Goal: Information Seeking & Learning: Learn about a topic

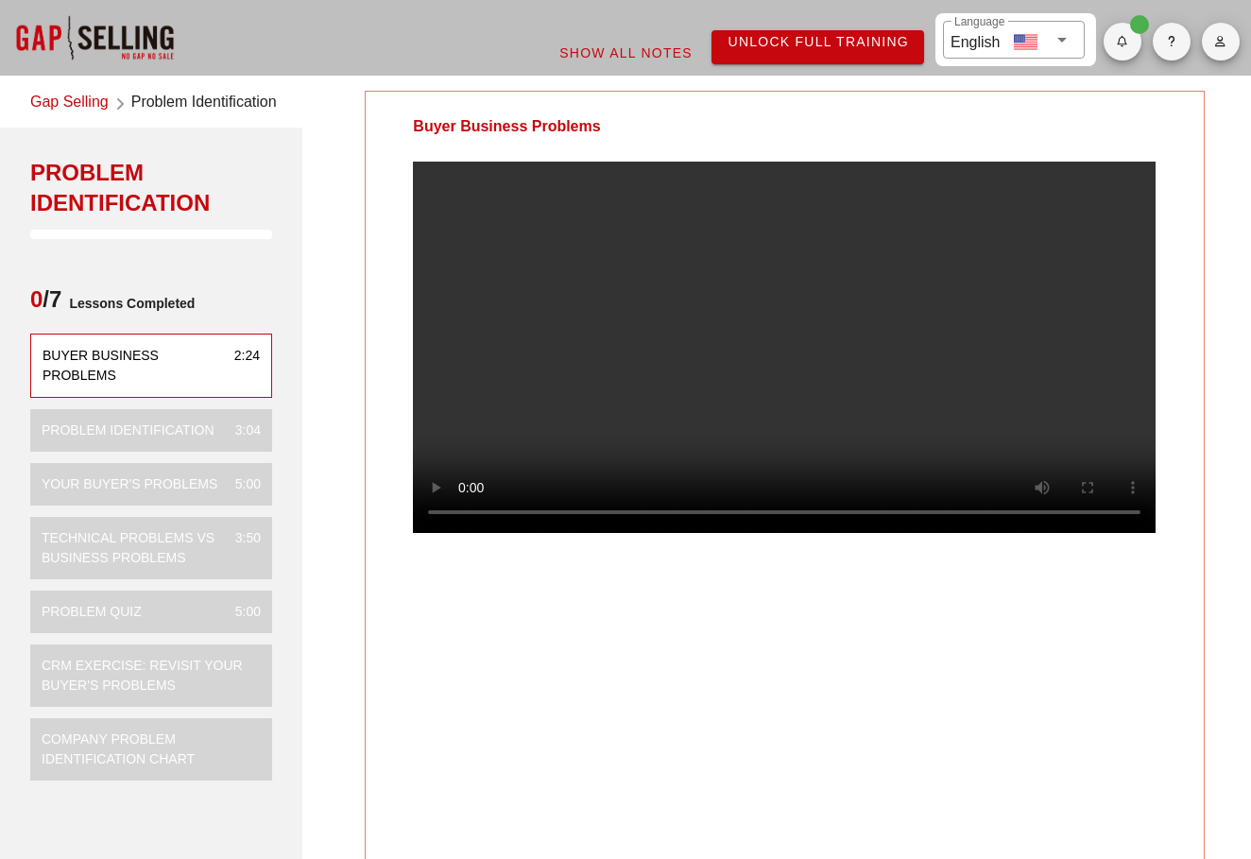
click at [467, 533] on video at bounding box center [784, 347] width 742 height 371
click at [470, 533] on video at bounding box center [784, 347] width 742 height 371
click at [466, 533] on video at bounding box center [784, 347] width 742 height 371
click at [458, 533] on video at bounding box center [784, 347] width 742 height 371
click at [464, 533] on video at bounding box center [784, 347] width 742 height 371
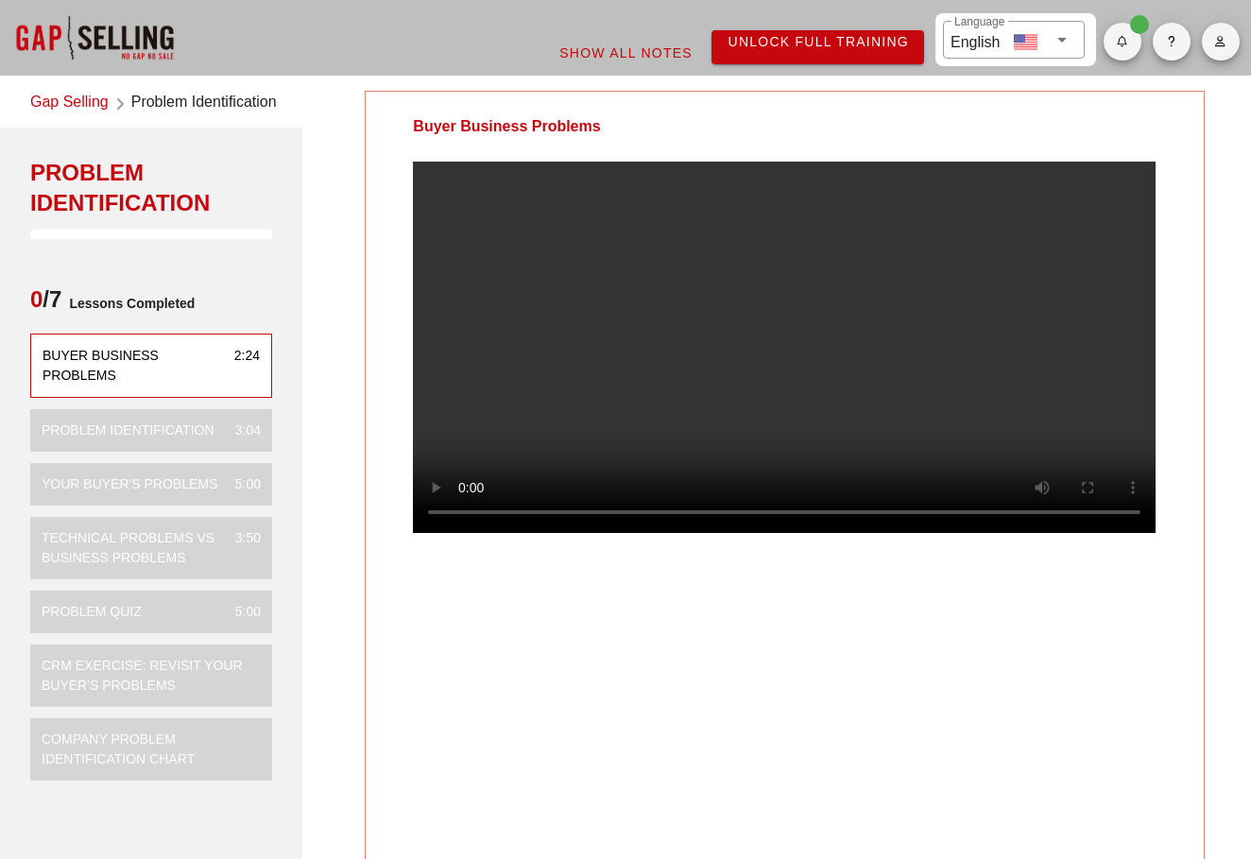
click at [549, 674] on div "Buyer Business Problems" at bounding box center [784, 477] width 839 height 773
click at [465, 533] on video at bounding box center [784, 347] width 742 height 371
click at [571, 417] on video at bounding box center [784, 347] width 742 height 371
click at [626, 400] on video at bounding box center [784, 347] width 742 height 371
click at [716, 433] on video at bounding box center [784, 347] width 742 height 371
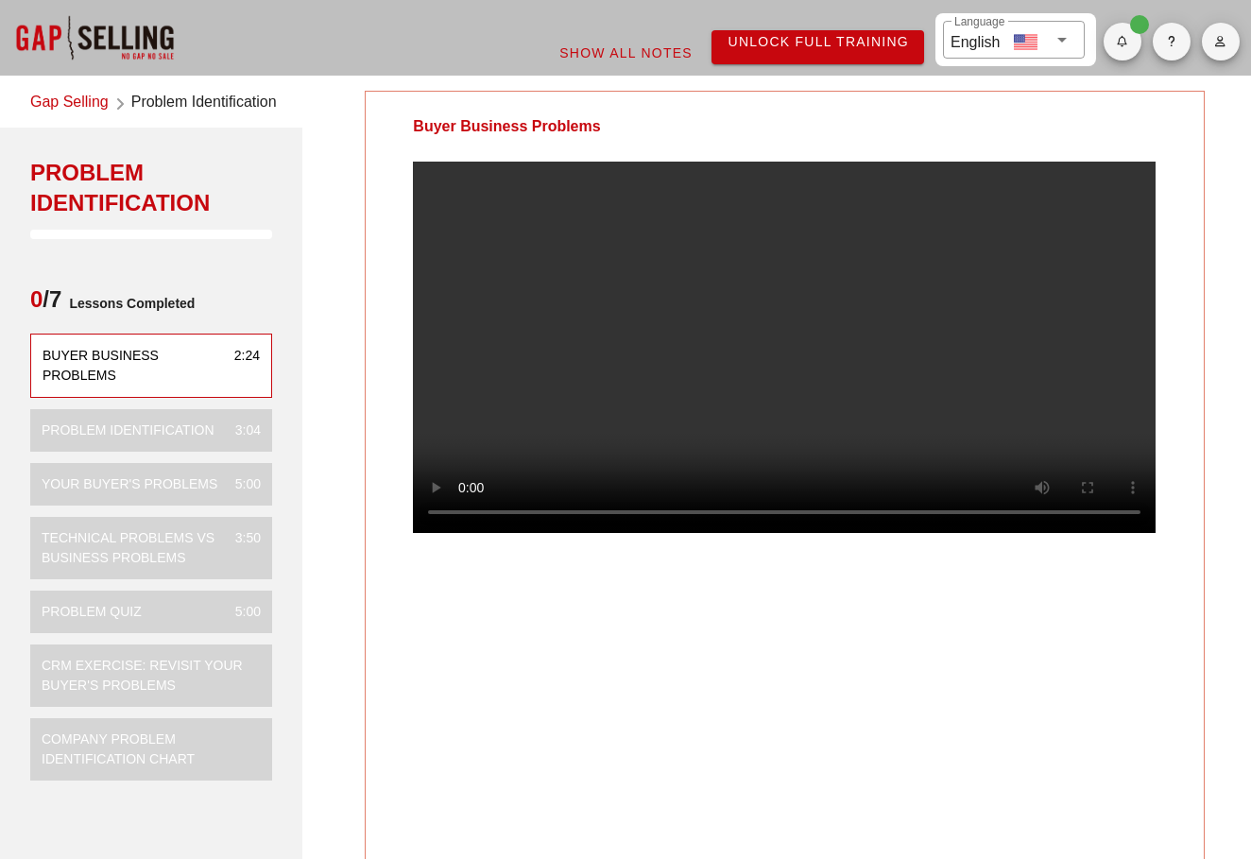
click at [548, 375] on video at bounding box center [784, 347] width 742 height 371
click at [605, 367] on video at bounding box center [784, 347] width 742 height 371
click at [631, 361] on video at bounding box center [784, 347] width 742 height 371
drag, startPoint x: 558, startPoint y: 555, endPoint x: 579, endPoint y: 555, distance: 20.8
click at [576, 533] on video at bounding box center [784, 347] width 742 height 371
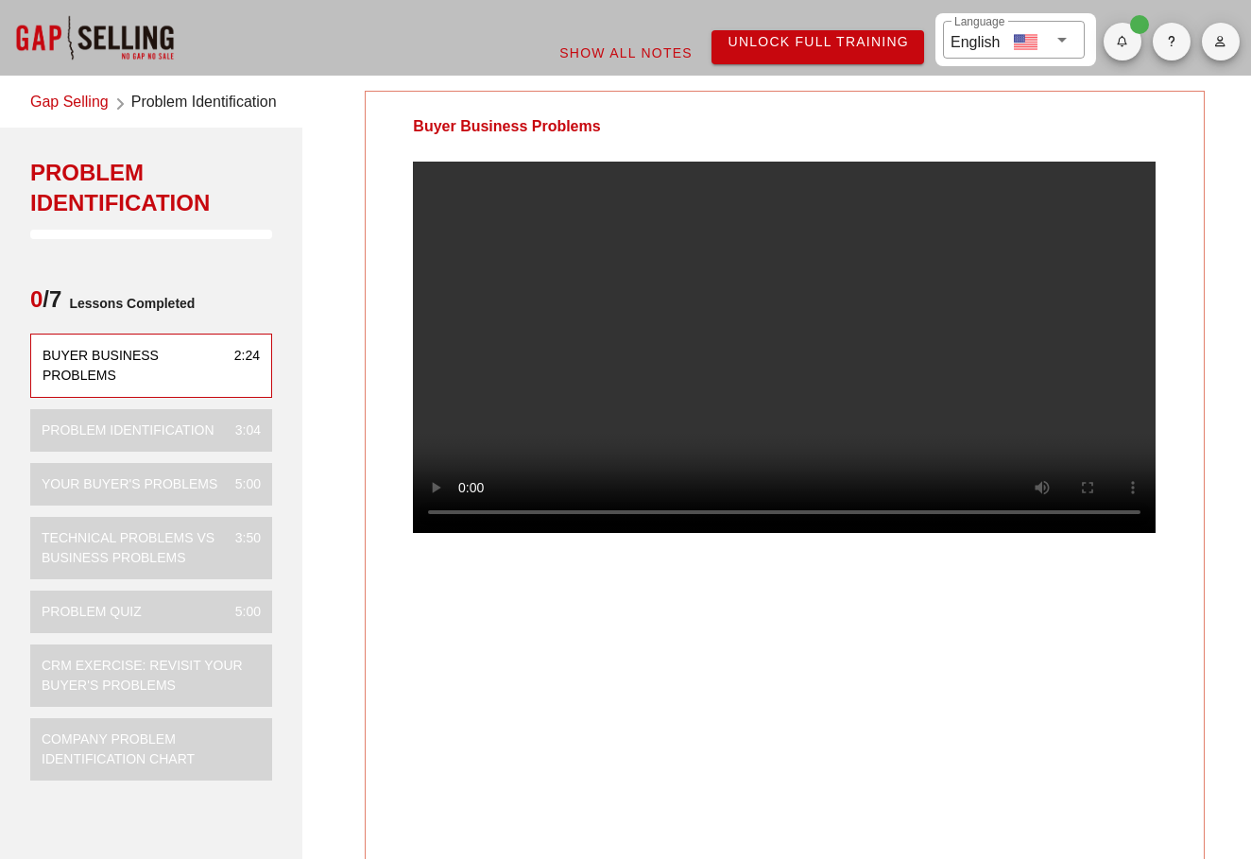
click at [588, 736] on div "Buyer Business Problems" at bounding box center [784, 477] width 839 height 773
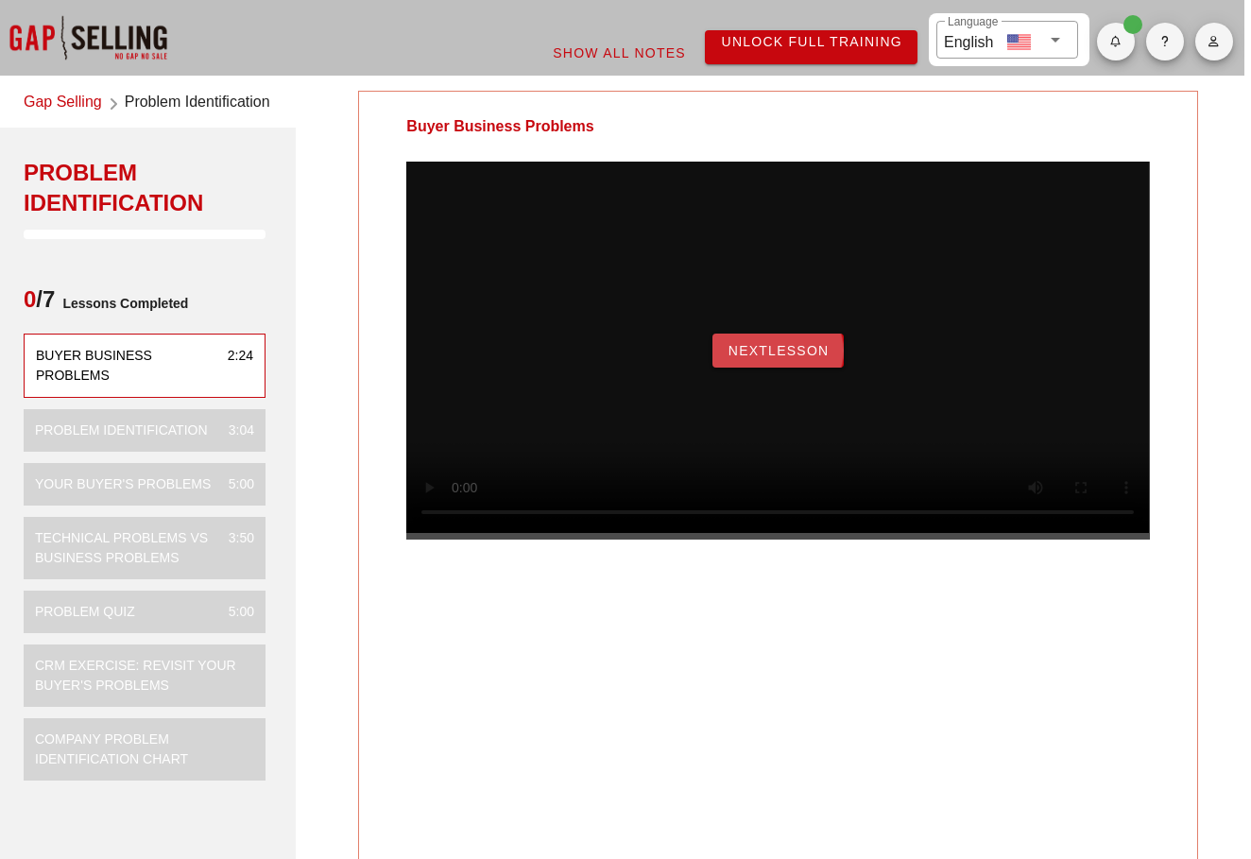
click at [759, 358] on span "NextLesson" at bounding box center [778, 350] width 102 height 15
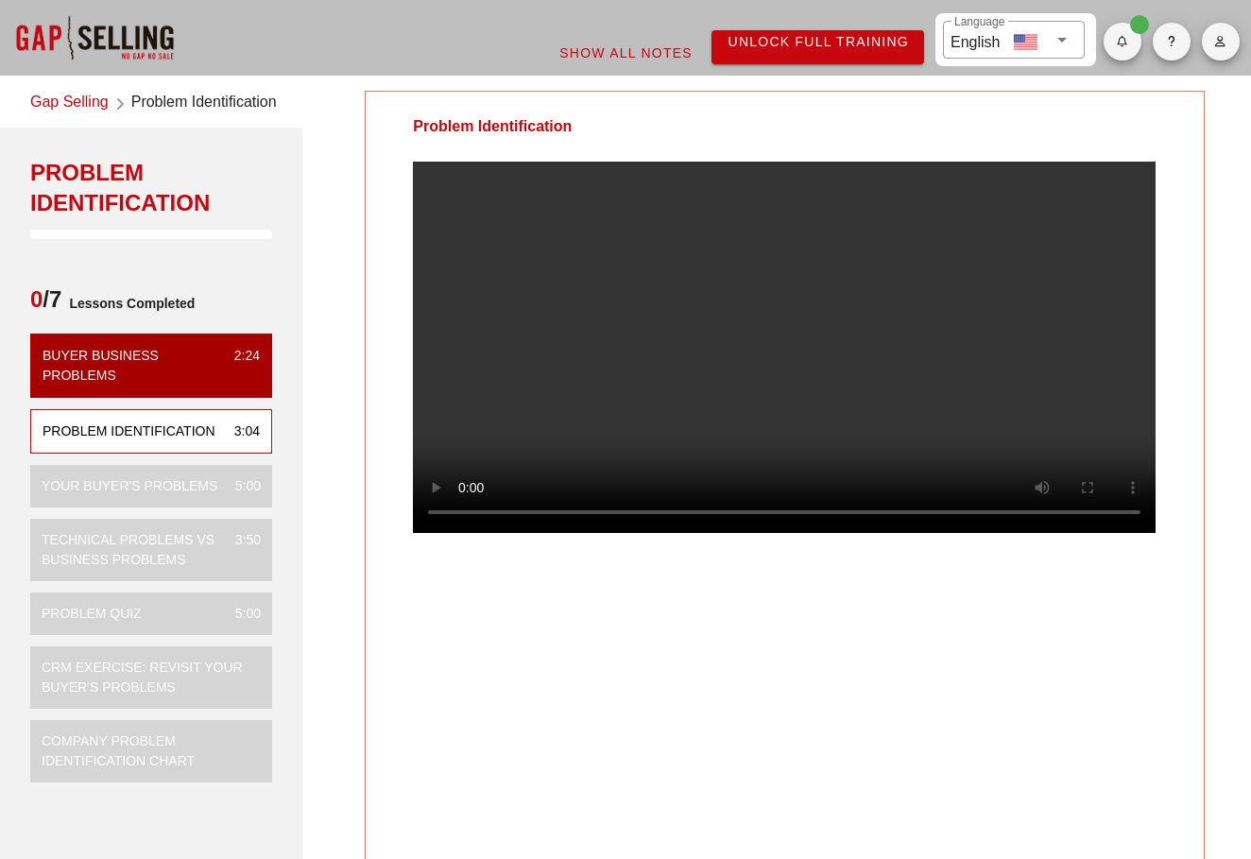
click at [472, 533] on video at bounding box center [784, 347] width 742 height 371
click at [469, 533] on video at bounding box center [784, 347] width 742 height 371
click at [488, 652] on div "Problem Identification" at bounding box center [784, 477] width 839 height 773
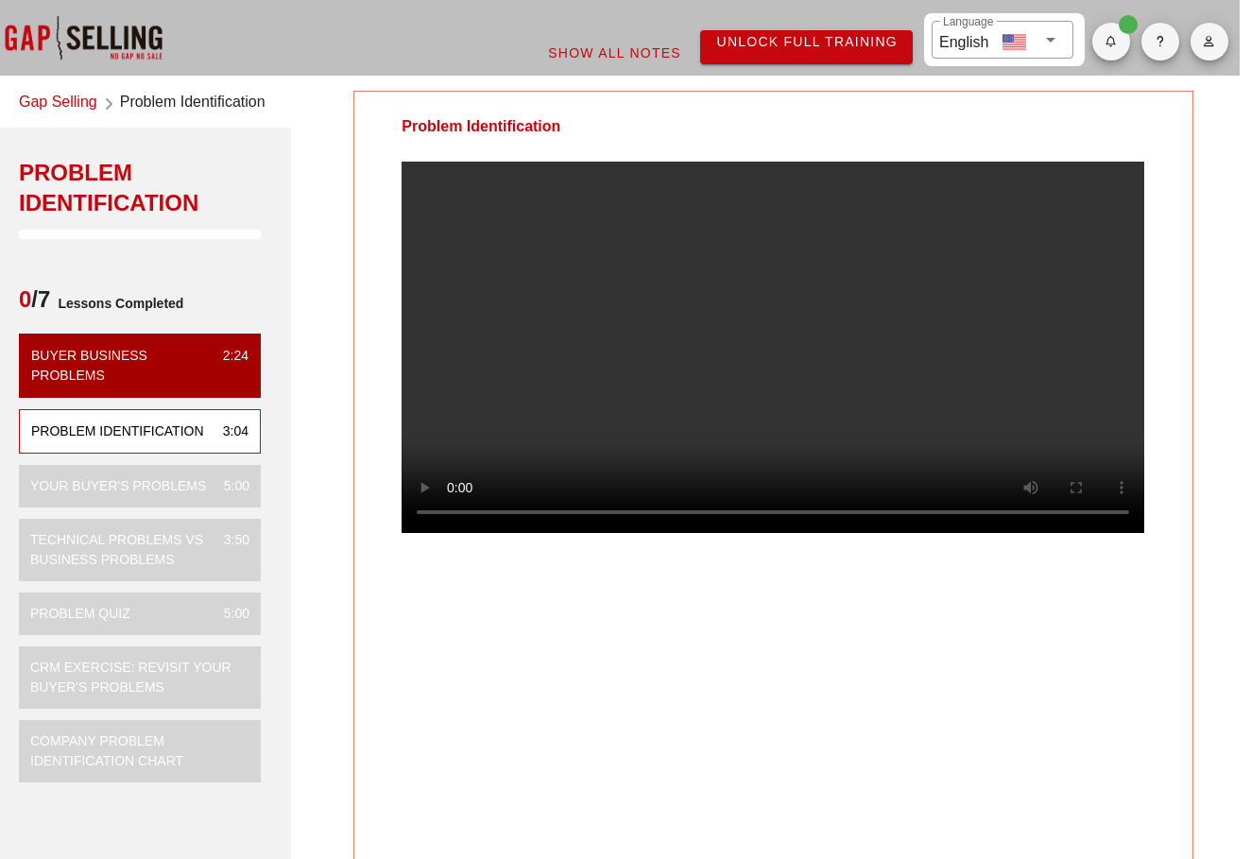
scroll to position [0, 13]
drag, startPoint x: 431, startPoint y: 710, endPoint x: 472, endPoint y: 551, distance: 165.0
click at [431, 710] on div "Problem Identification" at bounding box center [772, 477] width 839 height 773
click at [455, 533] on video at bounding box center [772, 347] width 742 height 371
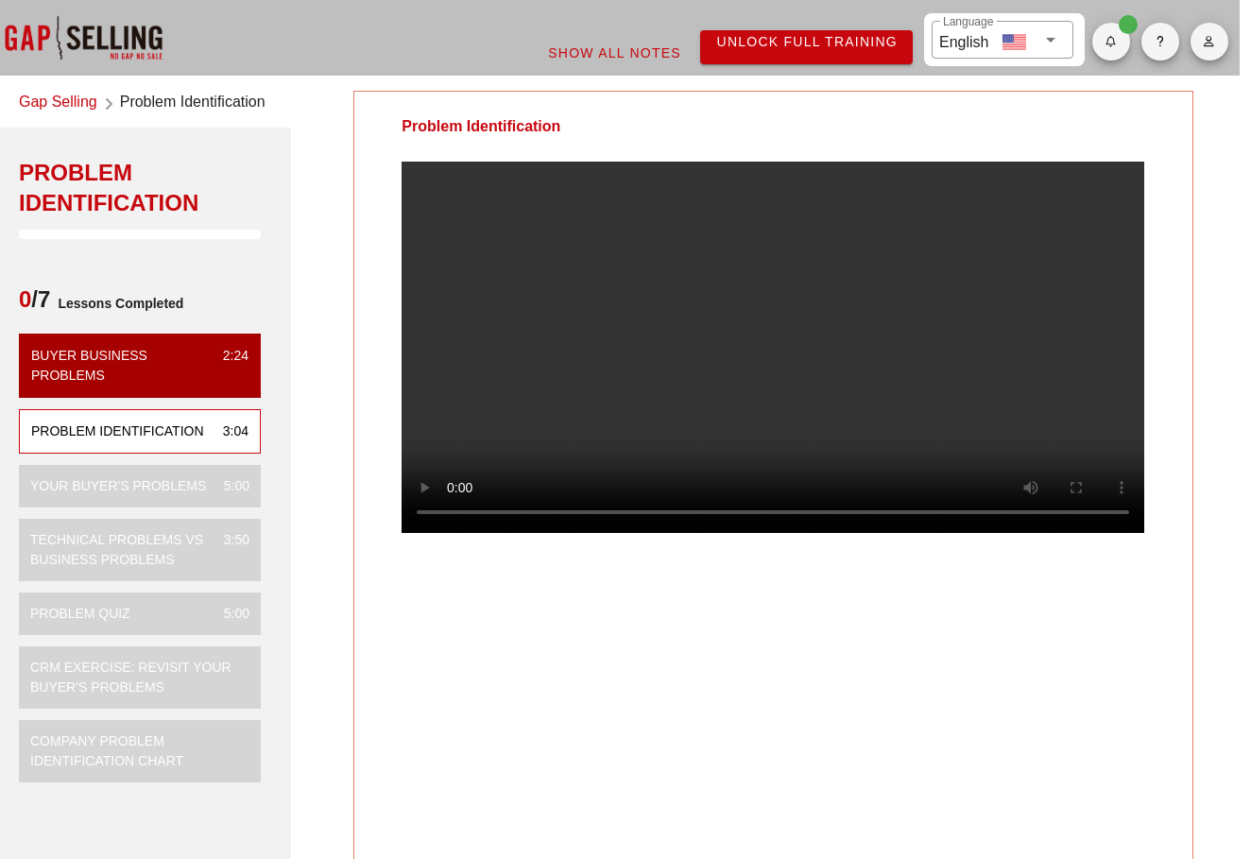
drag, startPoint x: 1084, startPoint y: 502, endPoint x: 1062, endPoint y: 516, distance: 26.7
click at [1090, 497] on video at bounding box center [772, 347] width 742 height 371
click at [680, 747] on div "Problem Identification" at bounding box center [772, 477] width 839 height 773
click at [456, 533] on video at bounding box center [772, 347] width 742 height 371
drag, startPoint x: 886, startPoint y: 29, endPoint x: 732, endPoint y: 136, distance: 187.3
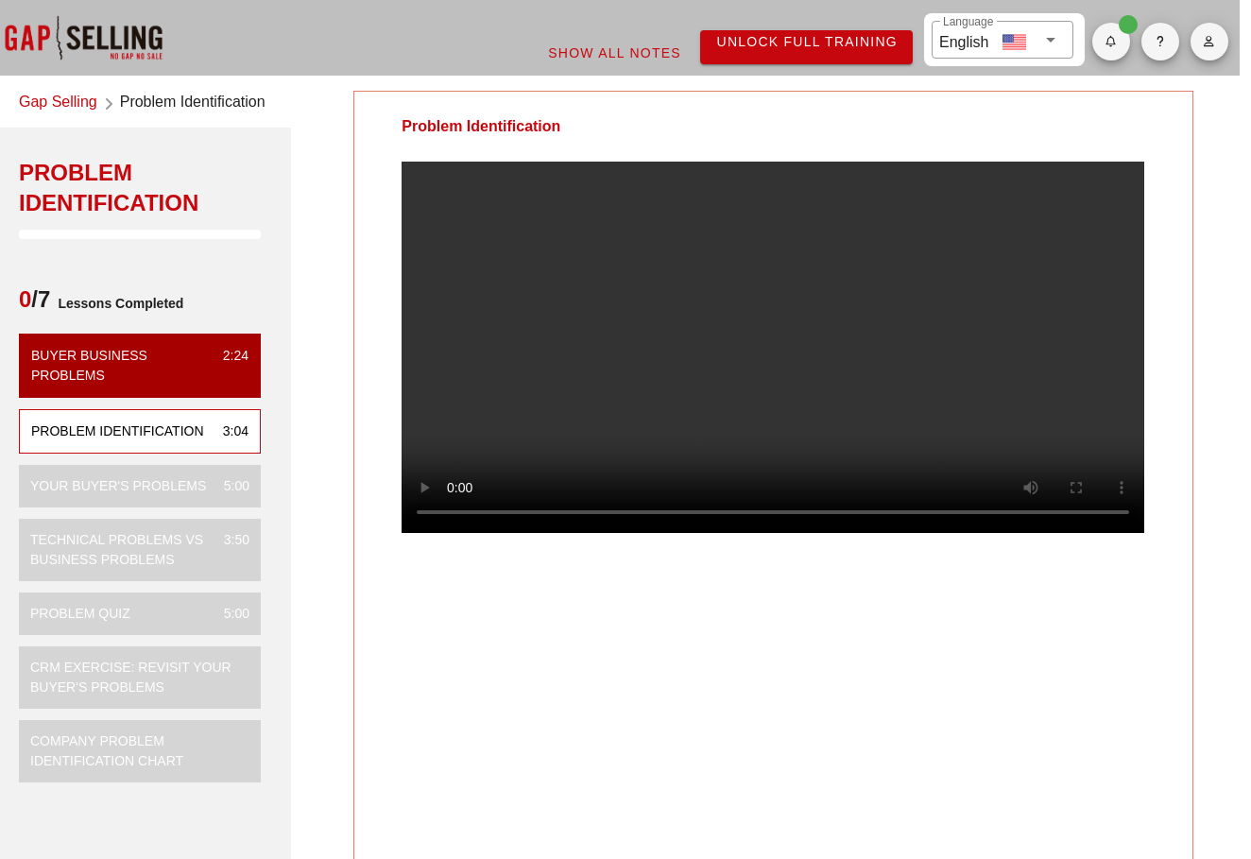
click at [732, 136] on div "Problem Identification" at bounding box center [772, 127] width 837 height 70
click at [543, 702] on div "Problem Identification" at bounding box center [772, 477] width 839 height 773
click at [456, 533] on video at bounding box center [772, 347] width 742 height 371
click at [459, 533] on video at bounding box center [772, 347] width 742 height 371
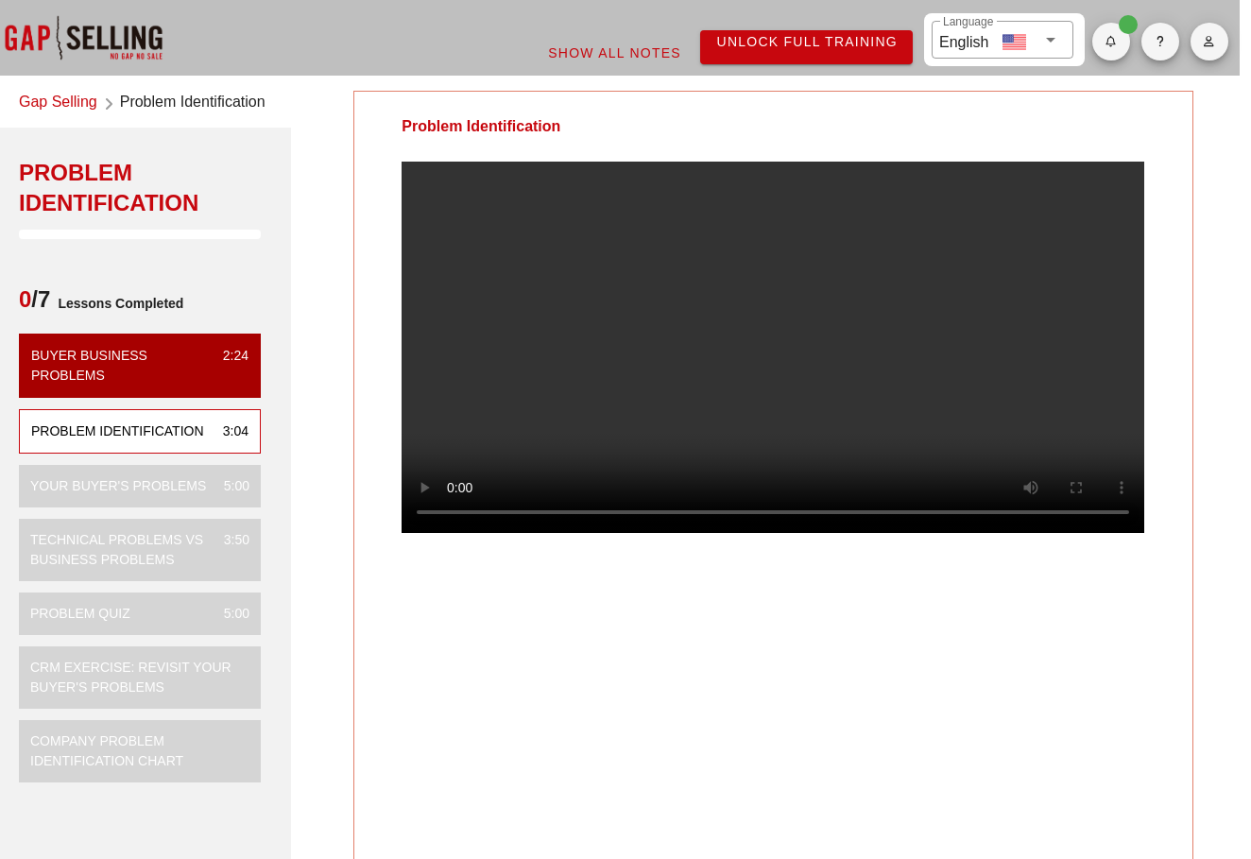
click at [456, 533] on video at bounding box center [772, 347] width 742 height 371
click at [455, 533] on video at bounding box center [772, 347] width 742 height 371
click at [453, 533] on video at bounding box center [772, 347] width 742 height 371
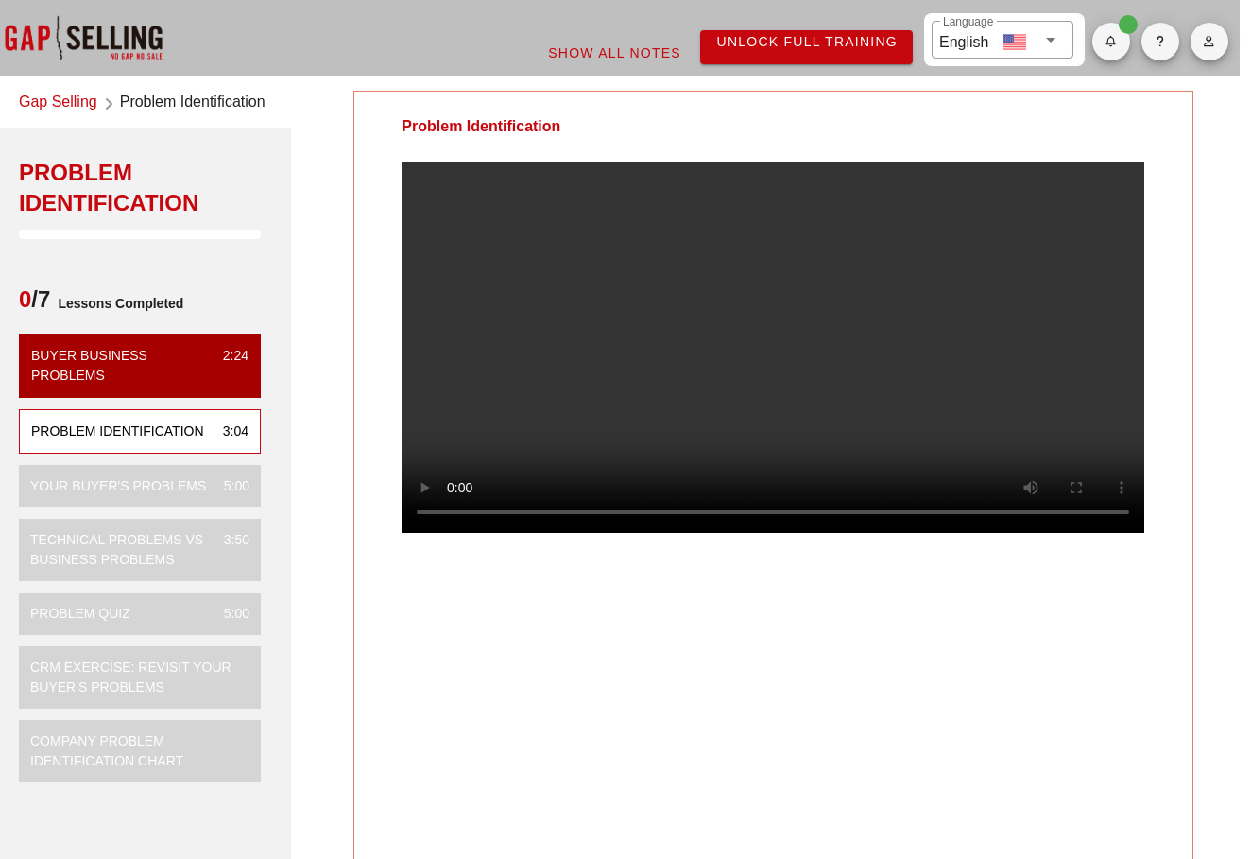
click at [453, 533] on video at bounding box center [772, 347] width 742 height 371
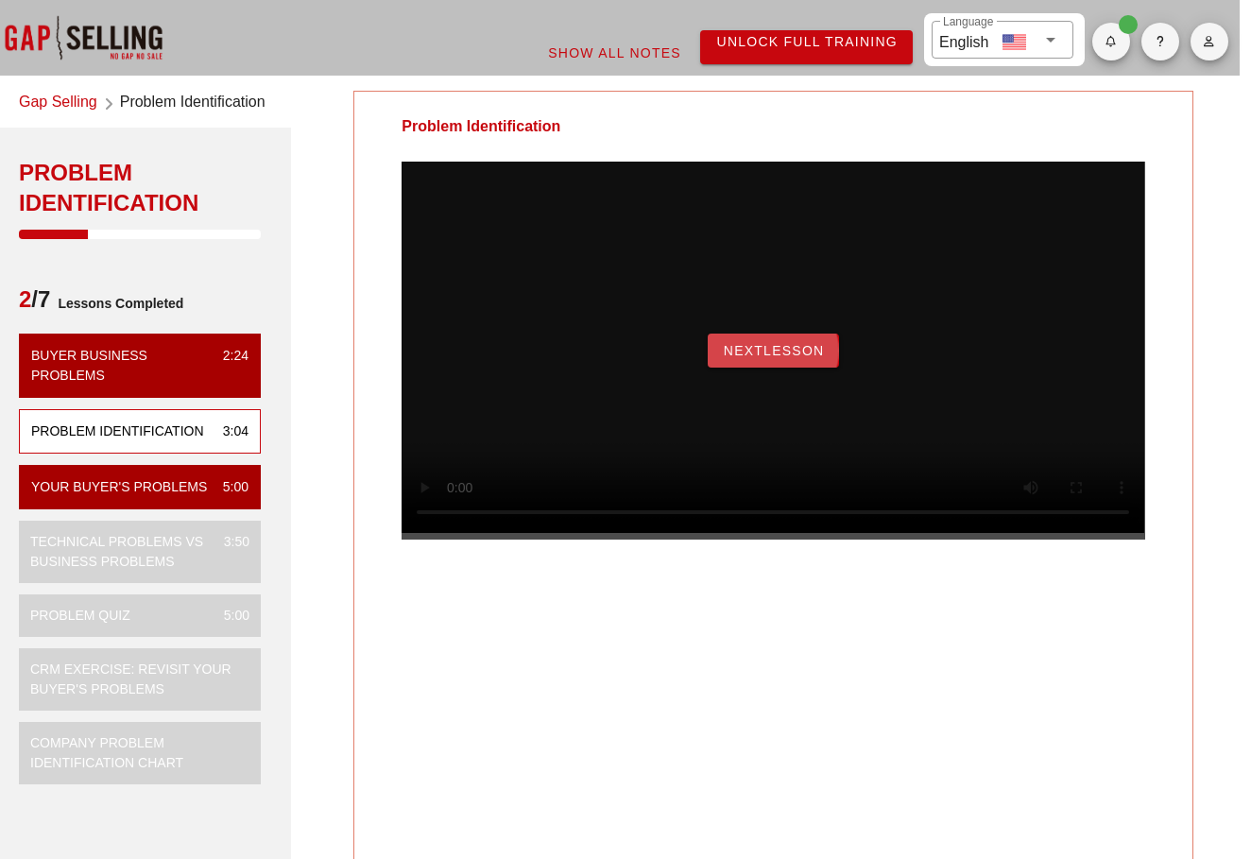
click at [751, 358] on span "NextLesson" at bounding box center [774, 350] width 102 height 15
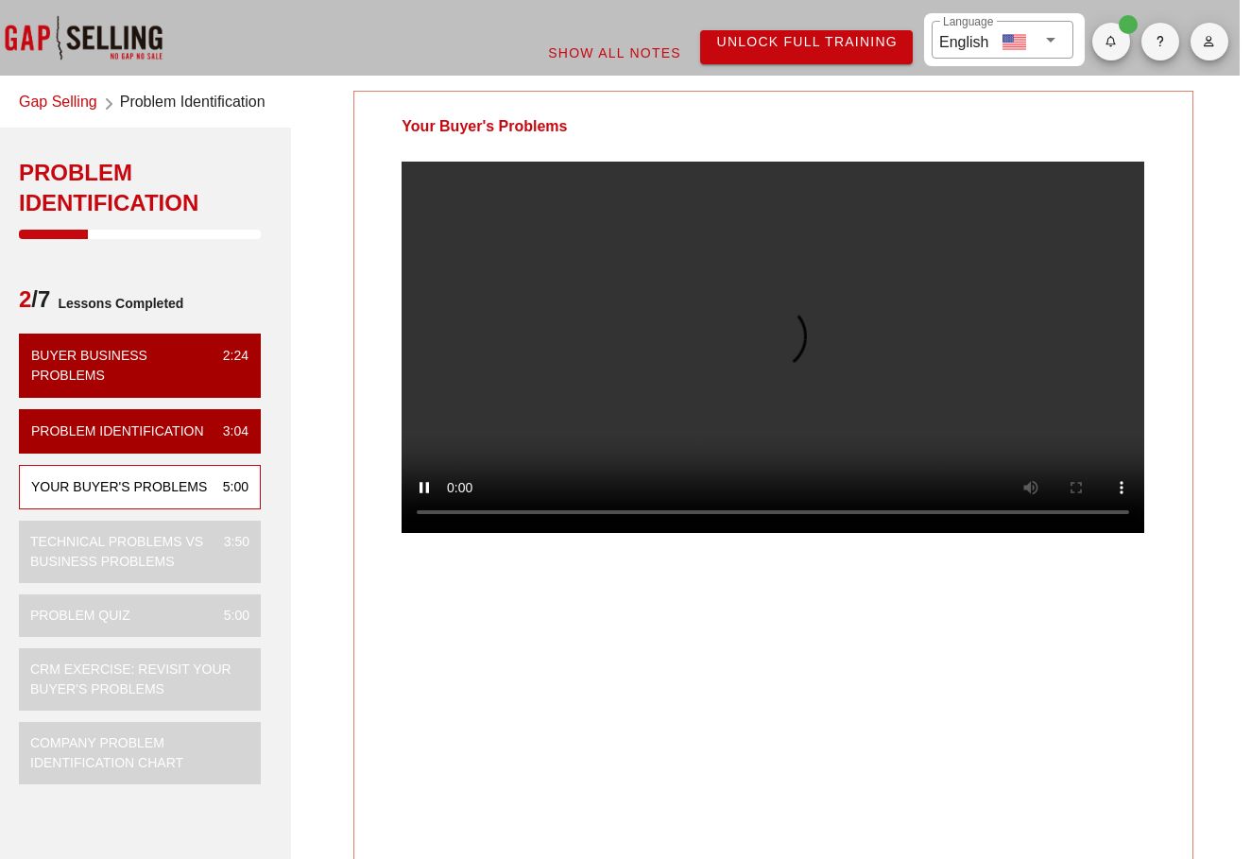
scroll to position [0, 0]
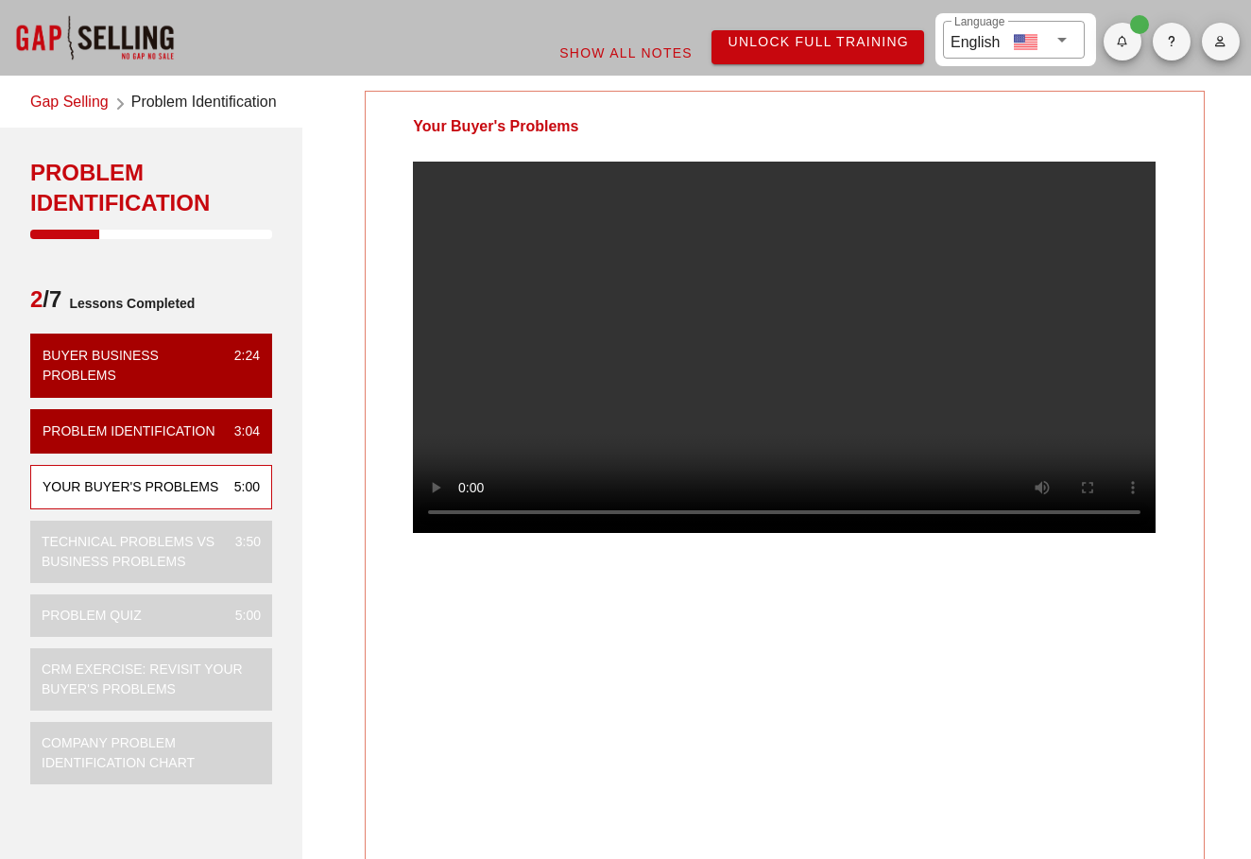
click at [628, 412] on video at bounding box center [784, 347] width 742 height 371
click at [664, 387] on video at bounding box center [784, 347] width 742 height 371
click at [694, 368] on video at bounding box center [784, 347] width 742 height 371
click at [740, 344] on video at bounding box center [784, 347] width 742 height 371
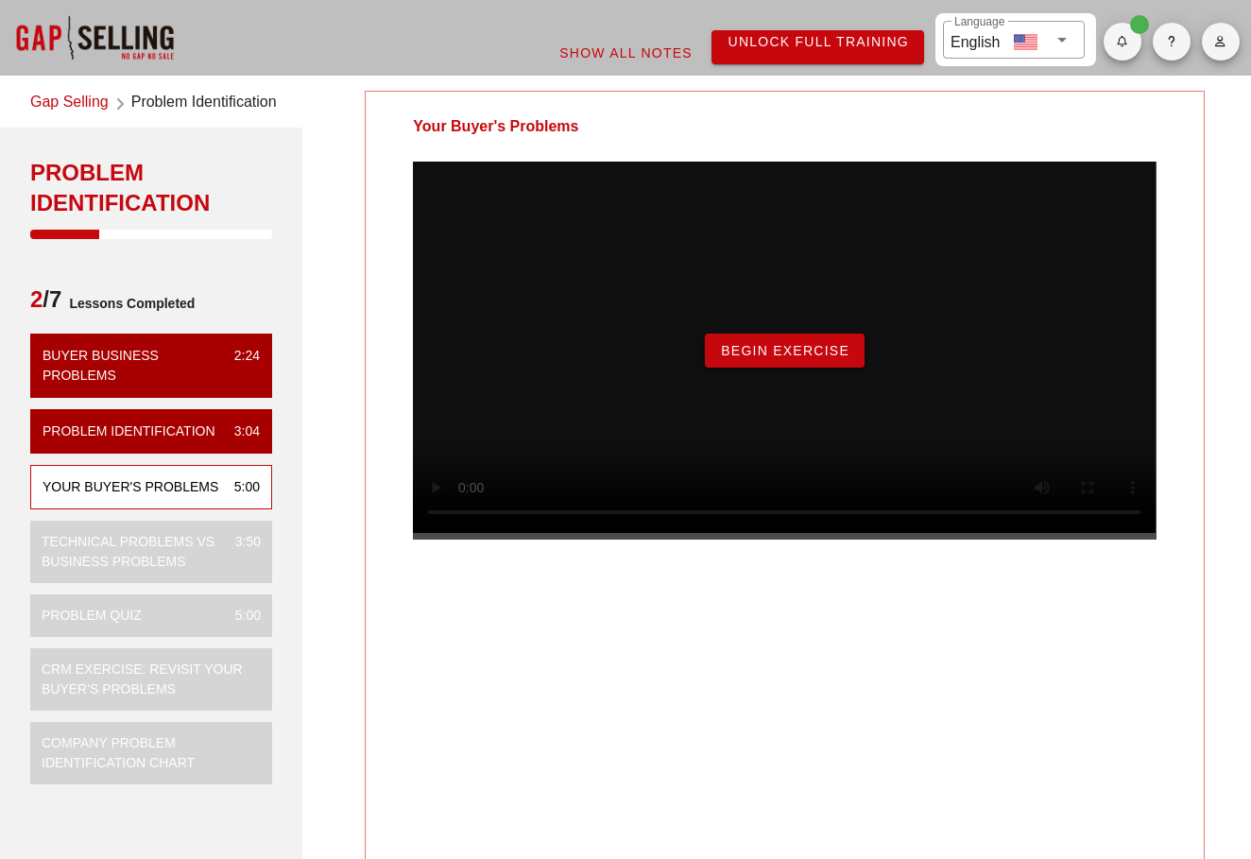
click at [743, 358] on span "Begin Exercise" at bounding box center [784, 350] width 129 height 15
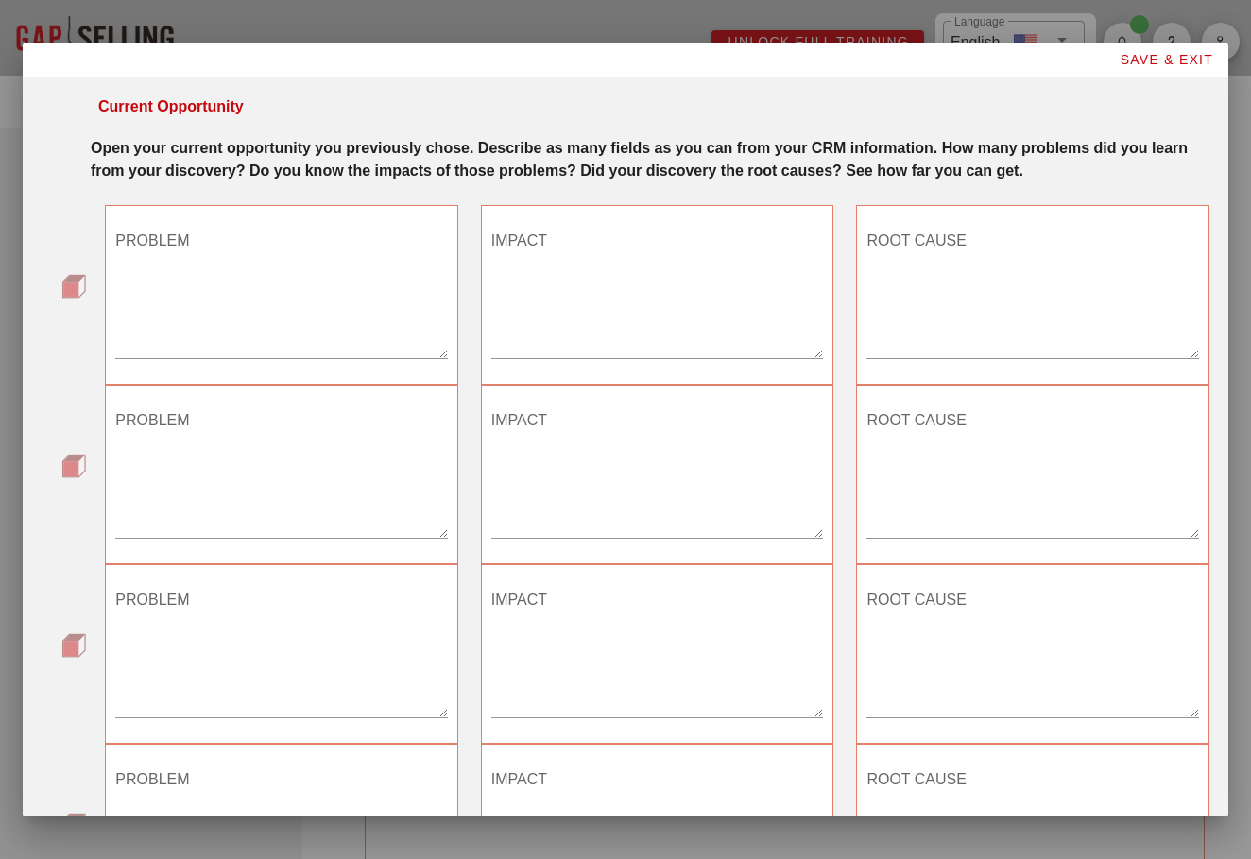
click at [332, 355] on textarea "PROBLEM" at bounding box center [281, 292] width 332 height 132
click at [242, 311] on textarea "PROBLEM" at bounding box center [281, 292] width 332 height 132
click at [386, 173] on strong "Open your current opportunity you previously chose. Describe as many fields as …" at bounding box center [639, 159] width 1097 height 39
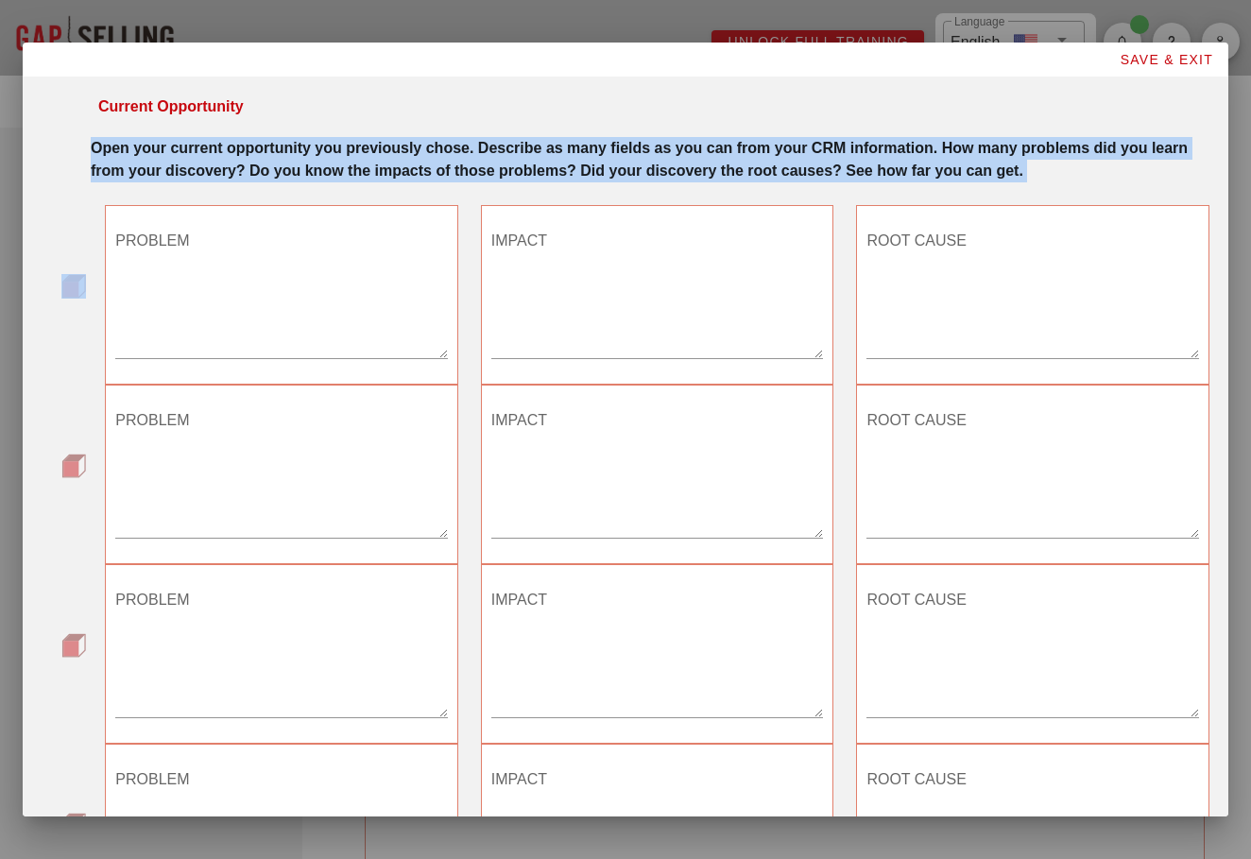
click at [386, 173] on strong "Open your current opportunity you previously chose. Describe as many fields as …" at bounding box center [639, 159] width 1097 height 39
click at [360, 182] on div "Open your current opportunity you previously chose. Describe as many fields as …" at bounding box center [650, 159] width 1118 height 45
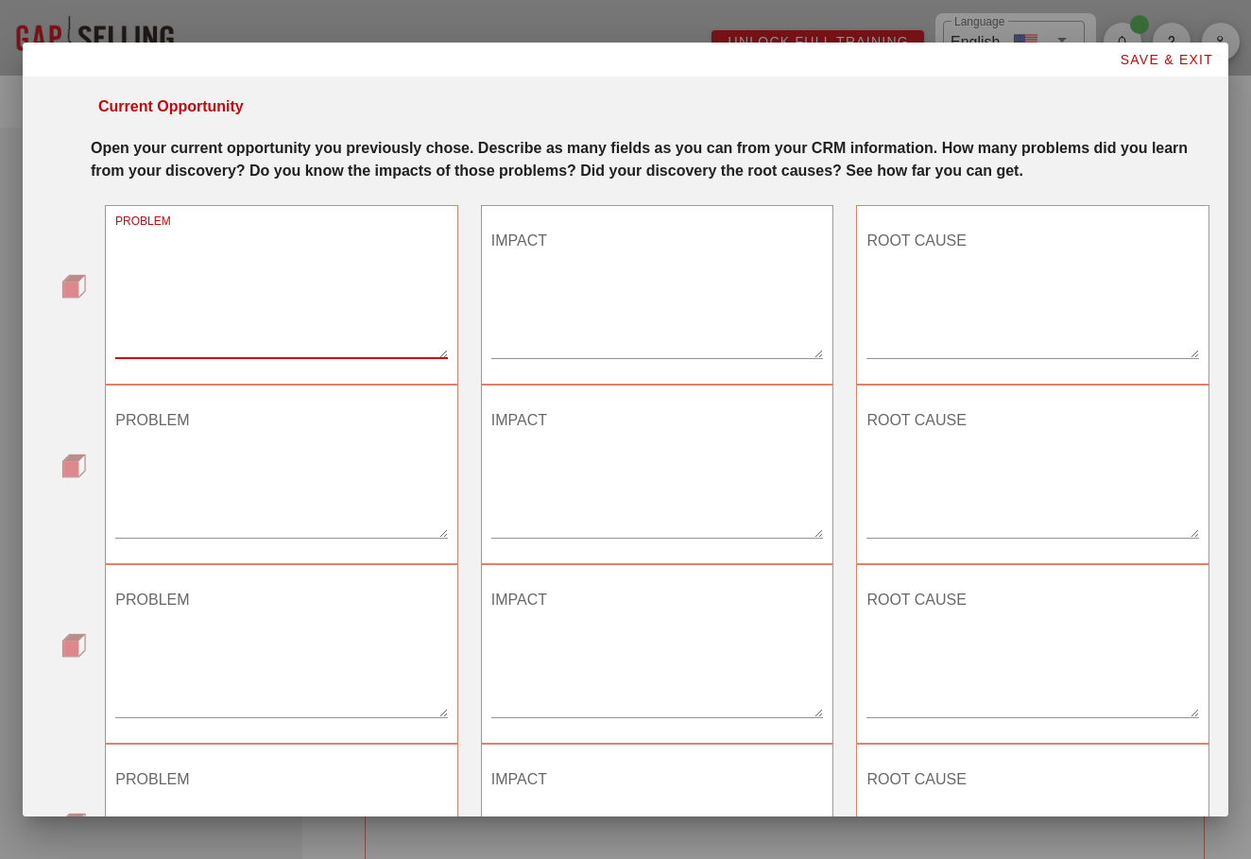
click at [250, 314] on textarea "PROBLEM" at bounding box center [281, 292] width 332 height 132
type textarea "F"
click at [928, 344] on textarea "ROOT CAUSE" at bounding box center [1032, 292] width 332 height 132
click at [296, 358] on textarea "PROBLEM" at bounding box center [281, 292] width 332 height 132
click at [942, 522] on textarea "ROOT CAUSE" at bounding box center [1032, 471] width 332 height 132
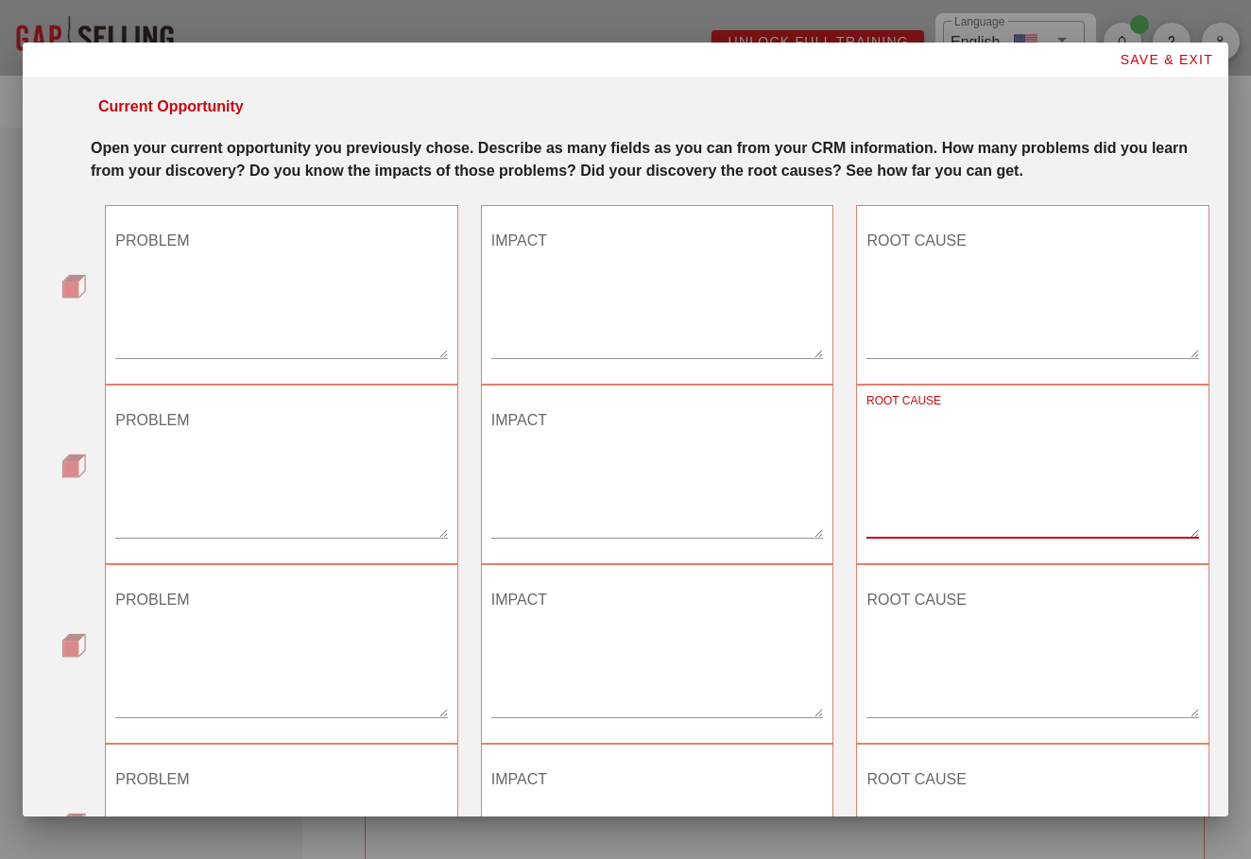
click at [911, 358] on textarea "ROOT CAUSE" at bounding box center [1032, 292] width 332 height 132
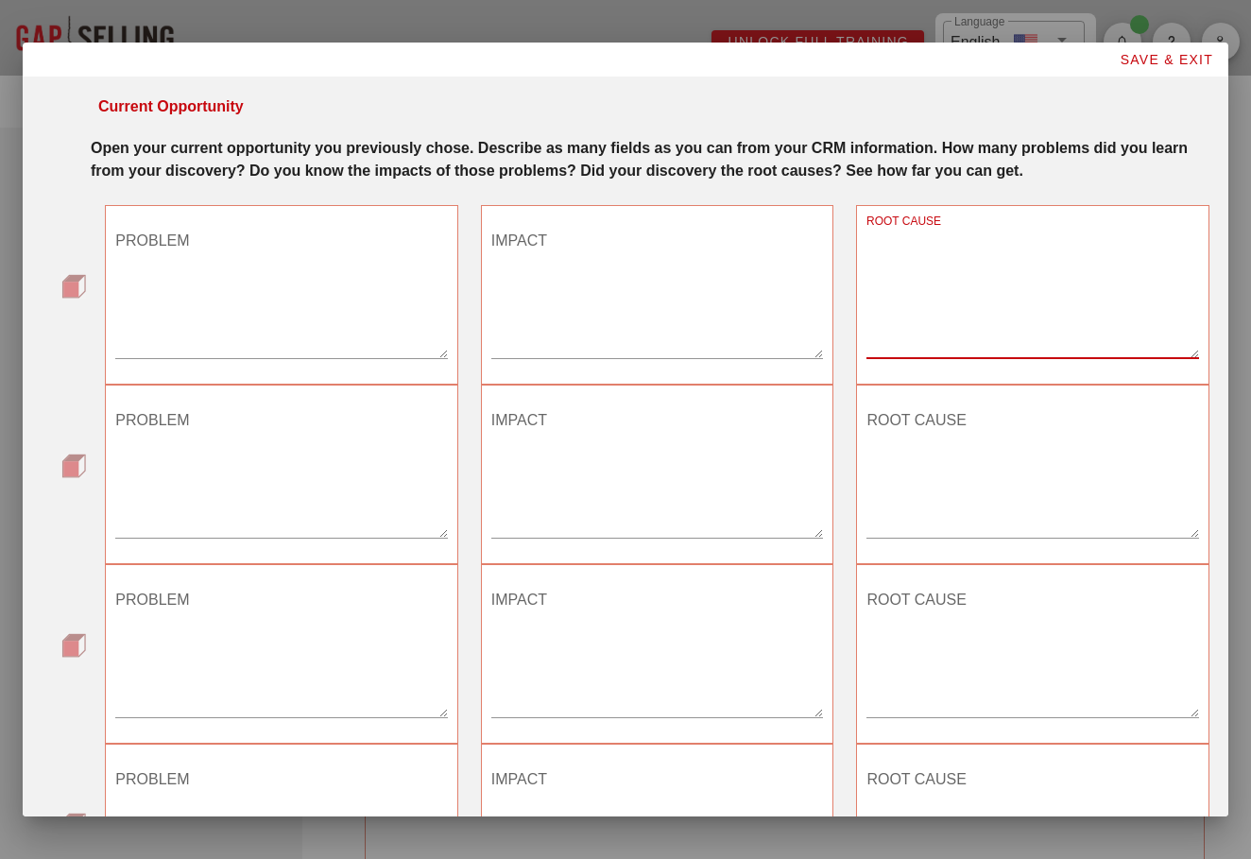
click at [690, 348] on textarea "IMPACT" at bounding box center [657, 292] width 332 height 132
click at [899, 312] on textarea "ROOT CAUSE" at bounding box center [1032, 292] width 332 height 132
click at [319, 296] on textarea "PROBLEM" at bounding box center [281, 292] width 332 height 132
click at [308, 333] on textarea "PROBLEM" at bounding box center [281, 292] width 332 height 132
click at [493, 352] on textarea "IMPACT" at bounding box center [657, 292] width 332 height 132
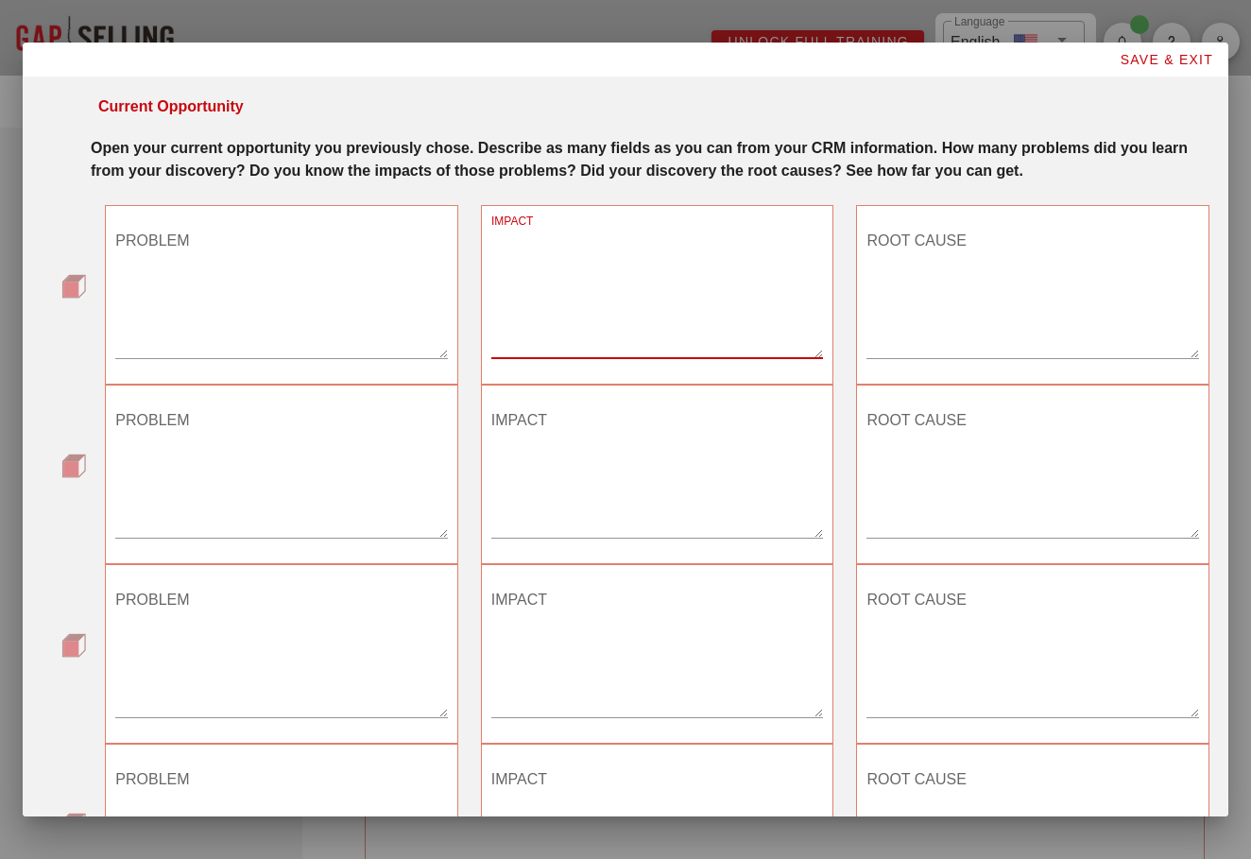
click at [909, 330] on textarea "ROOT CAUSE" at bounding box center [1032, 292] width 332 height 132
click at [380, 335] on textarea "PROBLEM" at bounding box center [281, 292] width 332 height 132
click at [553, 358] on textarea "IMPACT" at bounding box center [657, 292] width 332 height 132
click at [940, 350] on textarea "ROOT CAUSE" at bounding box center [1032, 292] width 332 height 132
type textarea "False Positives"
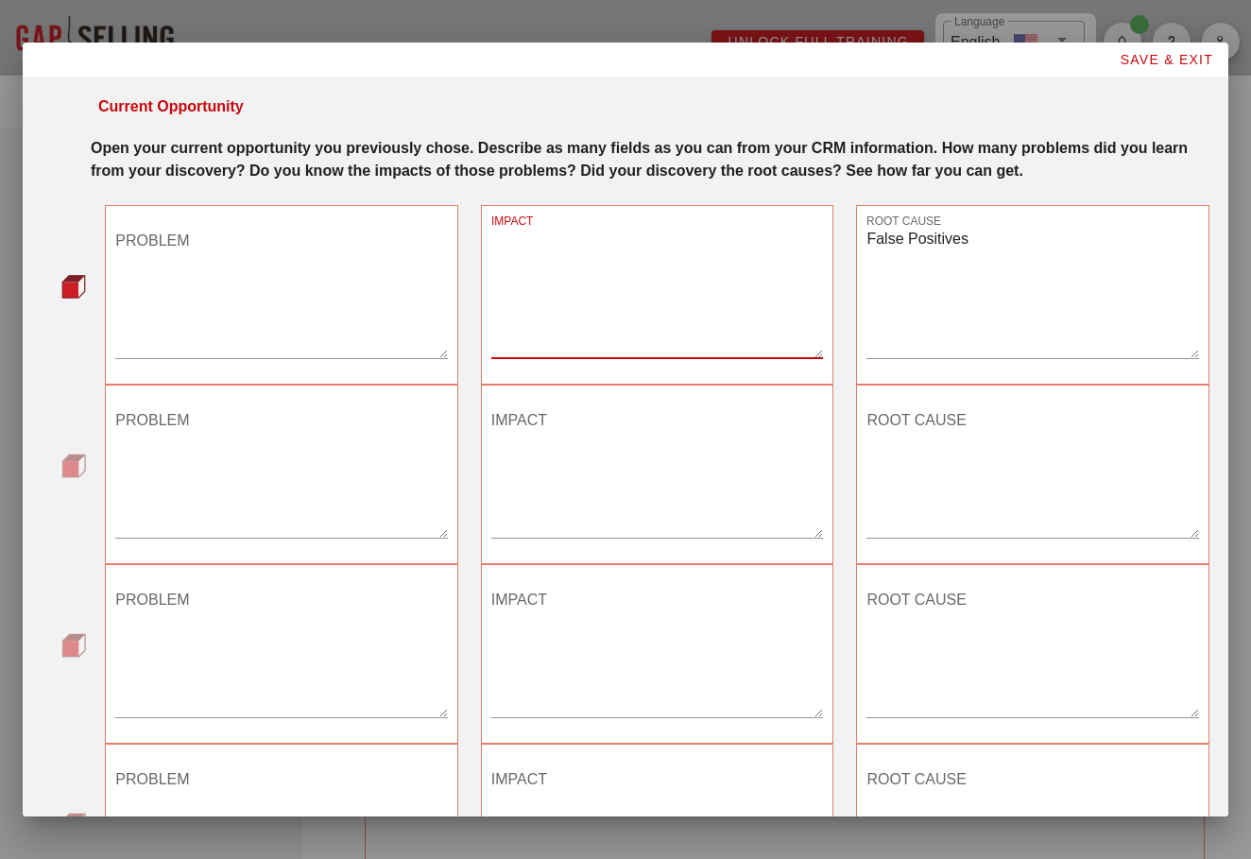
click at [609, 312] on textarea "IMPACT" at bounding box center [657, 292] width 332 height 132
click at [355, 310] on textarea "PROBLEM" at bounding box center [281, 292] width 332 height 132
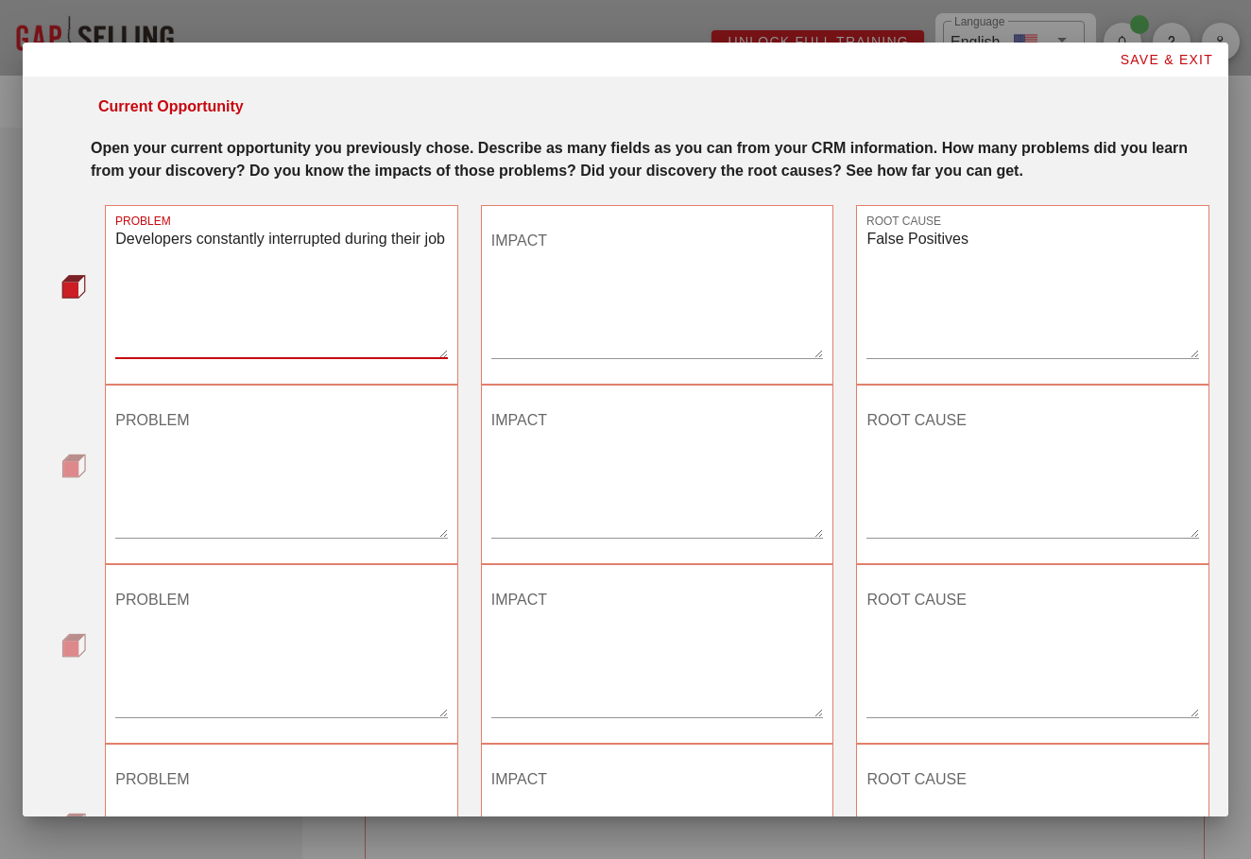
type textarea "Developers constantly interrupted during their job"
click at [566, 282] on textarea "IMPACT" at bounding box center [657, 292] width 332 height 132
type textarea "'"
type textarea "Personally frustrated"
click at [310, 325] on textarea "Developers constantly interrupted during their job" at bounding box center [281, 292] width 332 height 132
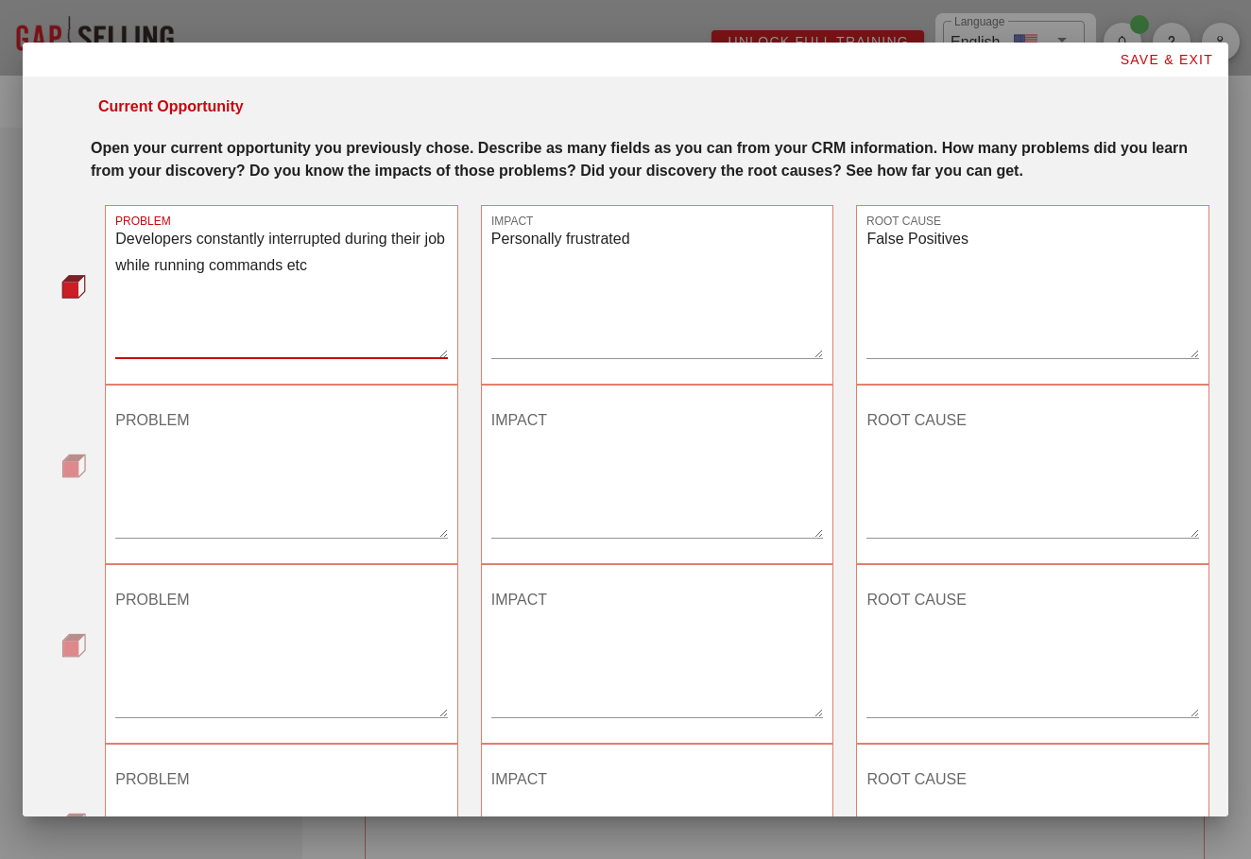
type textarea "Developers constantly interrupted during their job while running commands etc"
click at [967, 298] on textarea "False Positives" at bounding box center [1032, 292] width 332 height 132
type textarea "False Positives"
click at [746, 285] on textarea "Personally frustrated" at bounding box center [657, 292] width 332 height 132
click at [787, 264] on textarea "Personally frustrated, complaining to IT" at bounding box center [657, 292] width 332 height 132
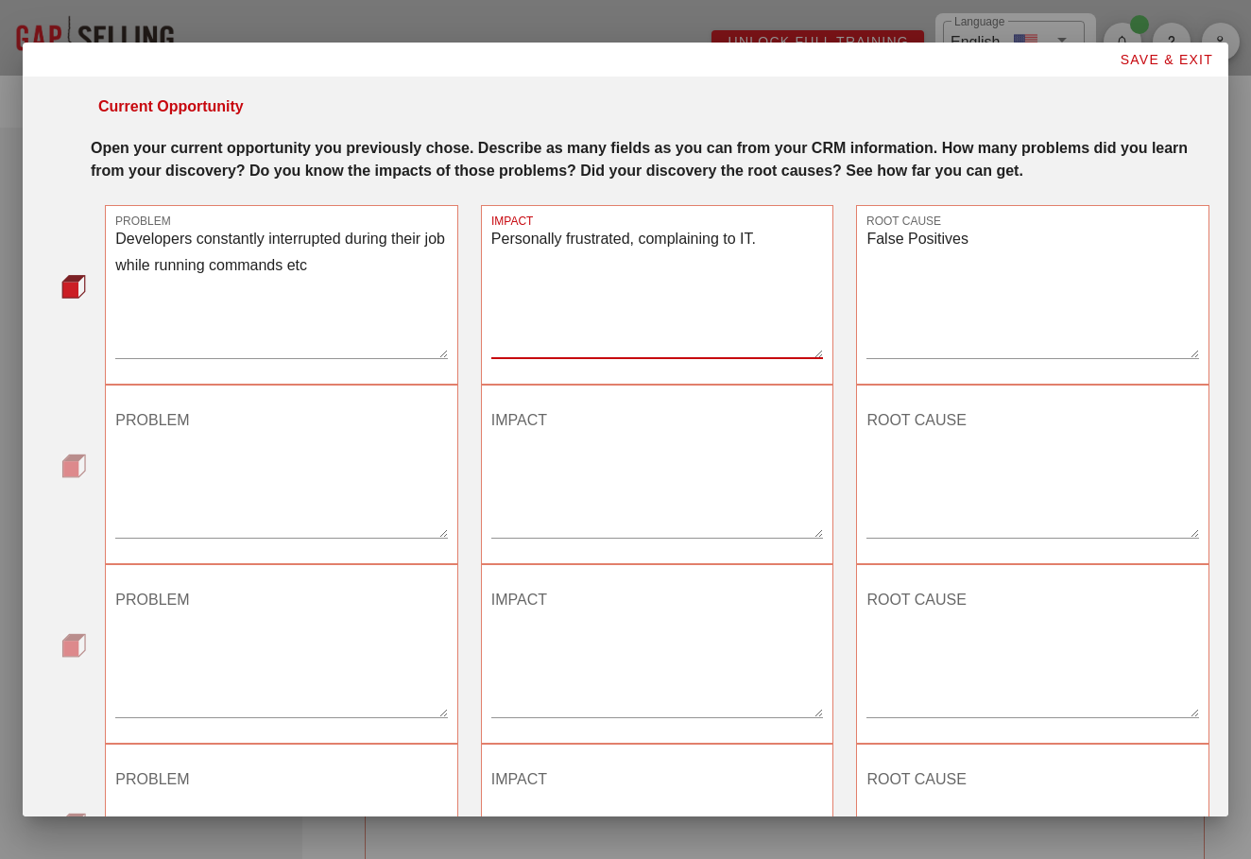
click at [602, 322] on textarea "Personally frustrated, complaining to IT." at bounding box center [657, 292] width 332 height 132
click at [565, 307] on textarea "Personally frustrated, complaining to IT." at bounding box center [657, 292] width 332 height 132
click at [561, 293] on textarea "Personally frustrated, complaining to IT." at bounding box center [657, 292] width 332 height 132
type textarea "Personally frustrated, complaining to IT. Not being able to push out updates/te…"
click at [998, 278] on textarea "False Positives" at bounding box center [1032, 292] width 332 height 132
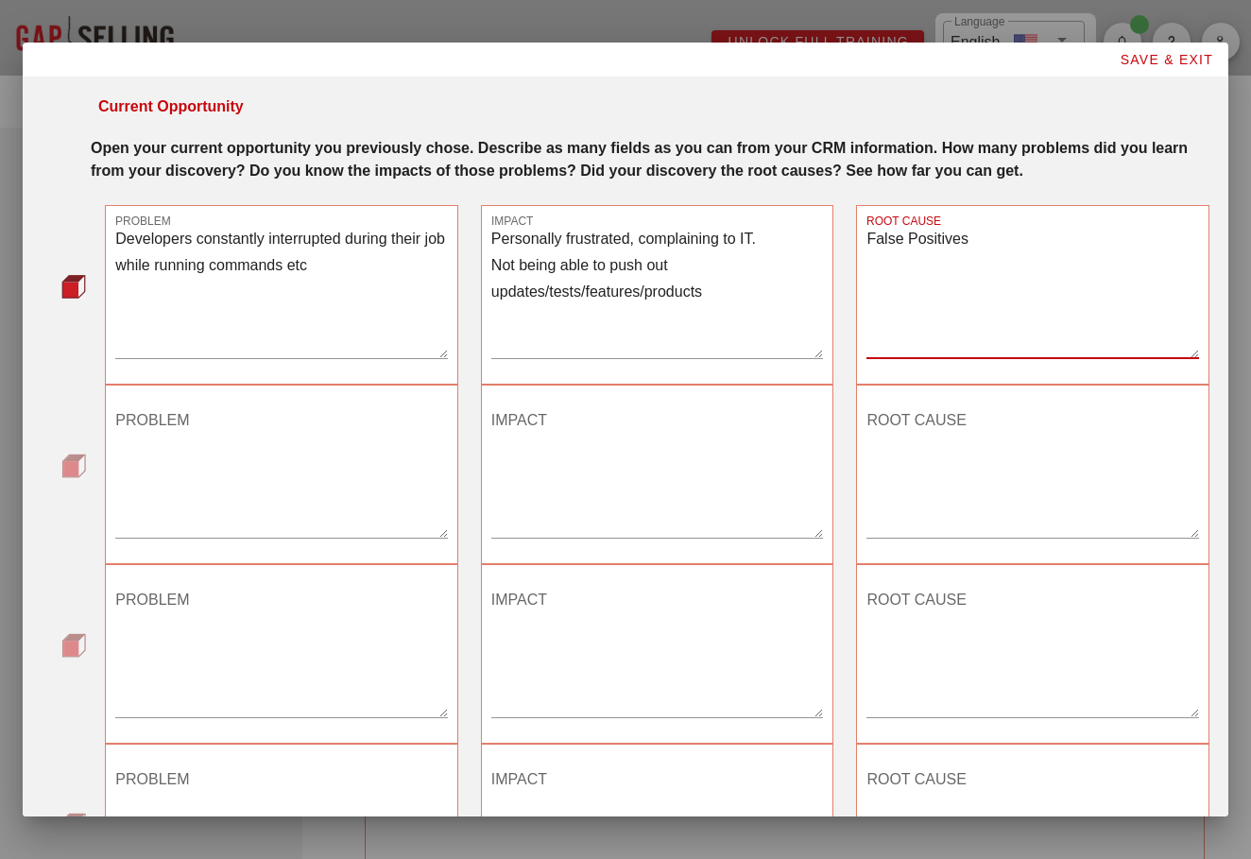
click at [995, 264] on textarea "False Positives" at bounding box center [1032, 292] width 332 height 132
drag, startPoint x: 995, startPoint y: 264, endPoint x: 815, endPoint y: 256, distance: 179.7
click at [815, 256] on div "PROBLEM Developers constantly interrupted during their job while running comman…" at bounding box center [657, 295] width 1127 height 202
click at [929, 290] on textarea "False Positives" at bounding box center [1032, 292] width 332 height 132
drag, startPoint x: 985, startPoint y: 280, endPoint x: 852, endPoint y: 259, distance: 134.8
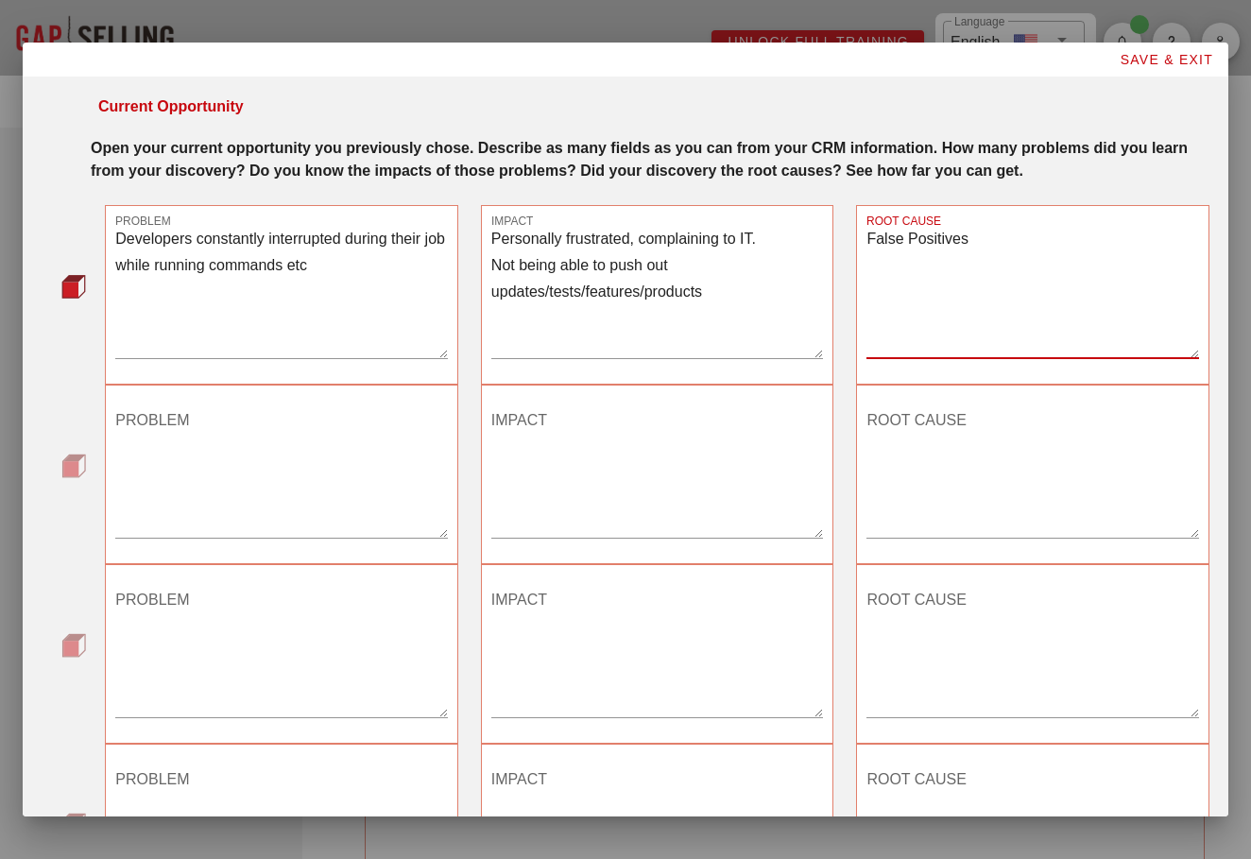
click at [852, 259] on div "ROOT CAUSE False Positives" at bounding box center [1032, 295] width 376 height 202
click at [888, 315] on textarea "False Positives" at bounding box center [1032, 292] width 332 height 132
click at [993, 261] on textarea "False Positives" at bounding box center [1032, 292] width 332 height 132
drag, startPoint x: 970, startPoint y: 300, endPoint x: 860, endPoint y: 235, distance: 128.3
click at [860, 236] on div "ROOT CAUSE False Positives" at bounding box center [1032, 294] width 353 height 179
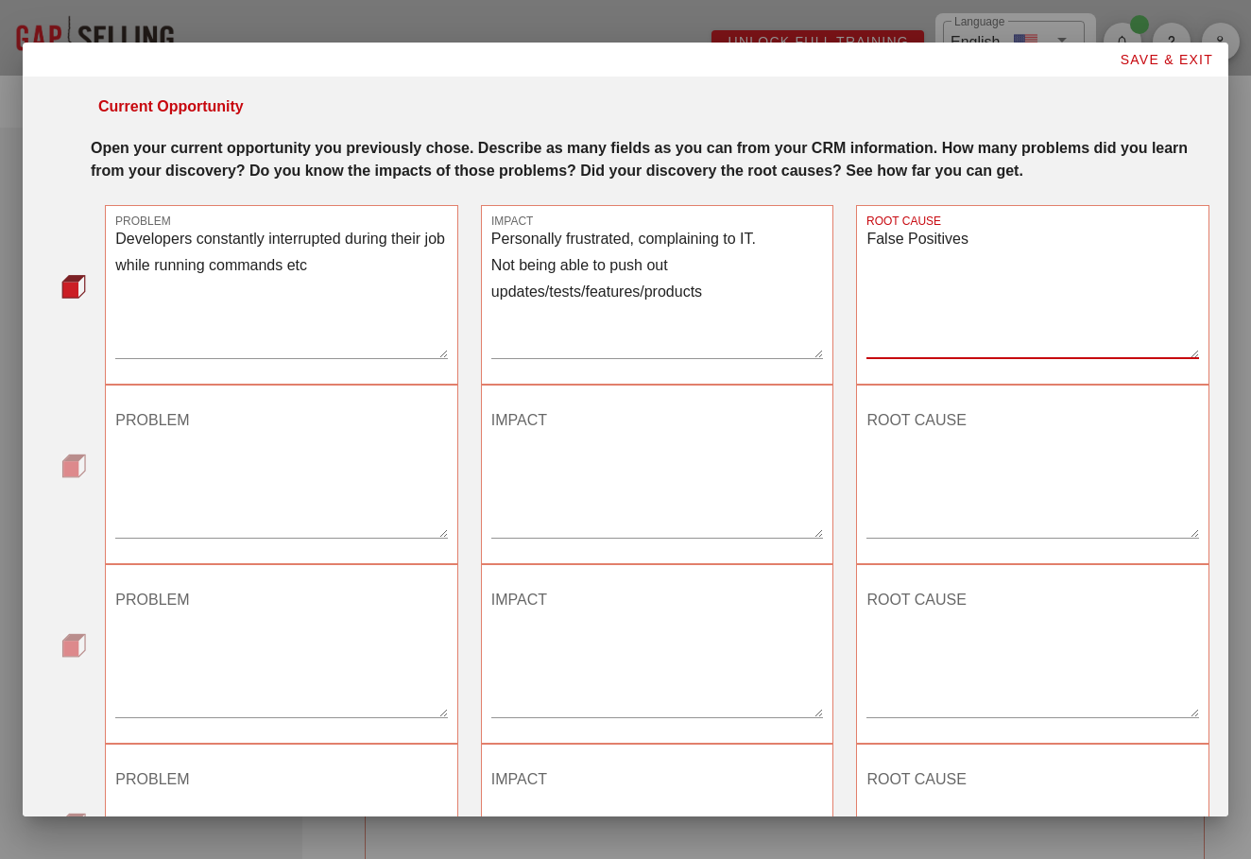
click at [395, 302] on textarea "Developers constantly interrupted during their job while running commands etc" at bounding box center [281, 292] width 332 height 132
drag, startPoint x: 395, startPoint y: 302, endPoint x: -89, endPoint y: 213, distance: 491.7
click at [0, 213] on html "Unlock Full Training ​ Language English Show All Notes Gap Selling Problem Iden…" at bounding box center [625, 534] width 1251 height 1069
click at [932, 272] on textarea "False Positives" at bounding box center [1032, 292] width 332 height 132
click at [990, 268] on textarea "False Positives" at bounding box center [1032, 292] width 332 height 132
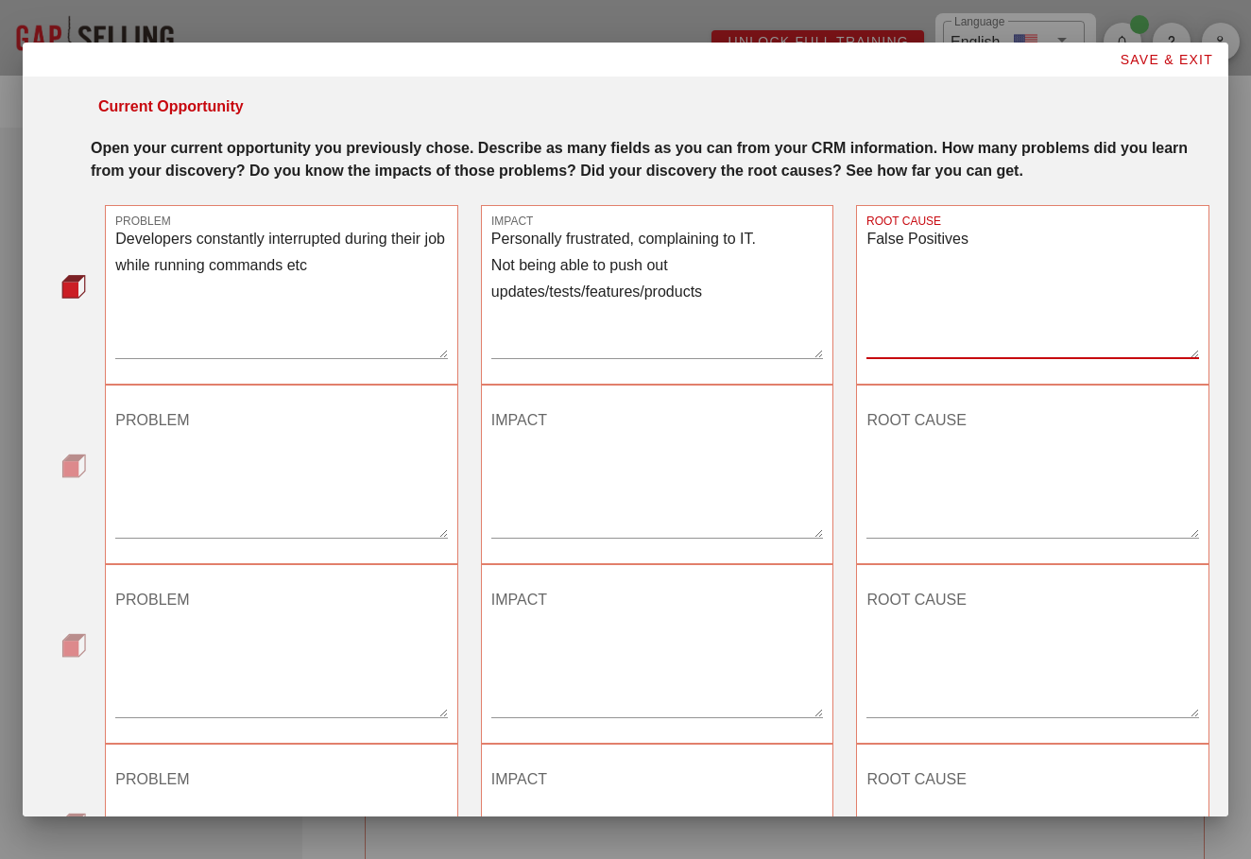
click at [945, 299] on textarea "False Positives" at bounding box center [1032, 292] width 332 height 132
type textarea "False Positives"
drag, startPoint x: 349, startPoint y: 281, endPoint x: -30, endPoint y: 186, distance: 390.4
click at [0, 186] on html "Unlock Full Training ​ Language English Show All Notes Gap Selling Problem Iden…" at bounding box center [625, 534] width 1251 height 1069
type textarea "Teams are overwhelmed with security related tasks"
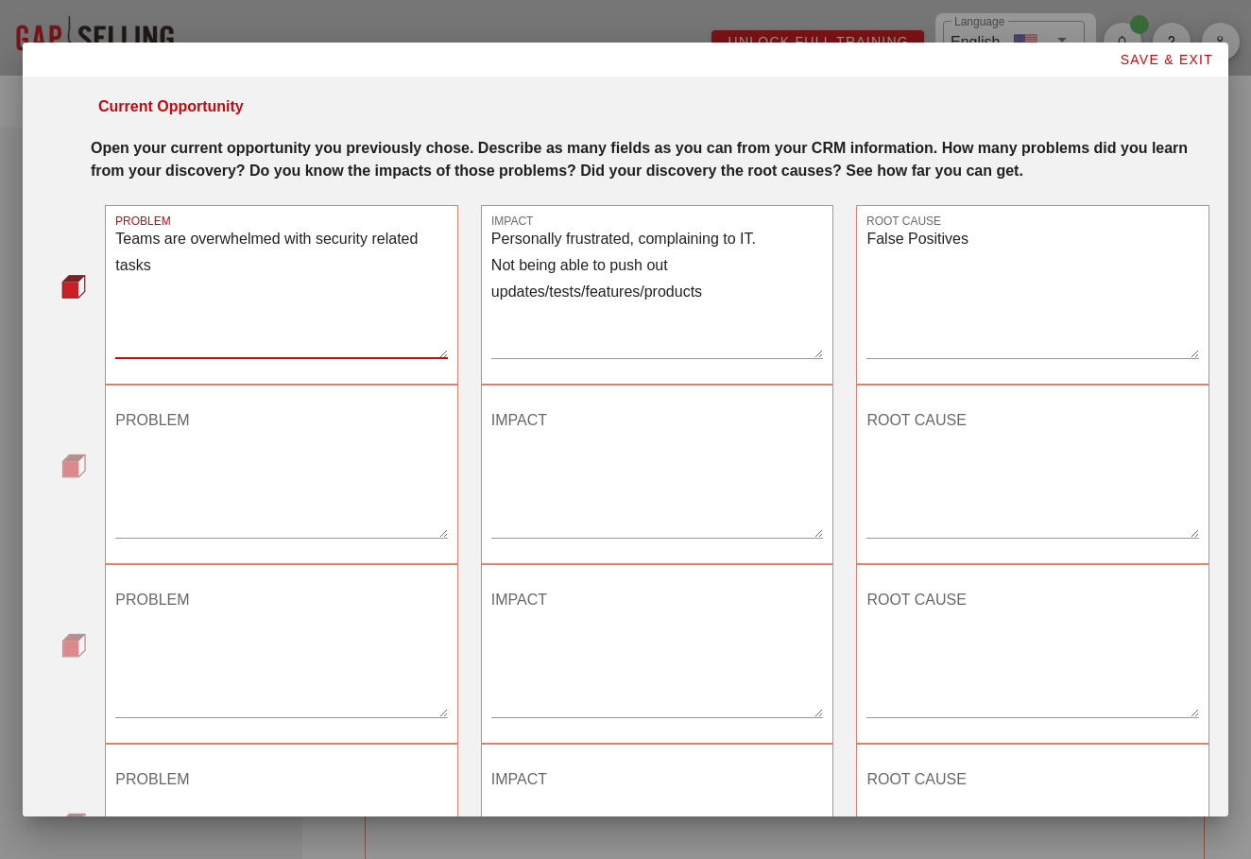
click at [954, 281] on textarea "False Positives" at bounding box center [1032, 292] width 332 height 132
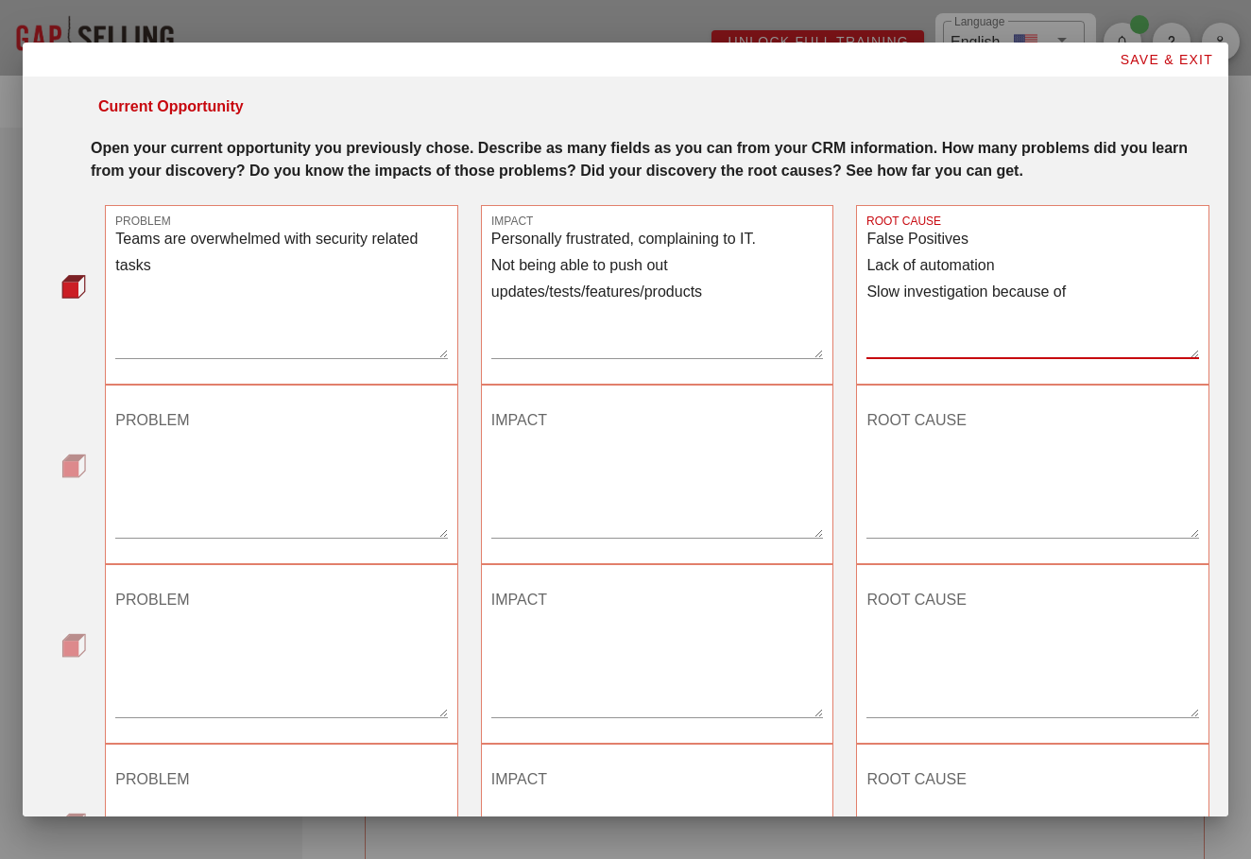
click at [1082, 327] on textarea "False Positives Lack of automation Slow investigation because of" at bounding box center [1032, 292] width 332 height 132
click at [1084, 311] on textarea "False Positives Lack of automation Slow investigation because of" at bounding box center [1032, 292] width 332 height 132
type textarea "False Positives Lack of automation Slow investigation because of lack of context"
drag, startPoint x: 752, startPoint y: 335, endPoint x: 465, endPoint y: 234, distance: 304.4
click at [465, 234] on div "PROBLEM Teams are overwhelmed with security related tasks IMPACT Personally fru…" at bounding box center [657, 295] width 1127 height 202
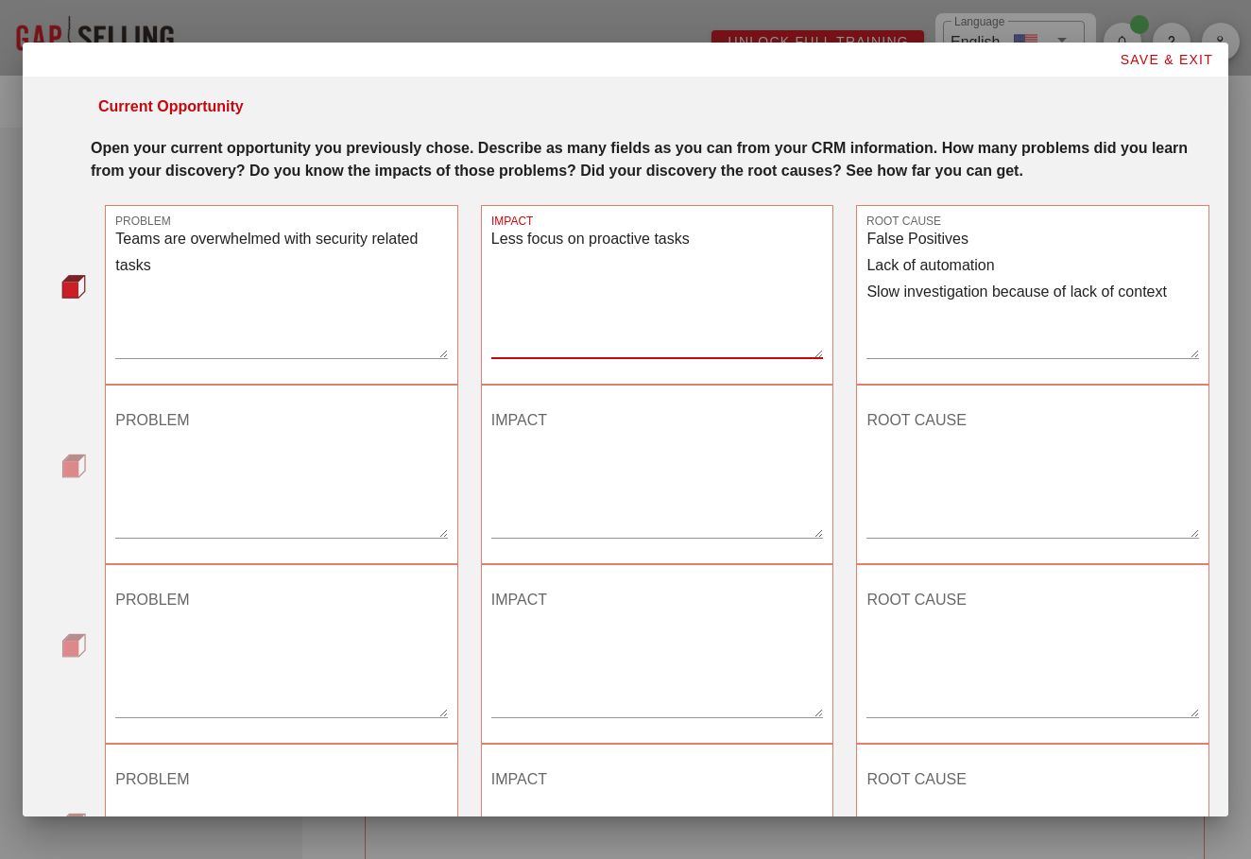
type textarea "Less focus on proactive tasks"
click at [246, 290] on textarea "Teams are overwhelmed with security related tasks" at bounding box center [281, 292] width 332 height 132
type textarea "Teams are overwhelmed with security related tasks Developers are being interrup…"
click at [574, 321] on textarea "Less focus on proactive tasks" at bounding box center [657, 292] width 332 height 132
type textarea "Less focus on proactive tasks Slower pushing out of"
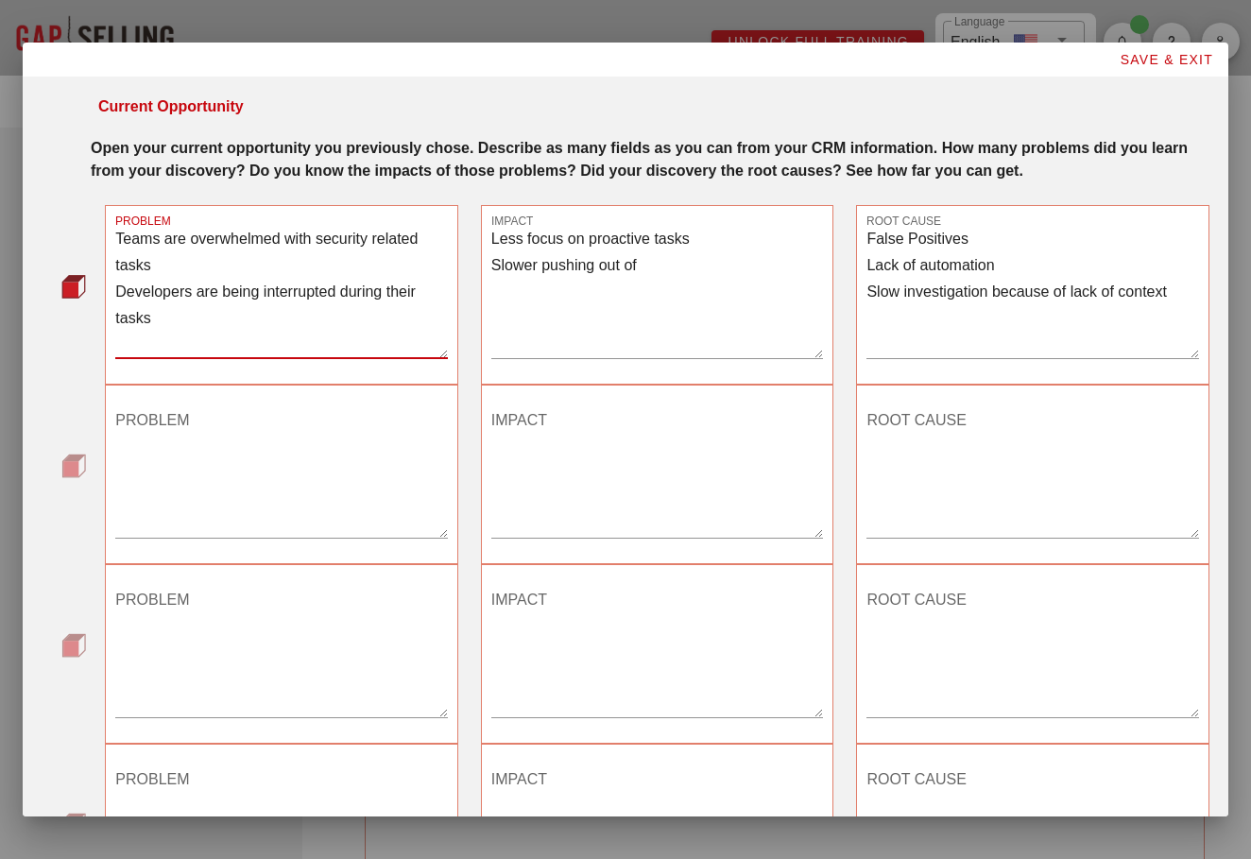
drag, startPoint x: 227, startPoint y: 329, endPoint x: 83, endPoint y: 313, distance: 144.5
click at [83, 313] on div "PROBLEM Teams are overwhelmed with security related tasks Developers are being …" at bounding box center [625, 294] width 1167 height 179
click at [187, 526] on textarea "PROBLEM" at bounding box center [281, 471] width 332 height 132
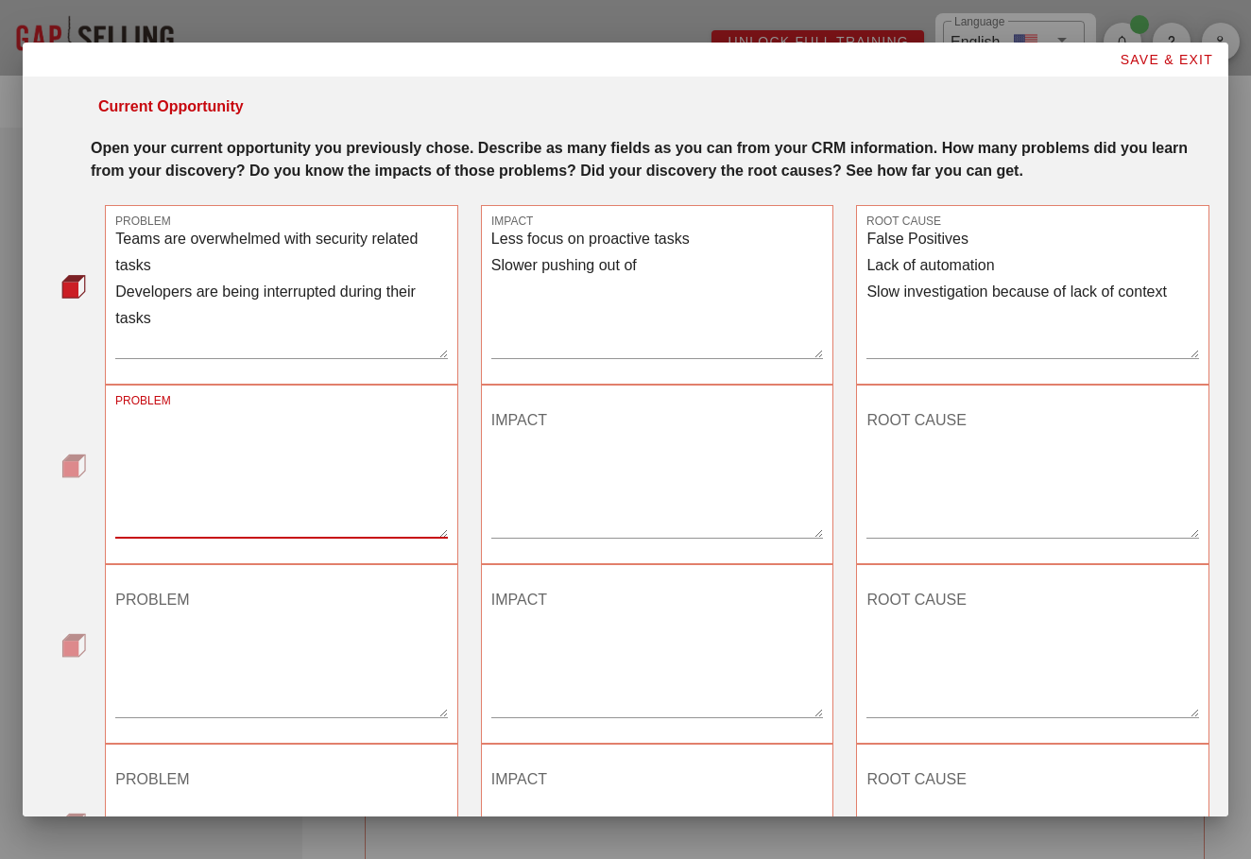
paste textarea "Developers are being interrupted during their tasks"
type textarea "Developers are being interrupted during their tasks"
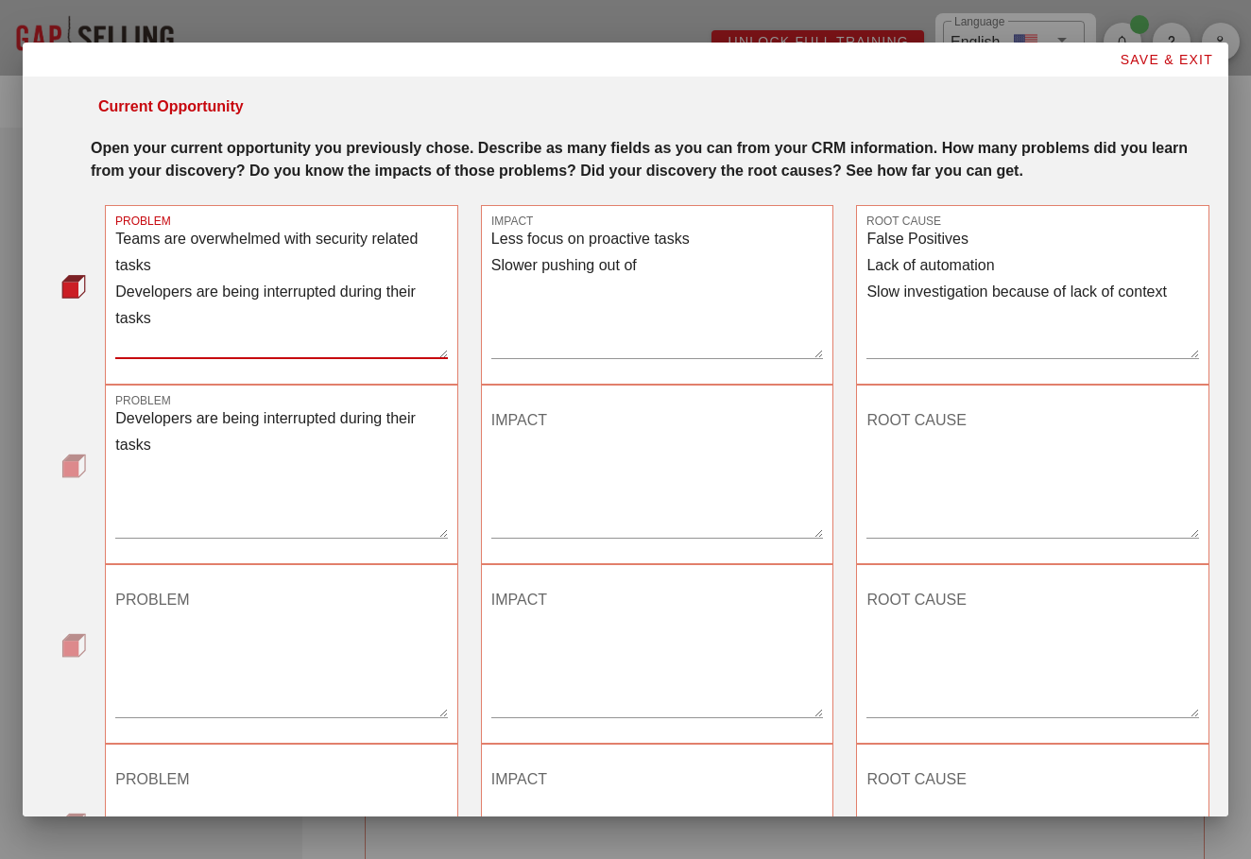
drag, startPoint x: 191, startPoint y: 325, endPoint x: 108, endPoint y: 312, distance: 84.2
click at [108, 312] on div "PROBLEM Teams are overwhelmed with security related tasks Developers are being …" at bounding box center [281, 294] width 353 height 179
drag, startPoint x: 194, startPoint y: 289, endPoint x: 19, endPoint y: 228, distance: 185.2
click at [19, 228] on div "Unlock Full Training ​ Language English Show All Notes Gap Selling Problem Iden…" at bounding box center [625, 487] width 1251 height 975
type textarea "T"
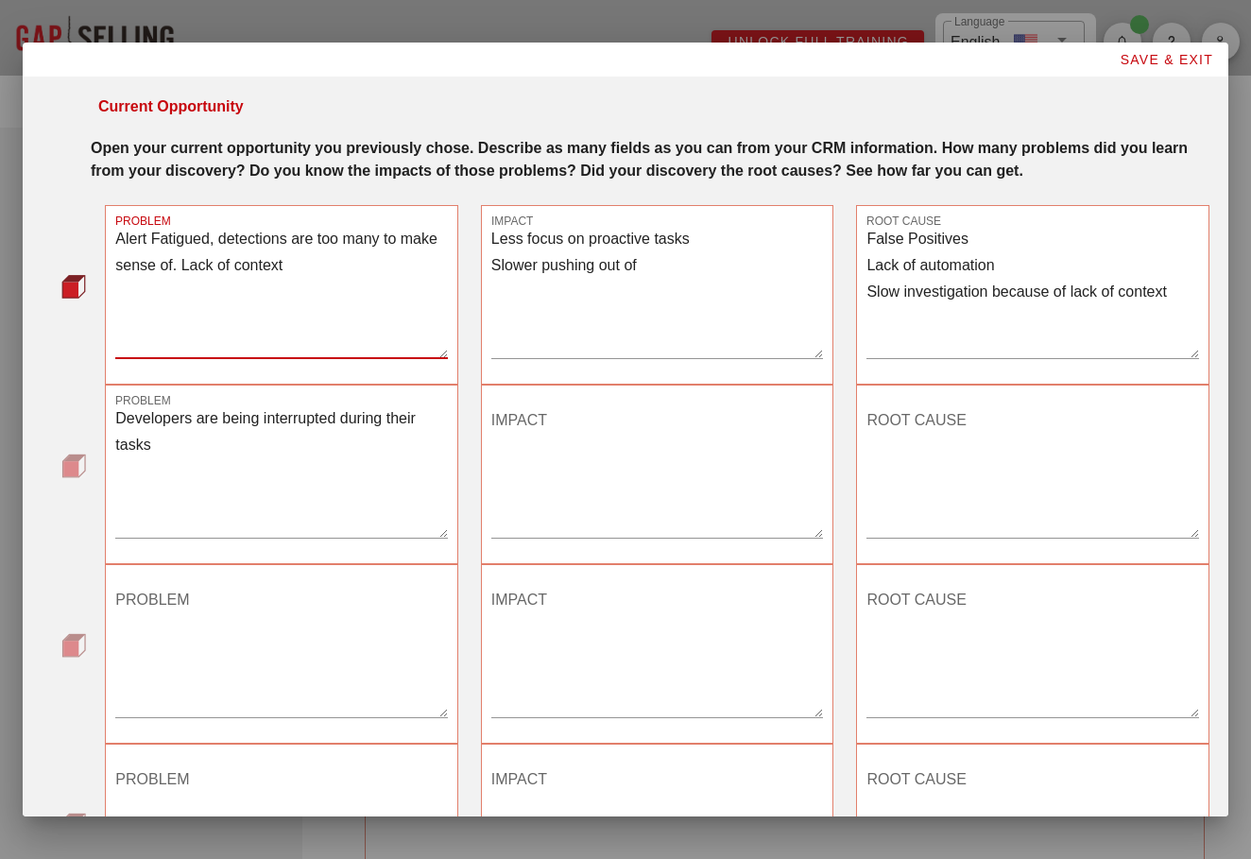
type textarea "Alert Fatigued, detections are too many to make sense of. Lack of context"
drag, startPoint x: 696, startPoint y: 288, endPoint x: 477, endPoint y: 221, distance: 229.2
click at [477, 221] on div "IMPACT Less focus on proactive tasks Slower pushing out of" at bounding box center [657, 295] width 376 height 202
click at [681, 306] on textarea "Less focus on proactive tasks Slower pushing out of" at bounding box center [657, 292] width 332 height 132
drag, startPoint x: 681, startPoint y: 306, endPoint x: 483, endPoint y: 246, distance: 207.4
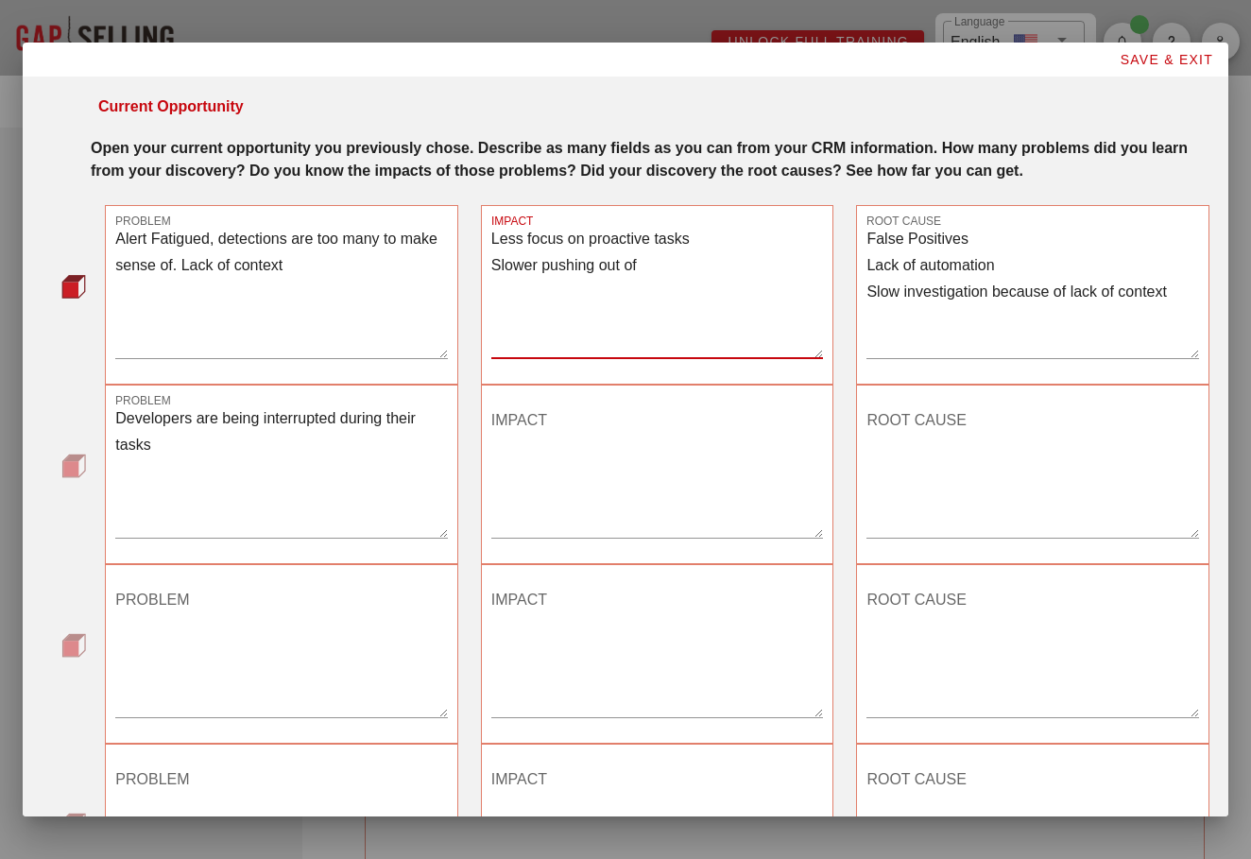
click at [483, 247] on div "IMPACT Less focus on proactive tasks Slower pushing out of" at bounding box center [657, 294] width 353 height 179
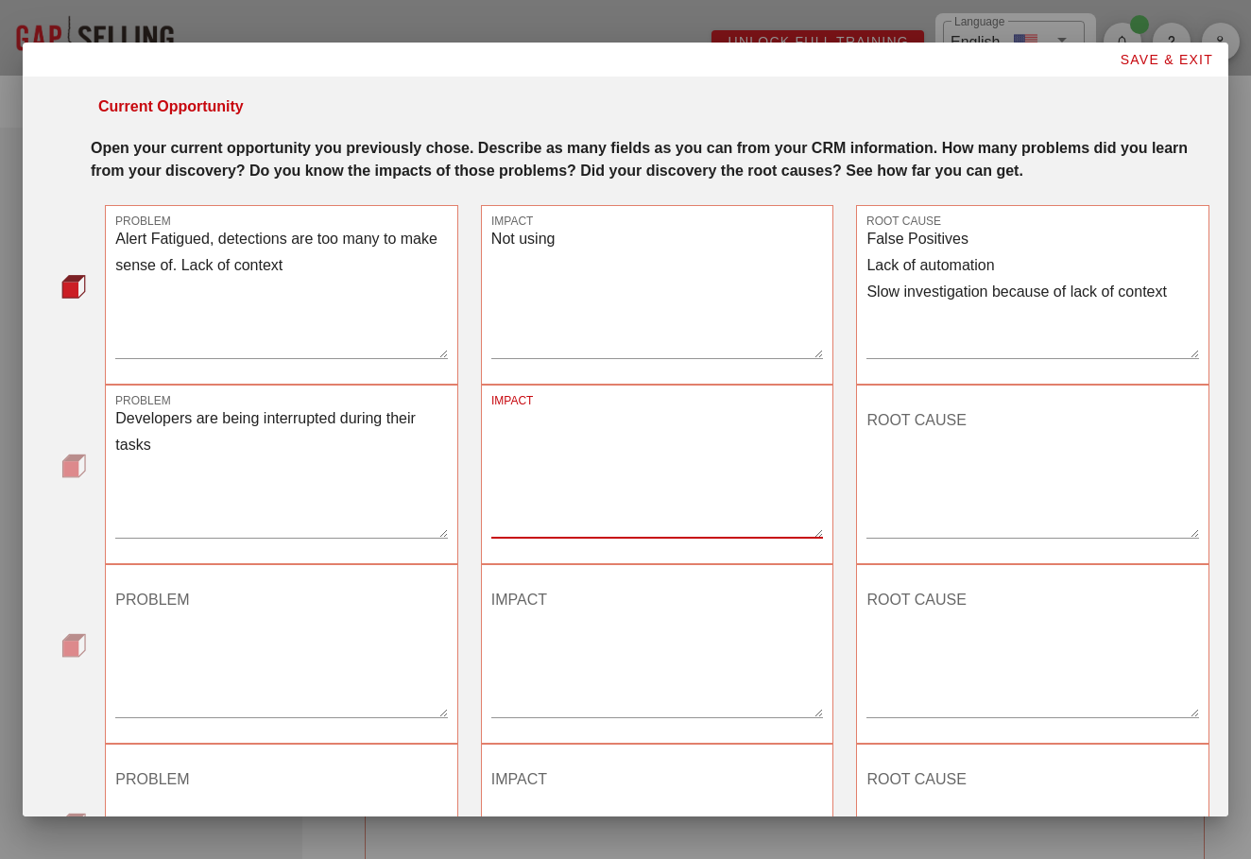
click at [656, 513] on textarea "IMPACT" at bounding box center [657, 471] width 332 height 132
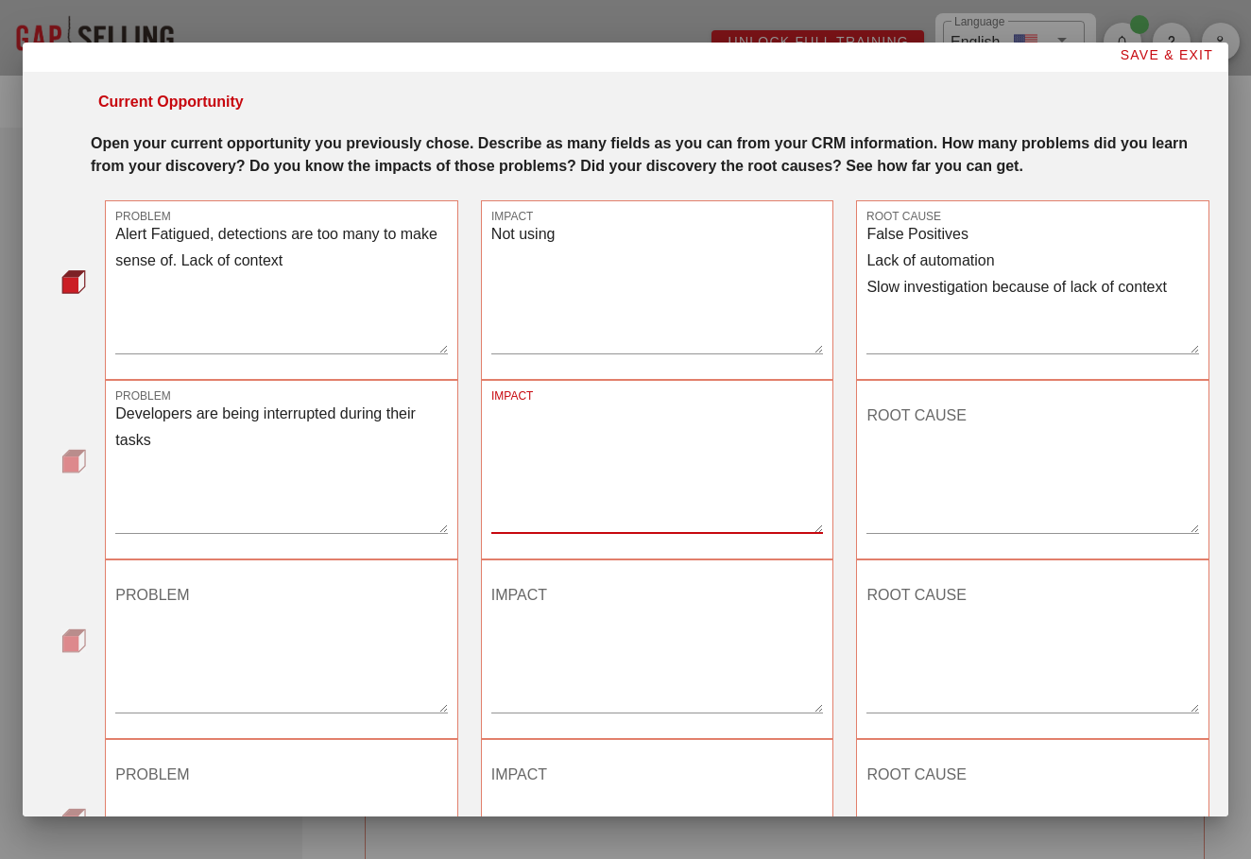
click at [592, 318] on textarea "Not using" at bounding box center [657, 287] width 332 height 132
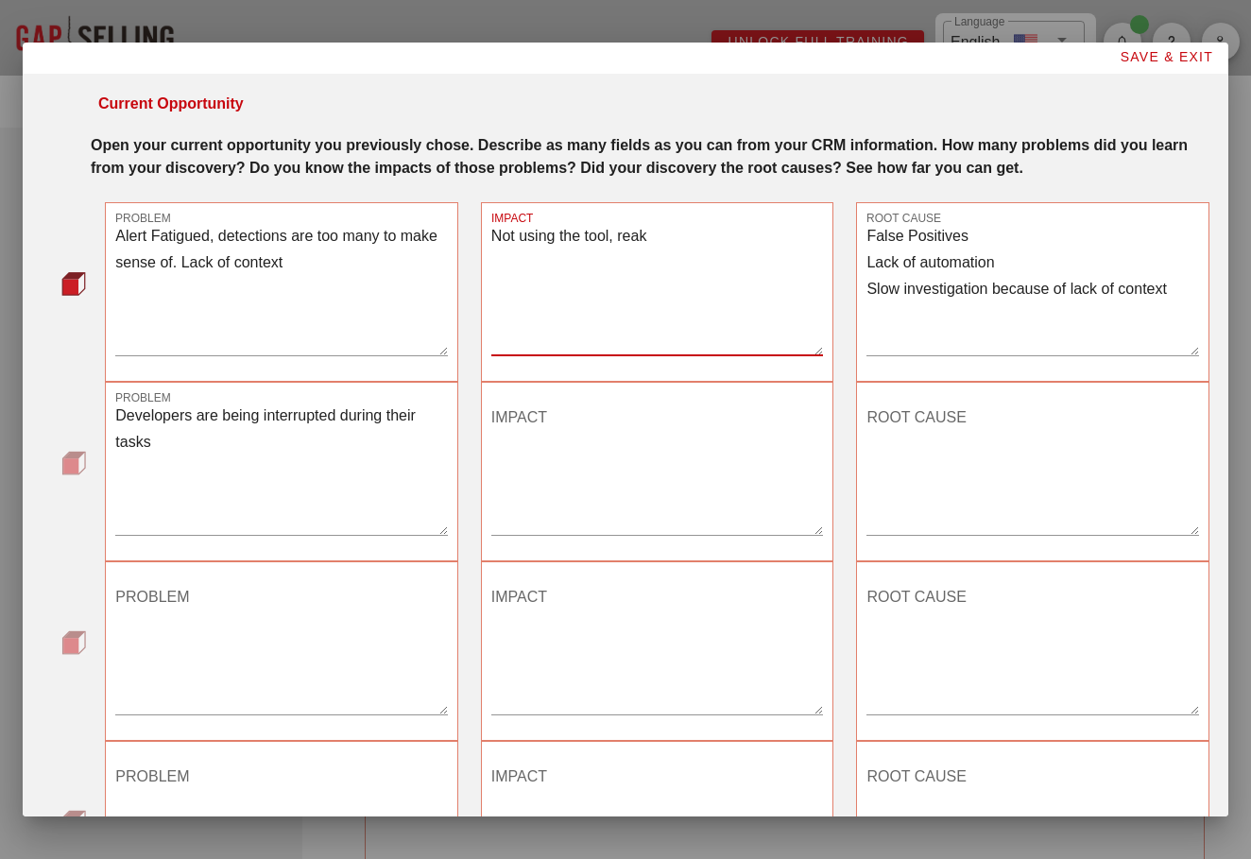
click at [744, 322] on textarea "Not using the tool, reak" at bounding box center [657, 289] width 332 height 132
click at [709, 283] on textarea "Not using the tool, reak" at bounding box center [657, 289] width 332 height 132
drag, startPoint x: 686, startPoint y: 272, endPoint x: 468, endPoint y: 260, distance: 218.5
click at [468, 260] on div "PROBLEM Alert Fatigued, detections are too many to make sense of. Lack of conte…" at bounding box center [657, 292] width 1127 height 202
click at [605, 264] on textarea "Less ability to" at bounding box center [657, 289] width 332 height 132
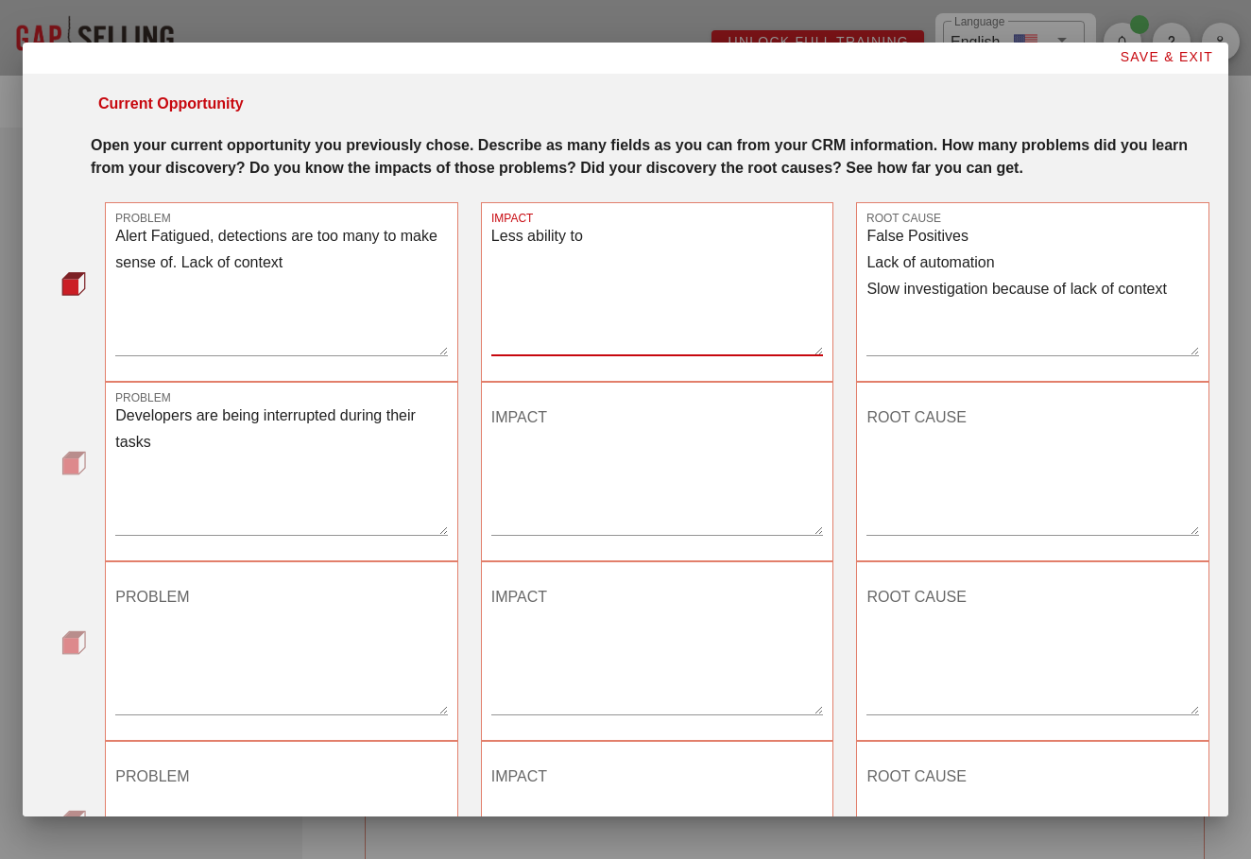
click at [605, 264] on textarea "Less ability to" at bounding box center [657, 289] width 332 height 132
click at [633, 253] on textarea "Less ability to" at bounding box center [657, 289] width 332 height 132
type textarea "Less ability to identify real threats"
click at [350, 301] on textarea "Alert Fatigued, detections are too many to make sense of. Lack of context" at bounding box center [281, 289] width 332 height 132
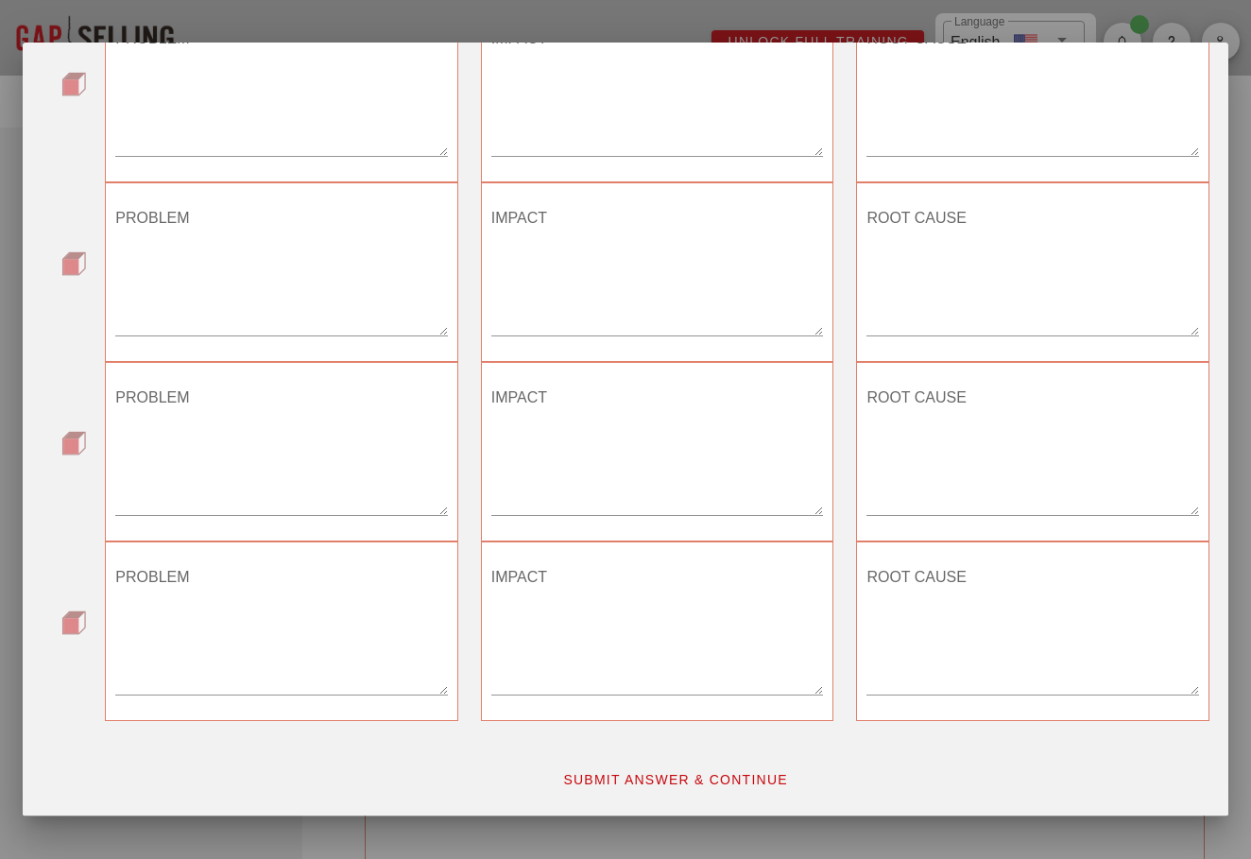
scroll to position [763, 0]
type textarea "Alert Fatigued, detections are too many to make sense of. Lack of context Unabl…"
click at [681, 785] on span "SUBMIT ANSWER & CONTINUE" at bounding box center [675, 779] width 226 height 15
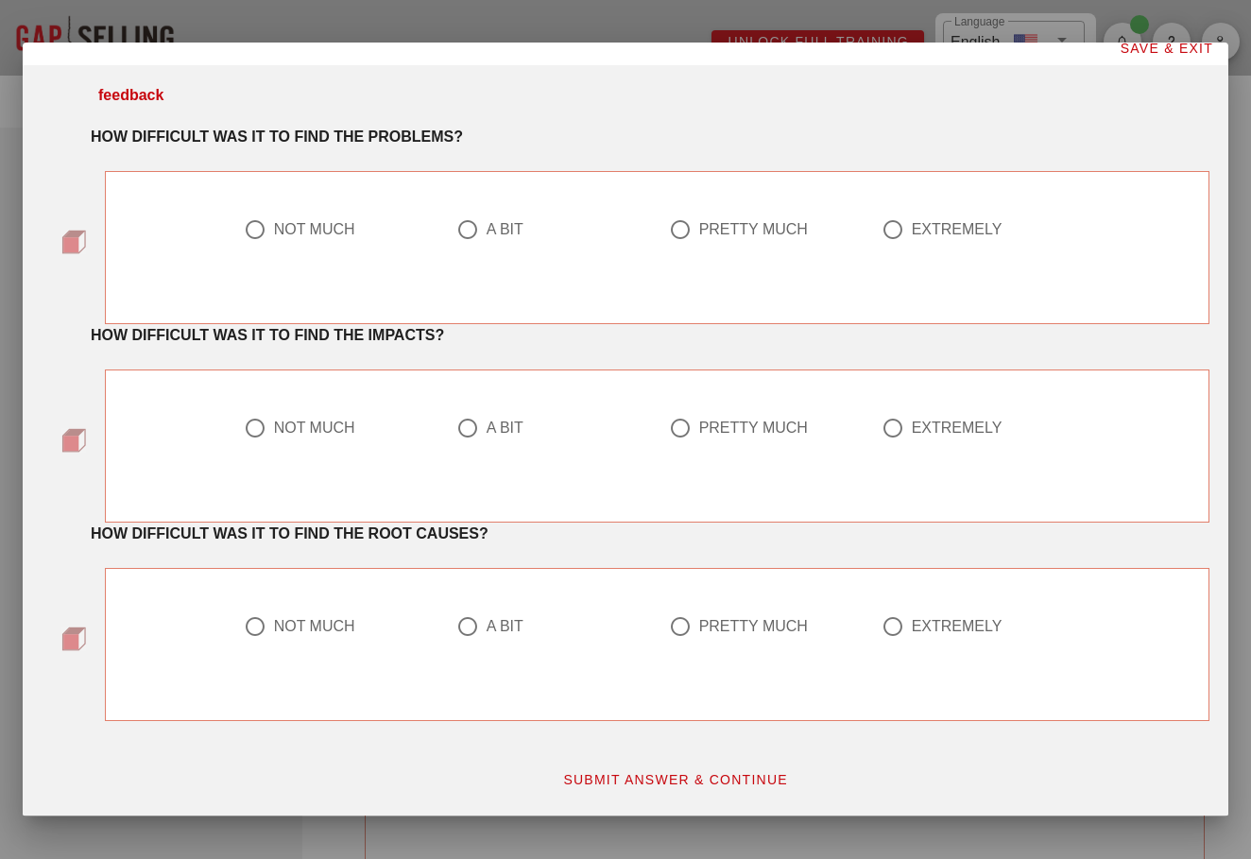
scroll to position [11, 0]
click at [699, 231] on div "PRETTY MUCH" at bounding box center [753, 229] width 109 height 19
radio input "true"
click at [710, 399] on div "NOT MUCH A BIT PRETTY MUCH EXTREMELY" at bounding box center [657, 434] width 850 height 119
click at [720, 430] on div "PRETTY MUCH" at bounding box center [753, 427] width 109 height 19
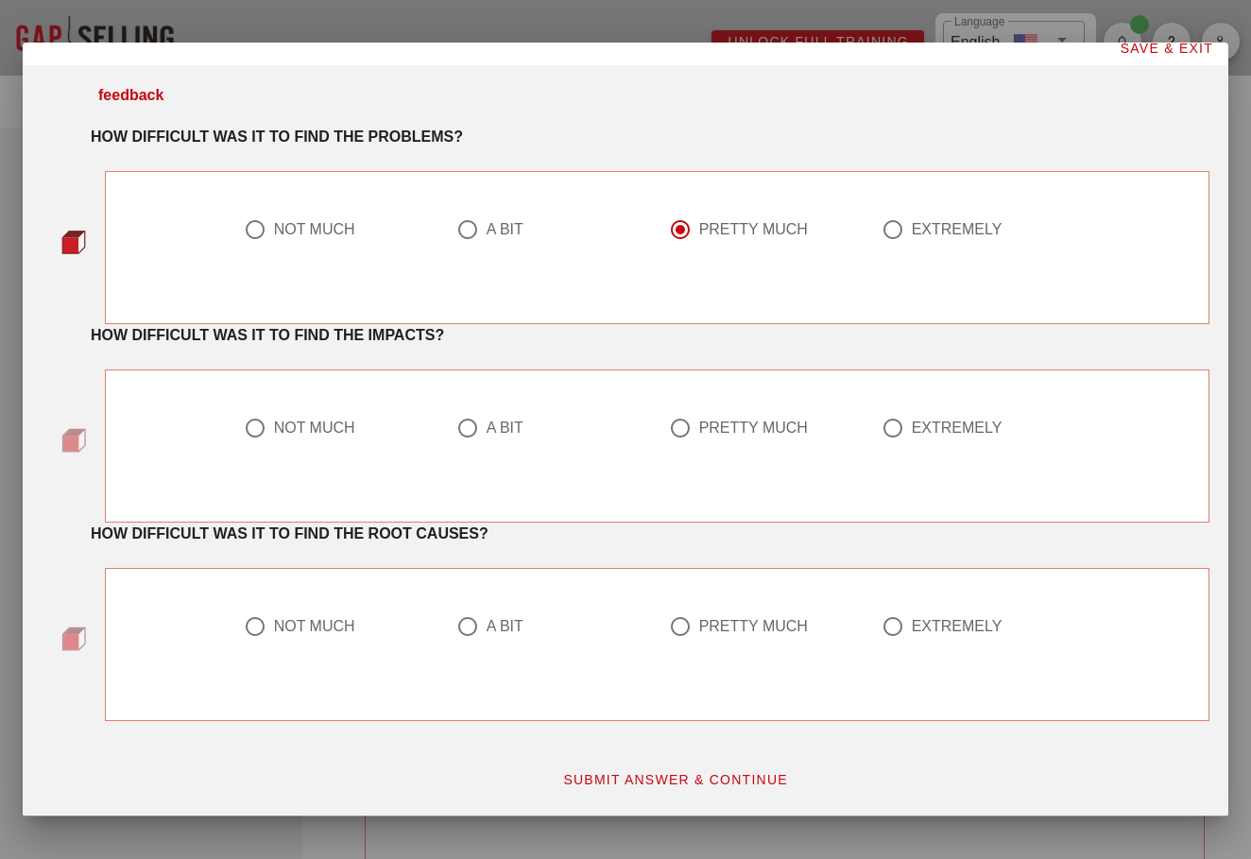
radio input "true"
click at [734, 635] on div "PRETTY MUCH" at bounding box center [753, 626] width 109 height 19
radio input "true"
click at [680, 775] on span "SUBMIT ANSWER & CONTINUE" at bounding box center [675, 779] width 226 height 15
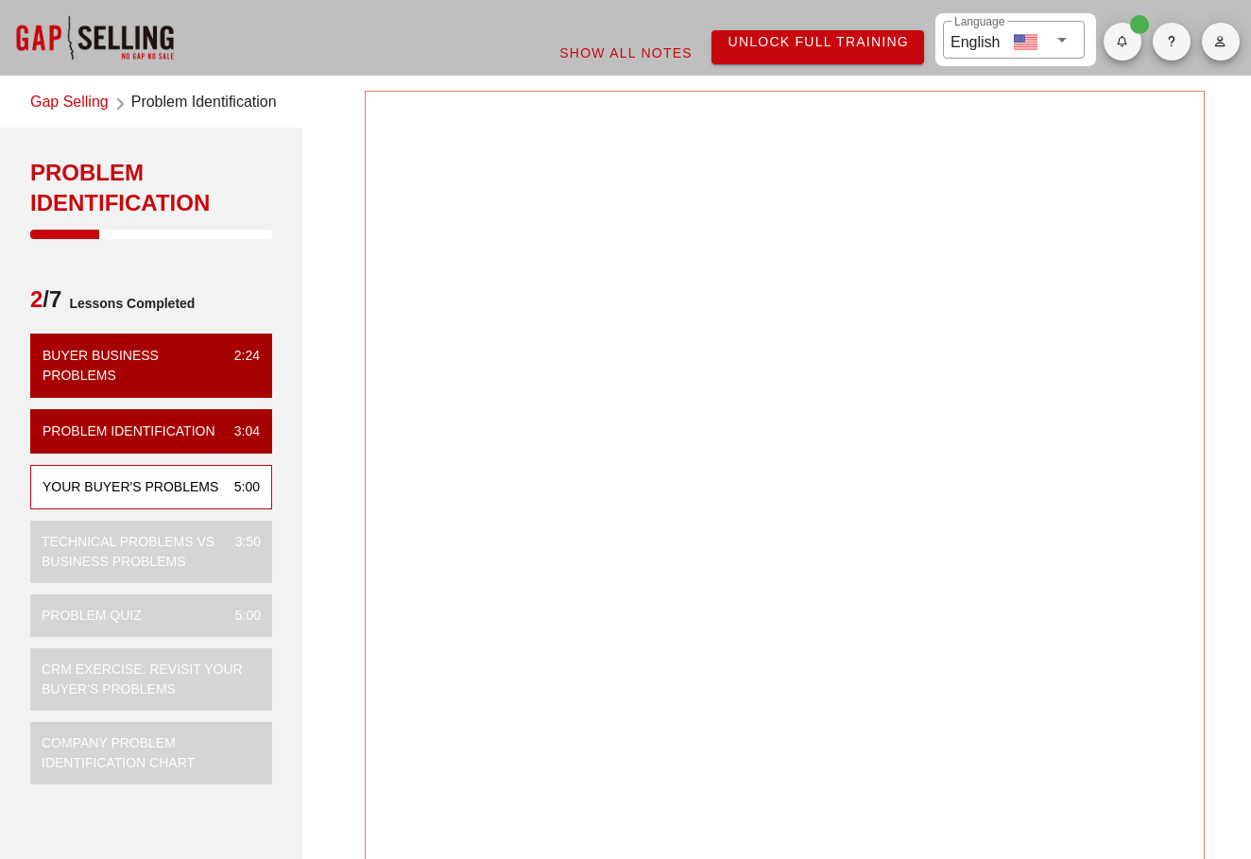
scroll to position [0, 0]
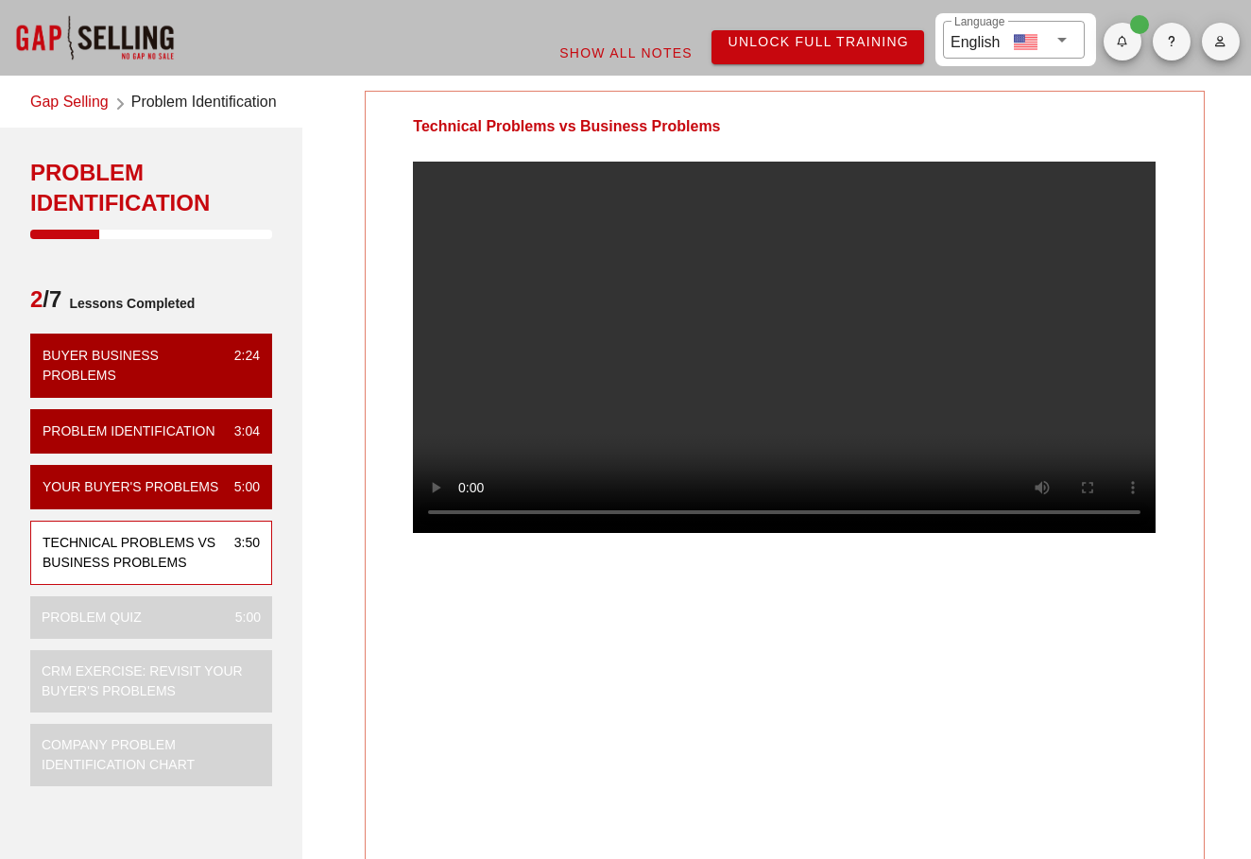
click at [678, 667] on div "Technical Problems vs Business Problems" at bounding box center [784, 477] width 839 height 773
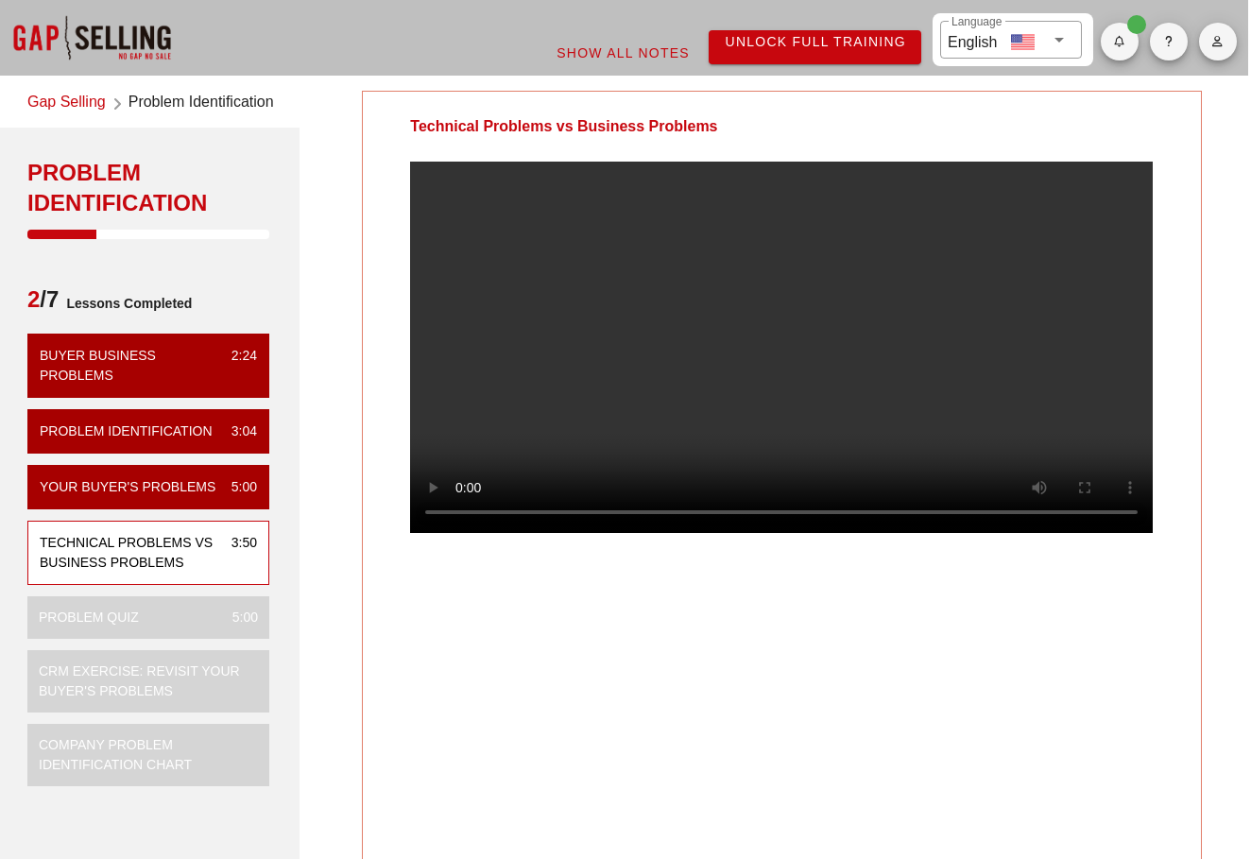
click at [865, 467] on video at bounding box center [781, 347] width 742 height 371
click at [839, 328] on video at bounding box center [781, 347] width 742 height 371
click at [672, 533] on video at bounding box center [781, 347] width 742 height 371
click at [565, 683] on div "Technical Problems vs Business Problems" at bounding box center [781, 477] width 839 height 773
click at [615, 388] on video at bounding box center [781, 347] width 742 height 371
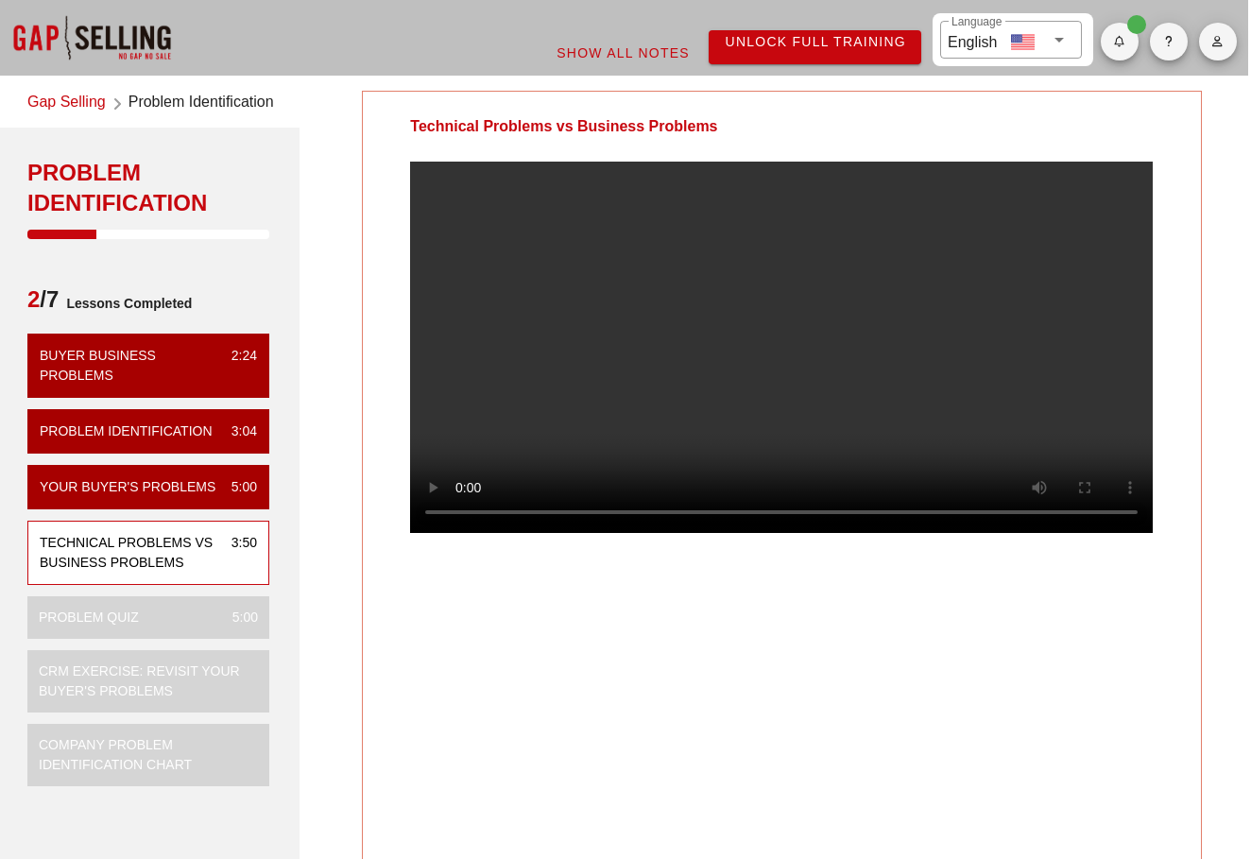
click at [615, 388] on video at bounding box center [781, 347] width 742 height 371
click at [662, 344] on video at bounding box center [781, 347] width 742 height 371
click at [657, 658] on div "Technical Problems vs Business Problems" at bounding box center [781, 477] width 839 height 773
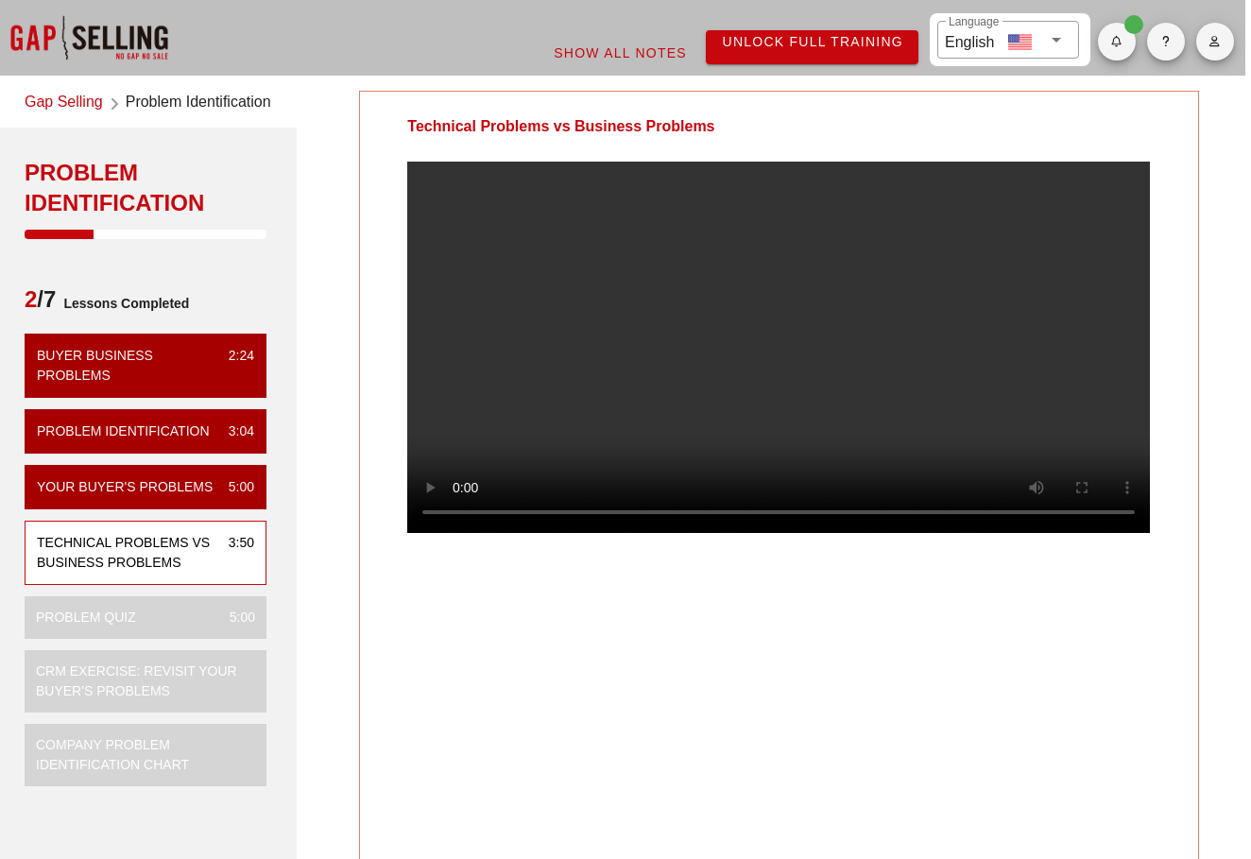
scroll to position [0, 10]
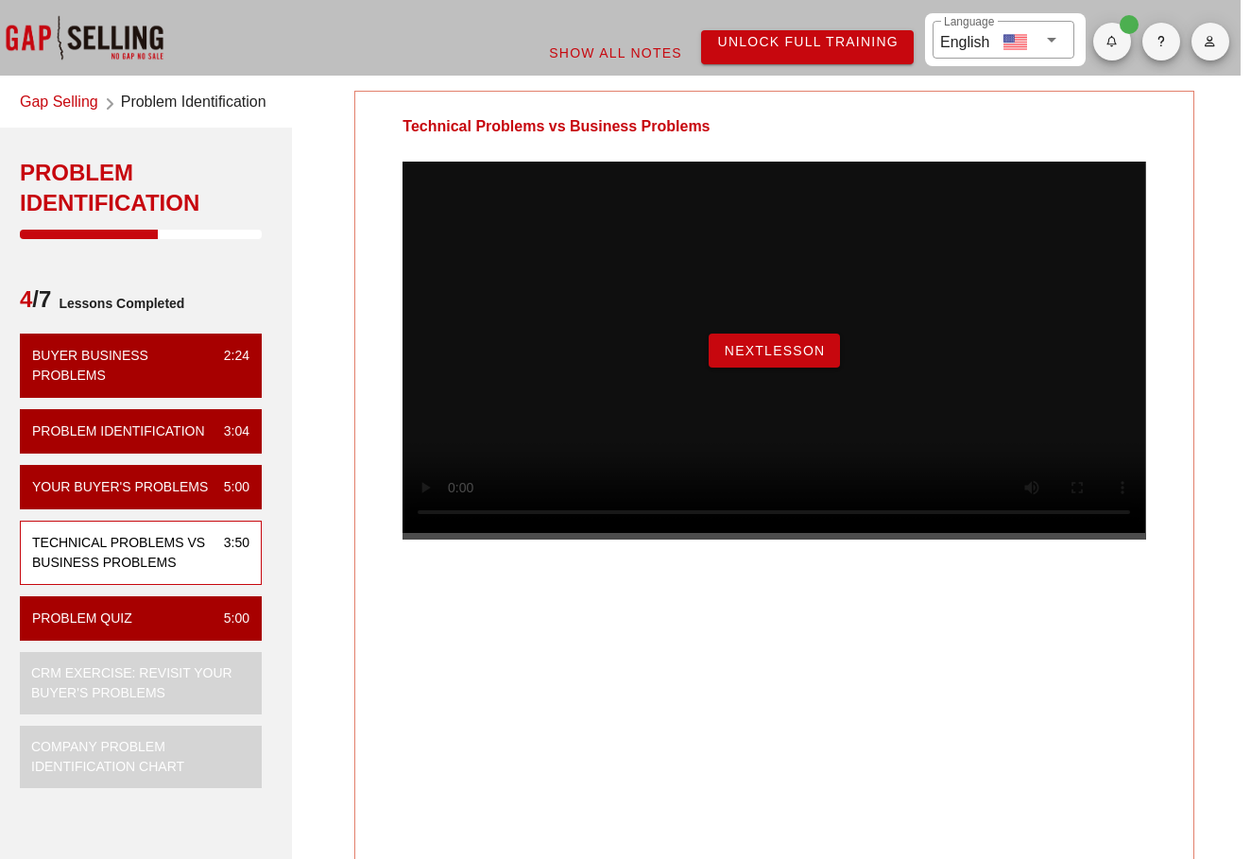
click at [779, 358] on span "NextLesson" at bounding box center [775, 350] width 102 height 15
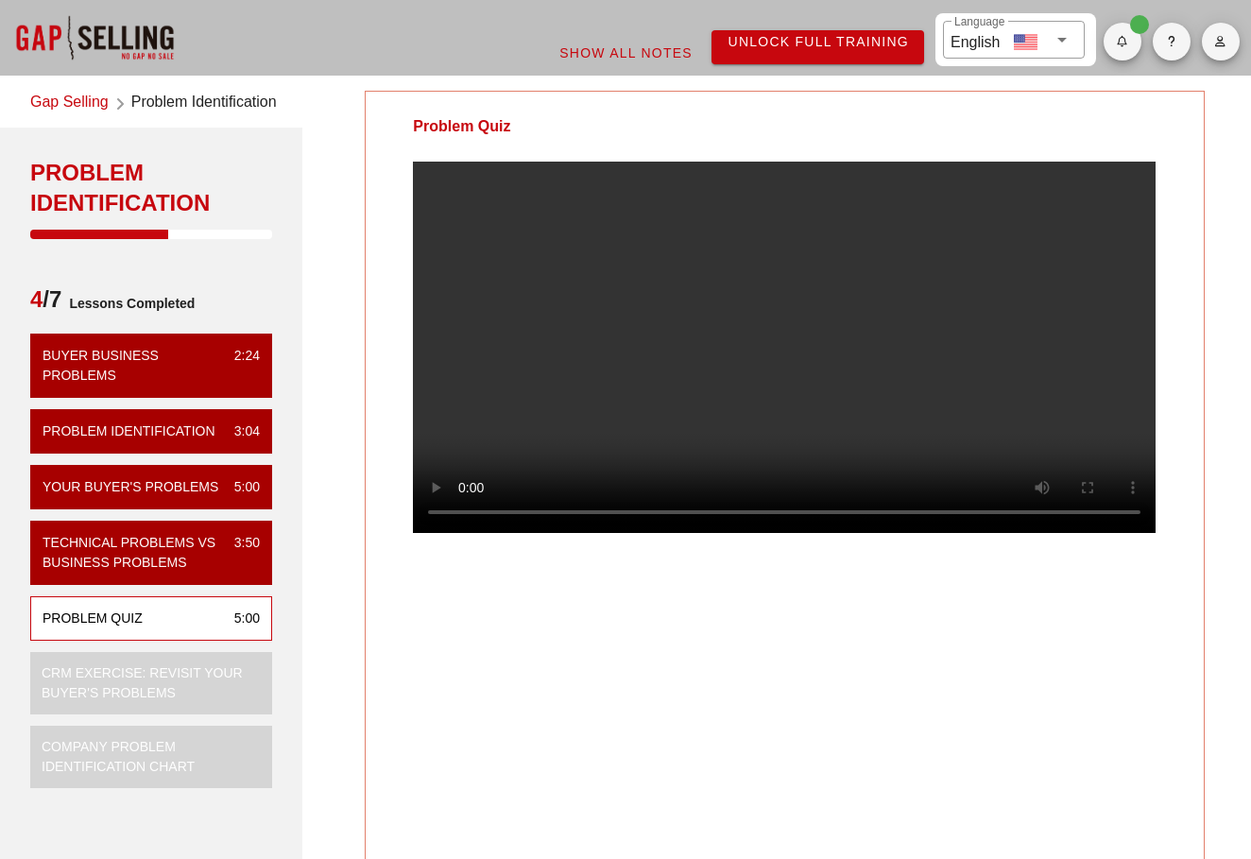
click at [663, 664] on div "Problem Quiz" at bounding box center [784, 477] width 839 height 773
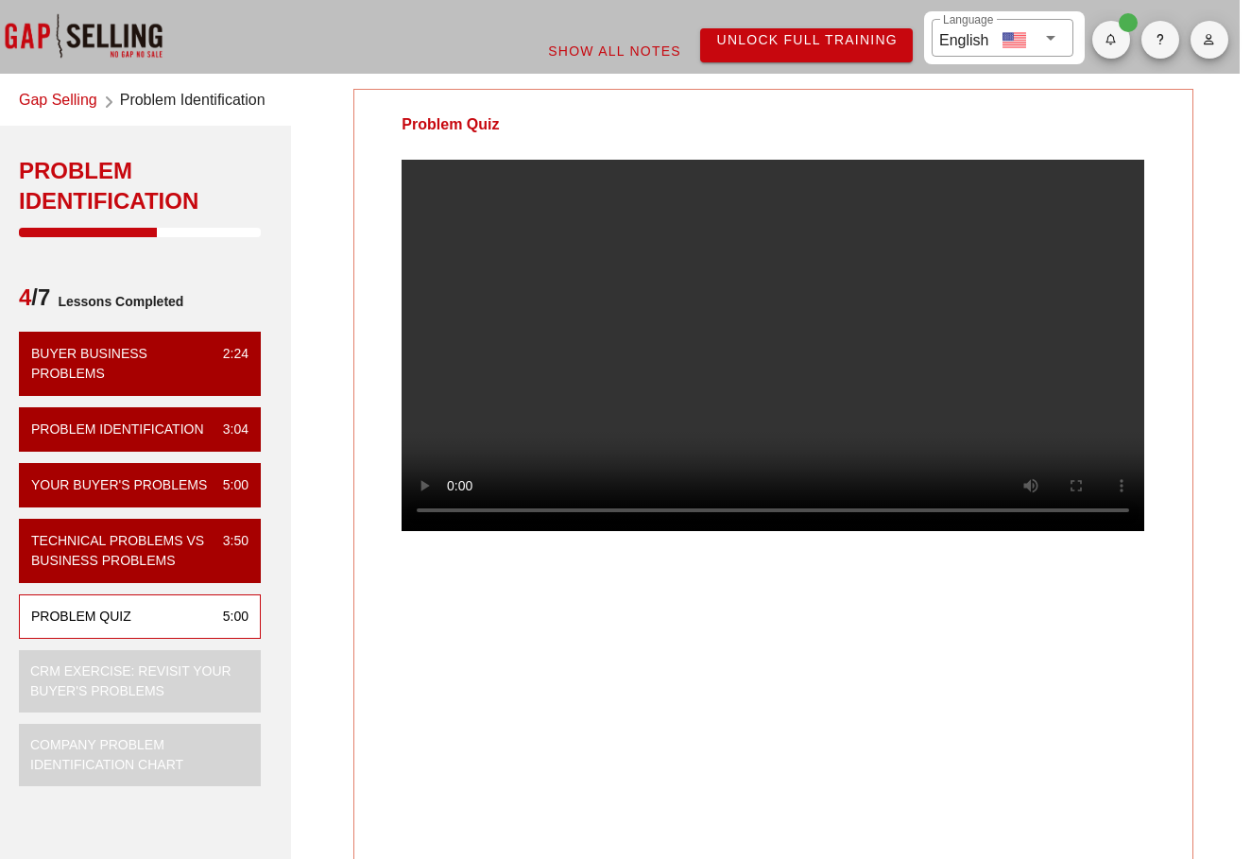
scroll to position [1, 11]
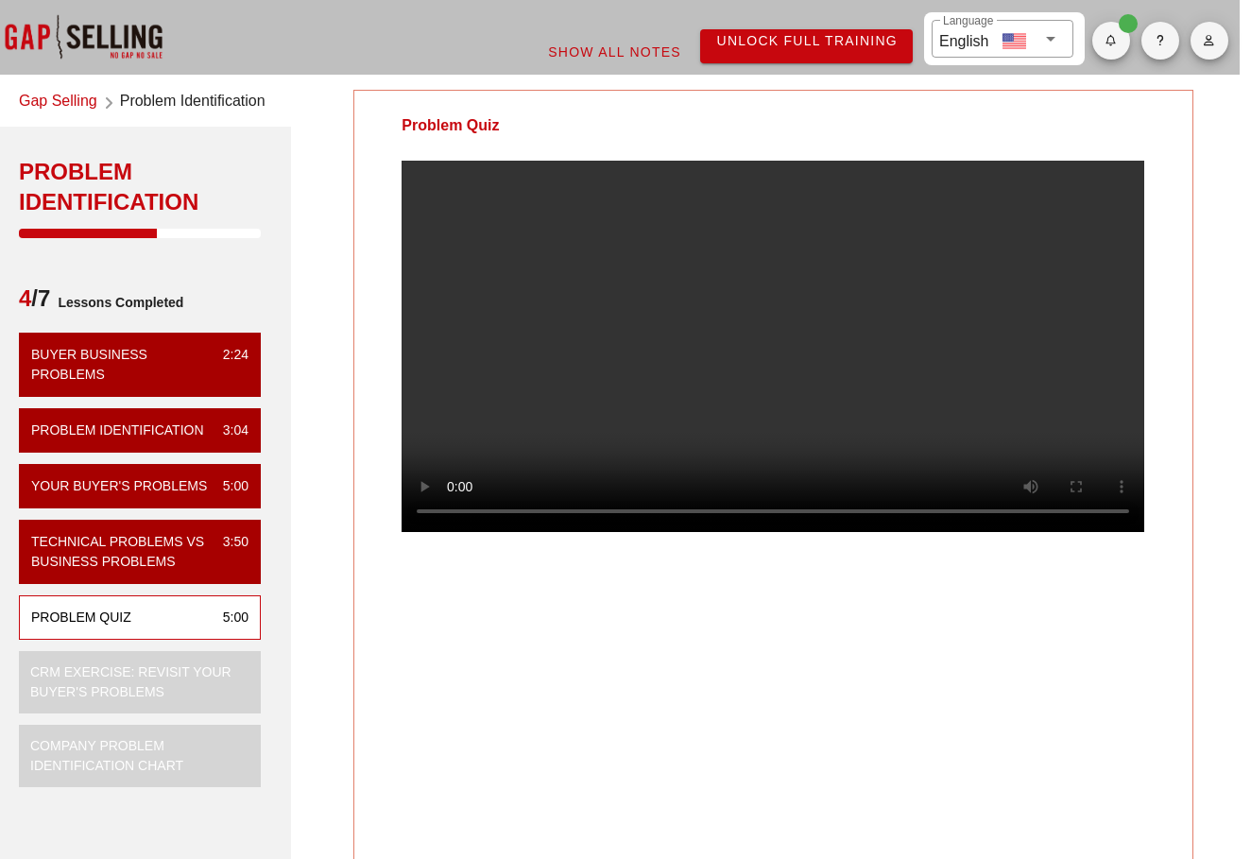
click at [615, 532] on video at bounding box center [772, 346] width 742 height 371
click at [657, 532] on video at bounding box center [772, 346] width 742 height 371
click at [703, 407] on video at bounding box center [772, 346] width 742 height 371
click at [454, 532] on video at bounding box center [772, 346] width 742 height 371
click at [623, 619] on div "Problem Quiz" at bounding box center [772, 476] width 839 height 773
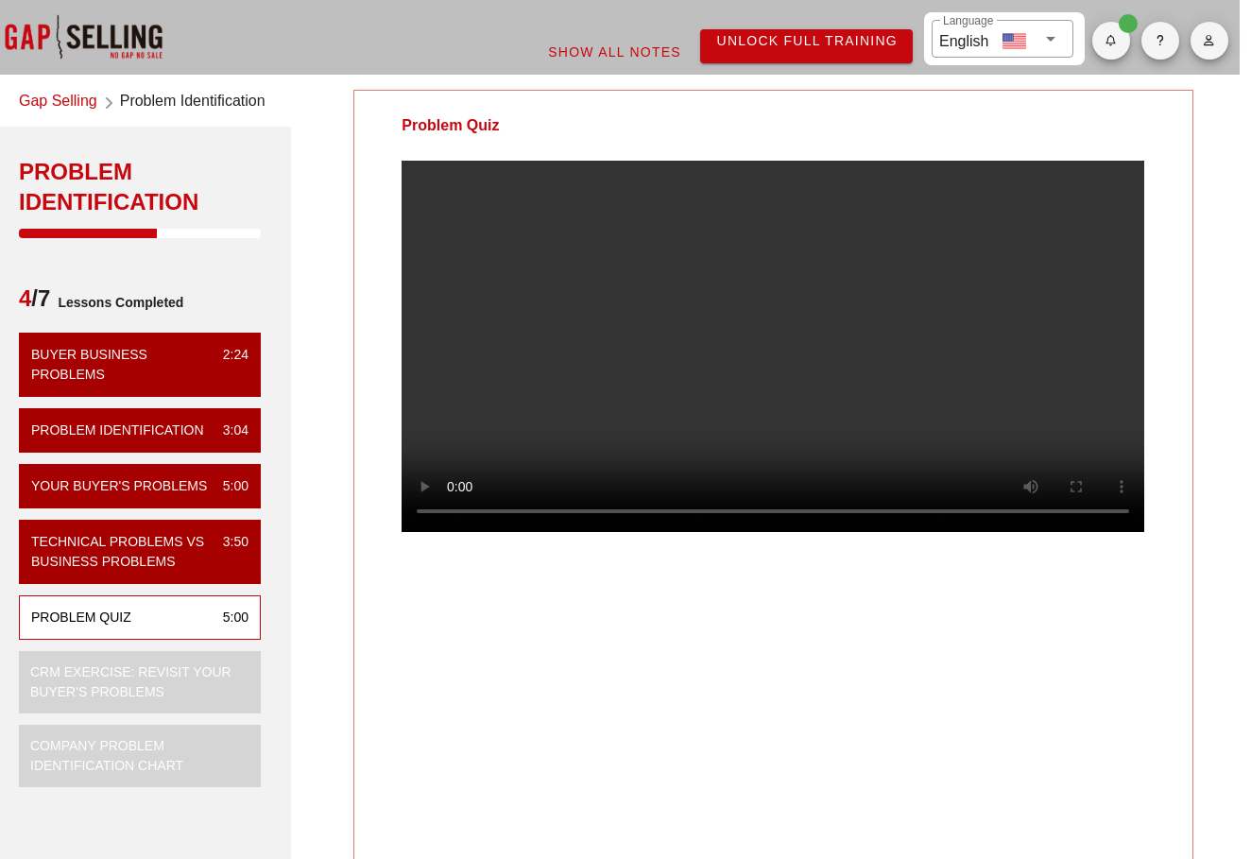
click at [500, 484] on video at bounding box center [772, 346] width 742 height 371
click at [608, 498] on video at bounding box center [772, 346] width 742 height 371
click at [741, 532] on video at bounding box center [772, 346] width 742 height 371
click at [732, 532] on video at bounding box center [772, 346] width 742 height 371
click at [428, 532] on video at bounding box center [772, 346] width 742 height 371
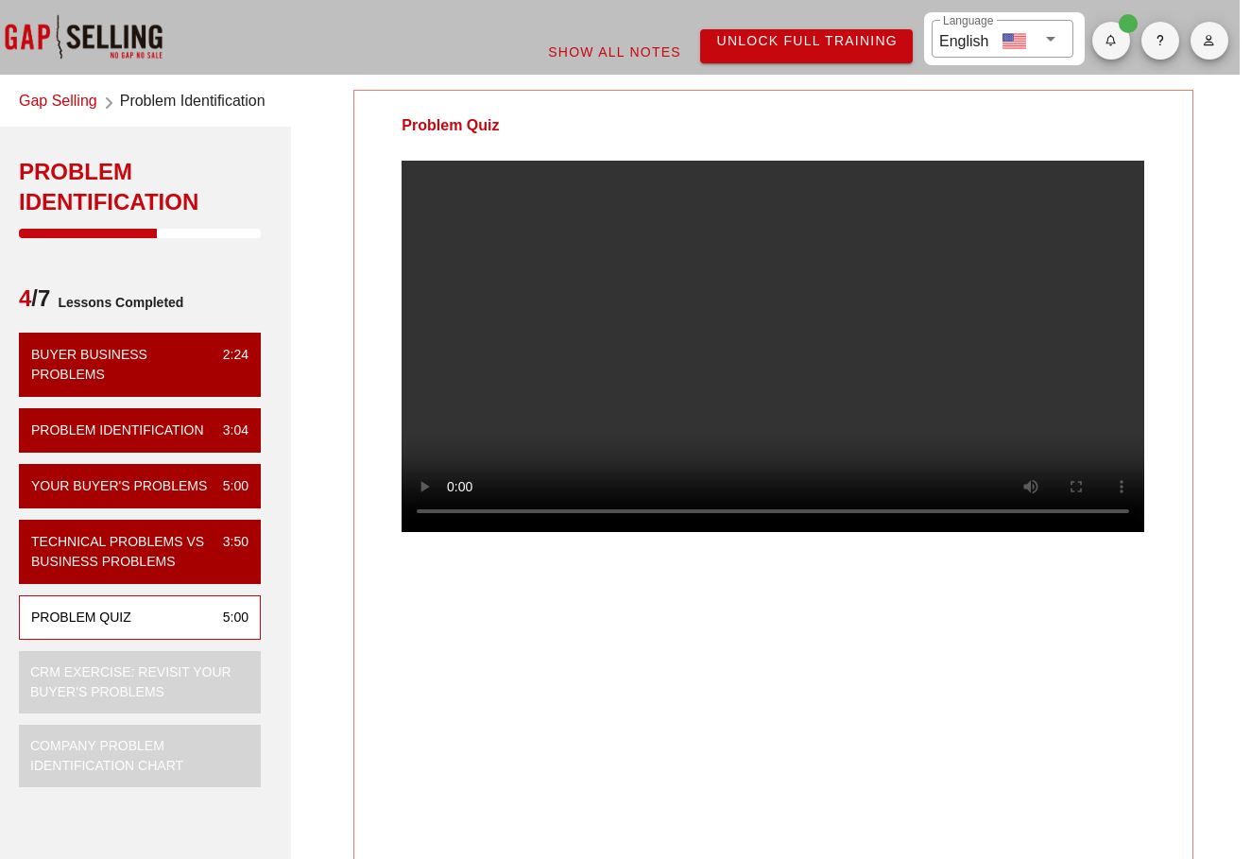
click at [428, 532] on video at bounding box center [772, 346] width 742 height 371
click at [777, 440] on video at bounding box center [772, 346] width 742 height 371
click at [843, 369] on video at bounding box center [772, 346] width 742 height 371
click at [425, 532] on video at bounding box center [772, 346] width 742 height 371
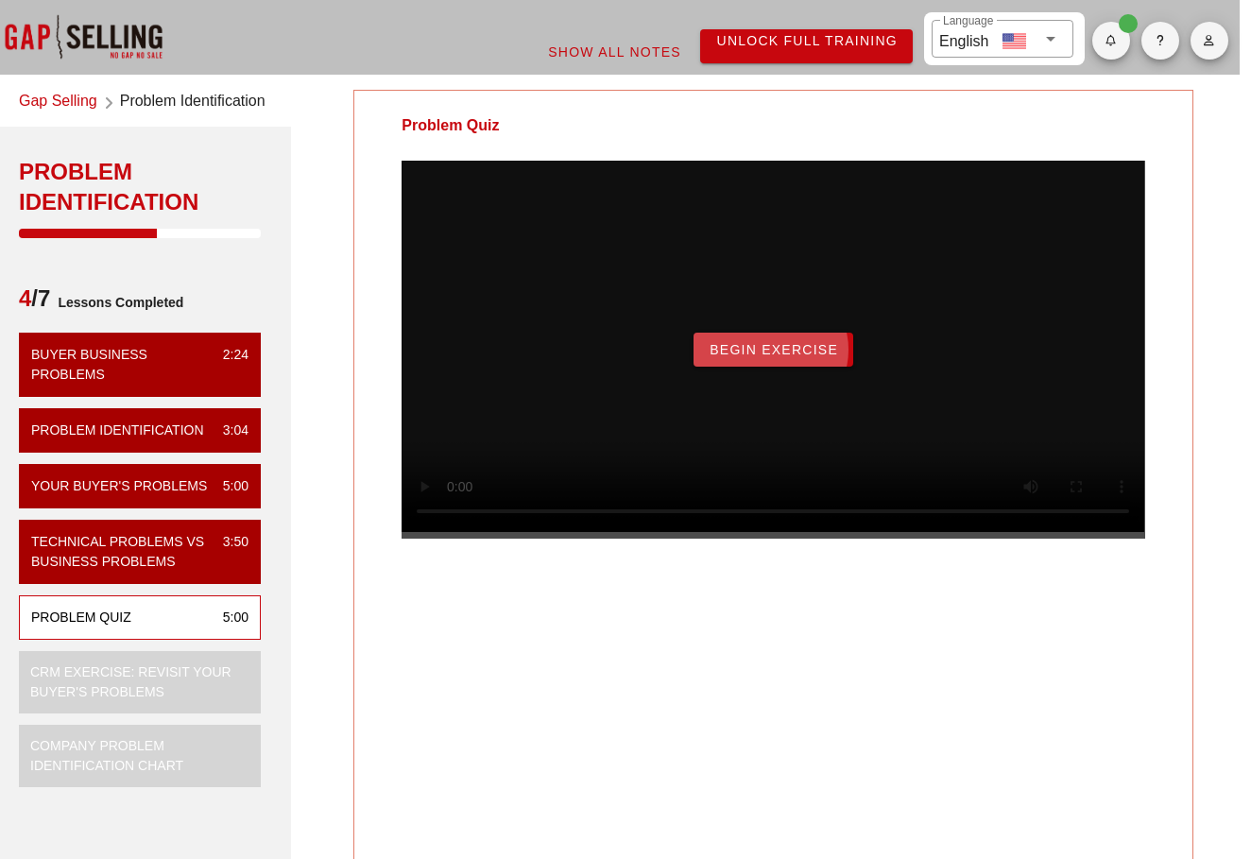
click at [741, 362] on button "Begin Exercise" at bounding box center [773, 349] width 160 height 34
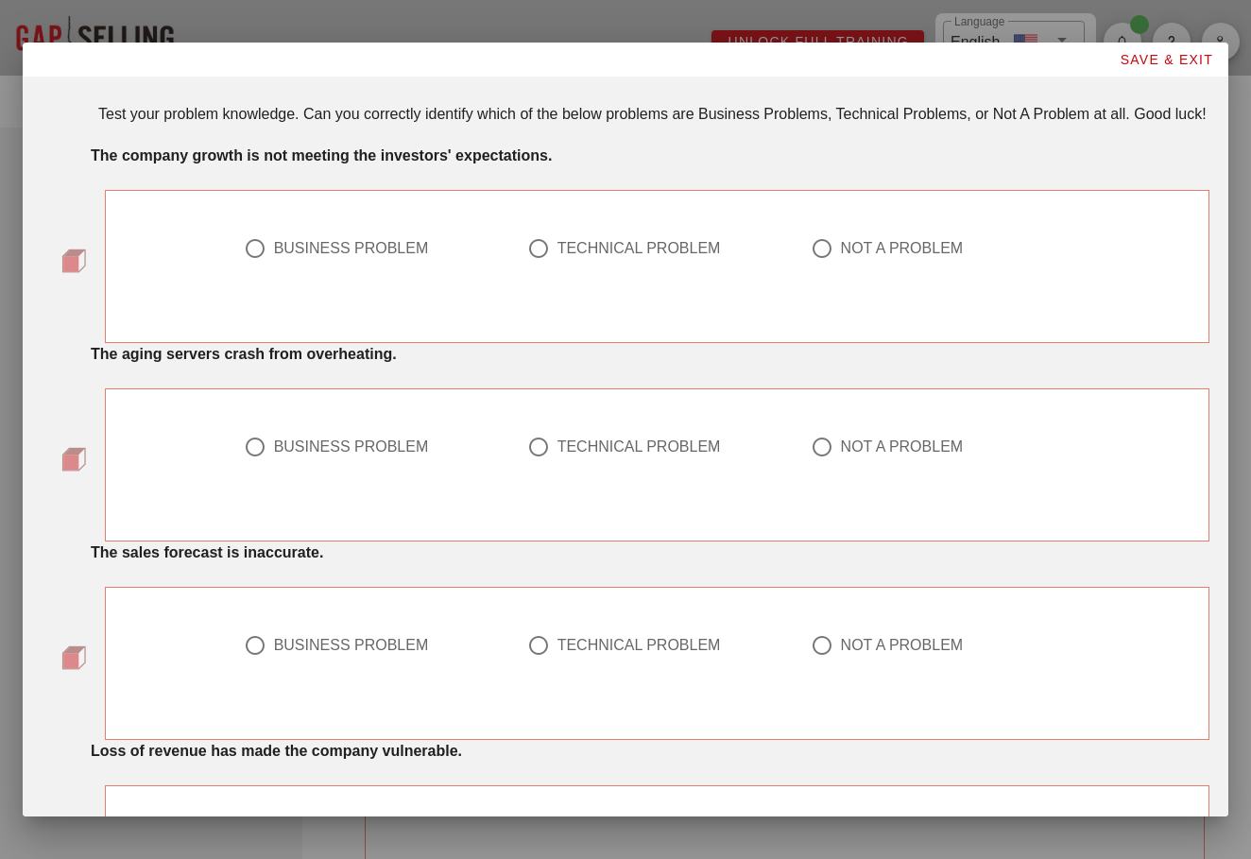
click at [305, 163] on strong "The company growth is not meeting the investors' expectations." at bounding box center [321, 155] width 461 height 16
click at [350, 258] on div "BUSINESS PROBLEM" at bounding box center [351, 248] width 155 height 19
radio input "true"
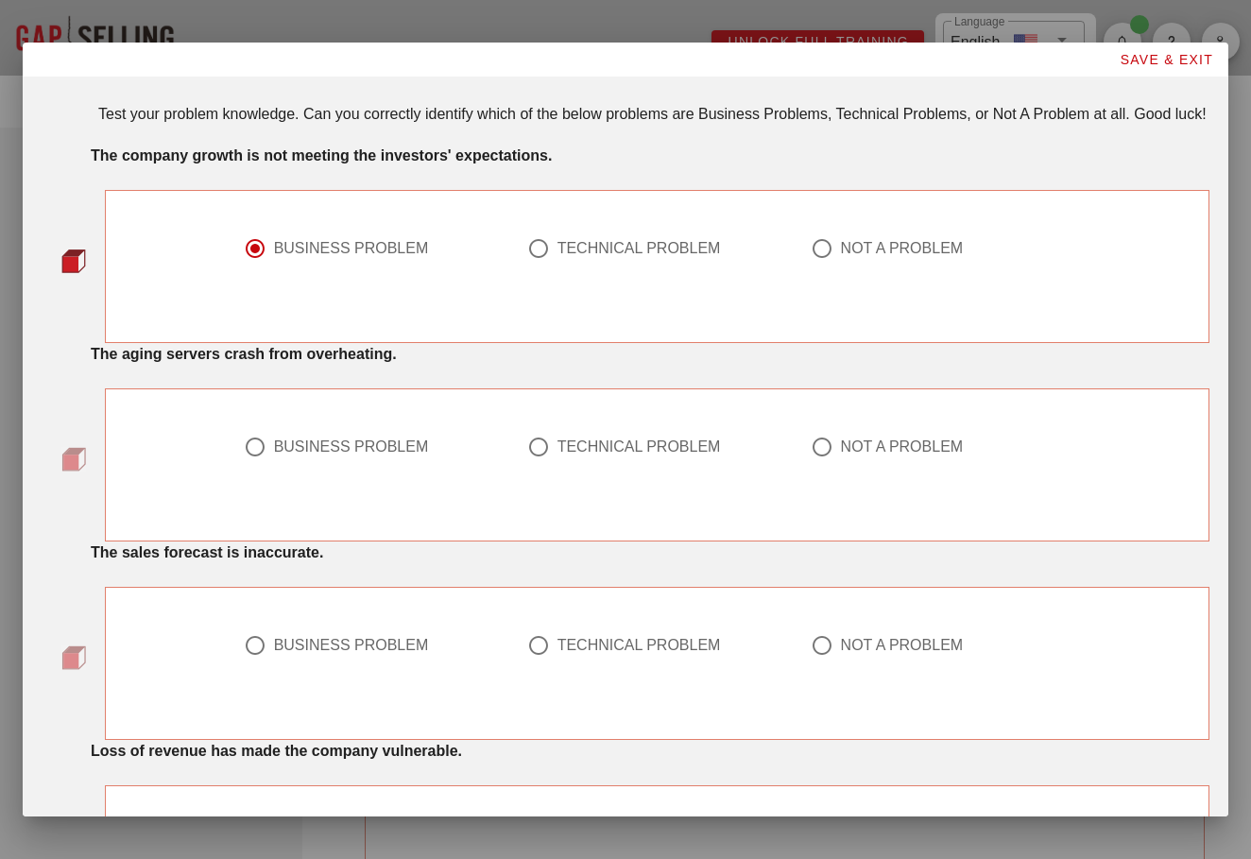
click at [417, 397] on div "The aging servers crash from overheating. BUSINESS PROBLEM TECHNICAL PROBLEM NO…" at bounding box center [625, 442] width 1167 height 198
click at [584, 456] on div "TECHNICAL PROBLEM" at bounding box center [638, 446] width 163 height 19
radio input "true"
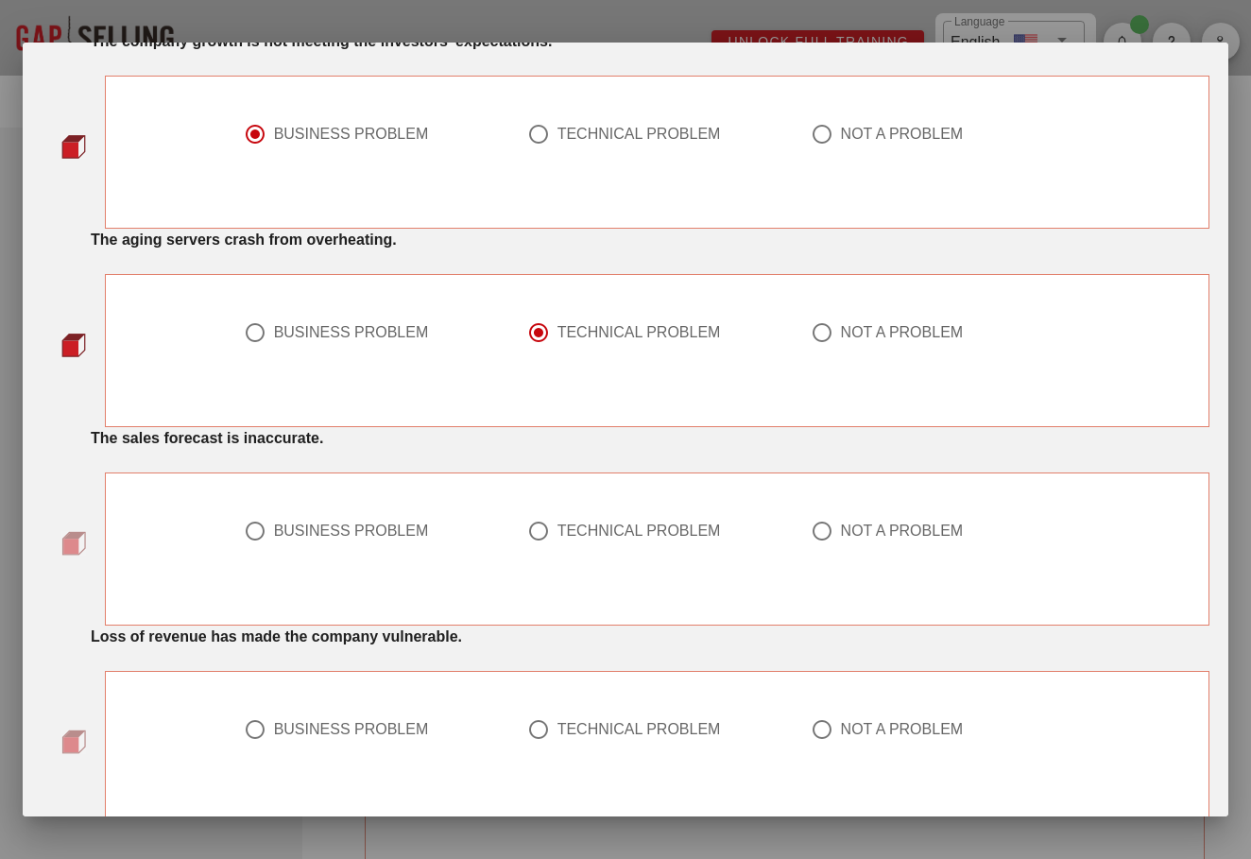
scroll to position [120, 0]
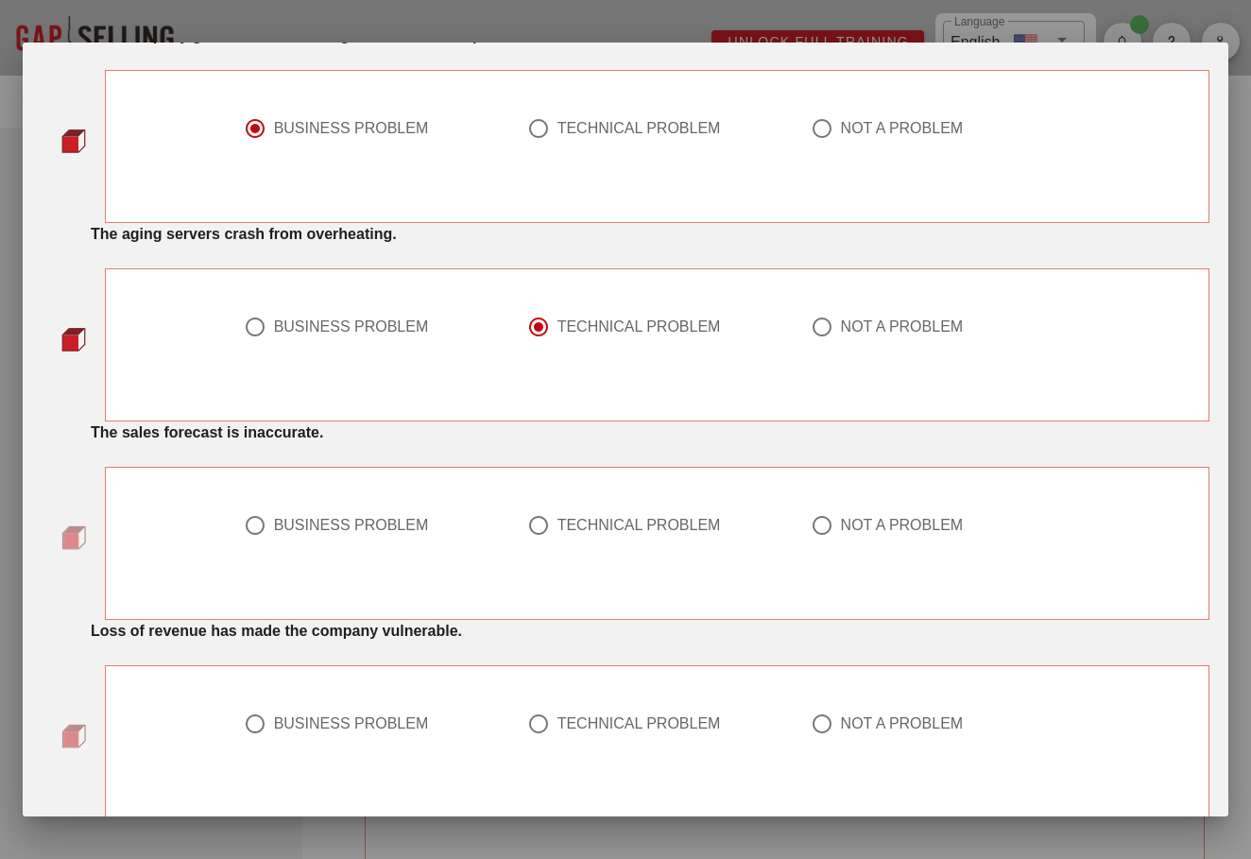
click at [351, 535] on div "BUSINESS PROBLEM" at bounding box center [351, 525] width 155 height 19
radio input "true"
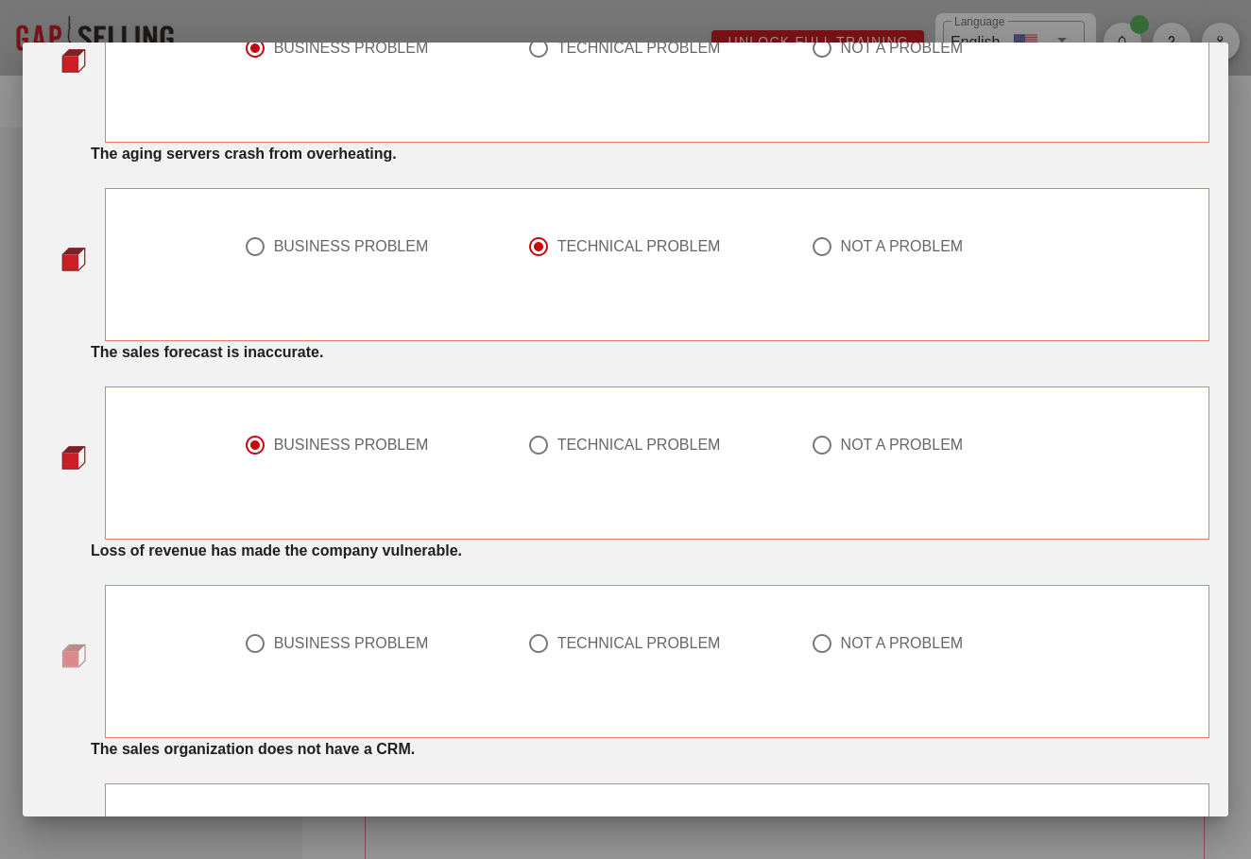
scroll to position [209, 0]
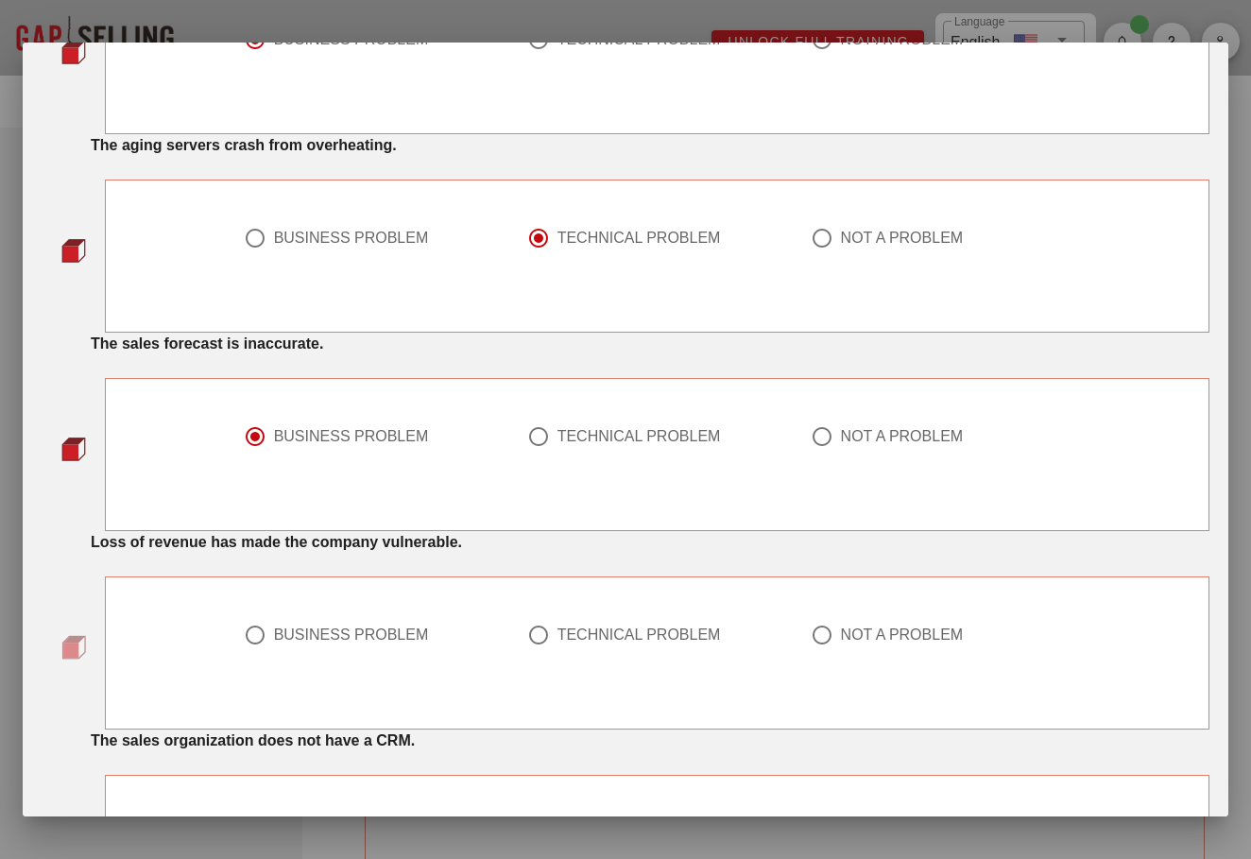
click at [337, 644] on div "BUSINESS PROBLEM" at bounding box center [373, 646] width 283 height 68
click at [335, 644] on div "BUSINESS PROBLEM" at bounding box center [351, 634] width 155 height 19
radio input "true"
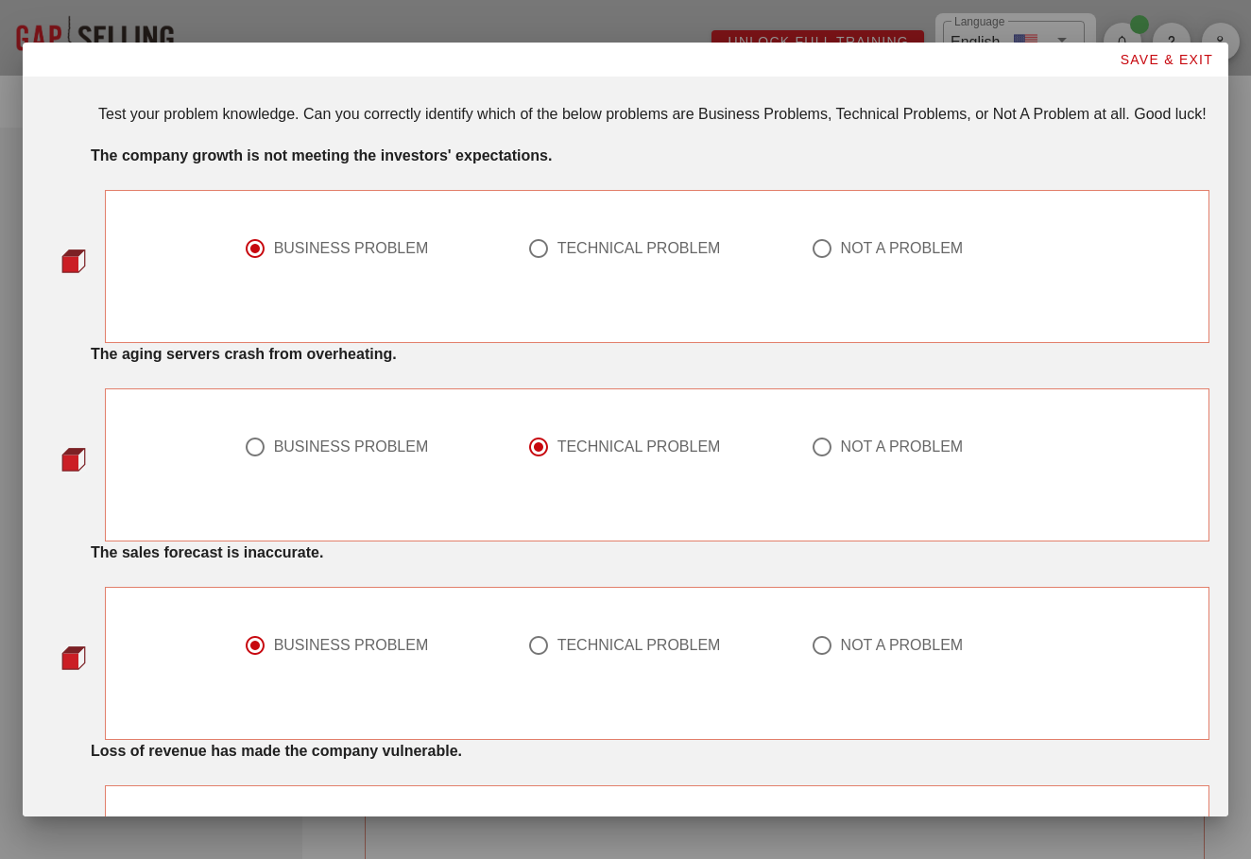
scroll to position [0, 0]
click at [332, 163] on strong "The company growth is not meeting the investors' expectations." at bounding box center [321, 155] width 461 height 16
click at [355, 163] on strong "The company growth is not meeting the investors' expectations." at bounding box center [321, 155] width 461 height 16
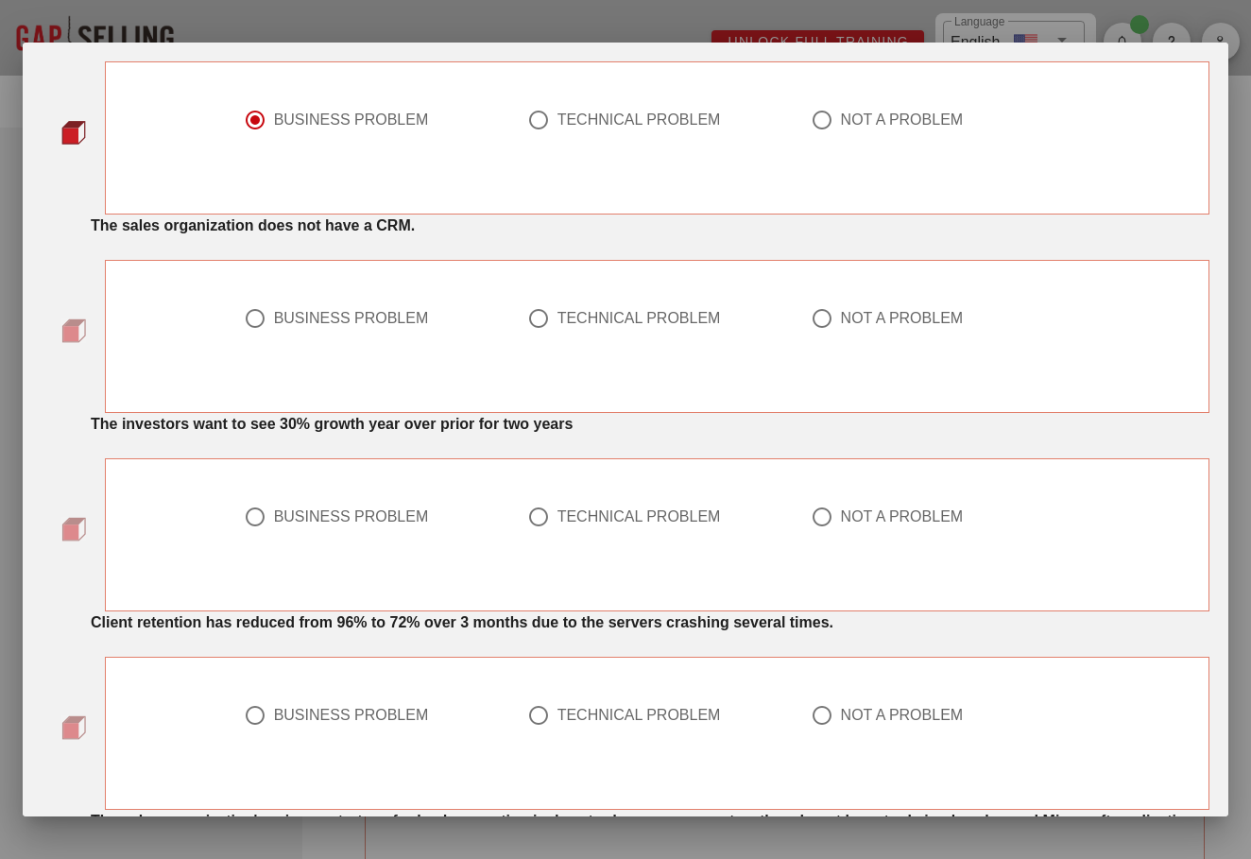
scroll to position [723, 0]
click at [846, 353] on div at bounding box center [940, 342] width 261 height 23
click at [845, 329] on div "NOT A PROBLEM" at bounding box center [902, 319] width 123 height 19
radio input "true"
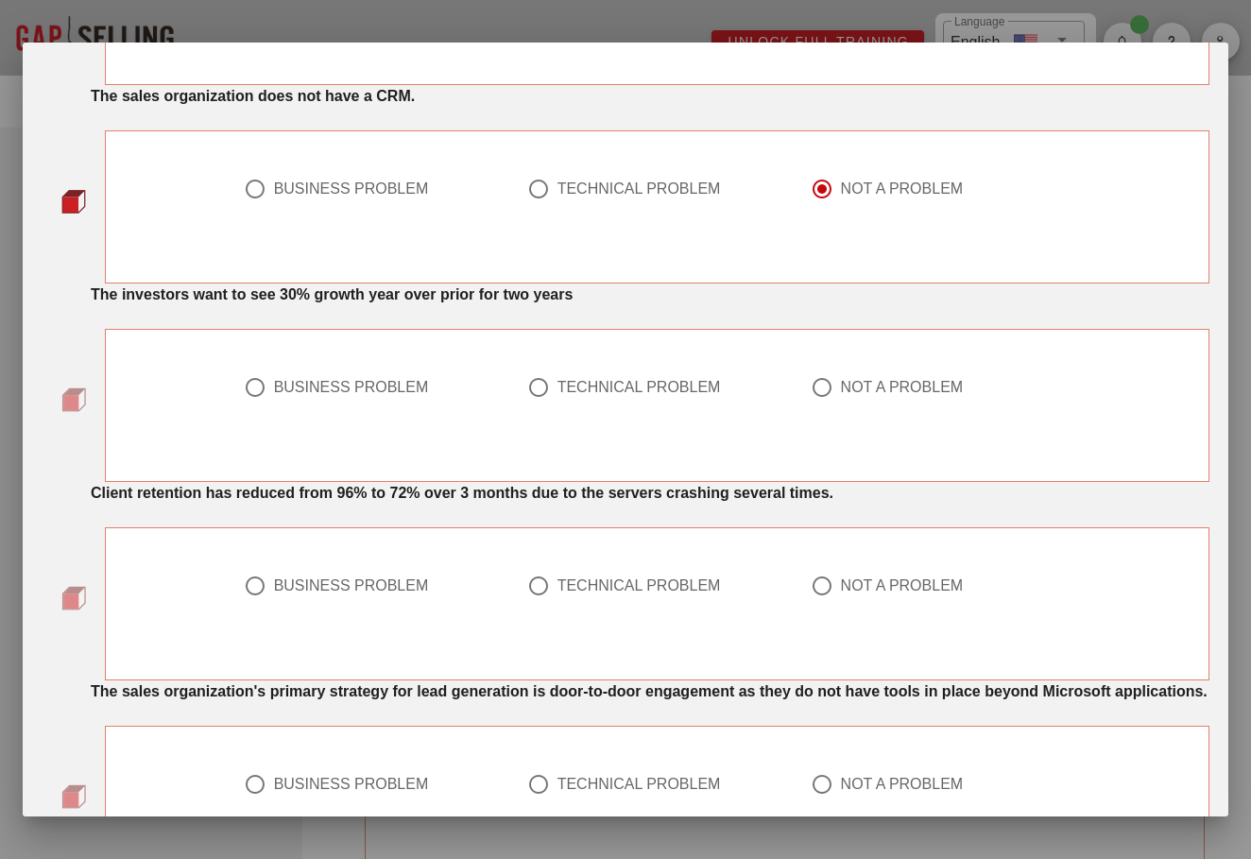
scroll to position [874, 0]
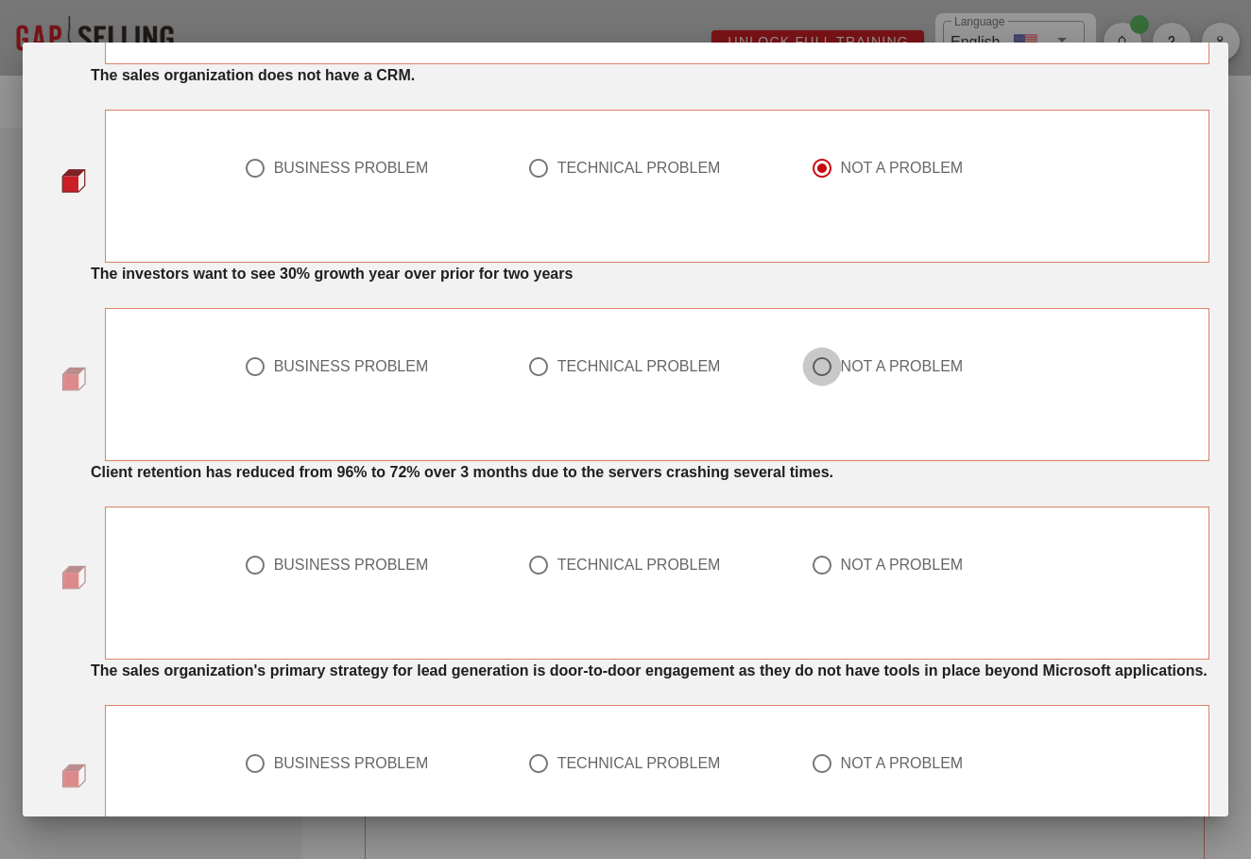
click at [826, 383] on div at bounding box center [822, 366] width 32 height 32
radio input "true"
click at [332, 574] on div "BUSINESS PROBLEM" at bounding box center [351, 564] width 155 height 19
radio input "true"
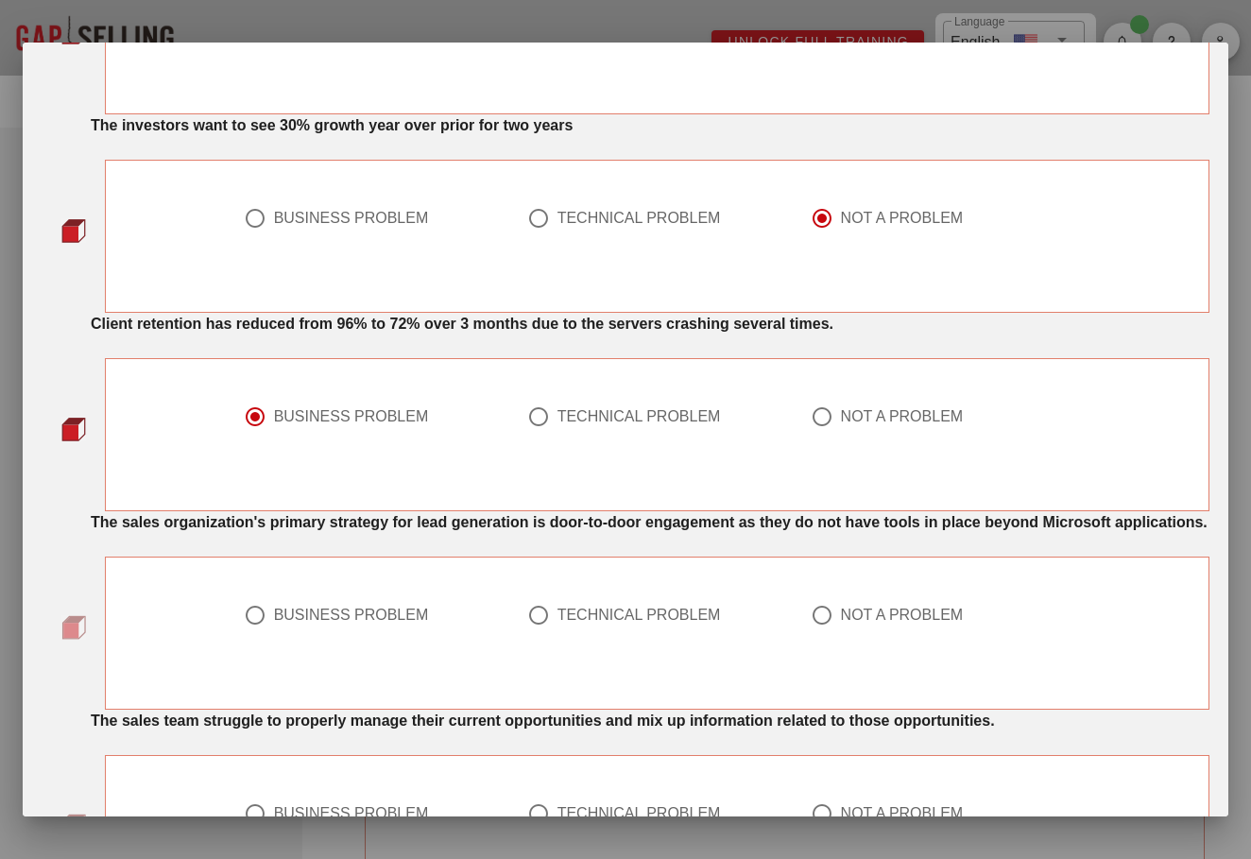
scroll to position [1074, 0]
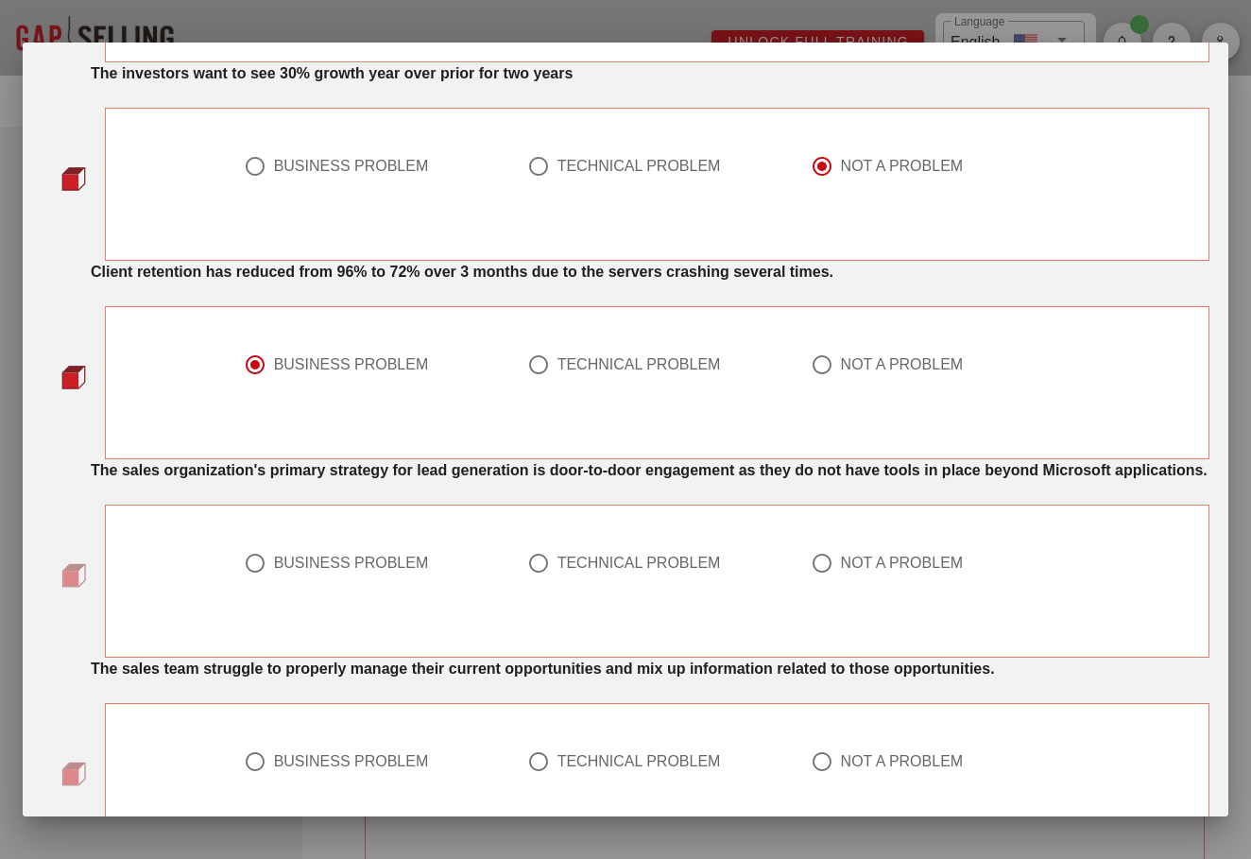
click at [573, 572] on div "TECHNICAL PROBLEM" at bounding box center [638, 563] width 163 height 19
radio input "true"
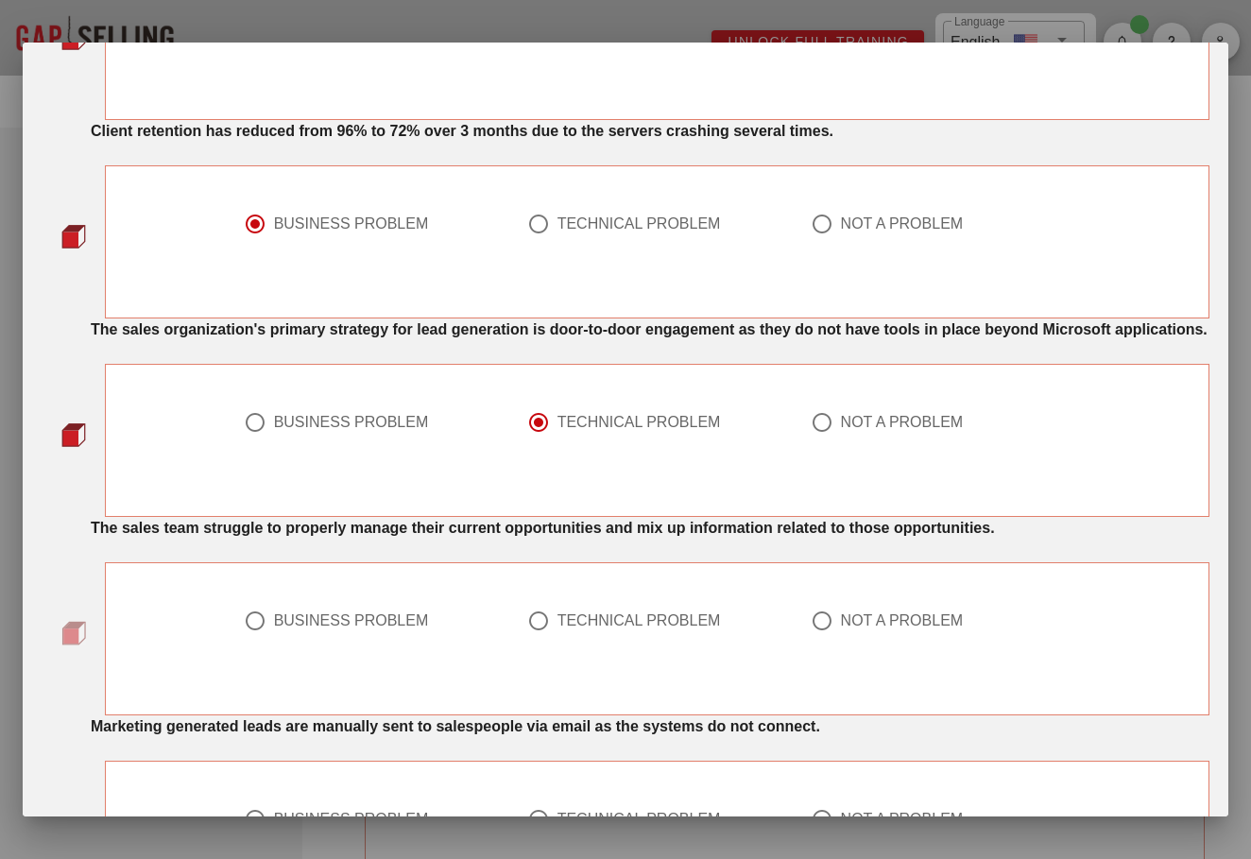
scroll to position [1237, 0]
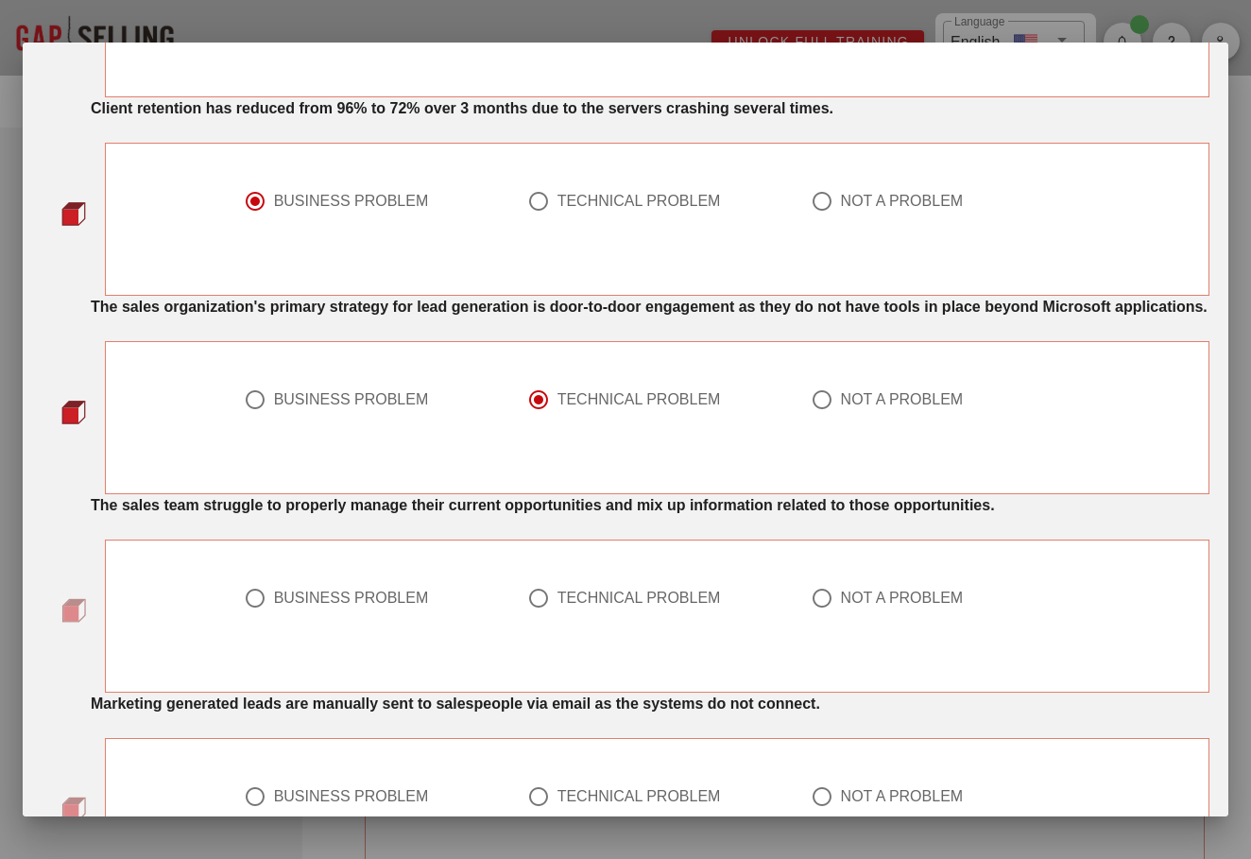
click at [263, 513] on strong "The sales team struggle to properly manage their current opportunities and mix …" at bounding box center [543, 505] width 904 height 16
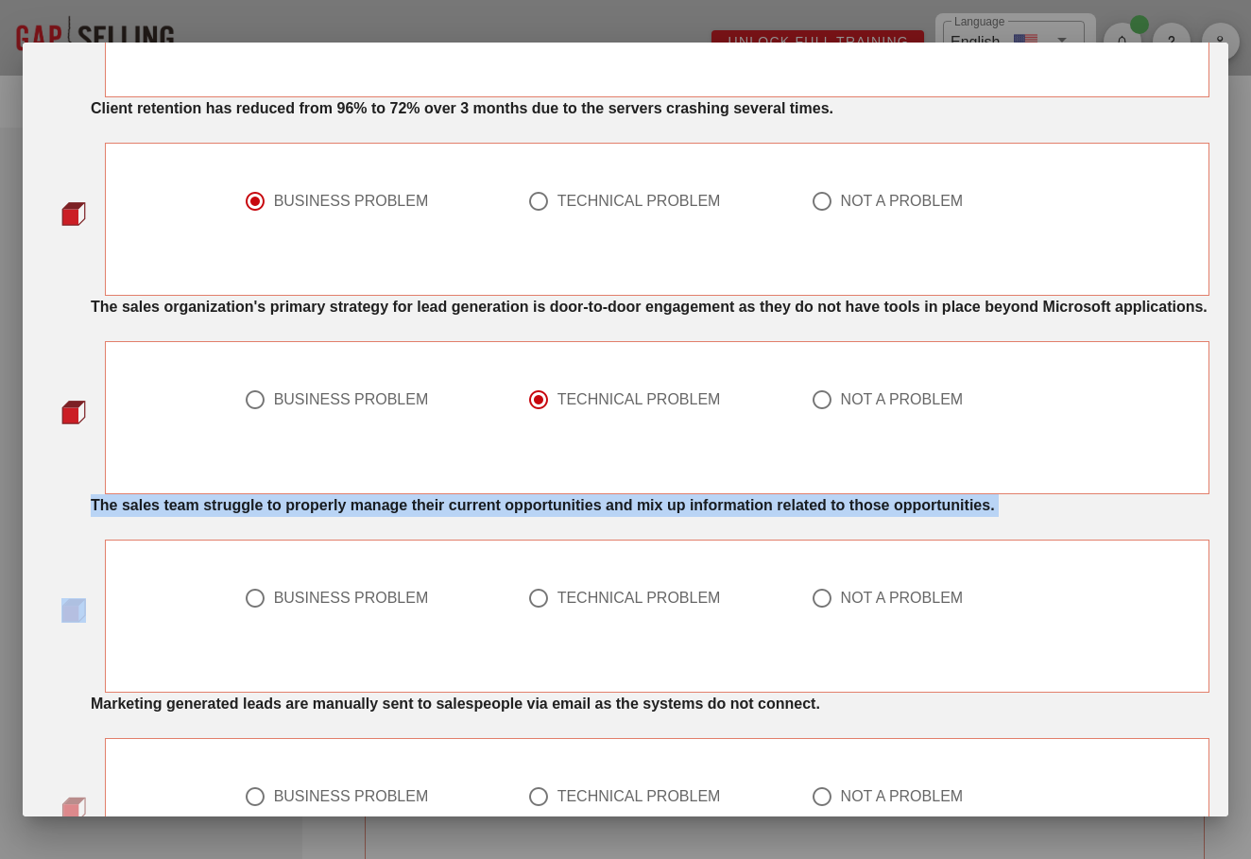
click at [263, 513] on strong "The sales team struggle to properly manage their current opportunities and mix …" at bounding box center [543, 505] width 904 height 16
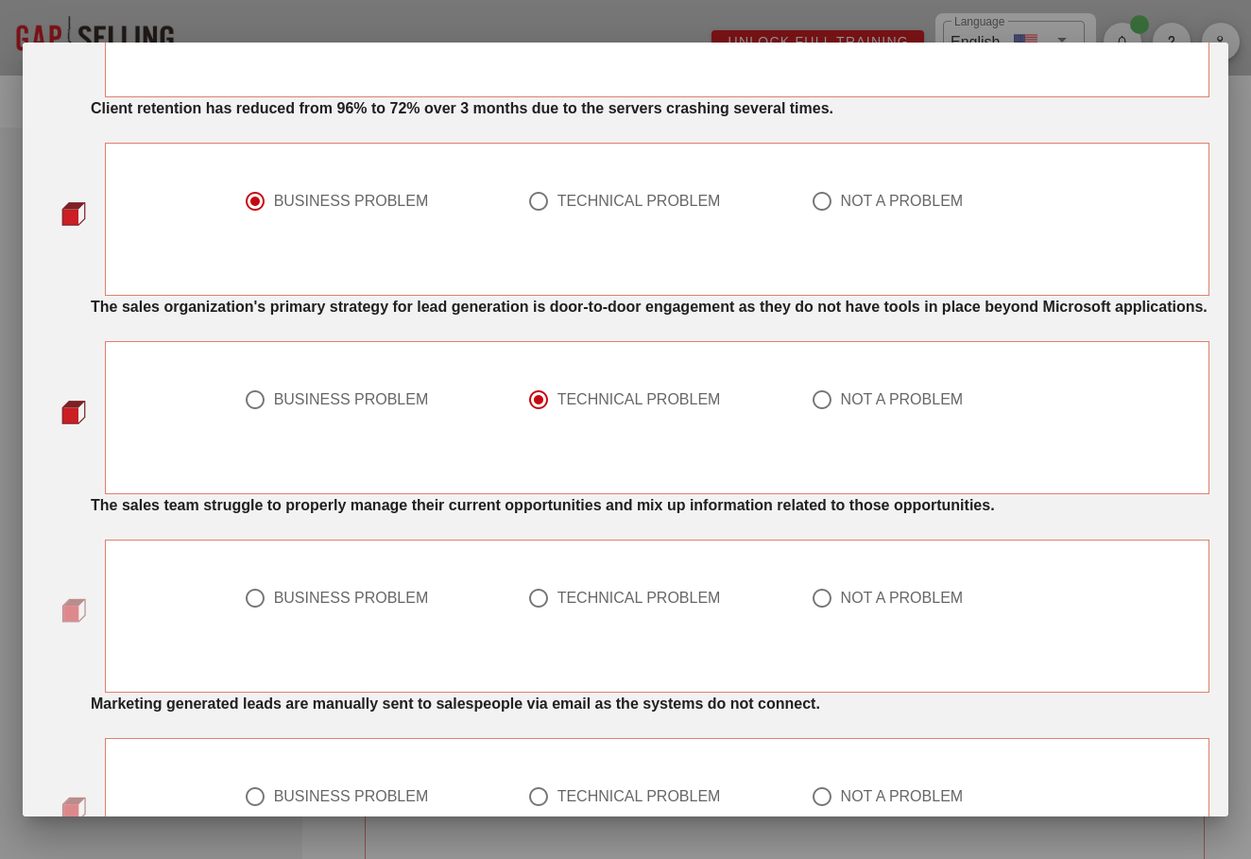
click at [513, 580] on div "BUSINESS PROBLEM TECHNICAL PROBLEM NOT A PROBLEM" at bounding box center [657, 616] width 1127 height 176
click at [582, 607] on div "TECHNICAL PROBLEM" at bounding box center [638, 597] width 163 height 19
radio input "true"
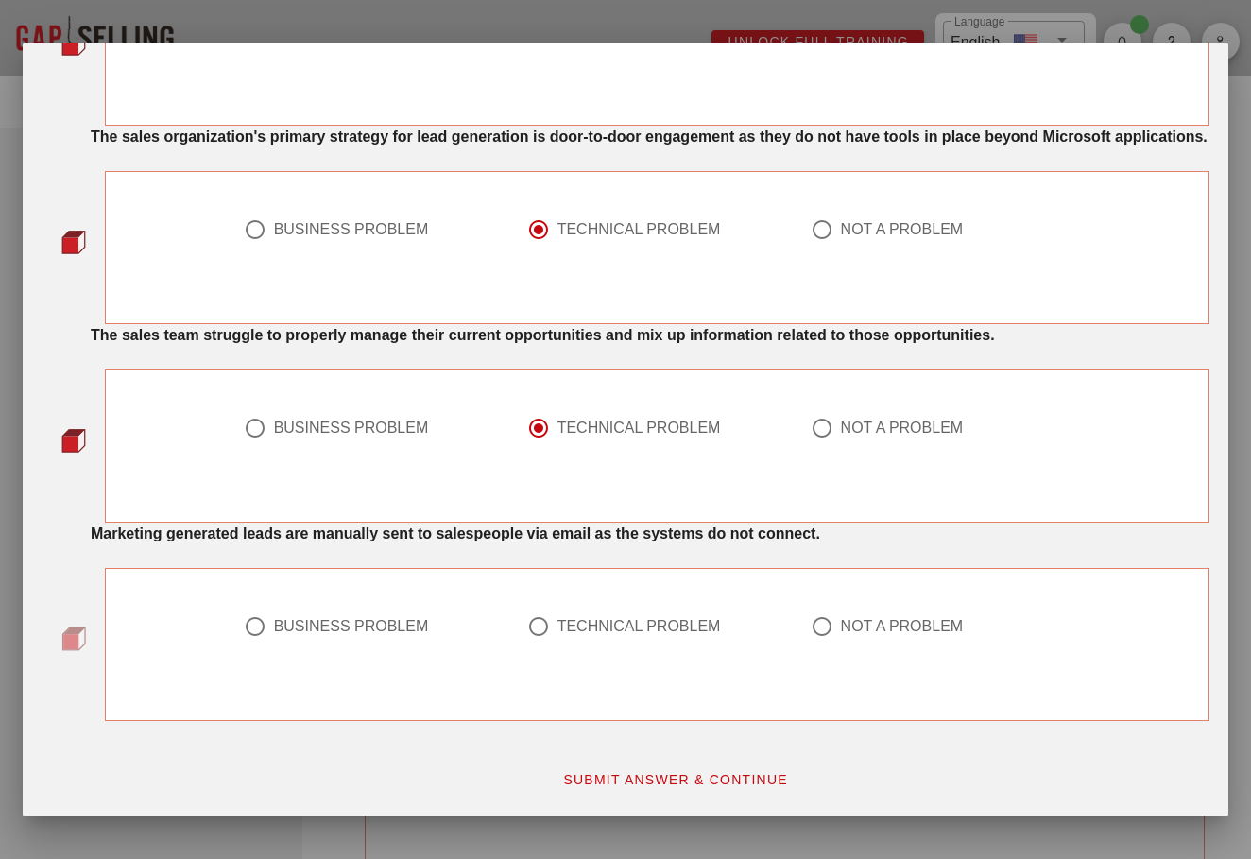
scroll to position [1453, 0]
click at [573, 633] on div "TECHNICAL PROBLEM" at bounding box center [638, 626] width 163 height 19
radio input "true"
click at [631, 784] on span "SUBMIT ANSWER & CONTINUE" at bounding box center [675, 779] width 226 height 15
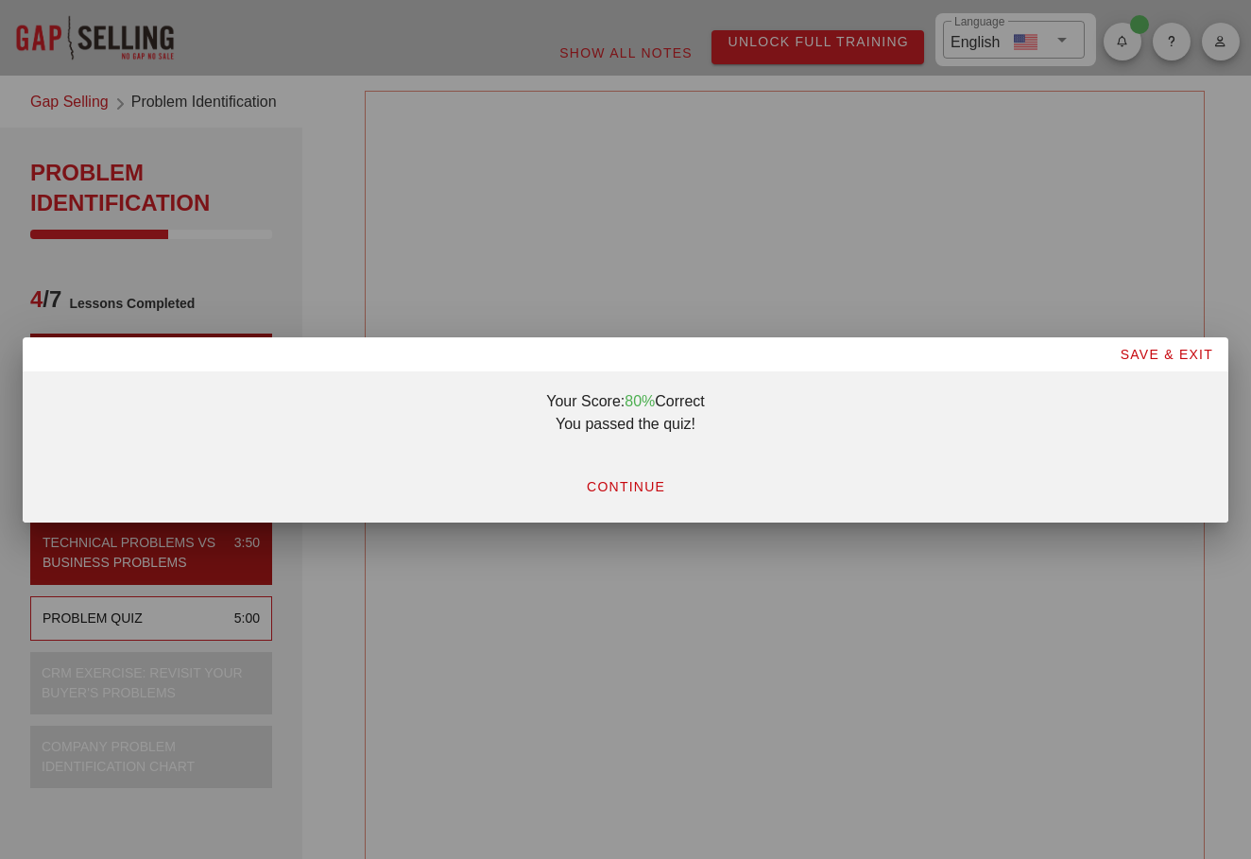
scroll to position [0, 0]
click at [622, 493] on span "CONTINUE" at bounding box center [625, 486] width 79 height 15
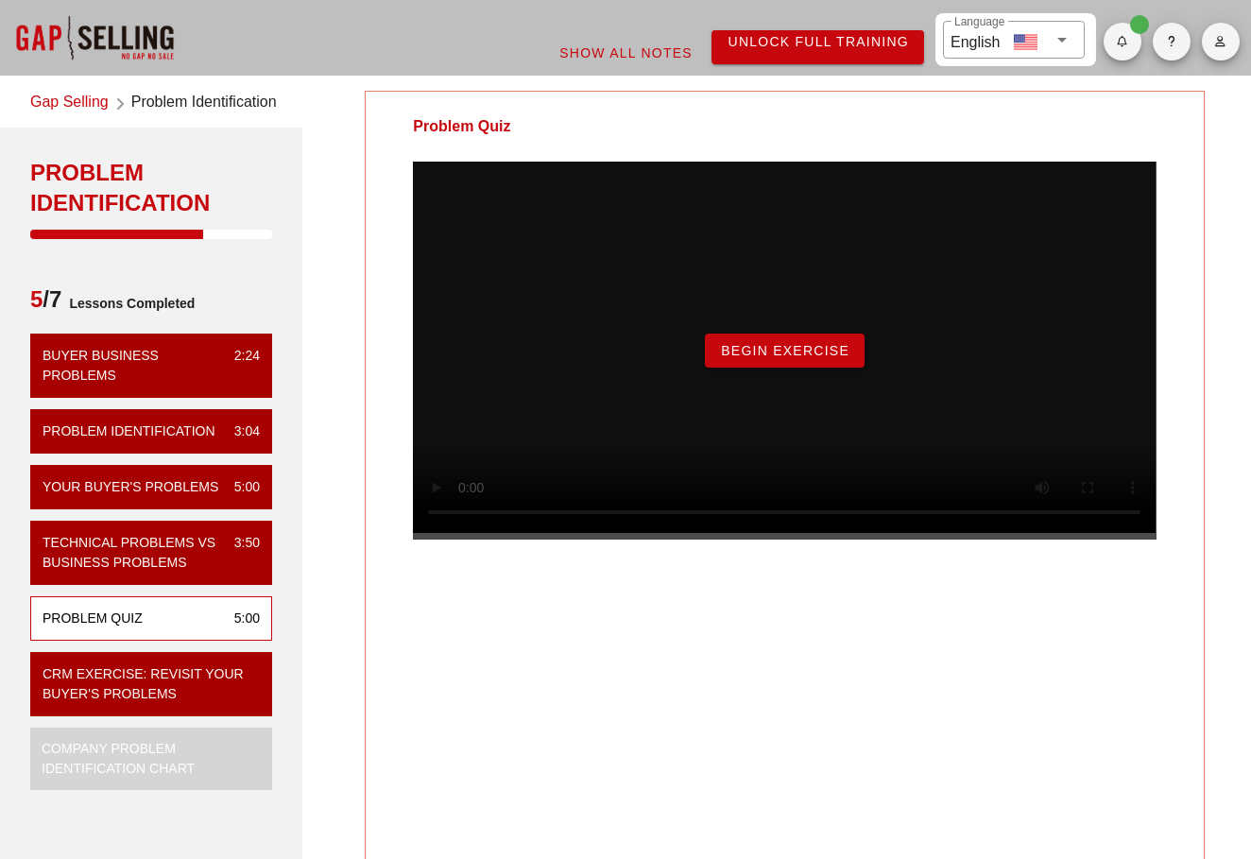
click at [740, 358] on span "Begin Exercise" at bounding box center [784, 350] width 129 height 15
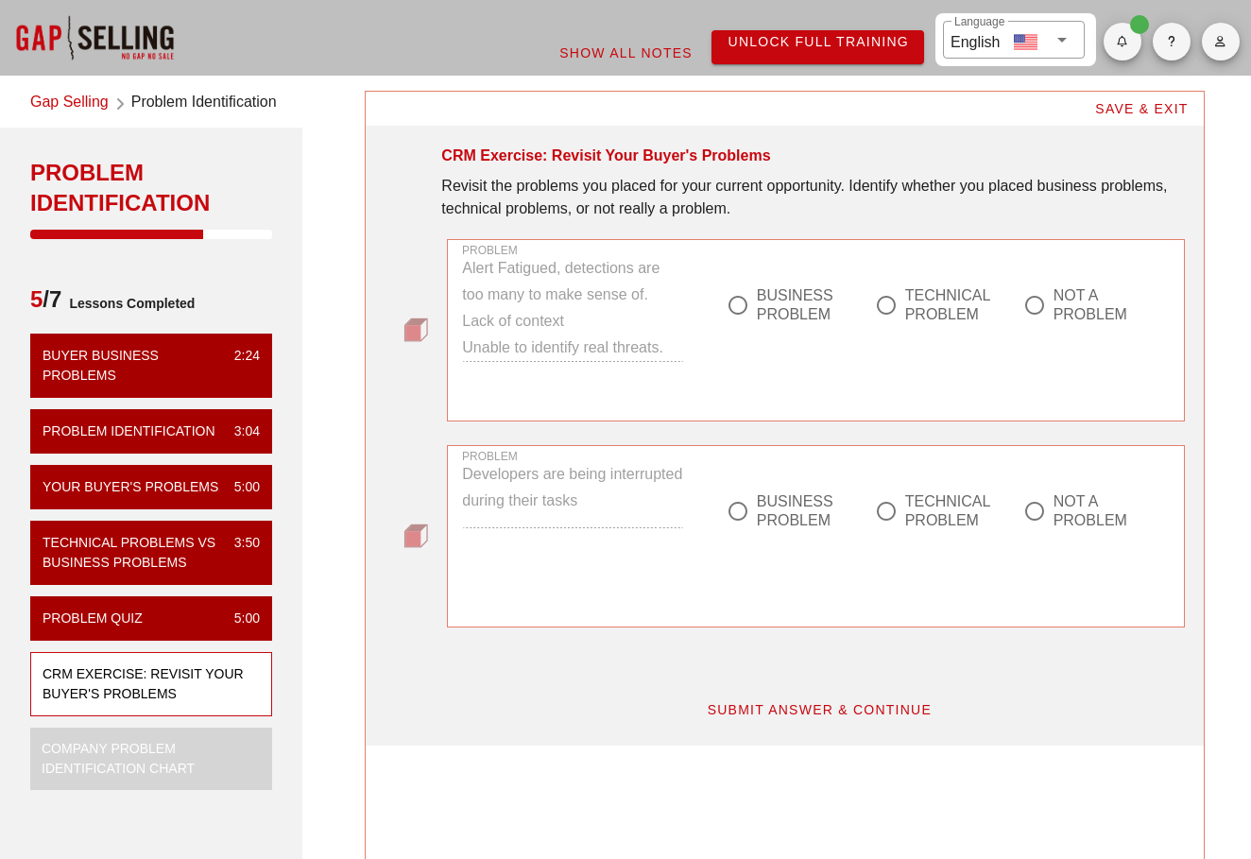
click at [926, 305] on div "TECHNICAL PROBLEM" at bounding box center [947, 305] width 85 height 38
radio input "true"
click at [737, 529] on div "BUSINESS PROBLEM" at bounding box center [781, 511] width 111 height 38
radio input "true"
click at [798, 711] on span "SUBMIT ANSWER & CONTINUE" at bounding box center [819, 709] width 226 height 15
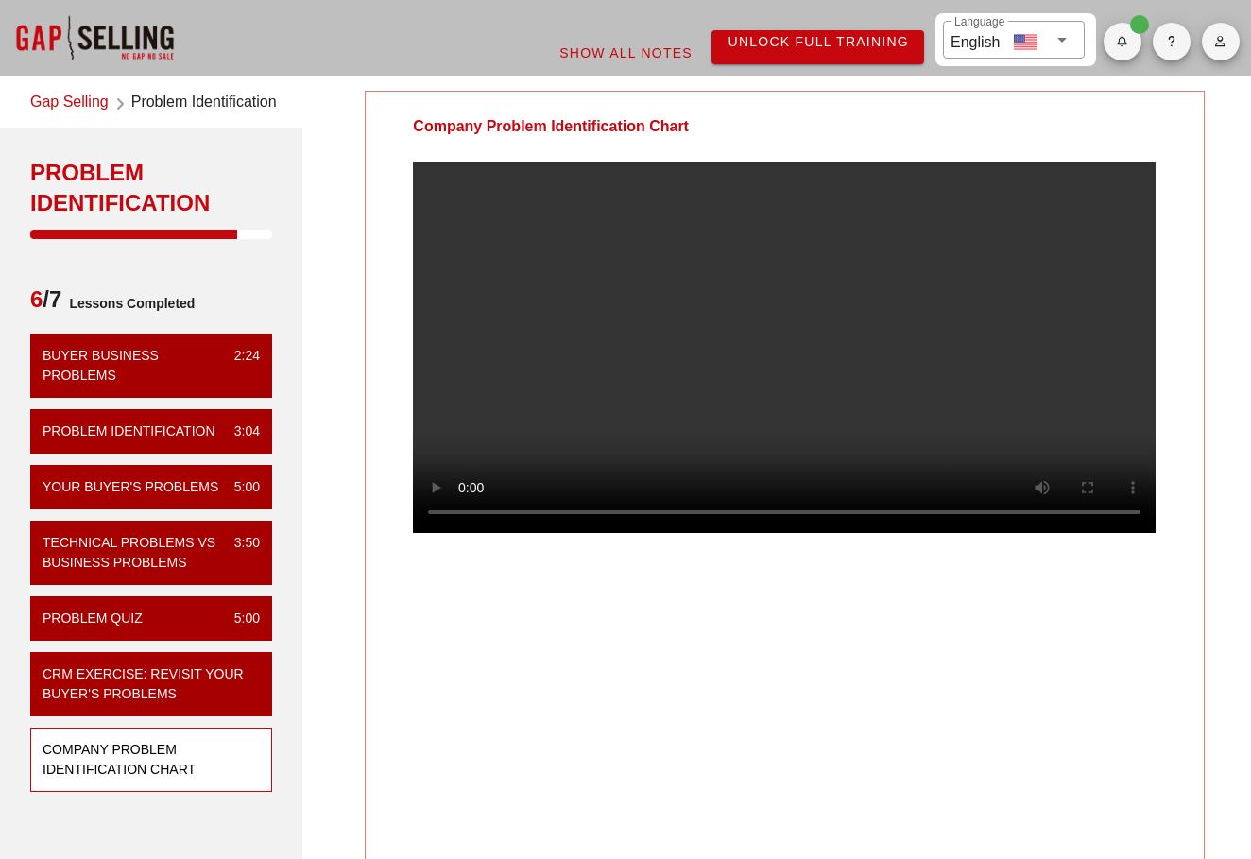
click at [466, 533] on video at bounding box center [784, 347] width 742 height 371
click at [468, 533] on video at bounding box center [784, 347] width 742 height 371
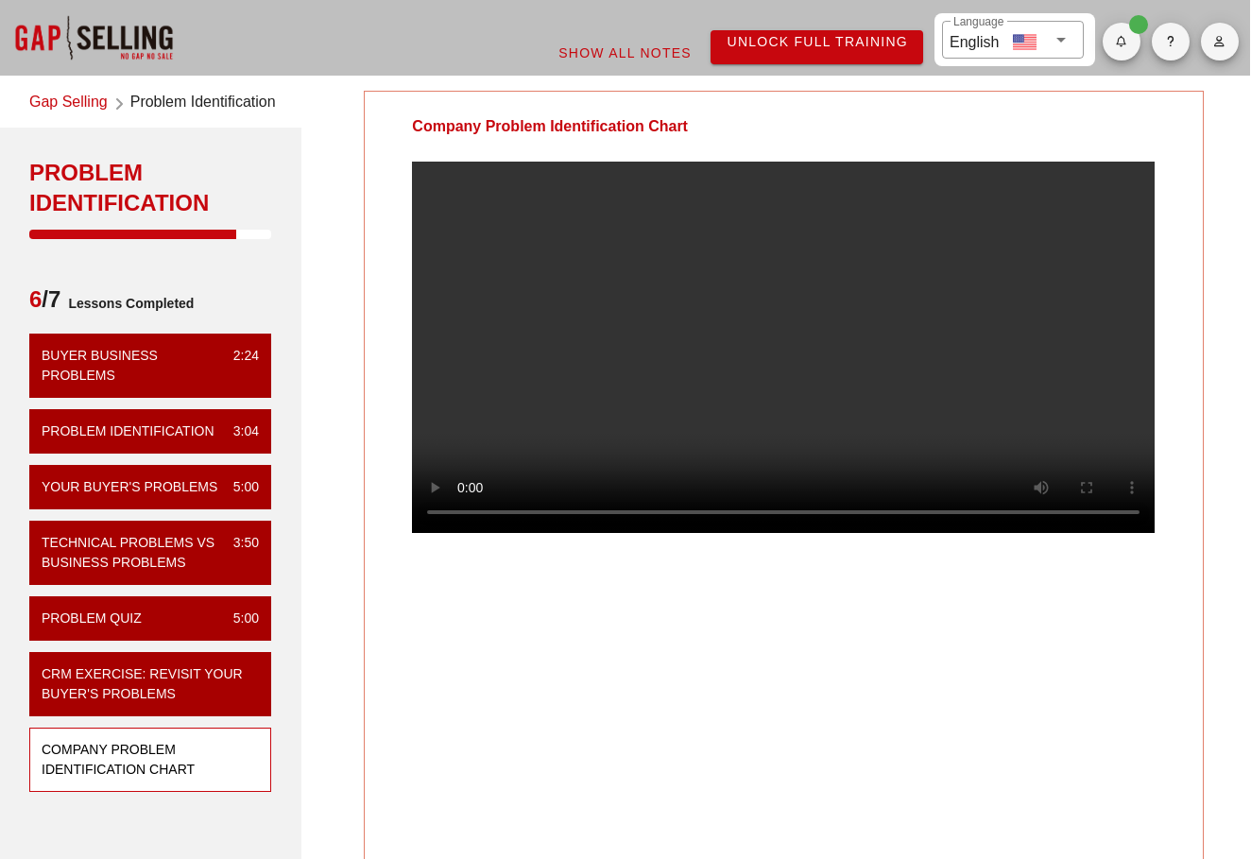
scroll to position [0, 1]
click at [468, 533] on video at bounding box center [783, 347] width 742 height 371
click at [787, 460] on video at bounding box center [783, 347] width 742 height 371
click at [722, 641] on div "Company Problem Identification Chart" at bounding box center [783, 477] width 839 height 773
click at [783, 353] on video at bounding box center [783, 347] width 742 height 371
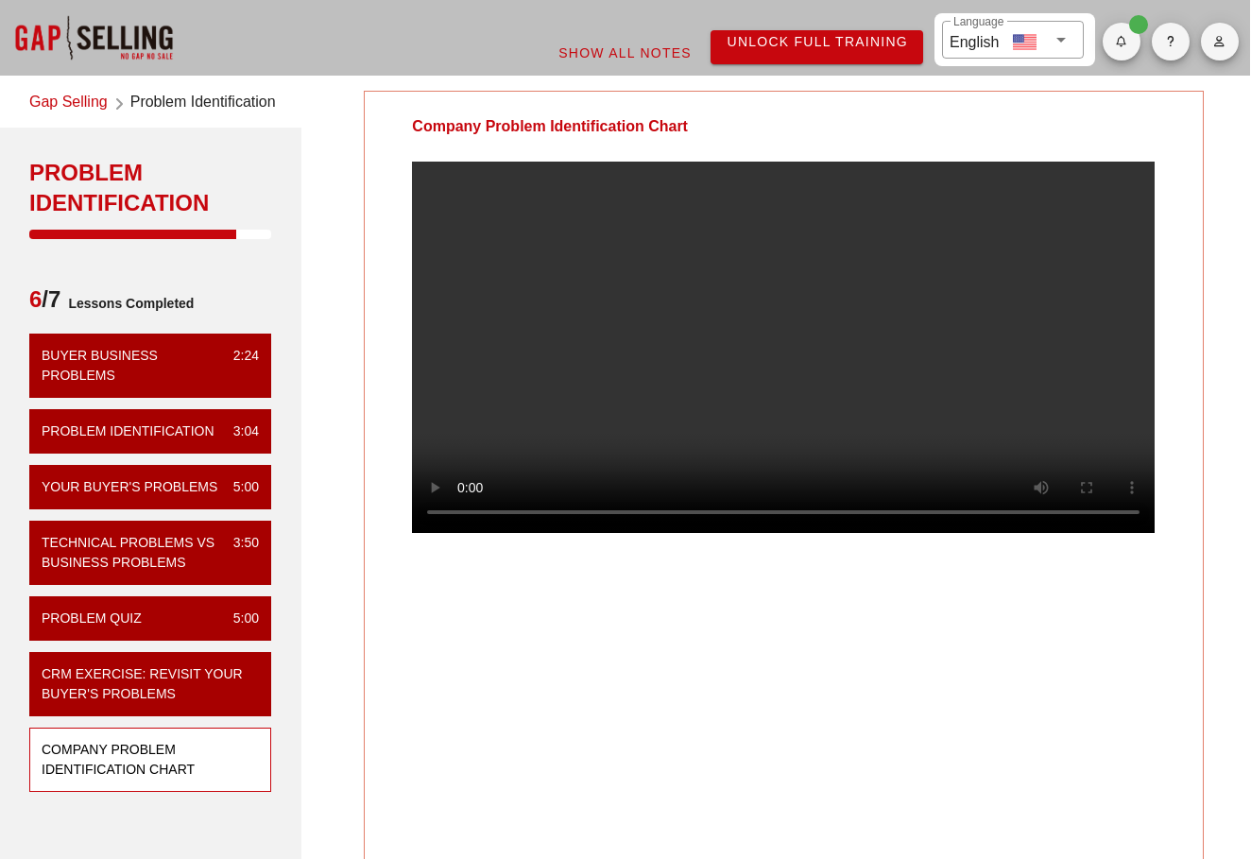
click at [718, 359] on video at bounding box center [783, 347] width 742 height 371
click at [741, 695] on div "Company Problem Identification Chart" at bounding box center [783, 477] width 839 height 773
click at [784, 383] on video at bounding box center [783, 347] width 742 height 371
click at [885, 401] on video at bounding box center [783, 347] width 742 height 371
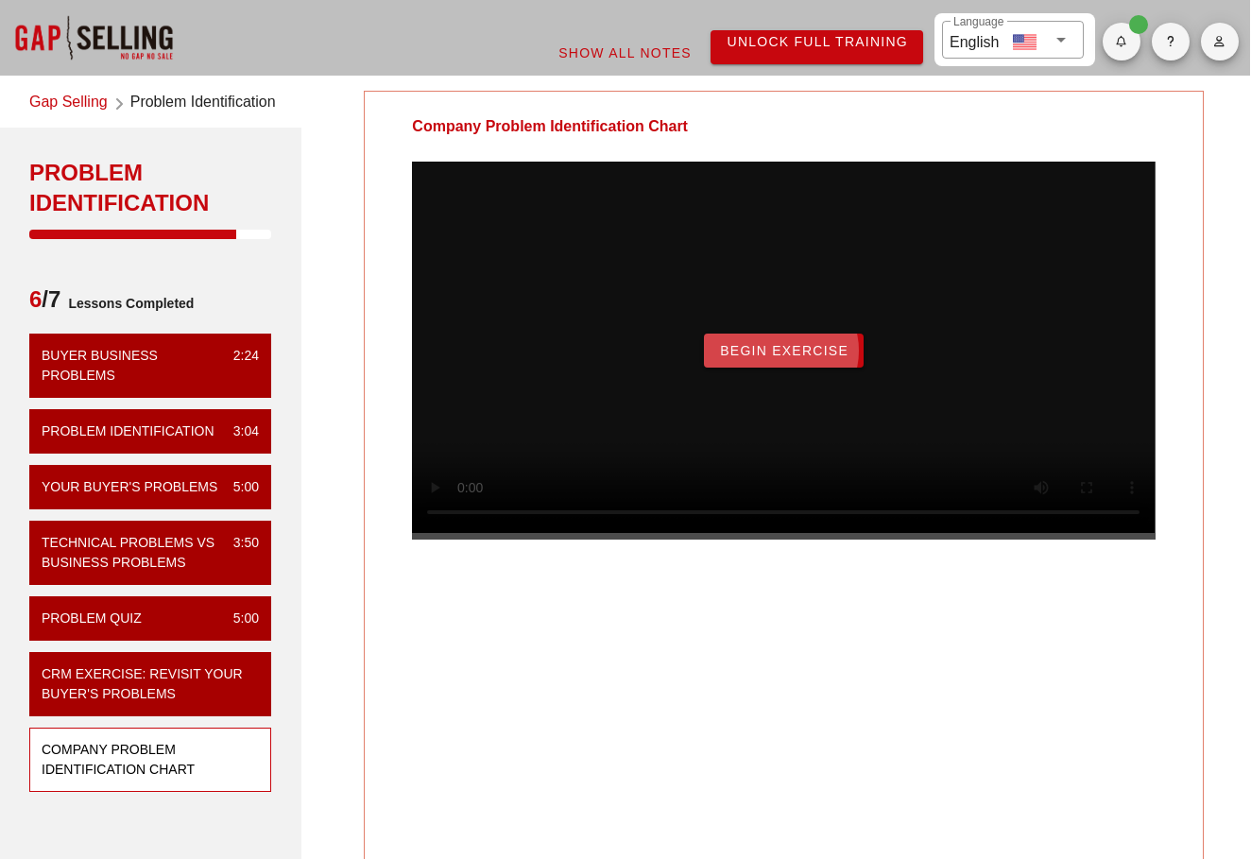
click at [793, 358] on span "Begin Exercise" at bounding box center [783, 350] width 129 height 15
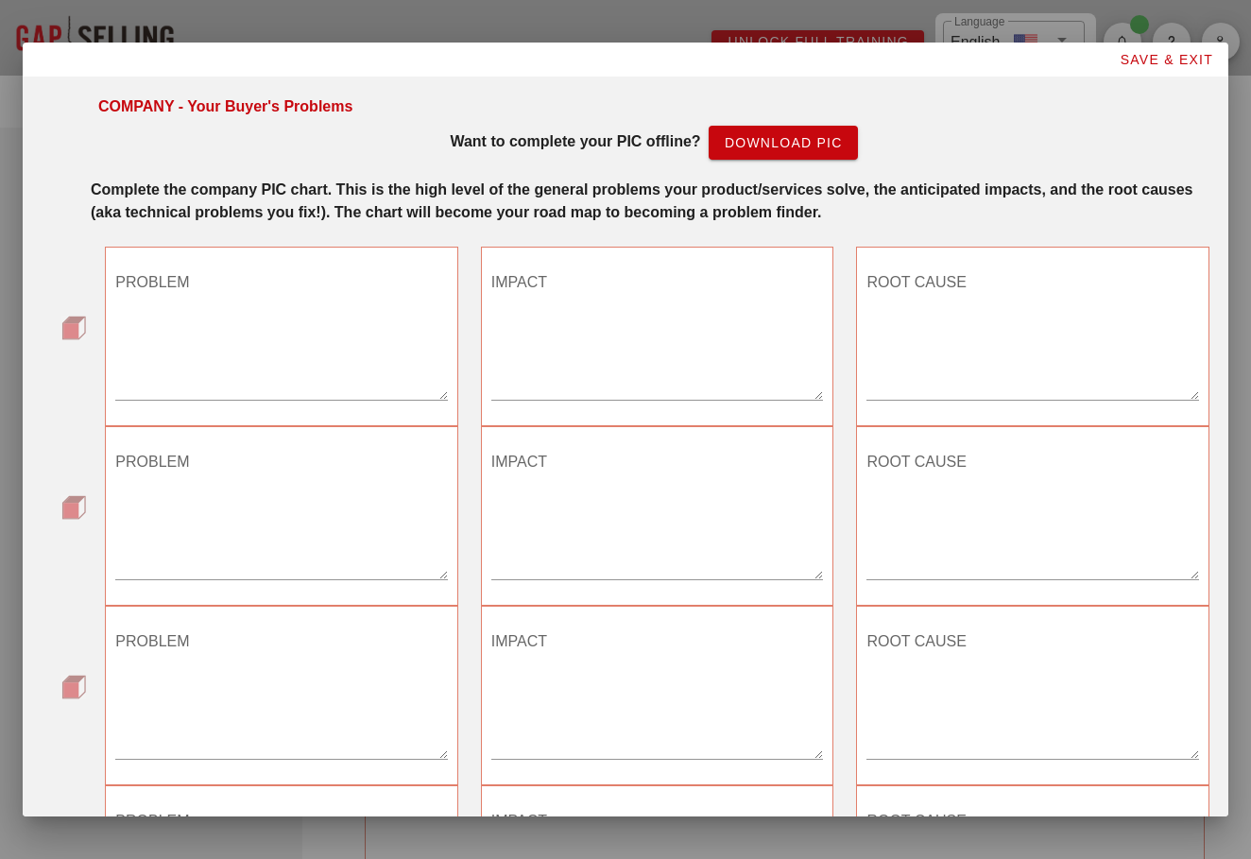
scroll to position [4, 0]
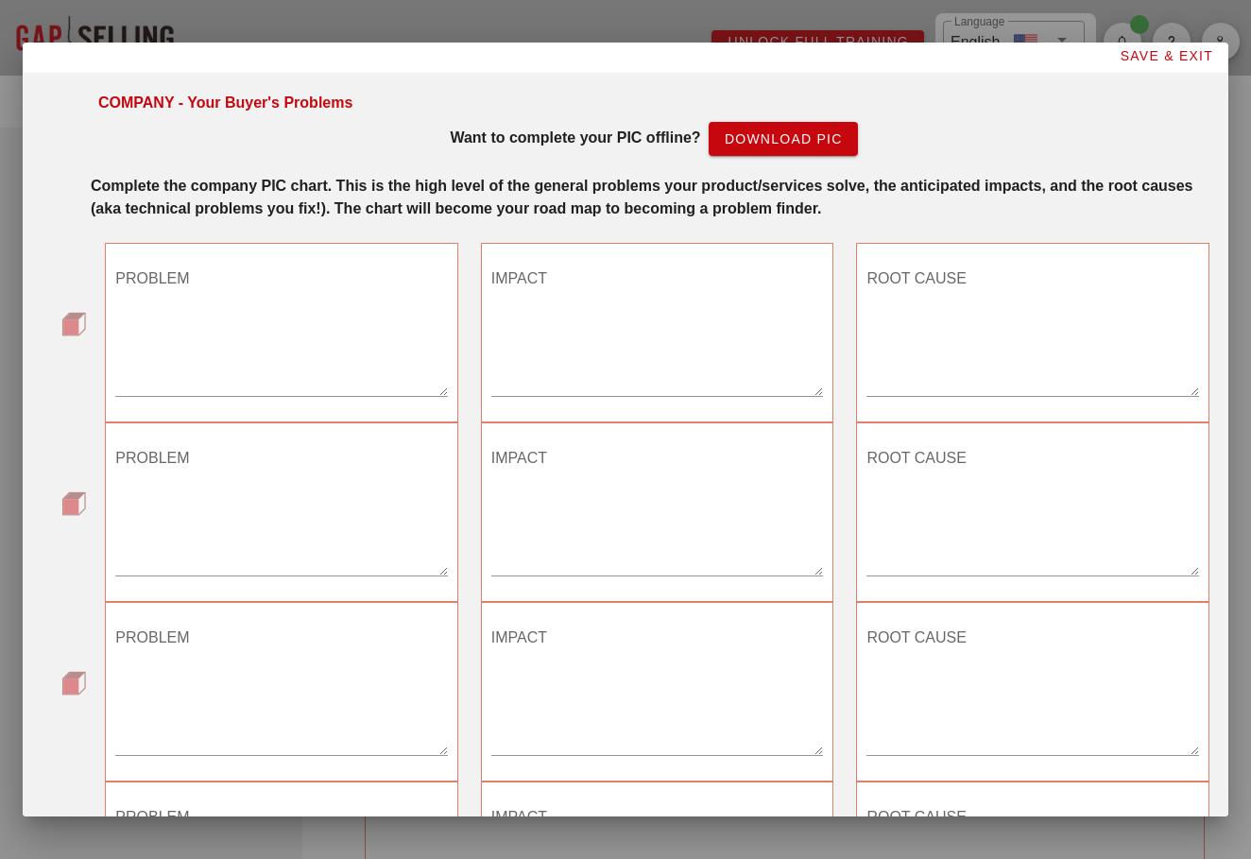
click at [781, 135] on span "Download PIC" at bounding box center [783, 138] width 119 height 15
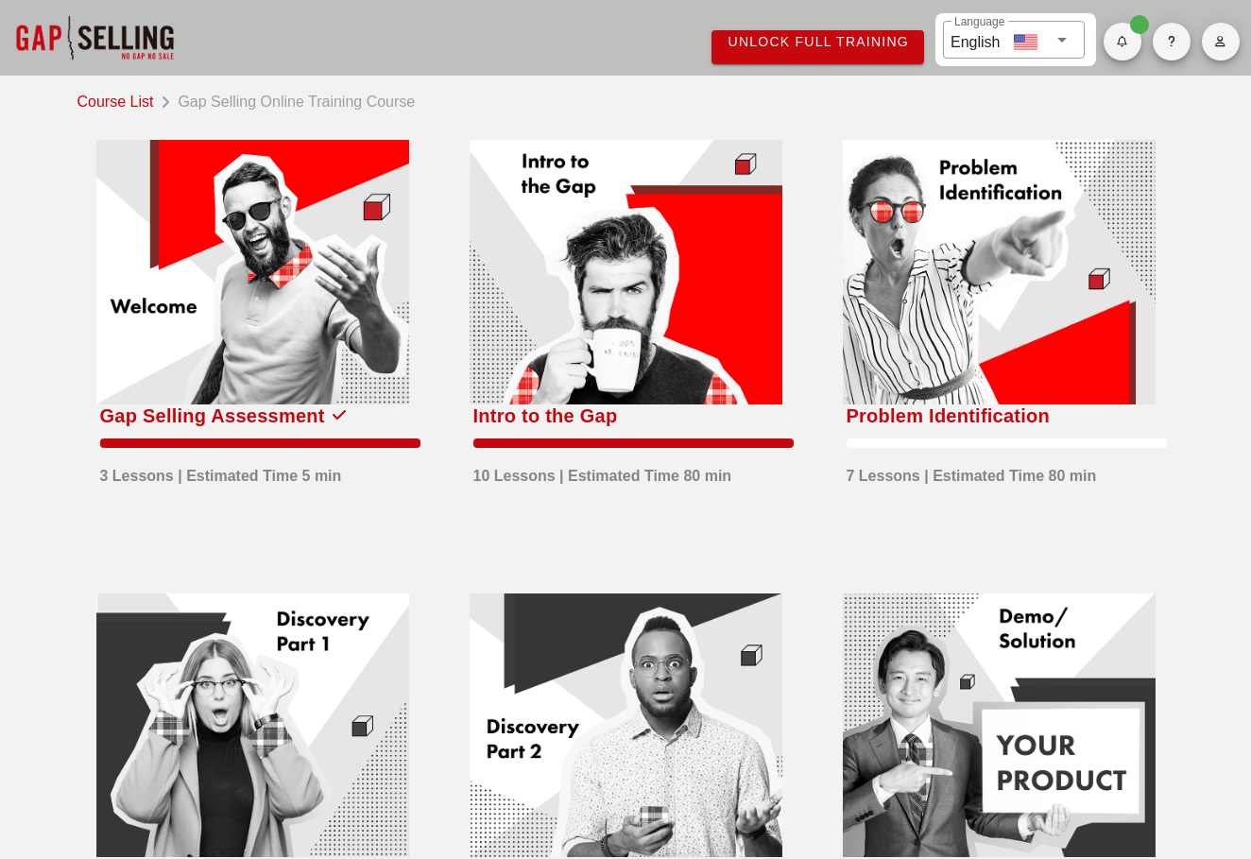
click at [106, 107] on link "Course List" at bounding box center [119, 100] width 84 height 26
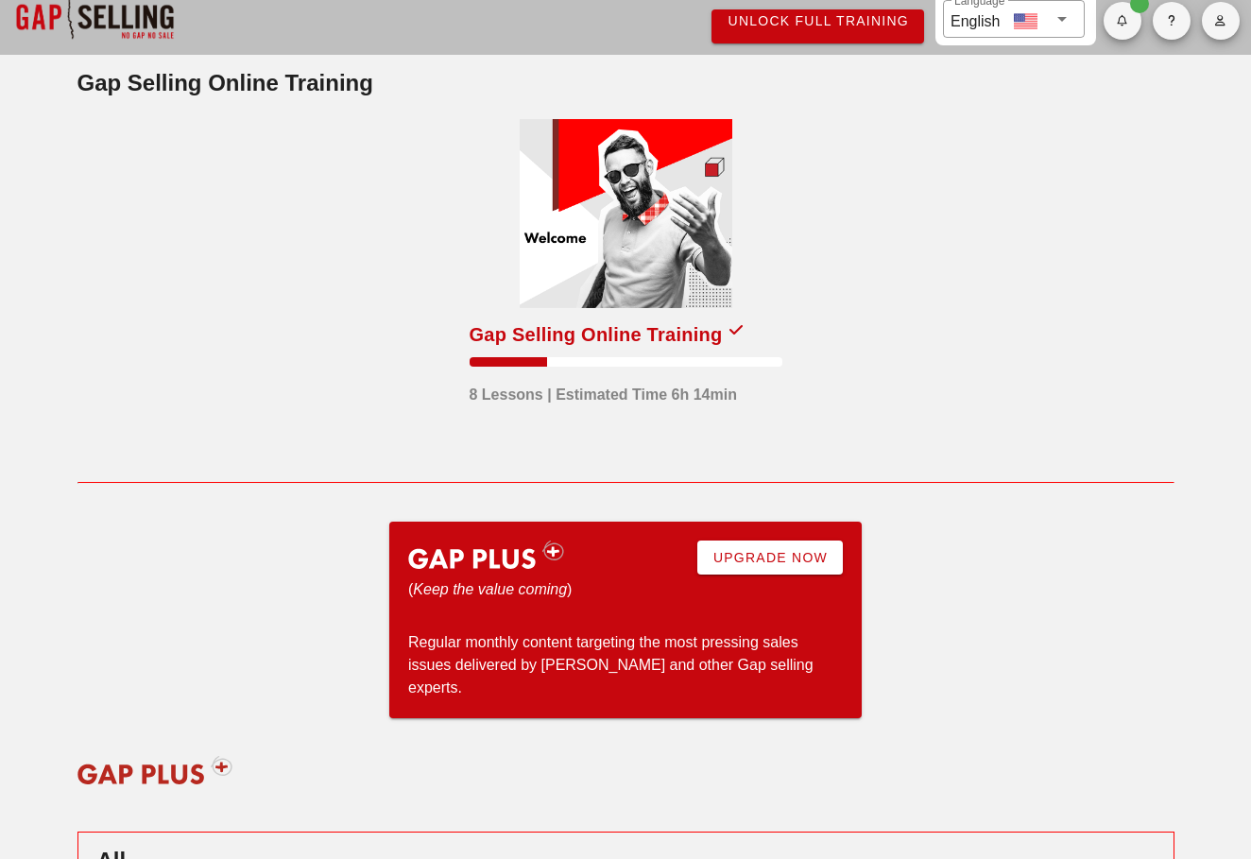
scroll to position [24, 0]
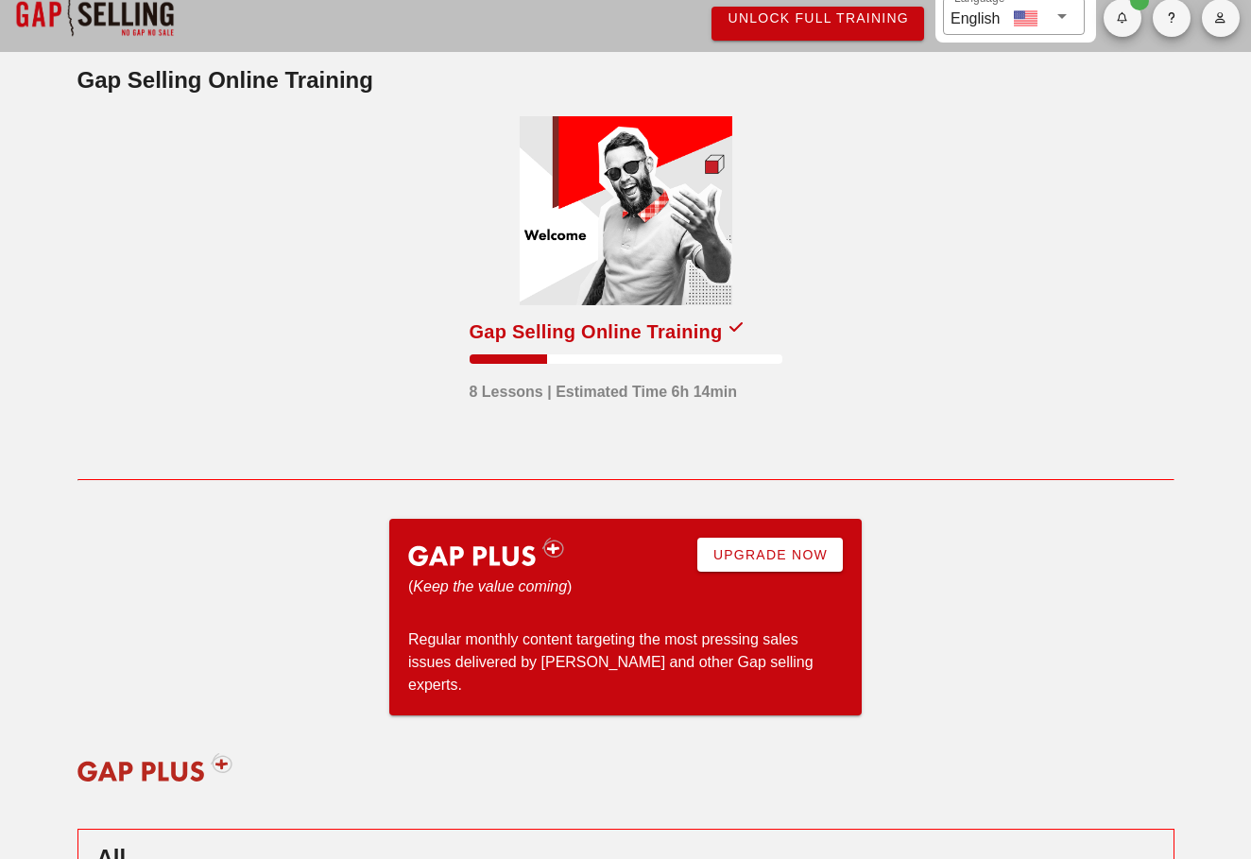
click at [502, 649] on div "Regular monthly content targeting the most pressing sales issues delivered by K…" at bounding box center [625, 662] width 434 height 68
click at [502, 648] on div "Regular monthly content targeting the most pressing sales issues delivered by K…" at bounding box center [625, 662] width 434 height 68
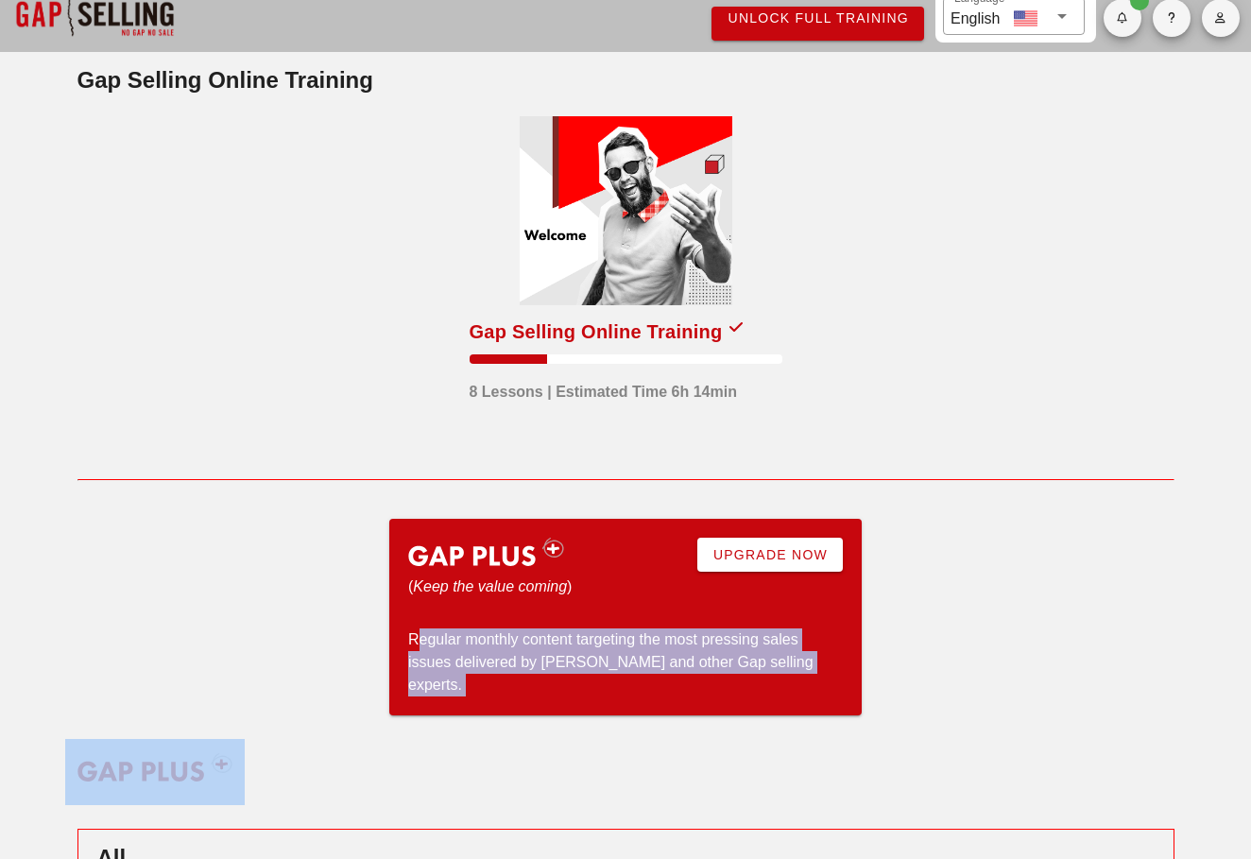
click at [502, 648] on div "Regular monthly content targeting the most pressing sales issues delivered by K…" at bounding box center [625, 662] width 434 height 68
click at [571, 652] on div "Regular monthly content targeting the most pressing sales issues delivered by K…" at bounding box center [625, 662] width 434 height 68
click at [570, 652] on div "Regular monthly content targeting the most pressing sales issues delivered by K…" at bounding box center [625, 662] width 434 height 68
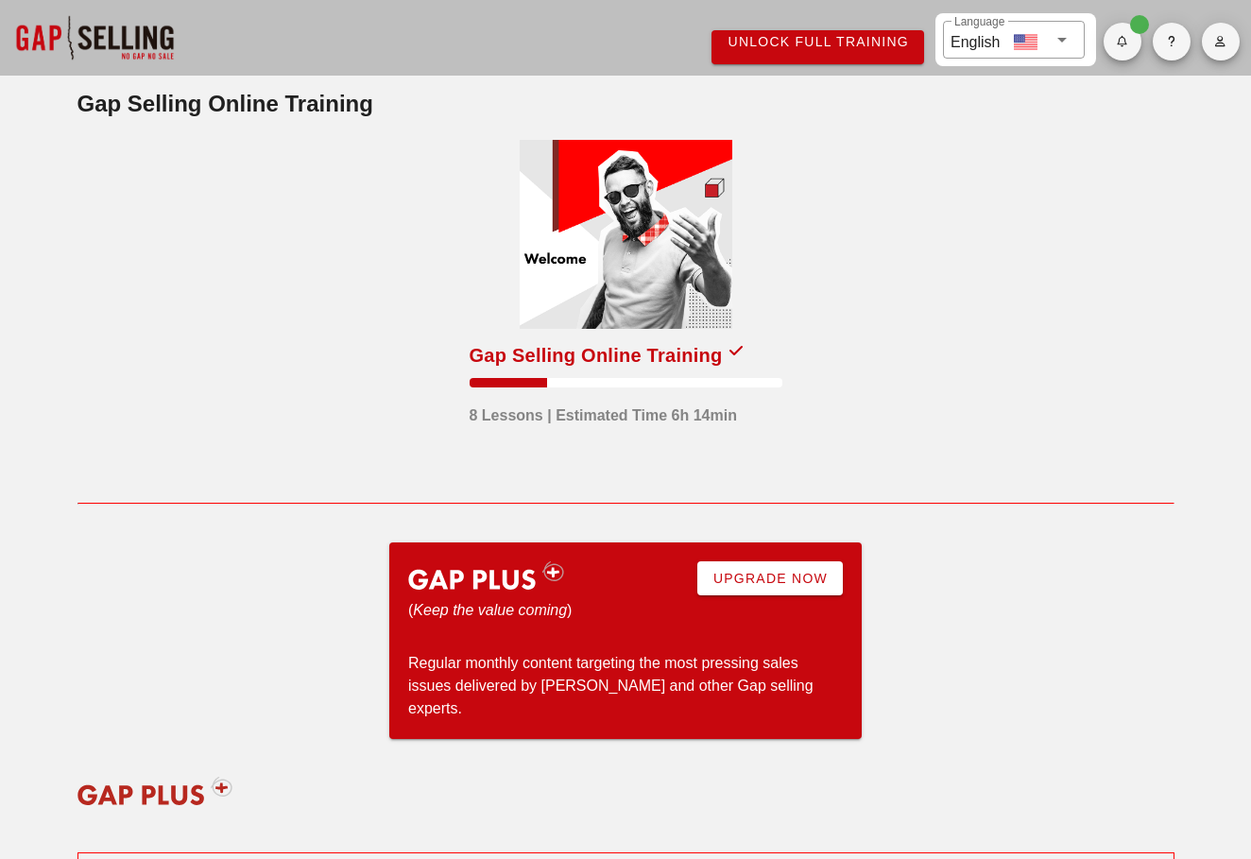
scroll to position [0, 0]
click at [627, 258] on div at bounding box center [626, 234] width 213 height 189
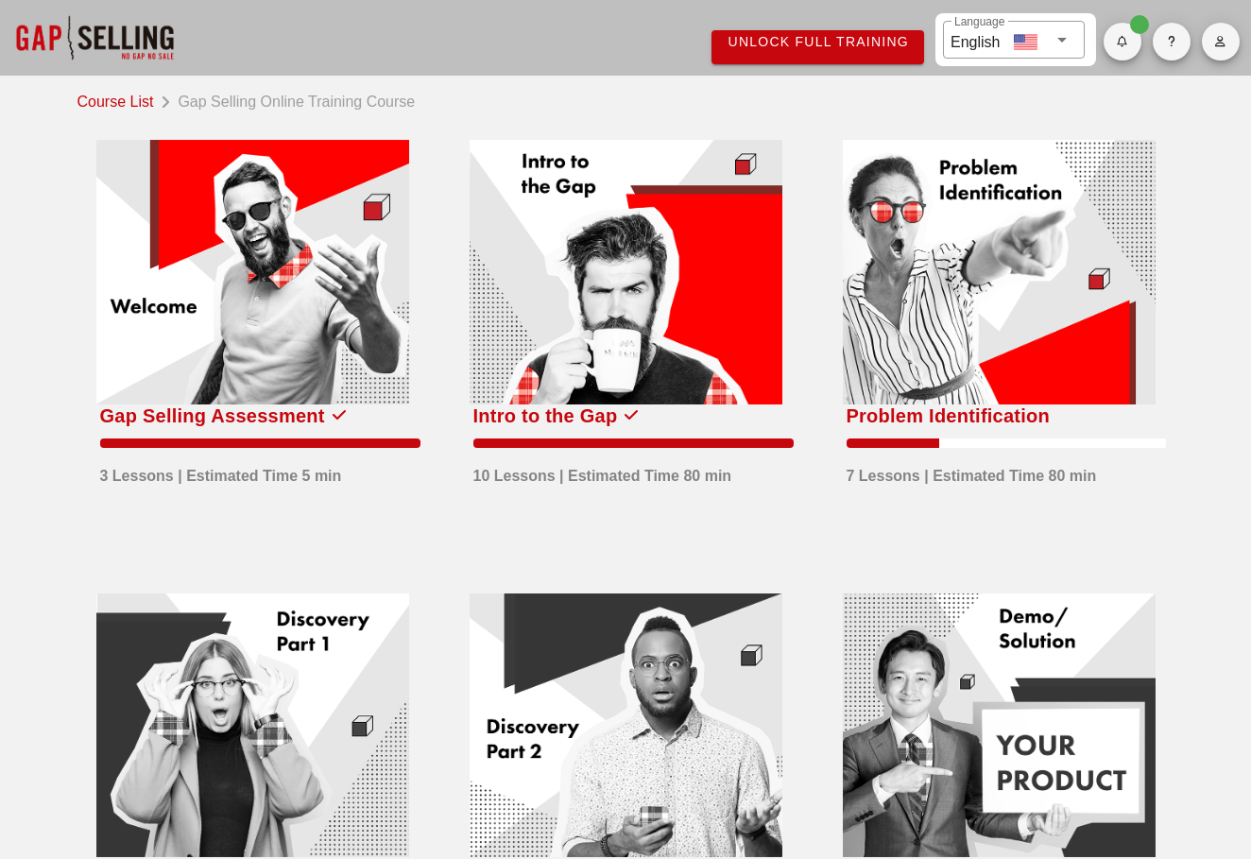
click at [124, 104] on link "Course List" at bounding box center [119, 100] width 84 height 26
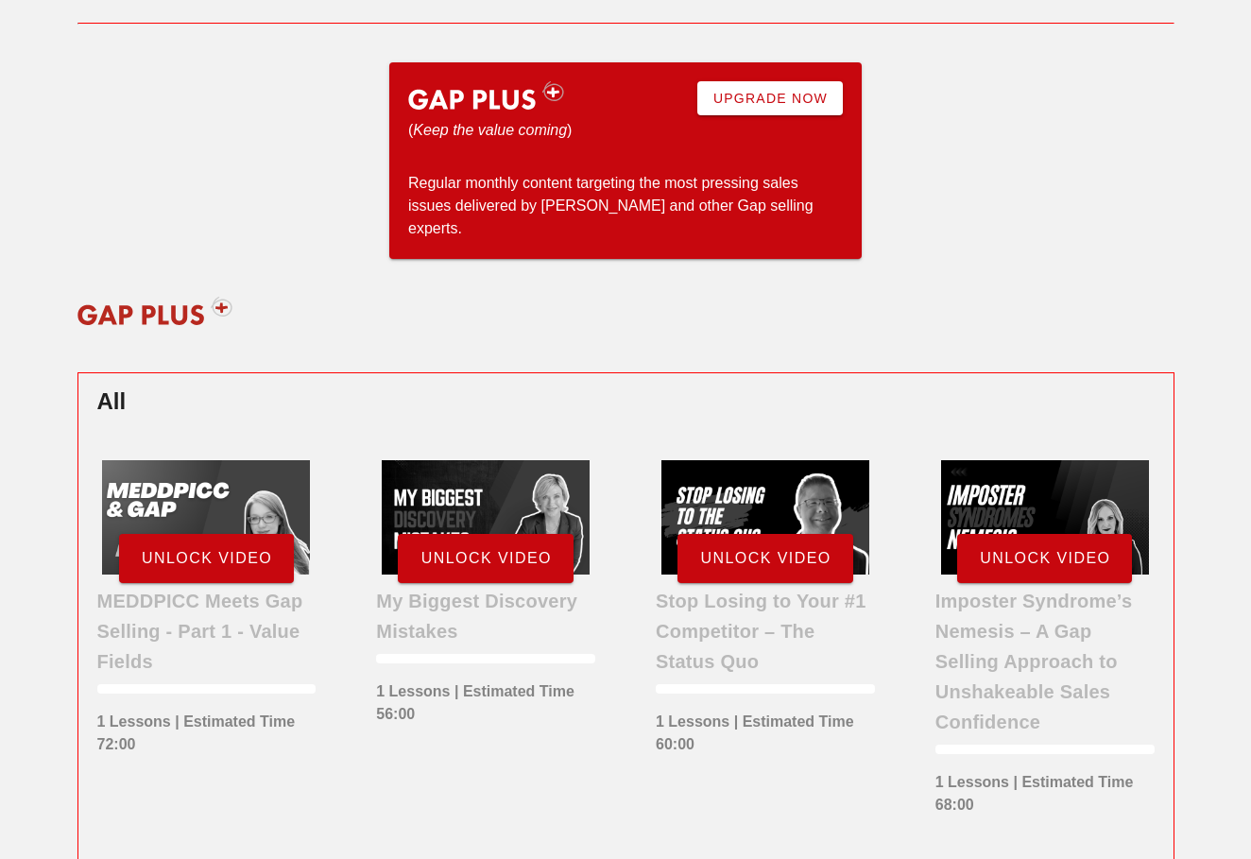
scroll to position [476, 0]
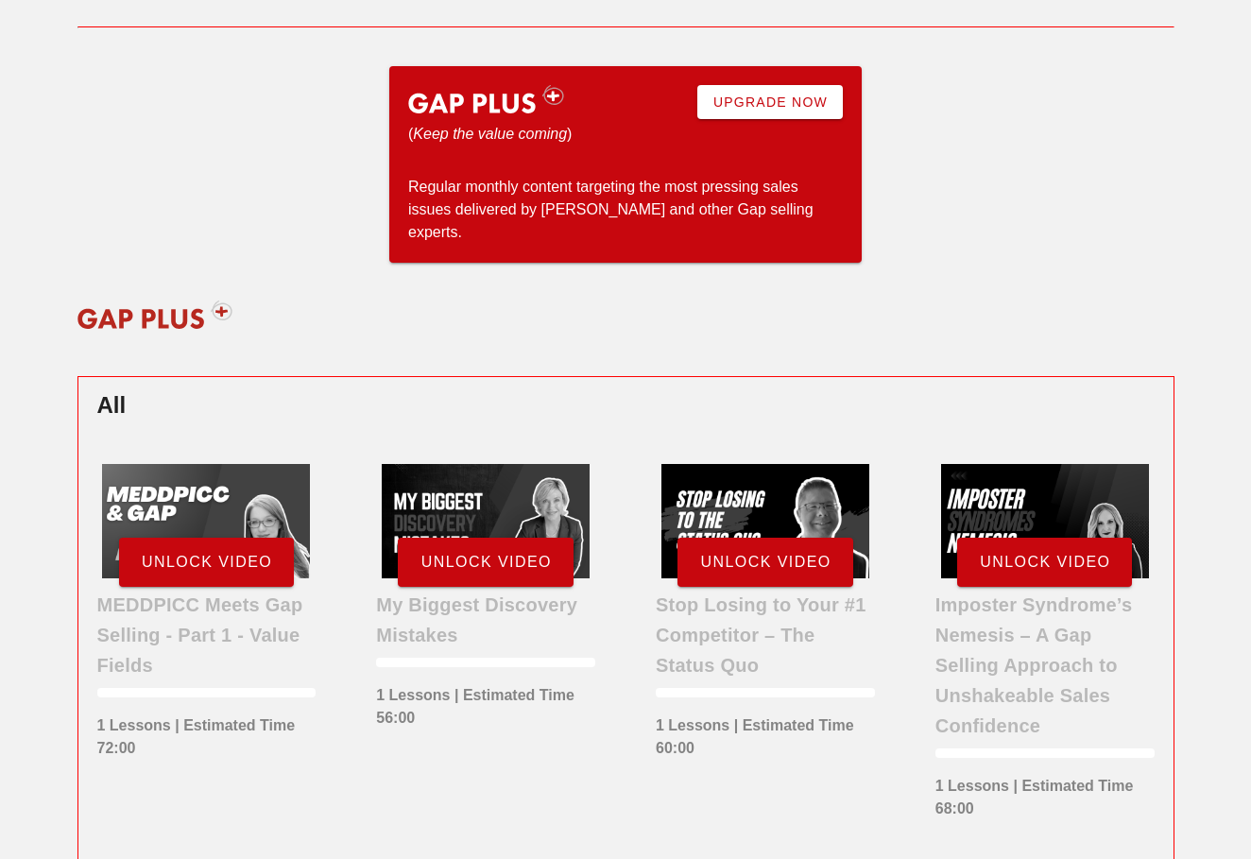
click at [780, 101] on span "Upgrade Now" at bounding box center [769, 101] width 115 height 15
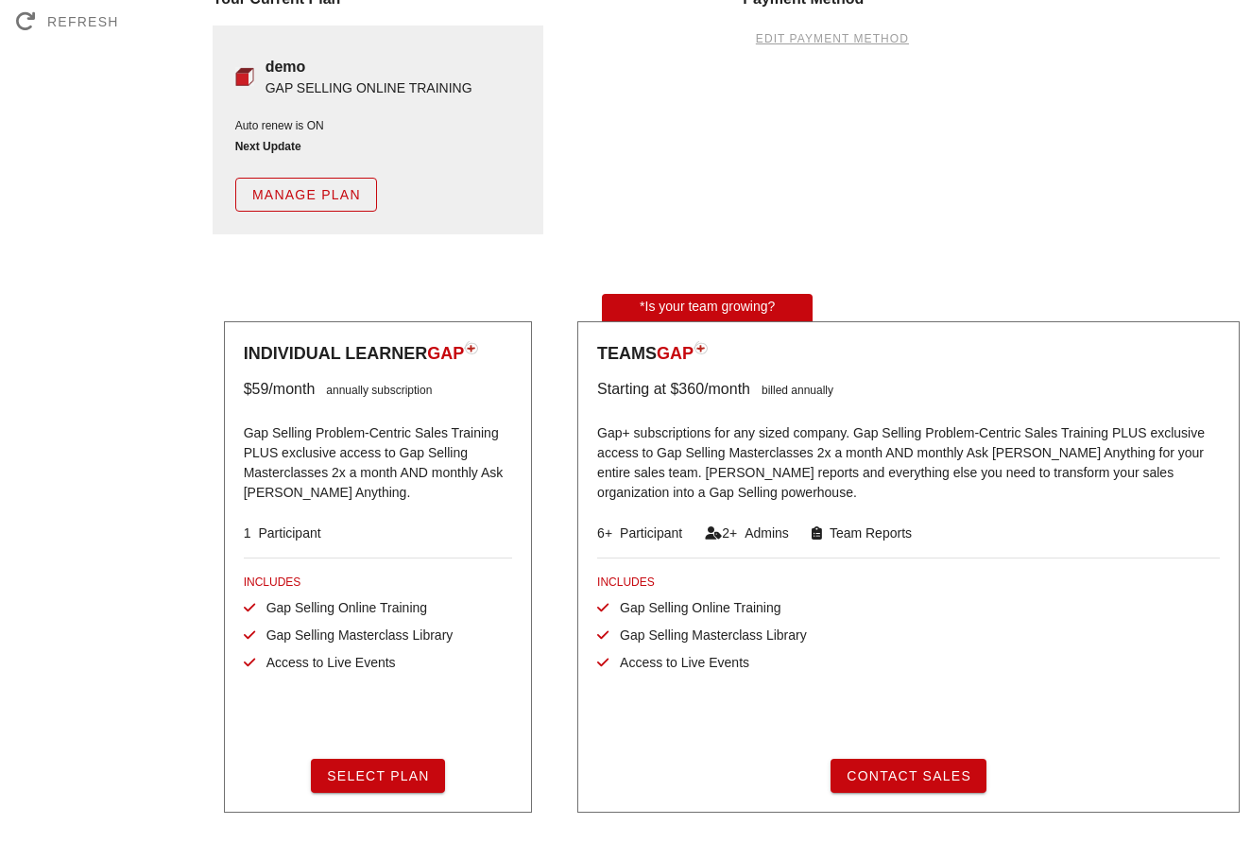
scroll to position [185, 0]
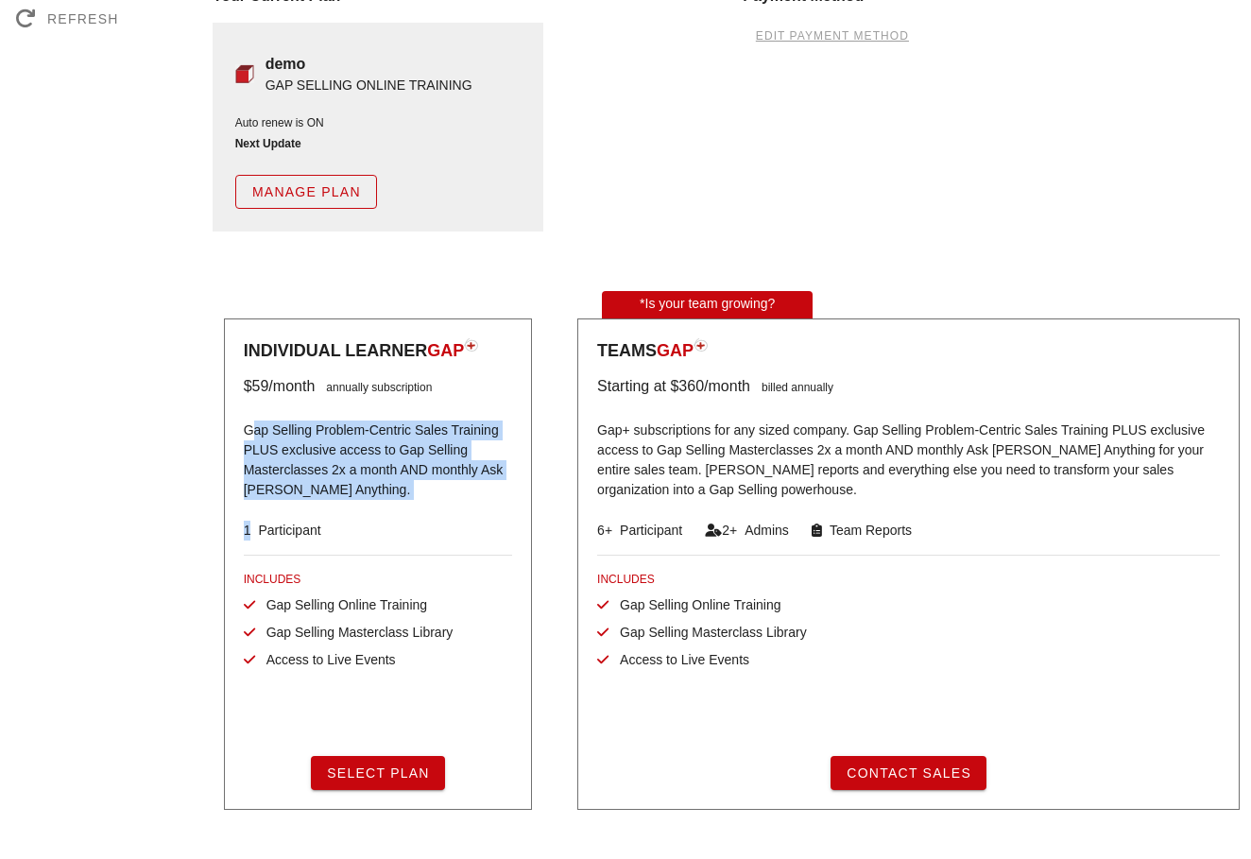
drag, startPoint x: 404, startPoint y: 494, endPoint x: 236, endPoint y: 428, distance: 180.7
click at [236, 428] on div "Individual Learner GAP $59 /month annually subscription Gap Selling Problem-Cen…" at bounding box center [378, 563] width 308 height 491
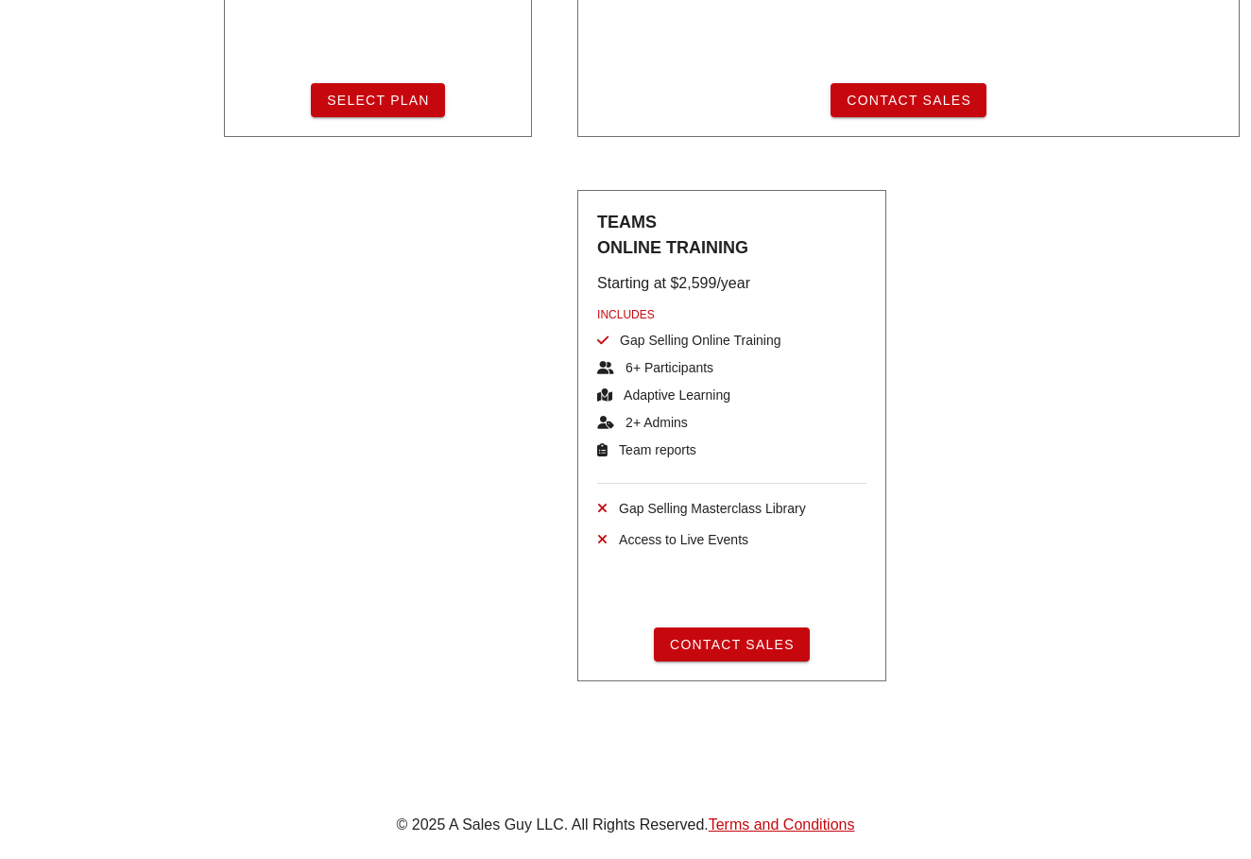
scroll to position [919, 0]
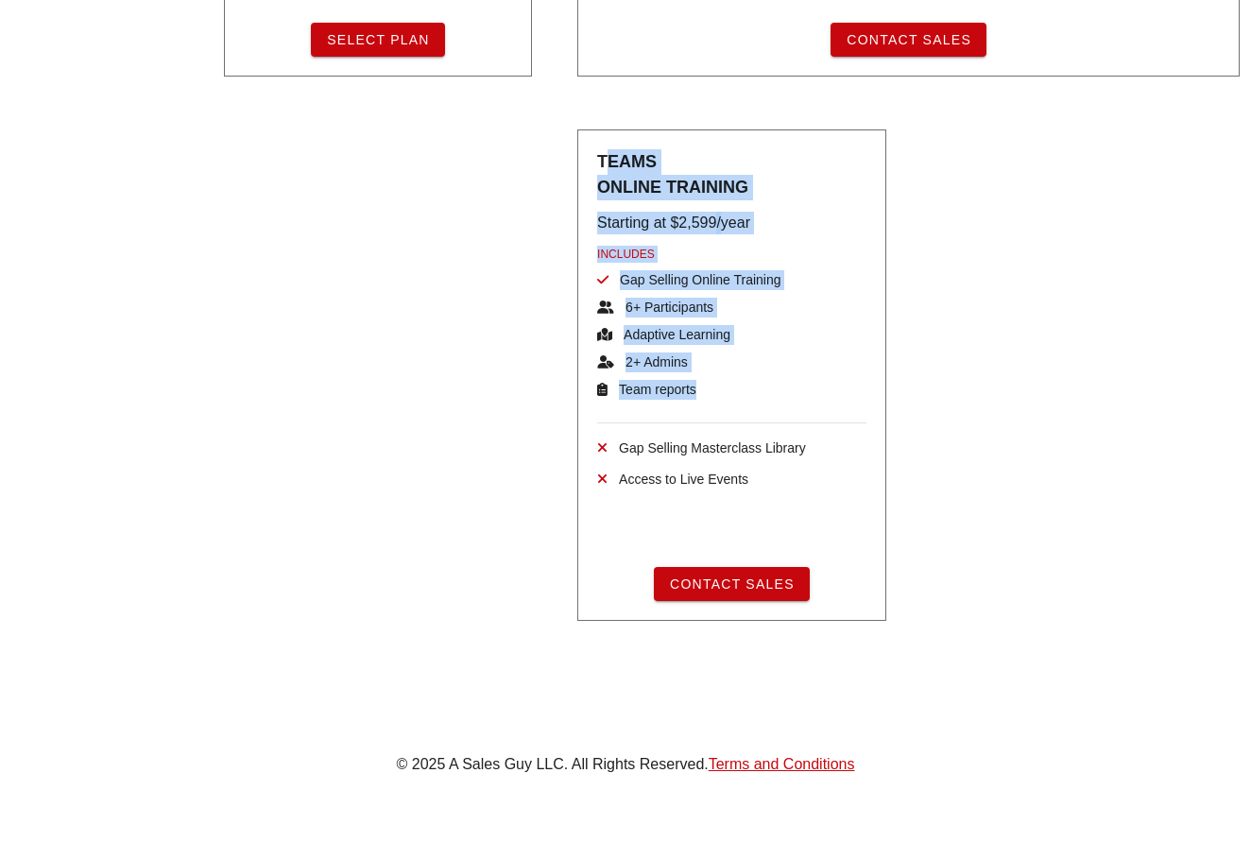
drag, startPoint x: 615, startPoint y: 233, endPoint x: 496, endPoint y: 209, distance: 121.5
click at [587, 153] on div "Teams ONLINE TRAINING Starting at $2,599 /year INCLUDES Gap Selling Online Trai…" at bounding box center [731, 374] width 308 height 491
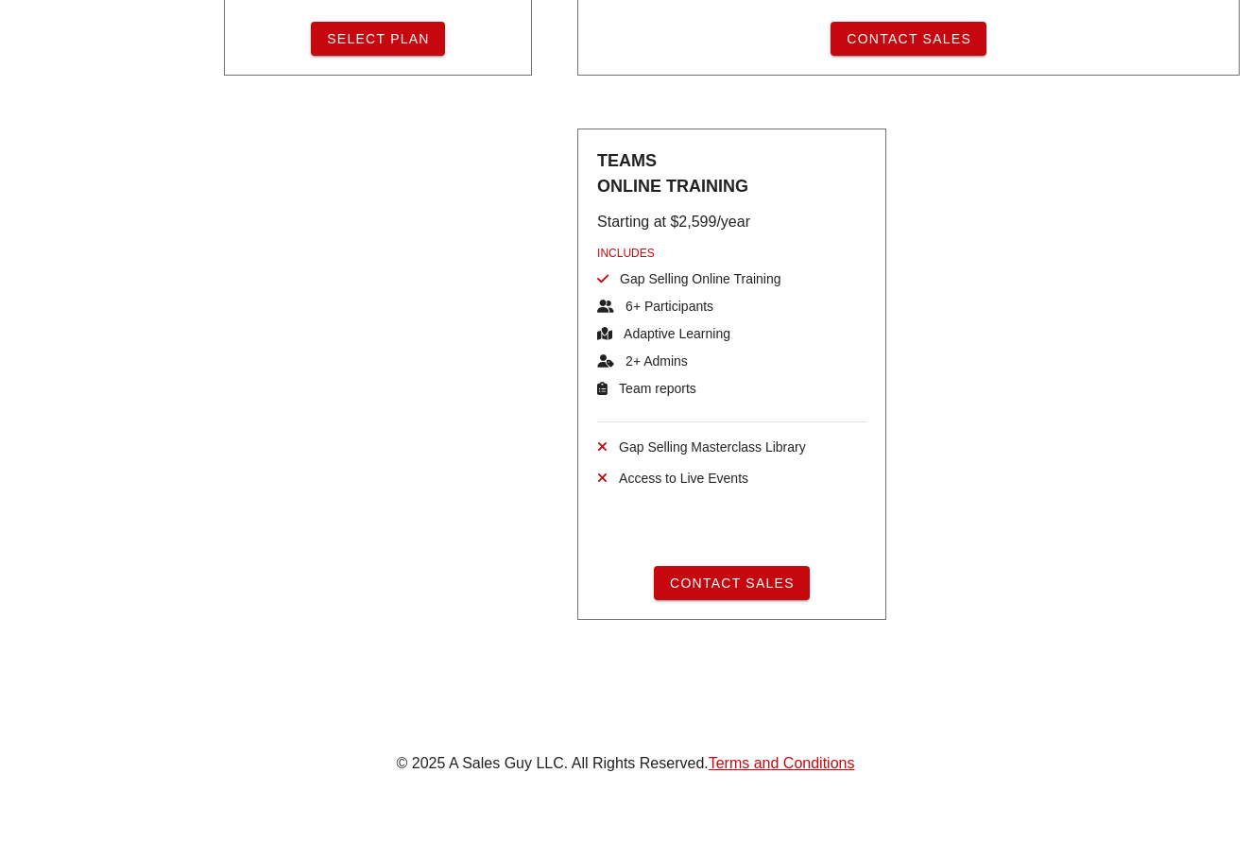
click at [451, 248] on div "Individual Learner GAP $59 /month annually subscription Gap Selling Problem-Cen…" at bounding box center [731, 63] width 1061 height 1133
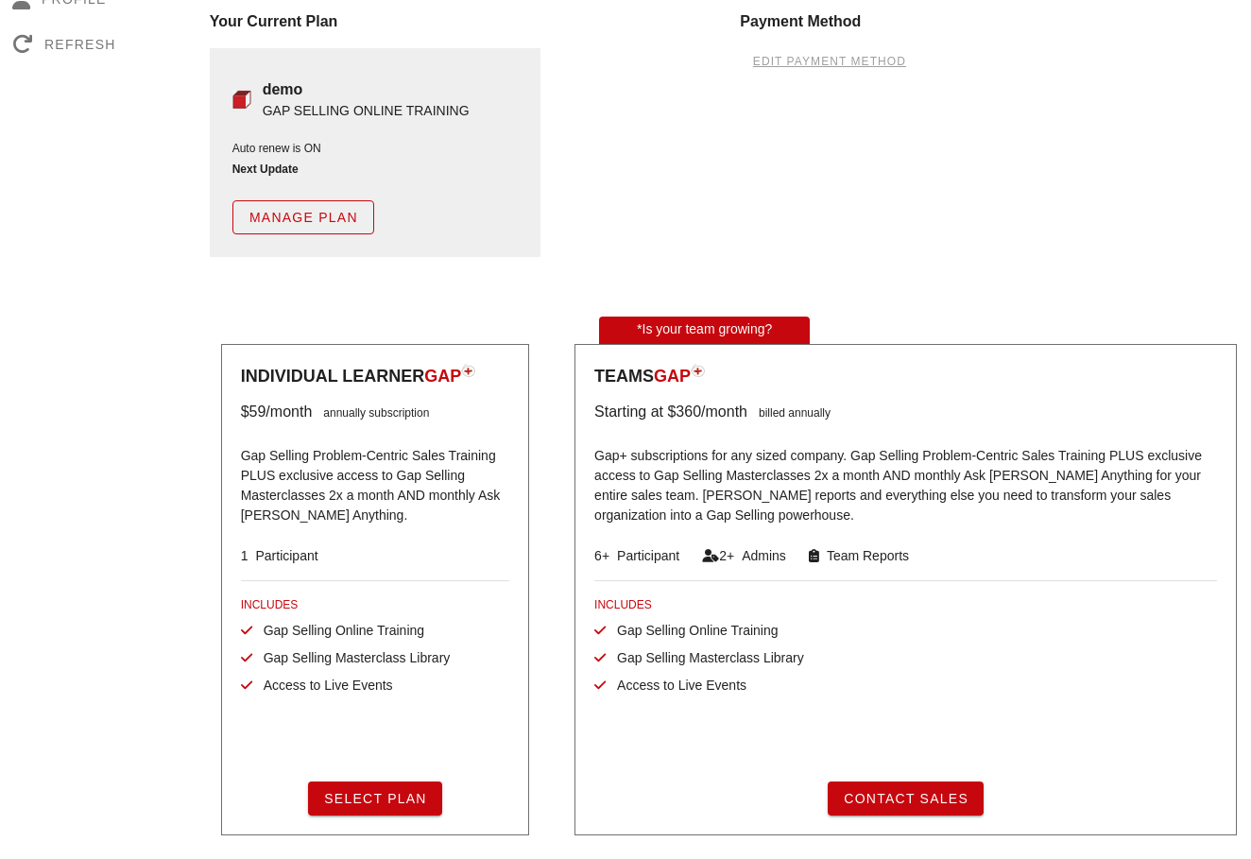
scroll to position [236, 3]
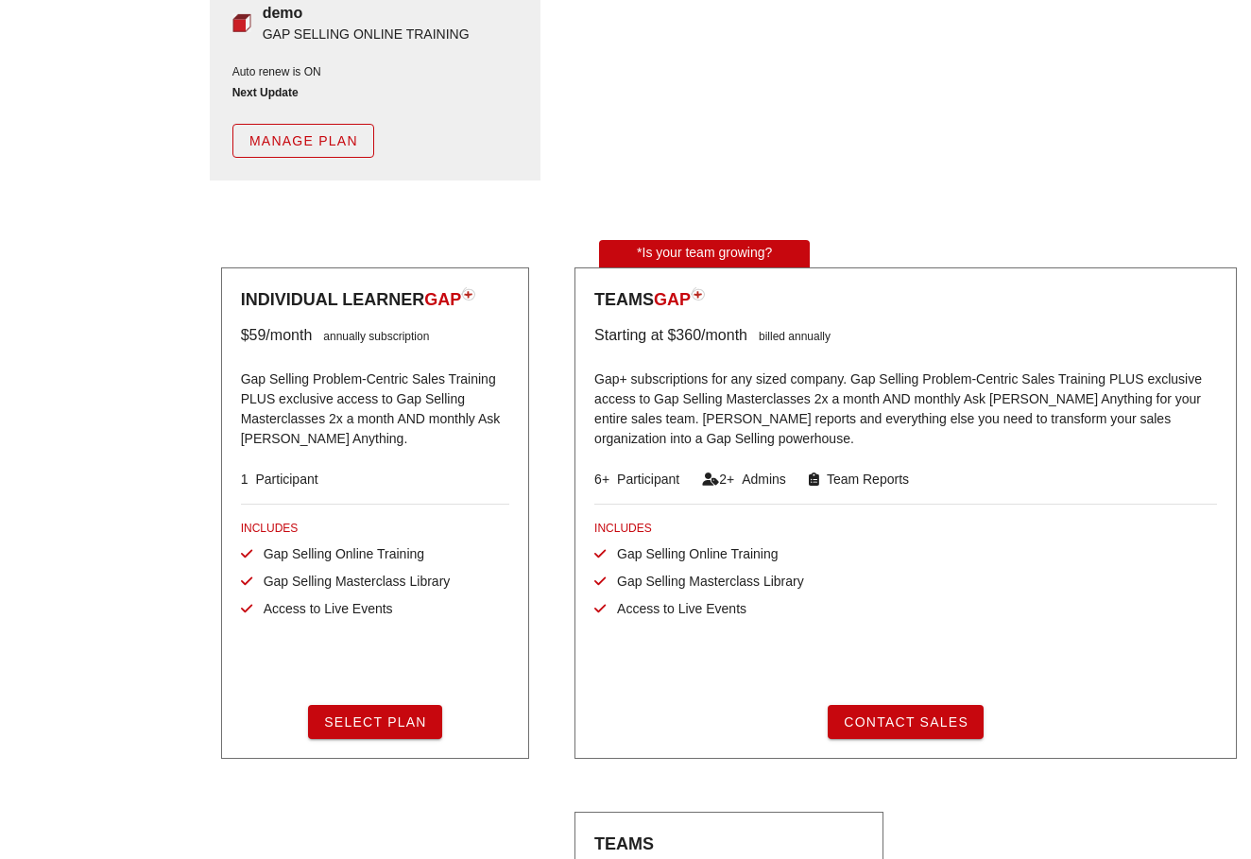
drag, startPoint x: 382, startPoint y: 496, endPoint x: 346, endPoint y: 346, distance: 154.4
click at [339, 343] on div "Individual Learner GAP $59 /month annually subscription Gap Selling Problem-Cen…" at bounding box center [375, 512] width 308 height 491
click at [360, 347] on div "Individual Learner GAP $59 /month annually subscription Gap Selling Problem-Cen…" at bounding box center [375, 365] width 268 height 156
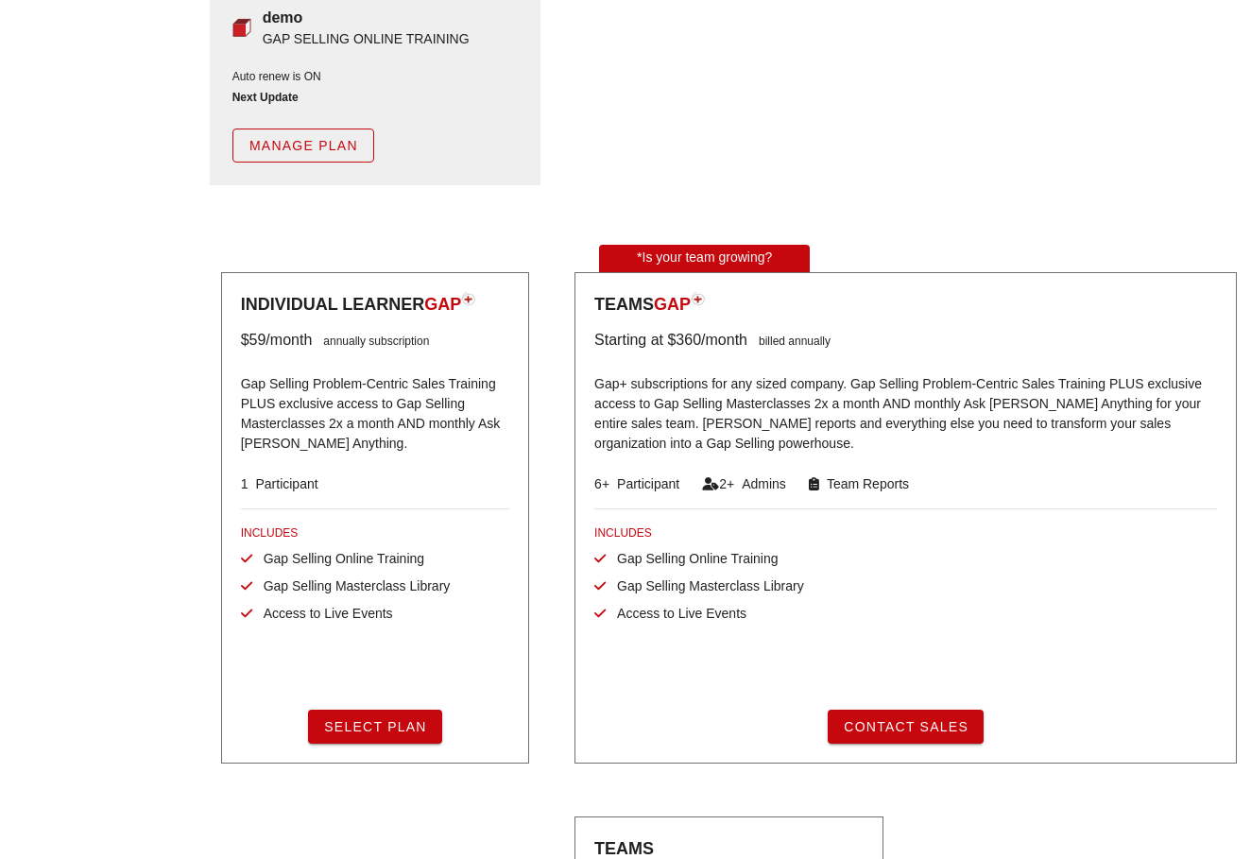
scroll to position [230, 3]
click at [359, 273] on div "Individual Learner GAP $59 /month annually subscription Gap Selling Problem-Cen…" at bounding box center [375, 518] width 308 height 491
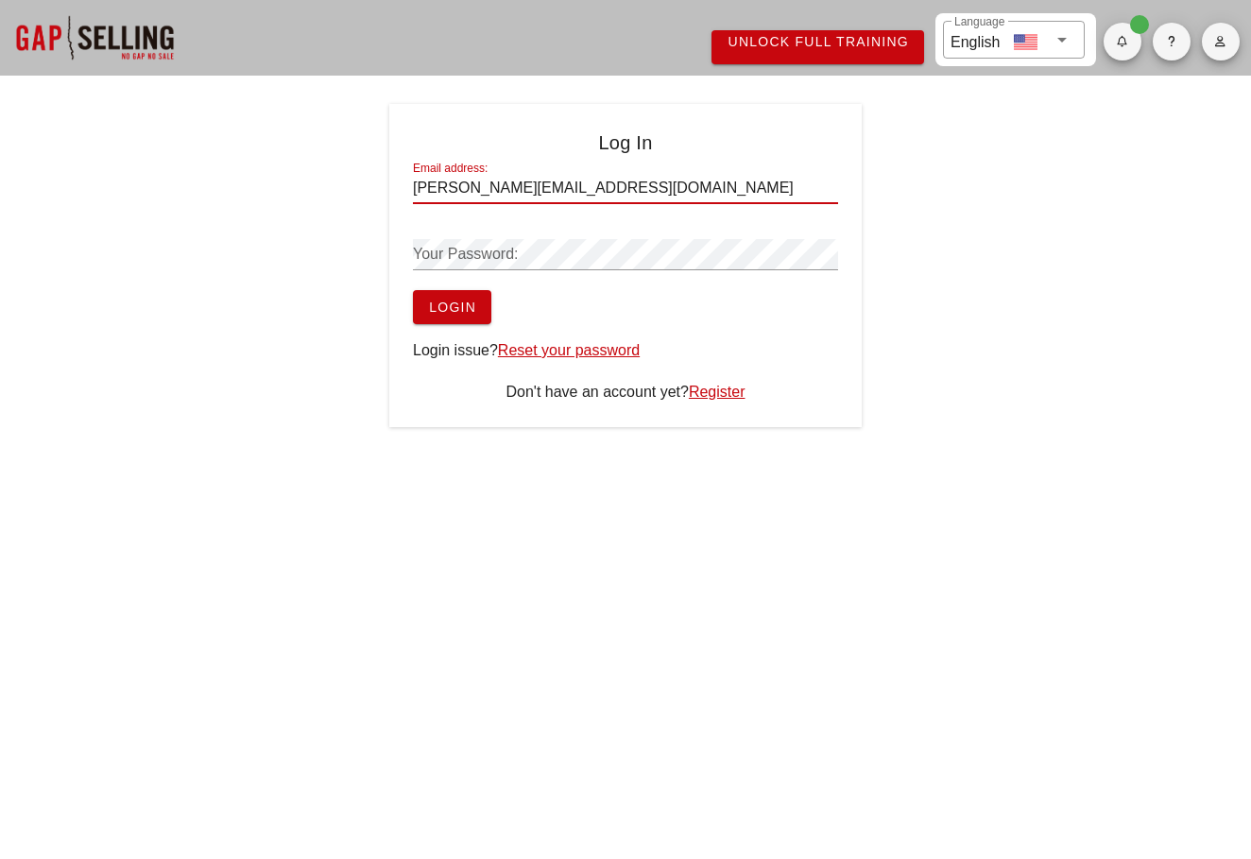
type input "[PERSON_NAME][EMAIL_ADDRESS][DOMAIN_NAME]"
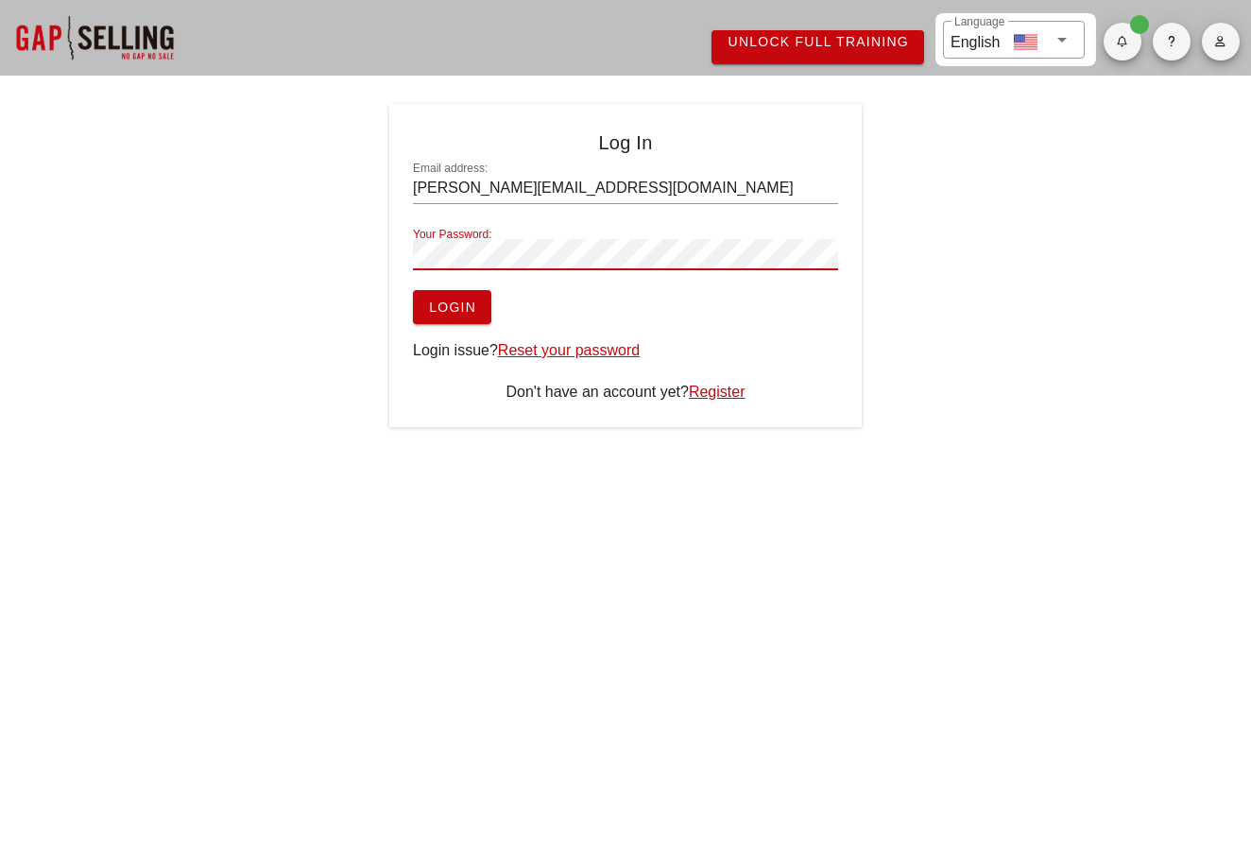
click at [452, 307] on button "Login" at bounding box center [452, 307] width 78 height 34
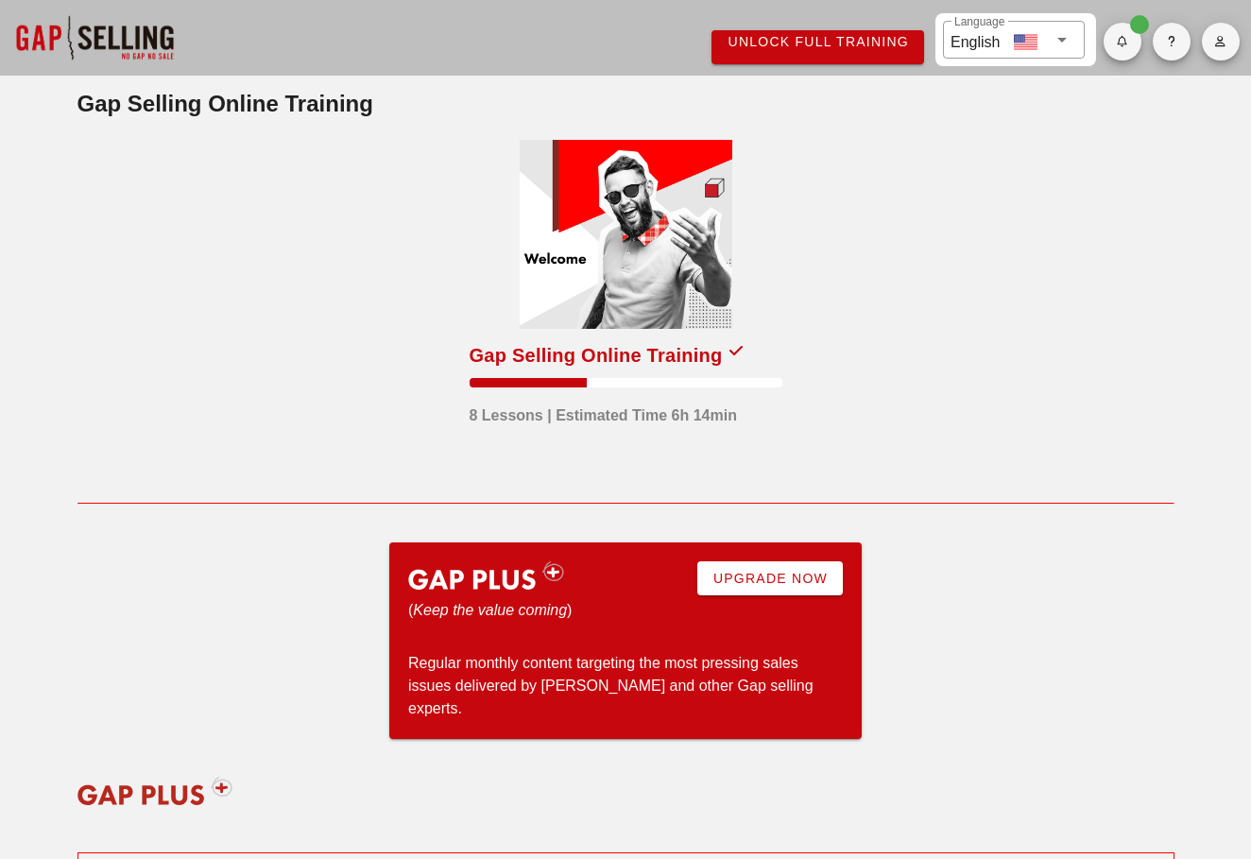
click at [673, 360] on div "Gap Selling Online Training" at bounding box center [595, 355] width 253 height 30
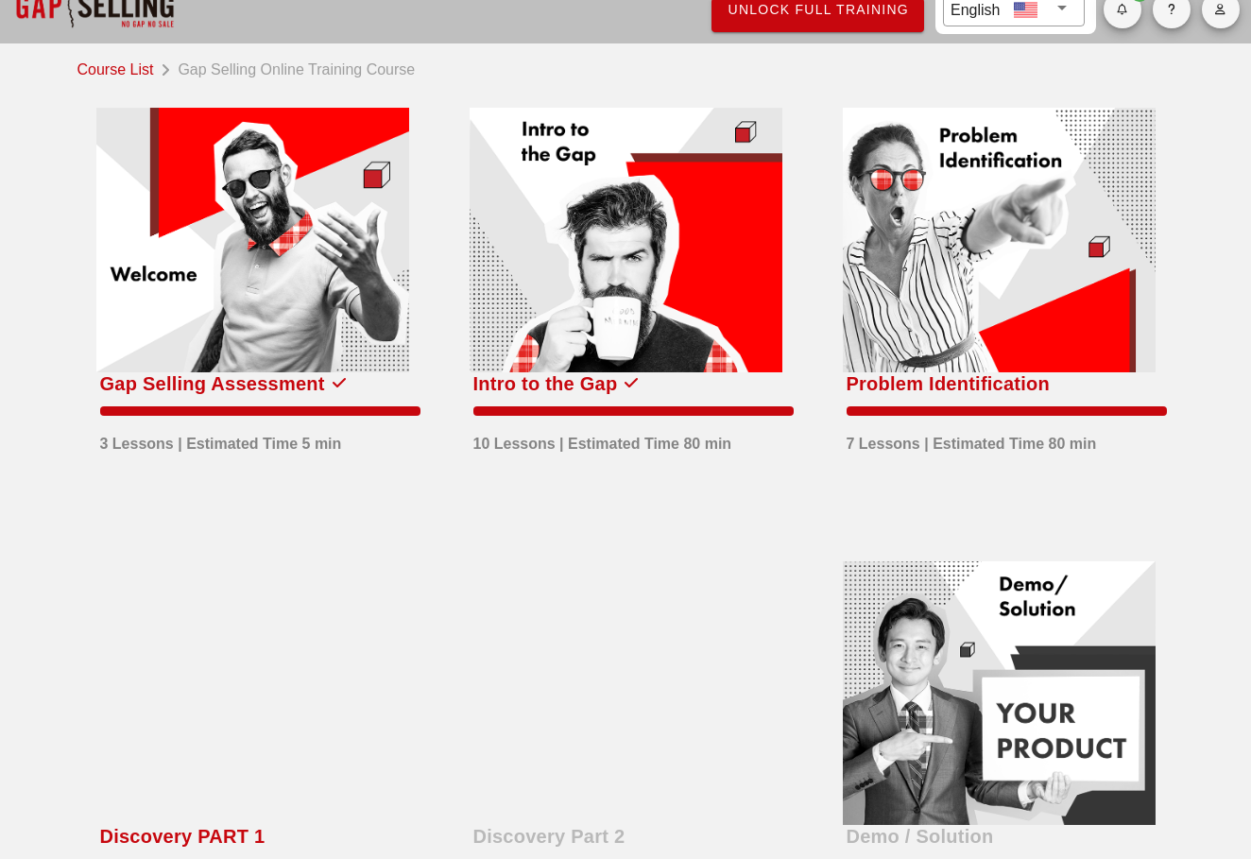
scroll to position [50, 0]
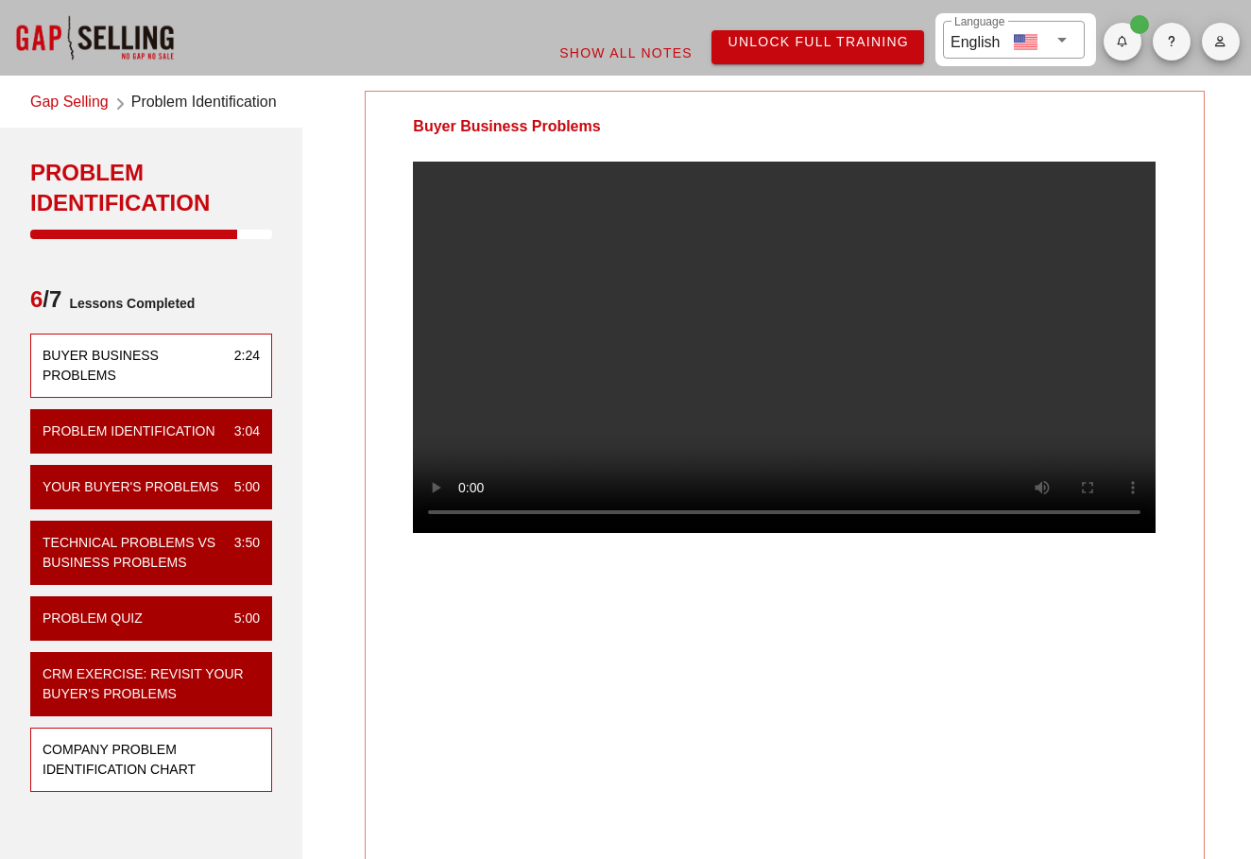
click at [163, 737] on div "Company Problem Identification Chart" at bounding box center [151, 759] width 242 height 64
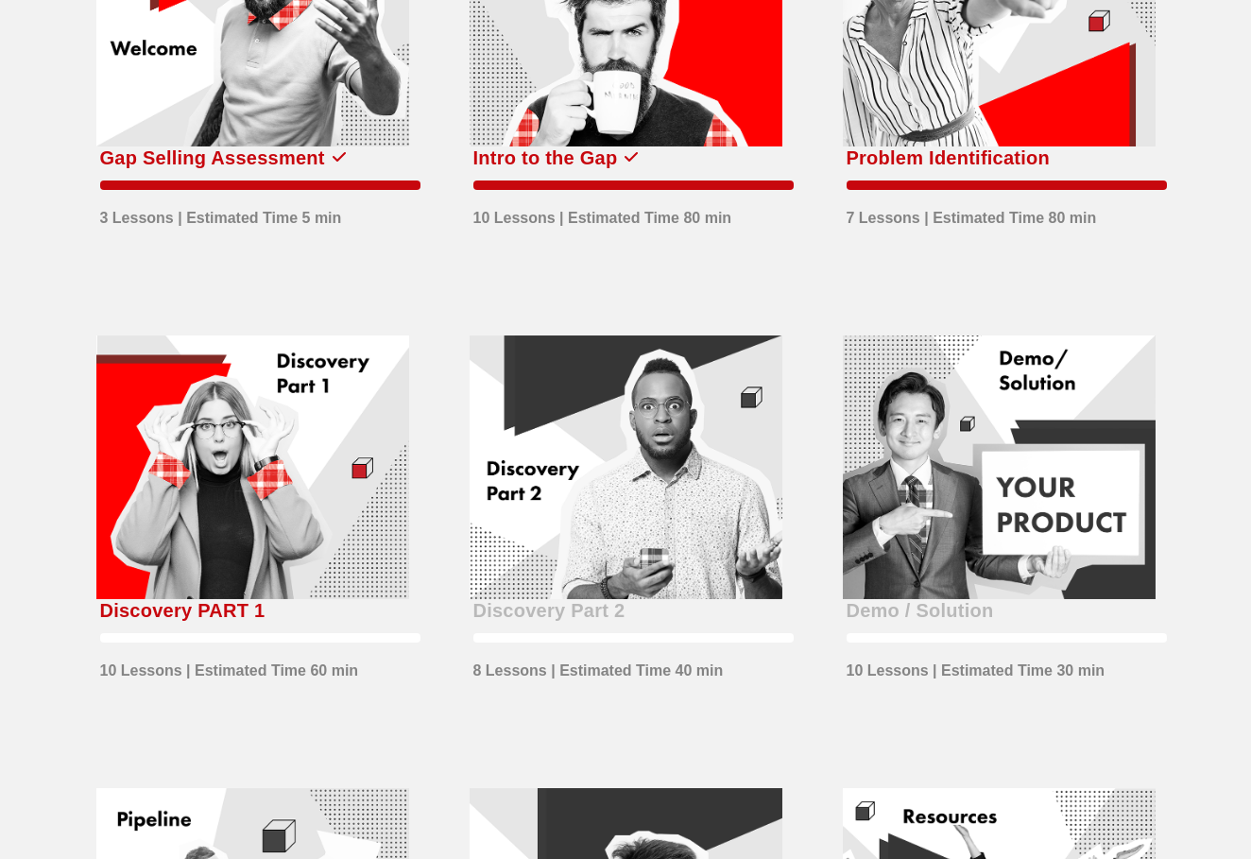
scroll to position [260, 0]
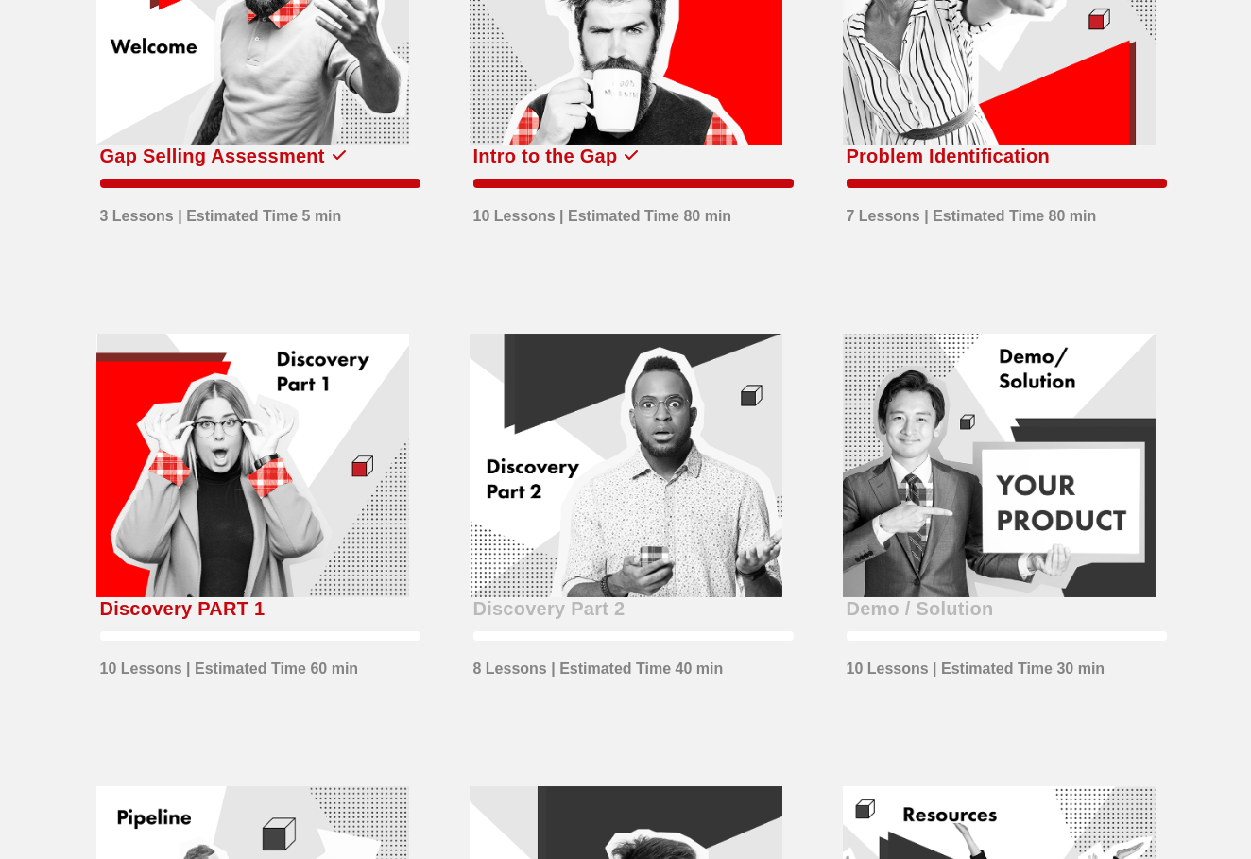
click at [281, 462] on div at bounding box center [252, 465] width 313 height 264
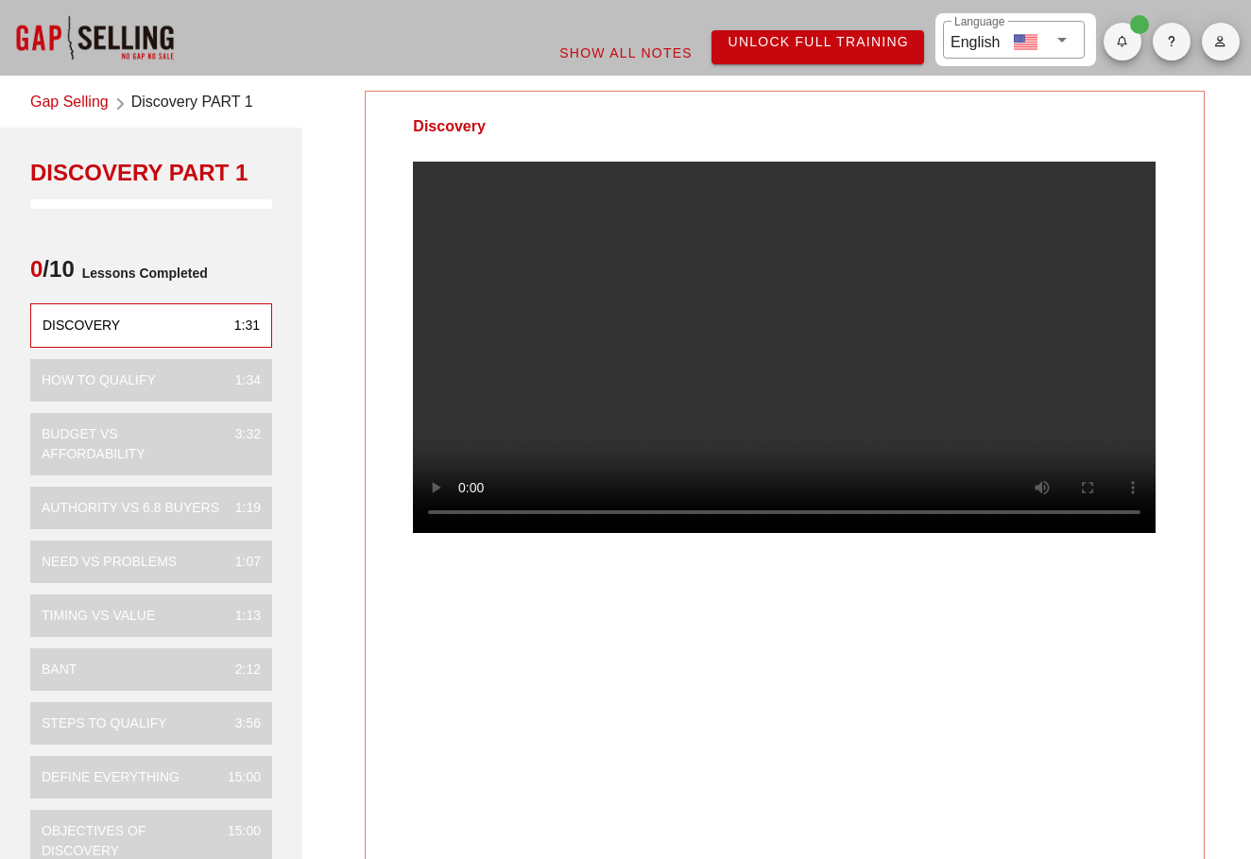
click at [579, 295] on video at bounding box center [784, 347] width 742 height 371
click at [469, 533] on video at bounding box center [784, 347] width 742 height 371
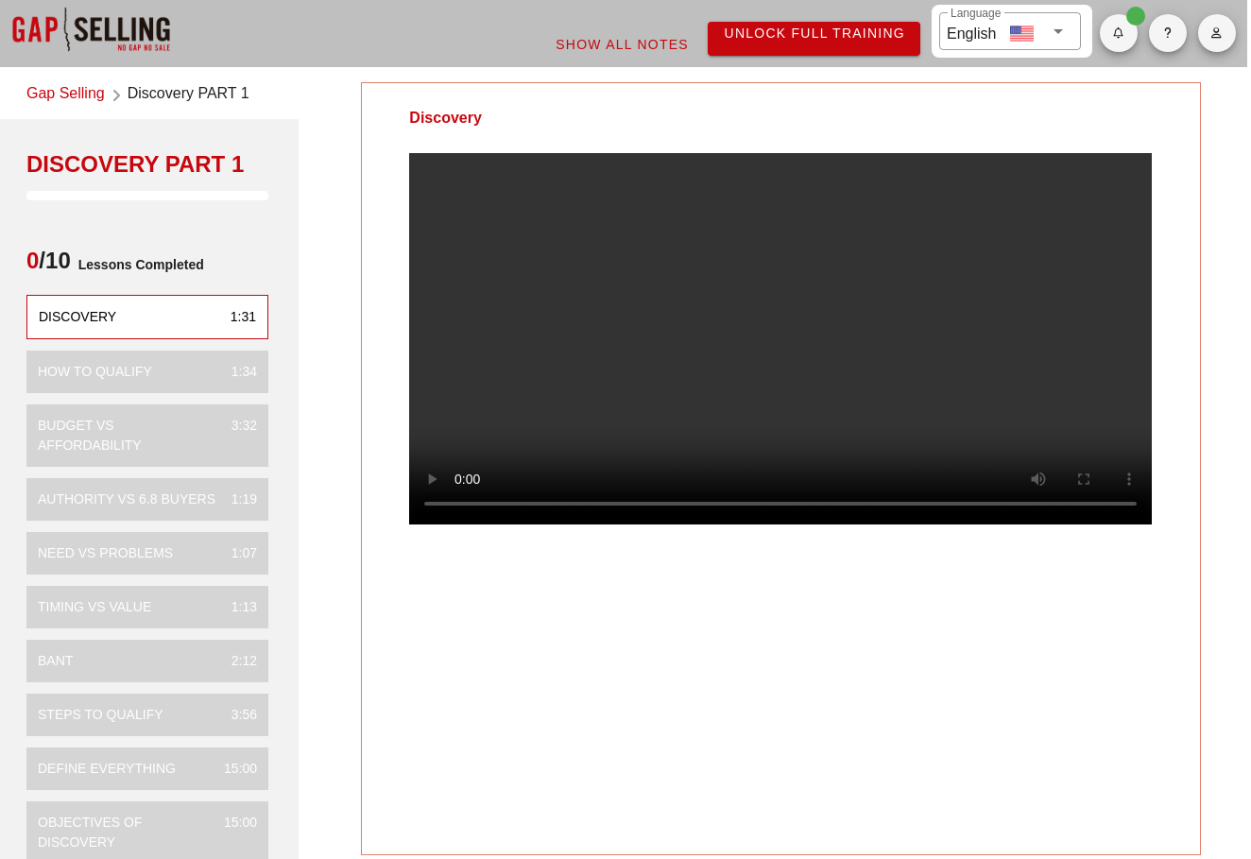
scroll to position [3, 4]
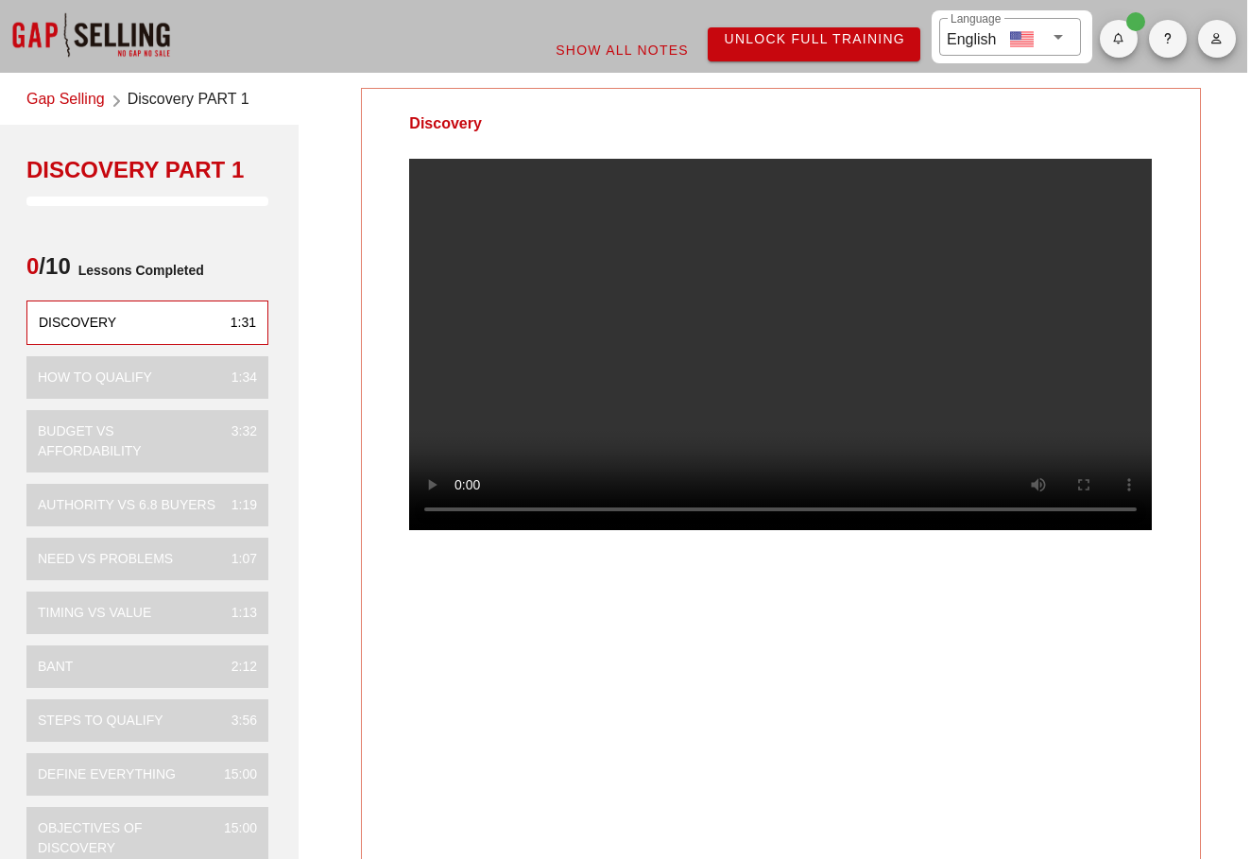
click at [610, 381] on video at bounding box center [780, 344] width 742 height 371
click at [656, 355] on video at bounding box center [780, 344] width 742 height 371
click at [715, 341] on video at bounding box center [780, 344] width 742 height 371
click at [557, 717] on div "Discovery" at bounding box center [780, 474] width 839 height 773
click at [724, 408] on video at bounding box center [780, 344] width 742 height 371
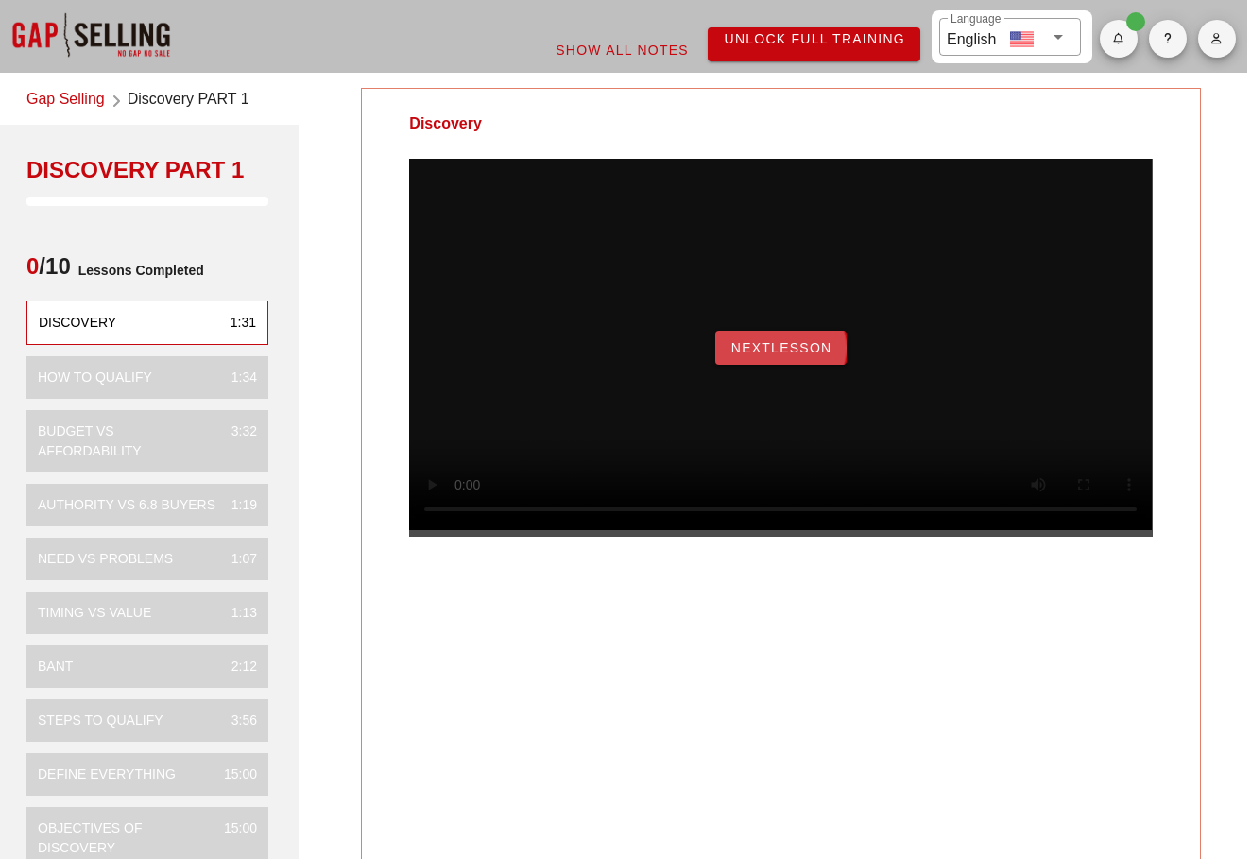
click at [777, 355] on span "NextLesson" at bounding box center [781, 347] width 102 height 15
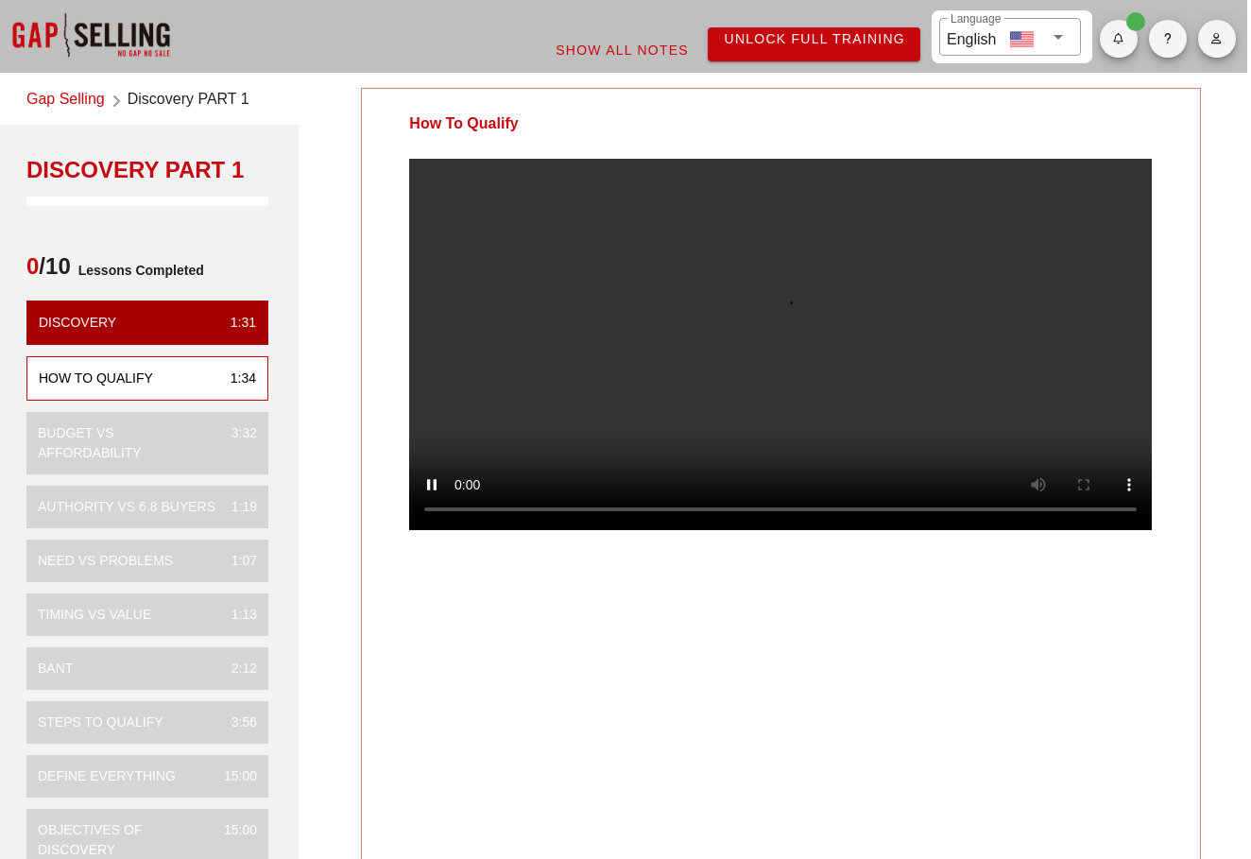
scroll to position [0, 0]
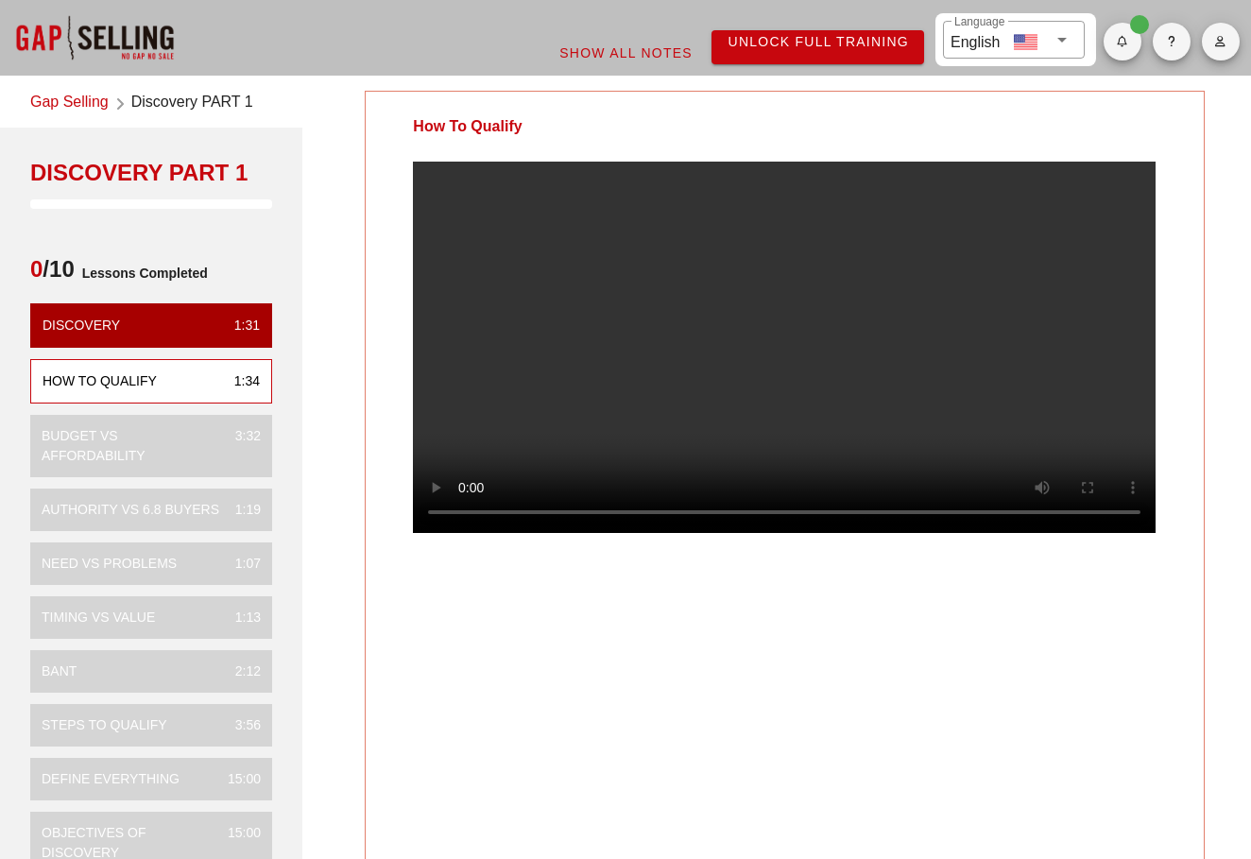
click at [818, 703] on div "How To Qualify" at bounding box center [784, 477] width 839 height 773
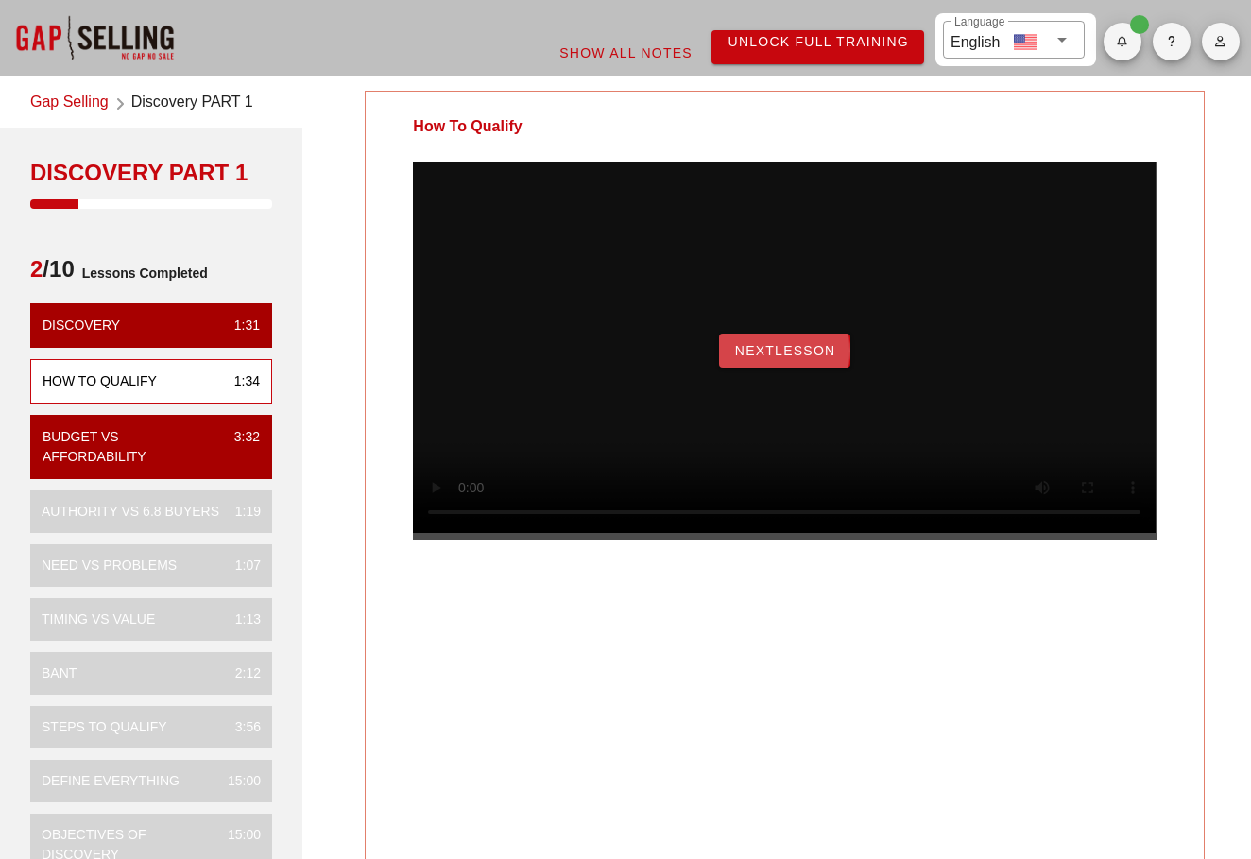
click at [794, 358] on span "NextLesson" at bounding box center [785, 350] width 102 height 15
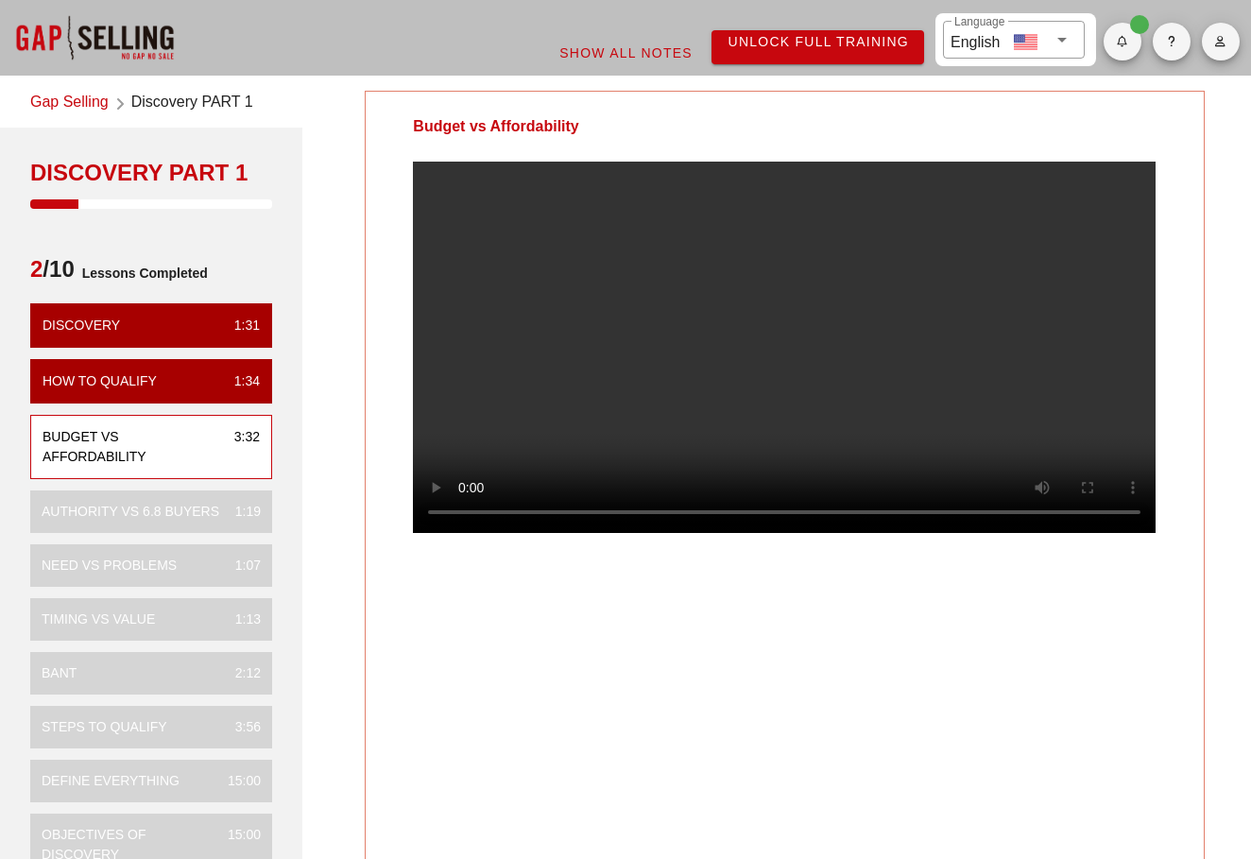
click at [767, 295] on video at bounding box center [784, 347] width 742 height 371
click at [854, 330] on video at bounding box center [784, 347] width 742 height 371
click at [758, 433] on video at bounding box center [784, 347] width 742 height 371
click at [797, 367] on video at bounding box center [784, 347] width 742 height 371
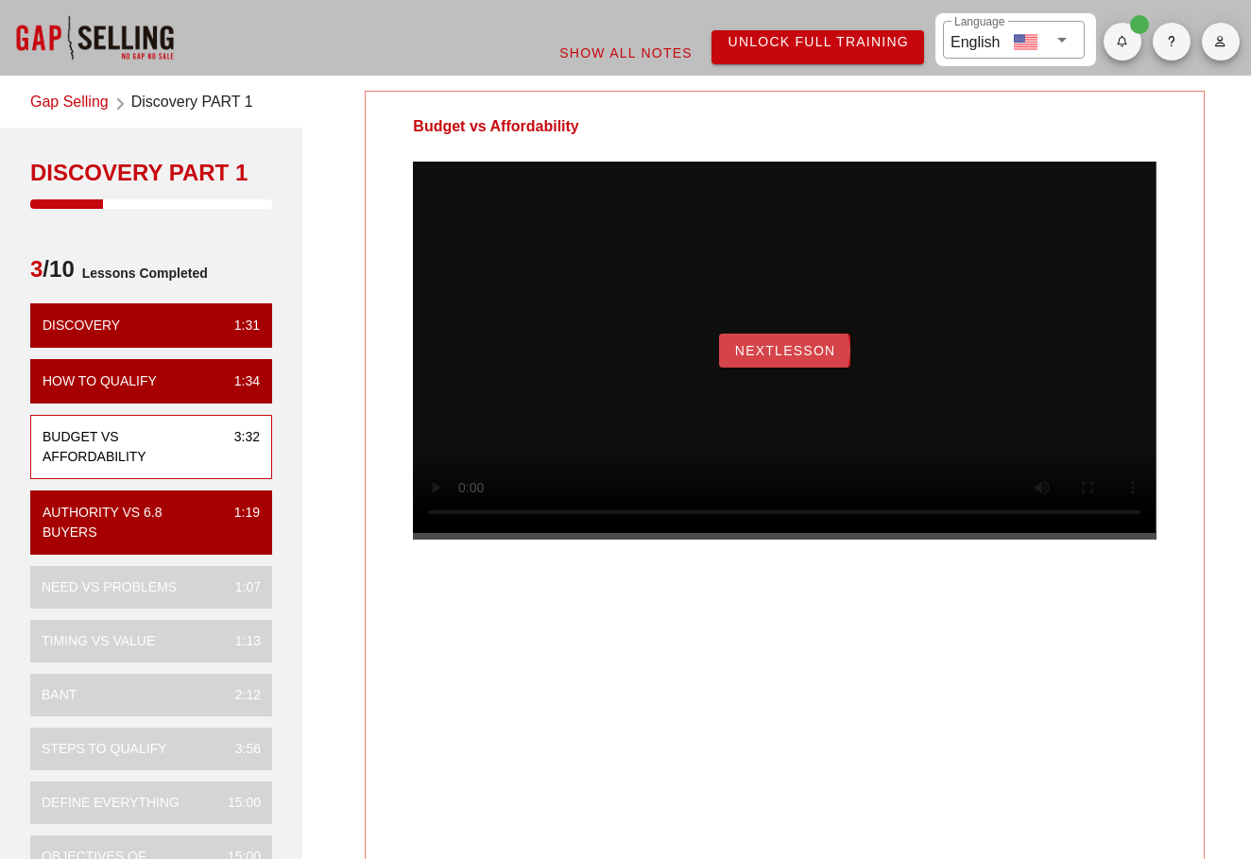
click at [778, 358] on span "NextLesson" at bounding box center [785, 350] width 102 height 15
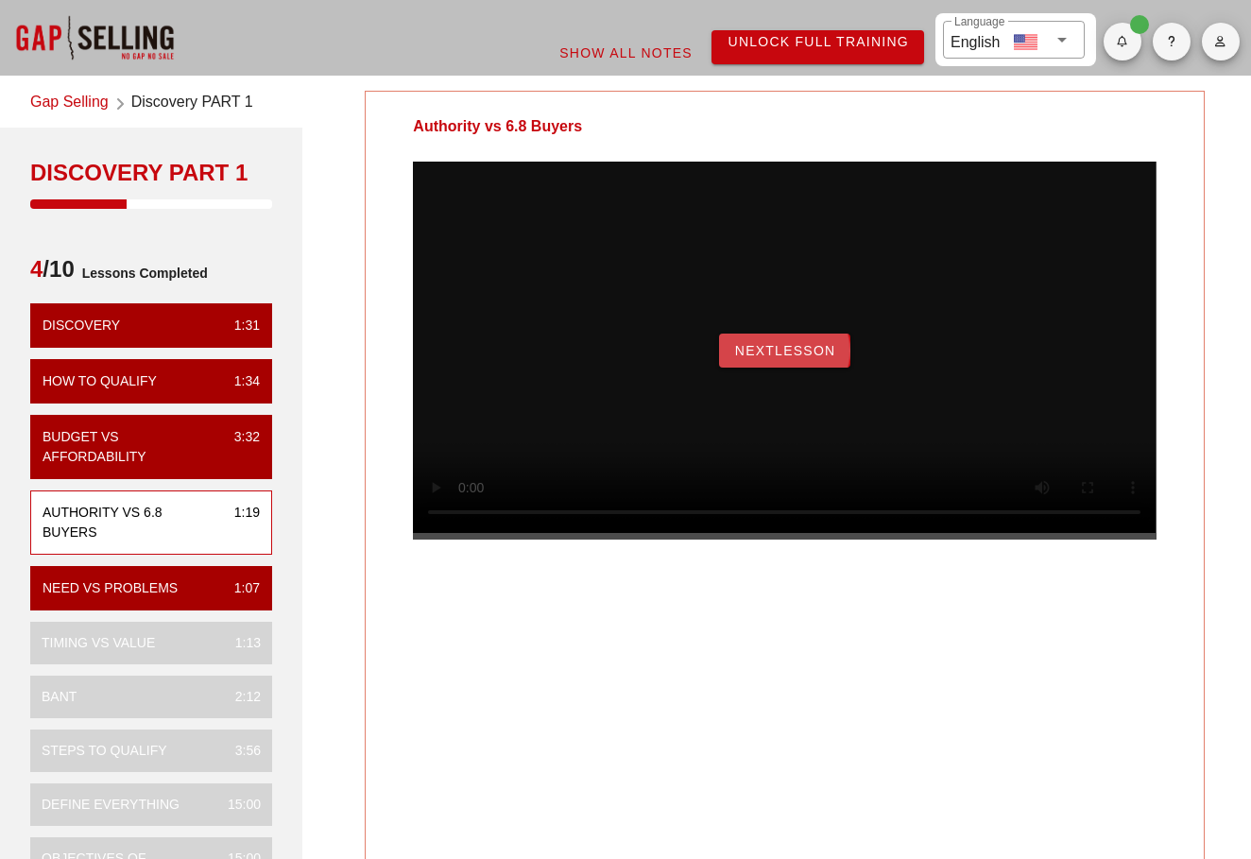
click at [781, 358] on span "NextLesson" at bounding box center [785, 350] width 102 height 15
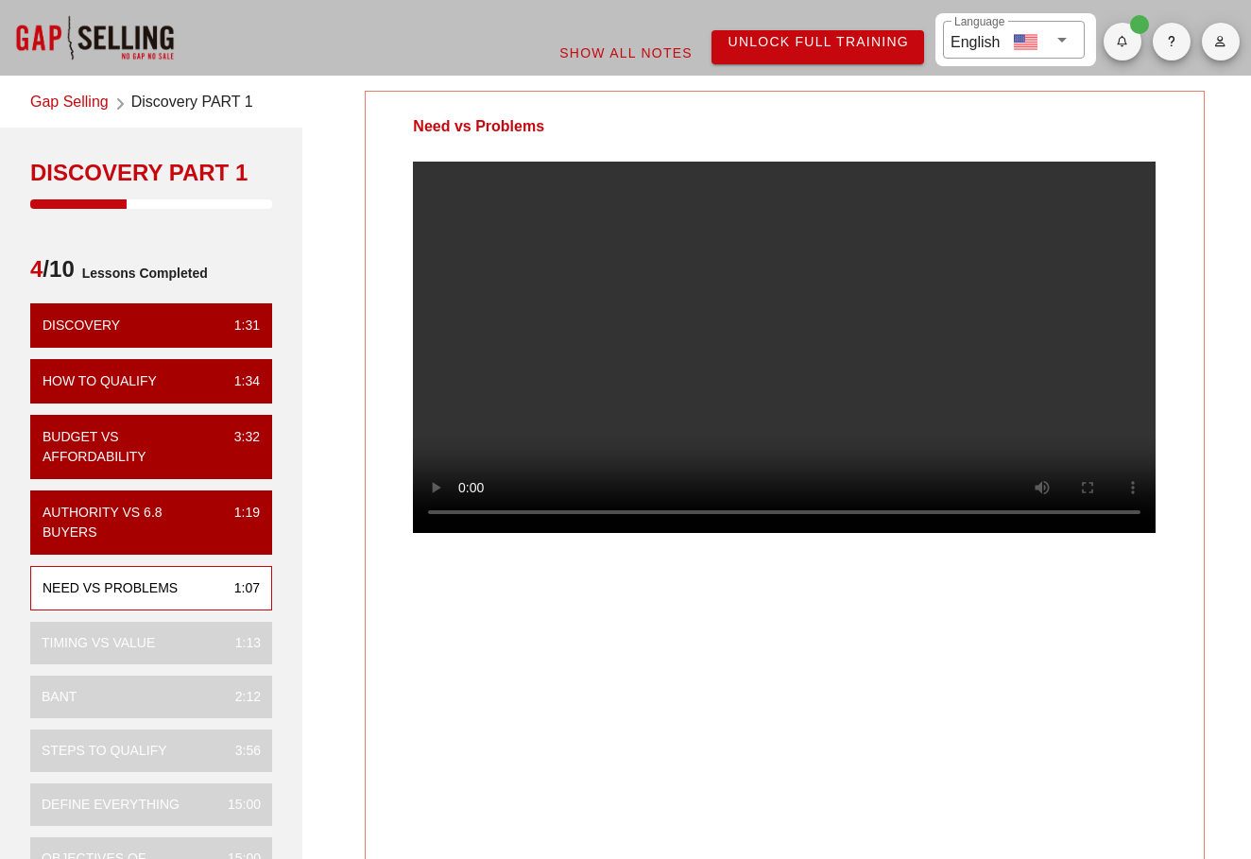
click at [562, 533] on video at bounding box center [784, 347] width 742 height 371
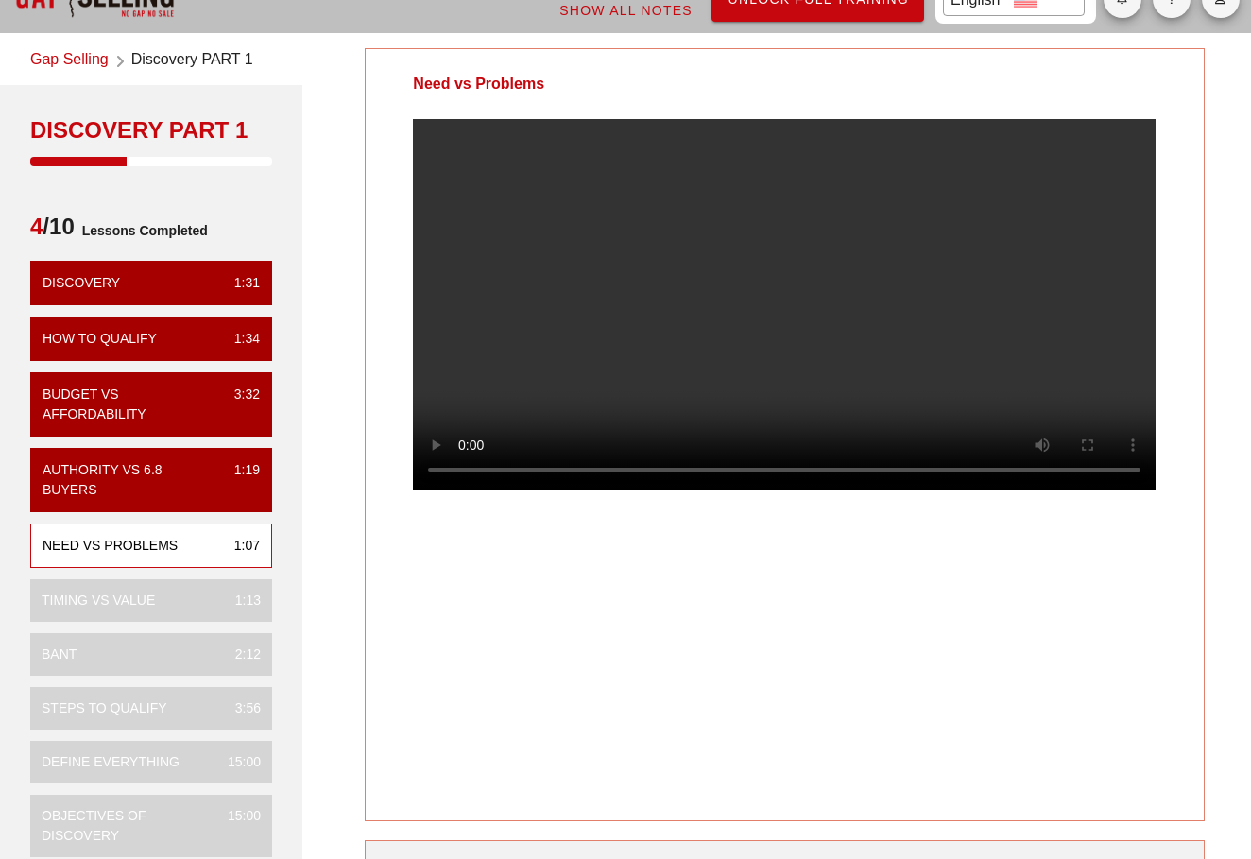
scroll to position [58, 0]
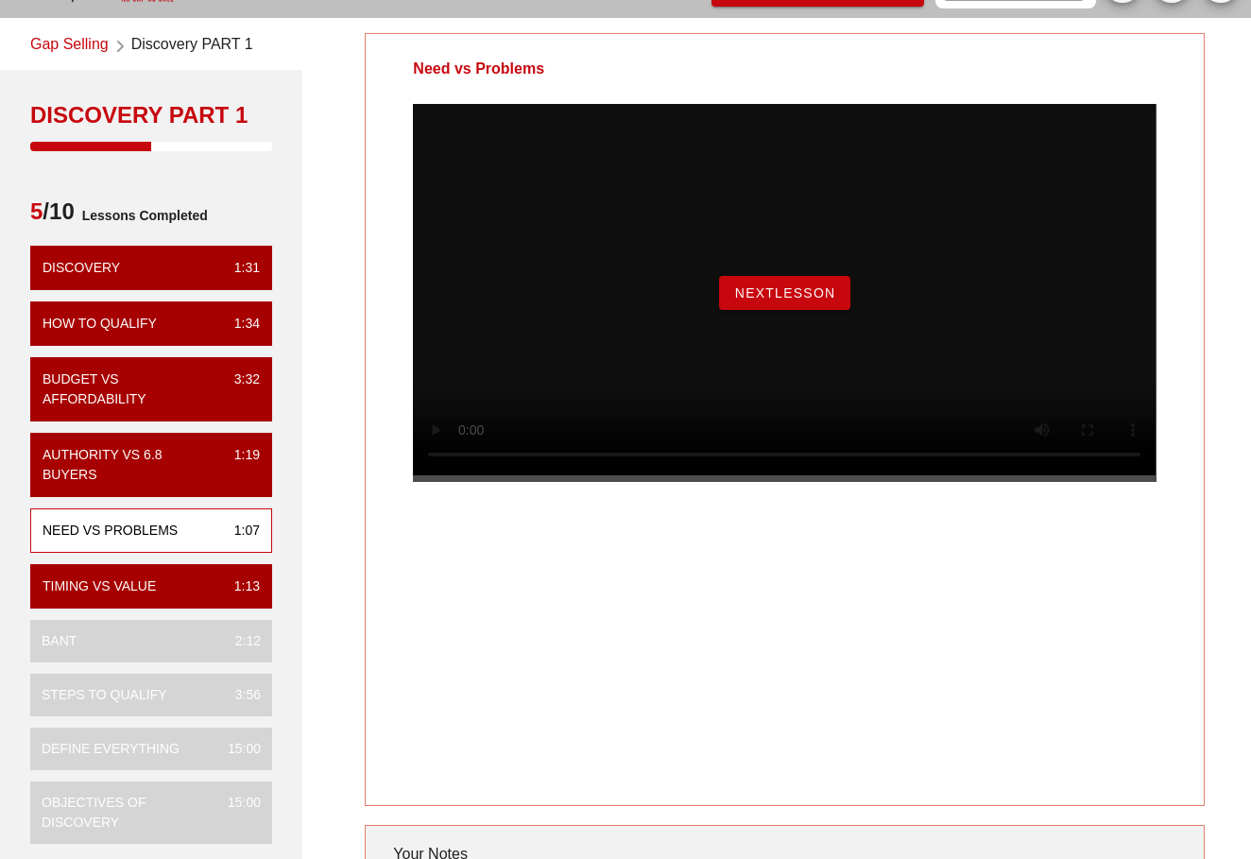
click at [789, 300] on span "NextLesson" at bounding box center [785, 292] width 102 height 15
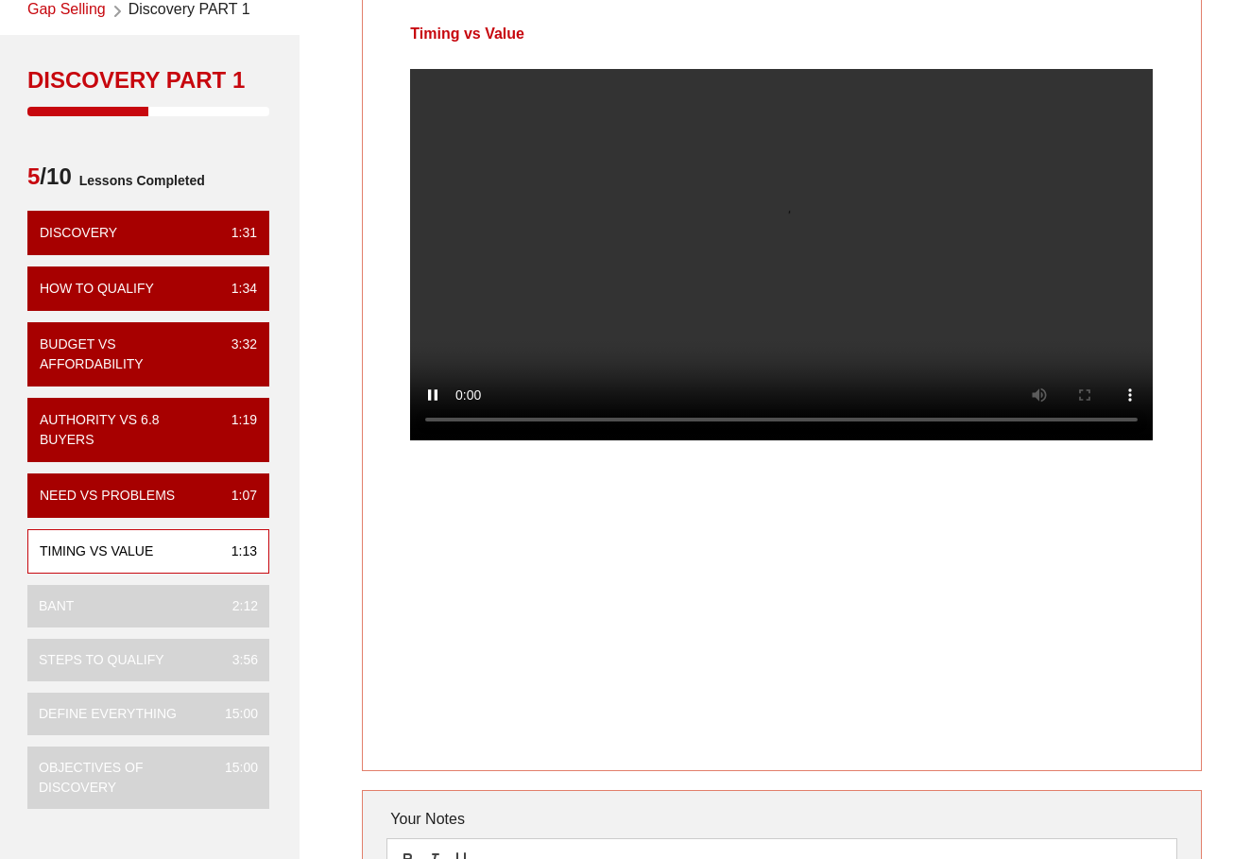
scroll to position [59, 6]
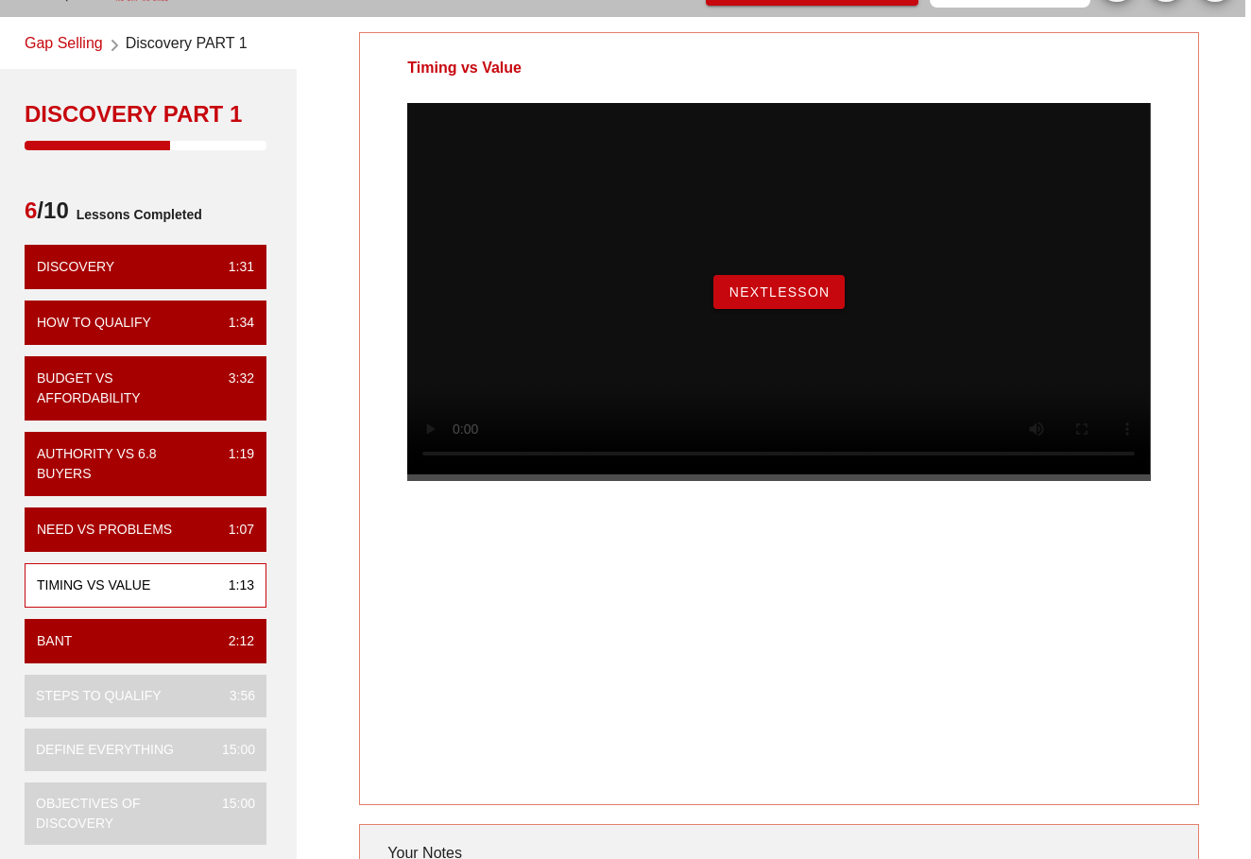
click at [758, 299] on span "NextLesson" at bounding box center [779, 291] width 102 height 15
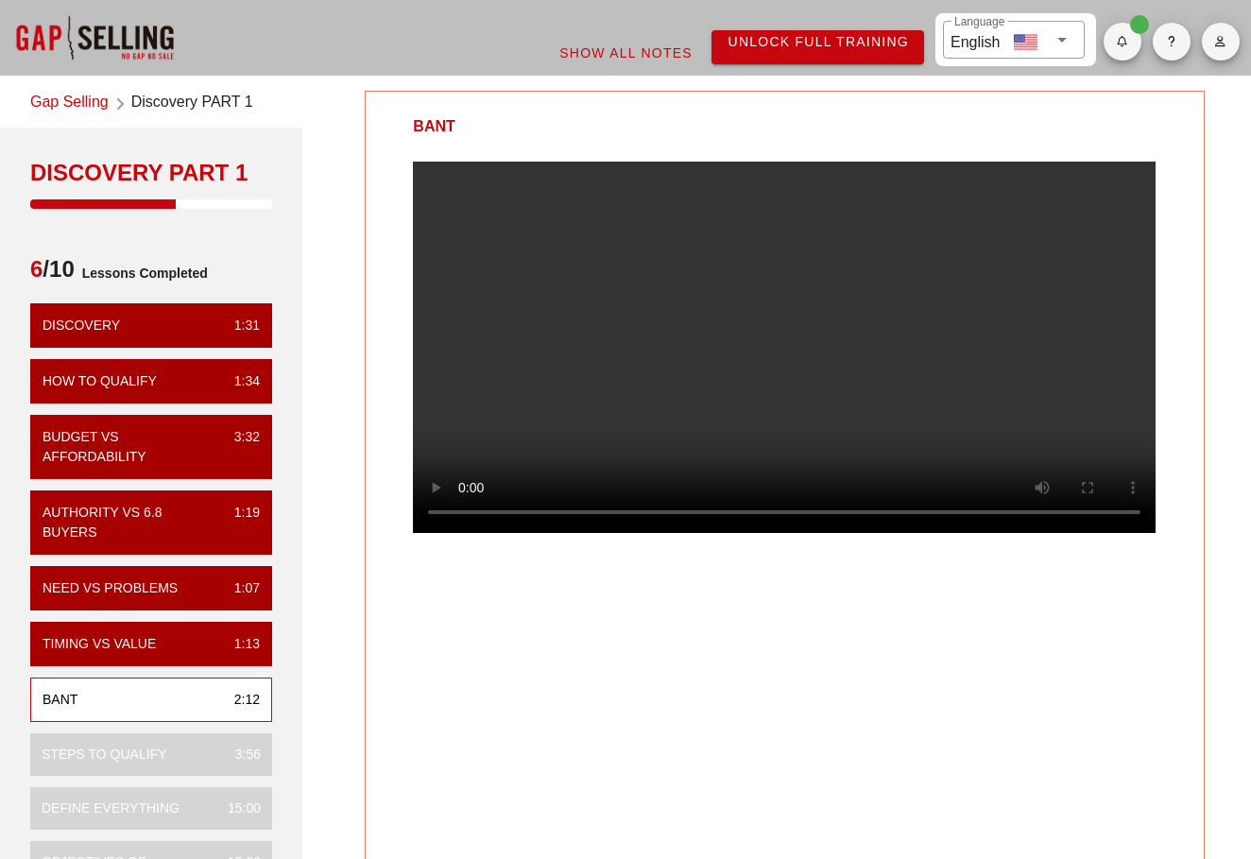
click at [691, 533] on video at bounding box center [784, 347] width 742 height 371
click at [440, 186] on video at bounding box center [784, 347] width 742 height 371
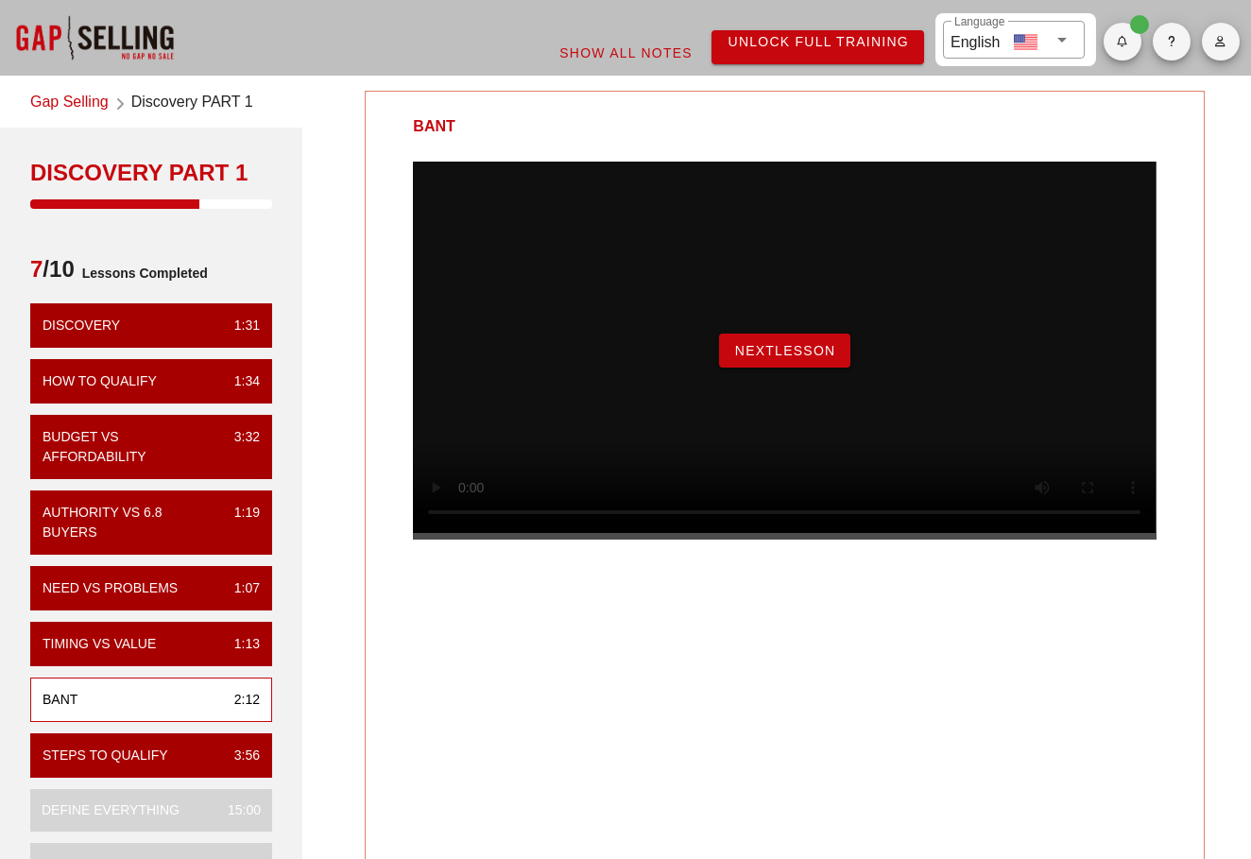
click at [764, 358] on span "NextLesson" at bounding box center [785, 350] width 102 height 15
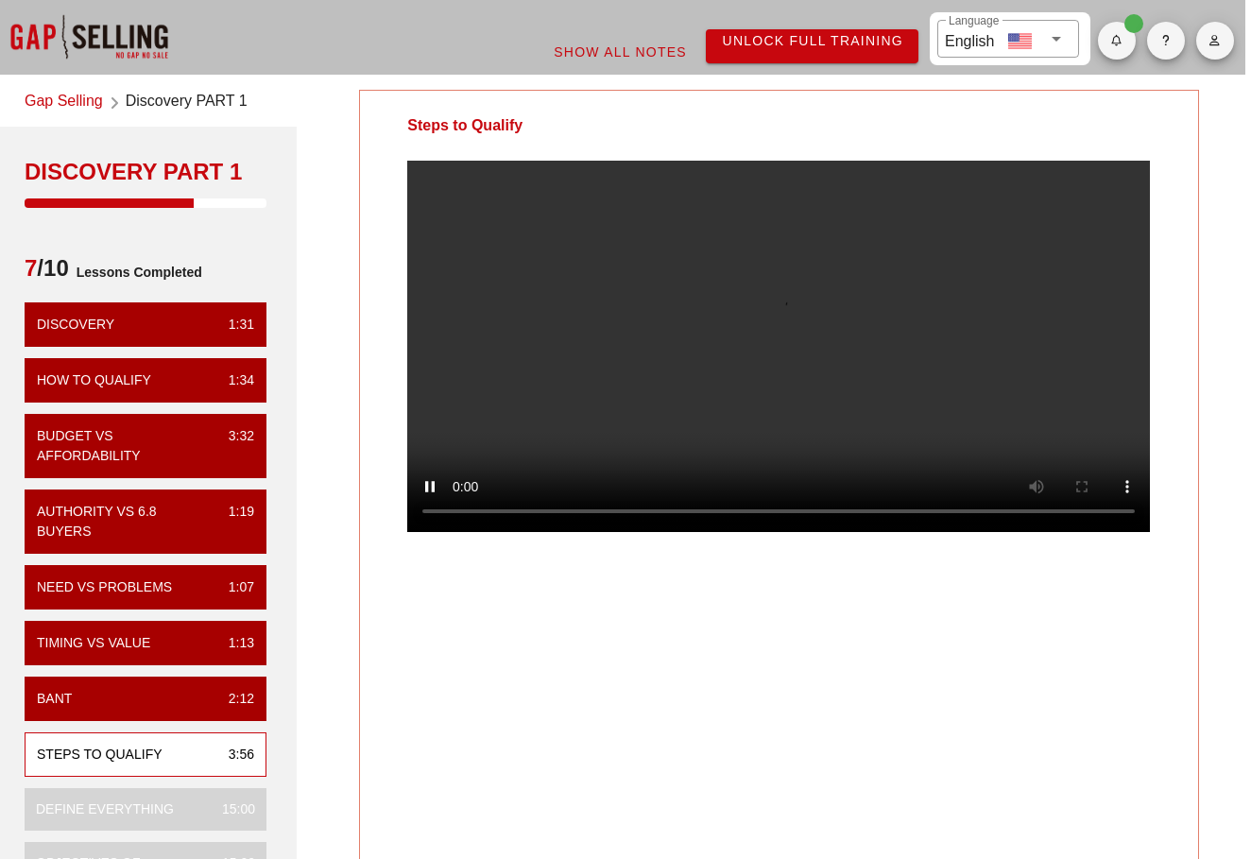
scroll to position [0, 6]
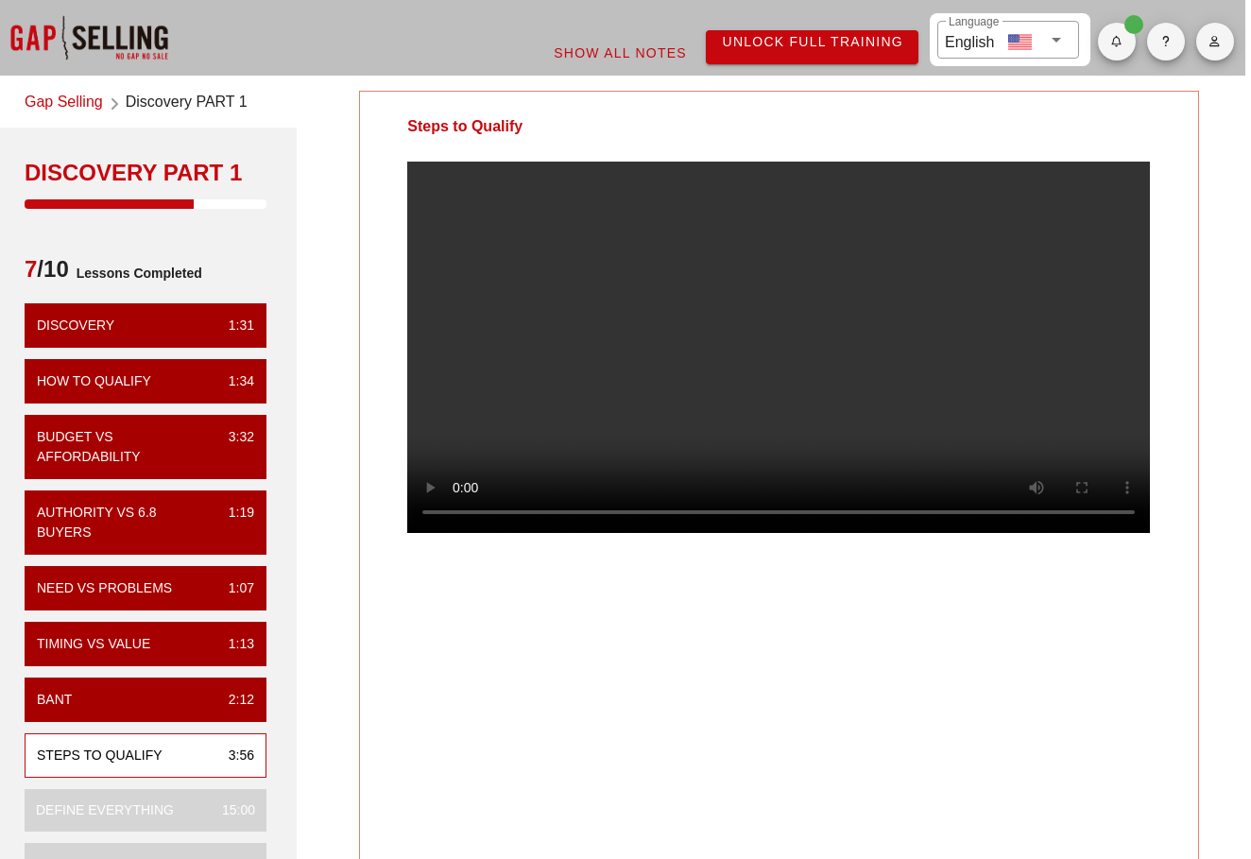
click at [431, 180] on video at bounding box center [778, 347] width 742 height 371
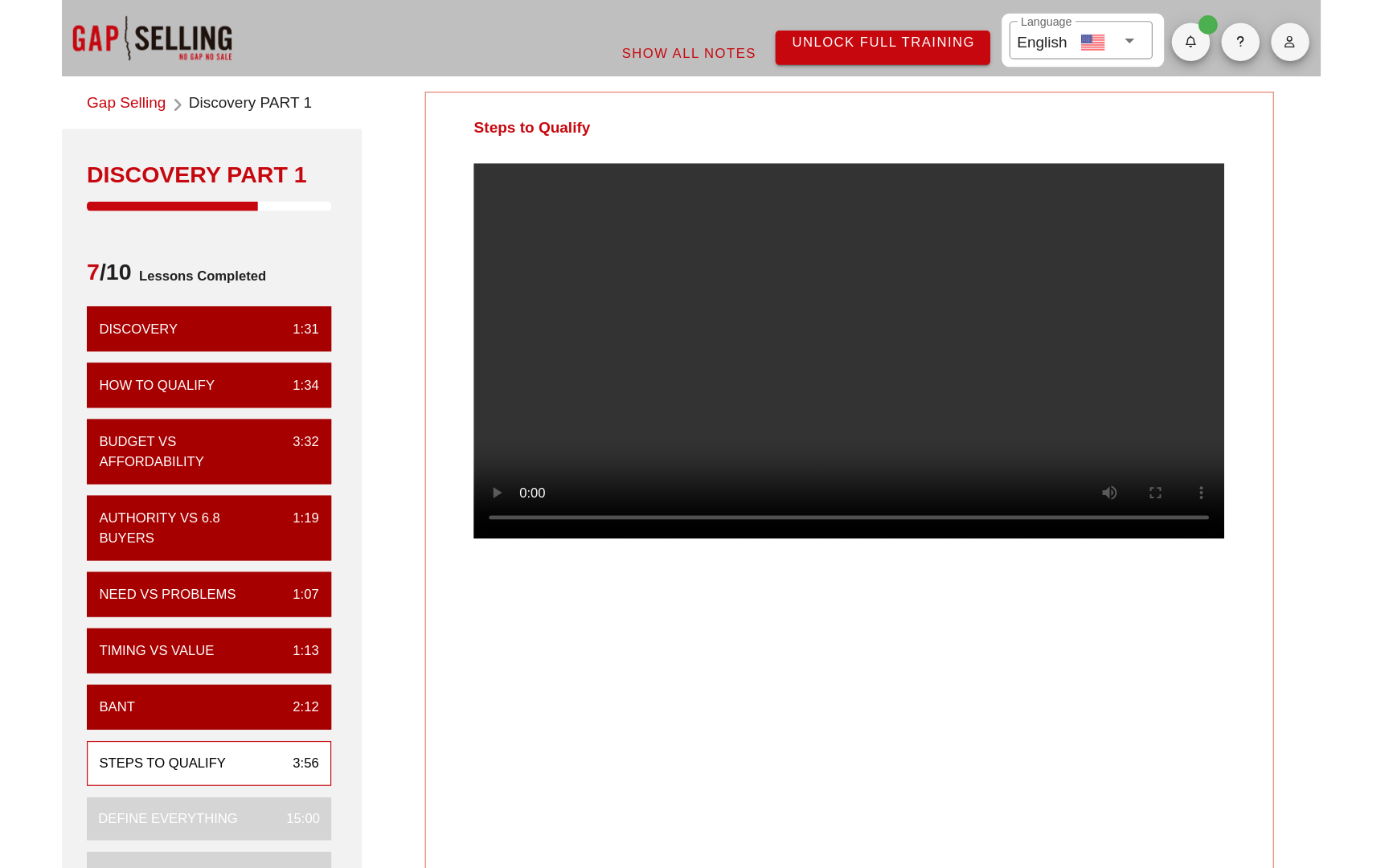
scroll to position [0, 0]
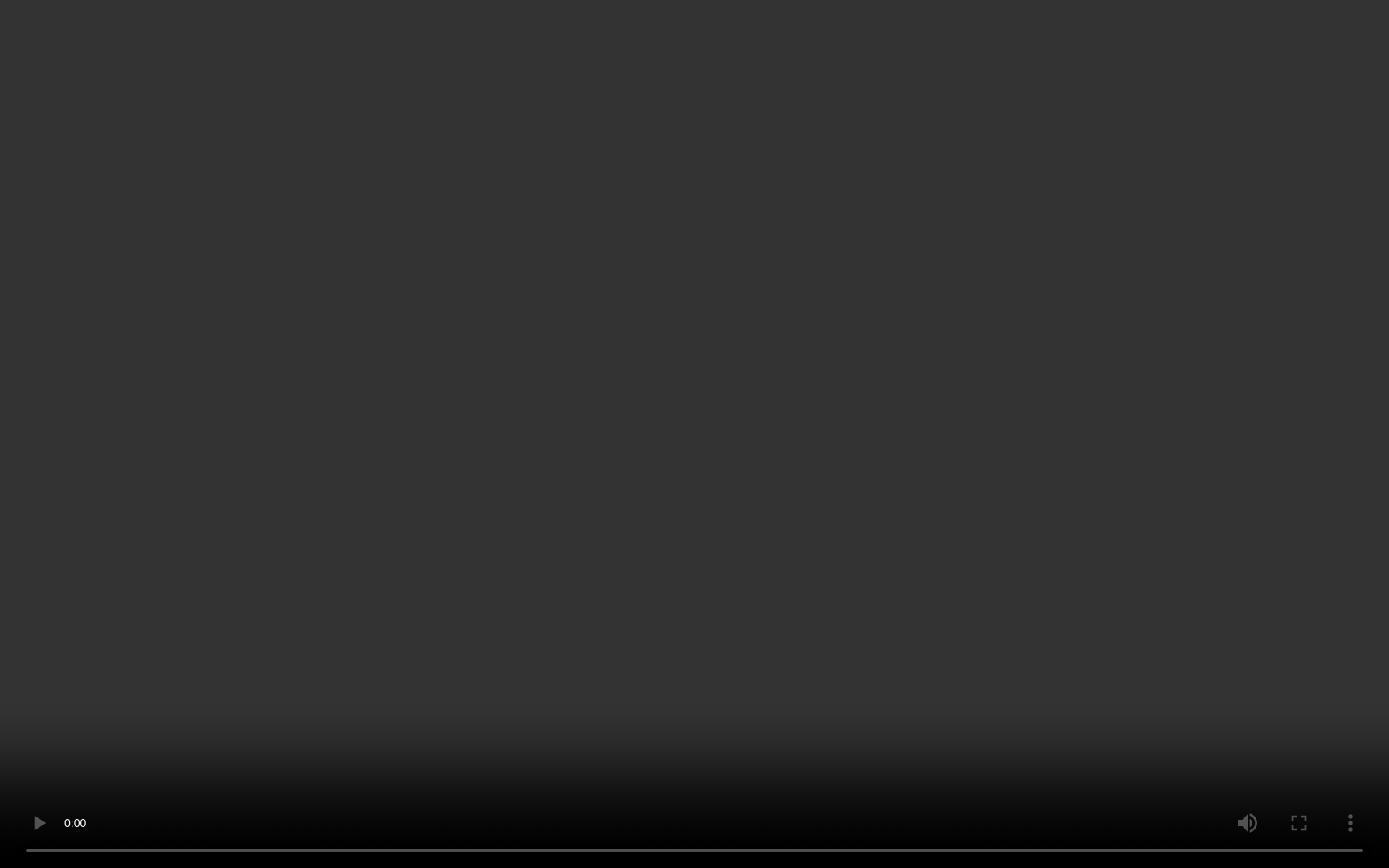
click at [772, 603] on video at bounding box center [694, 434] width 1389 height 868
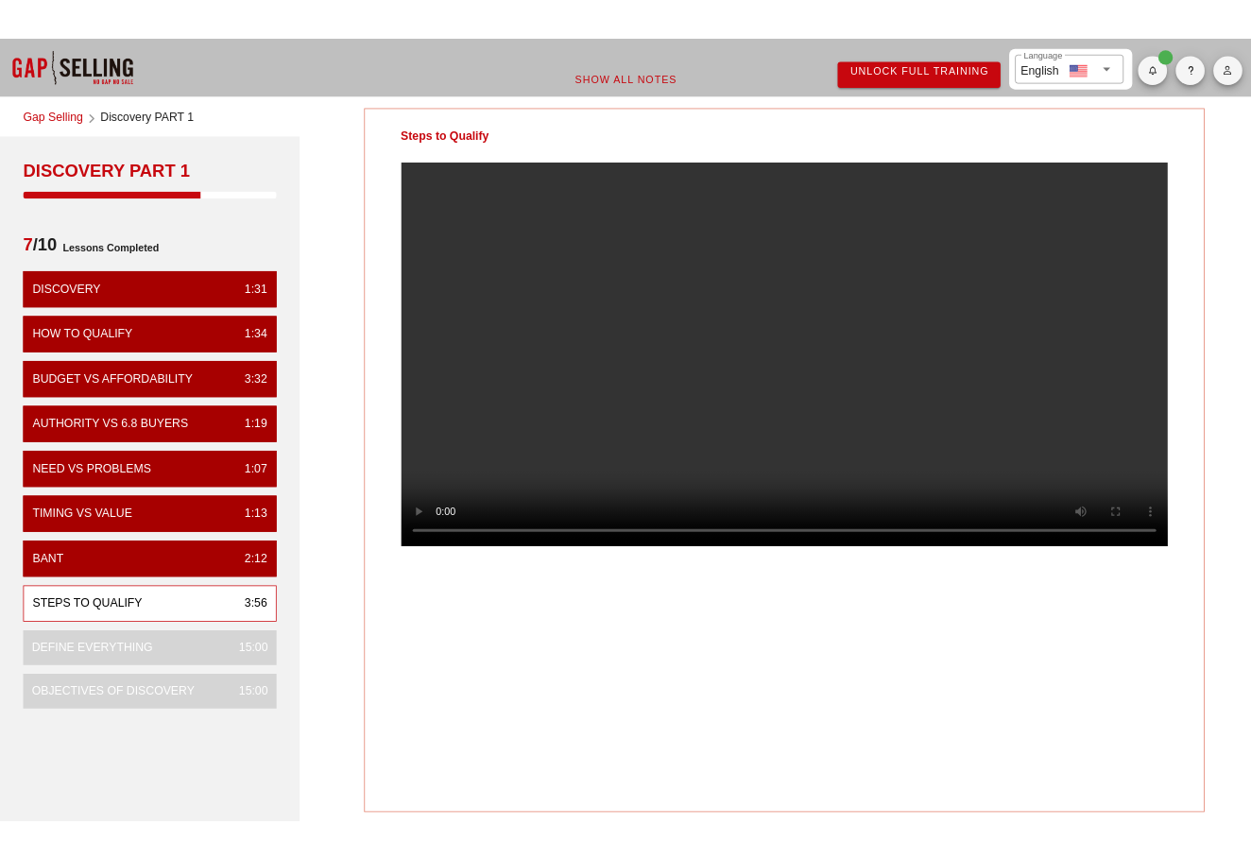
scroll to position [0, 6]
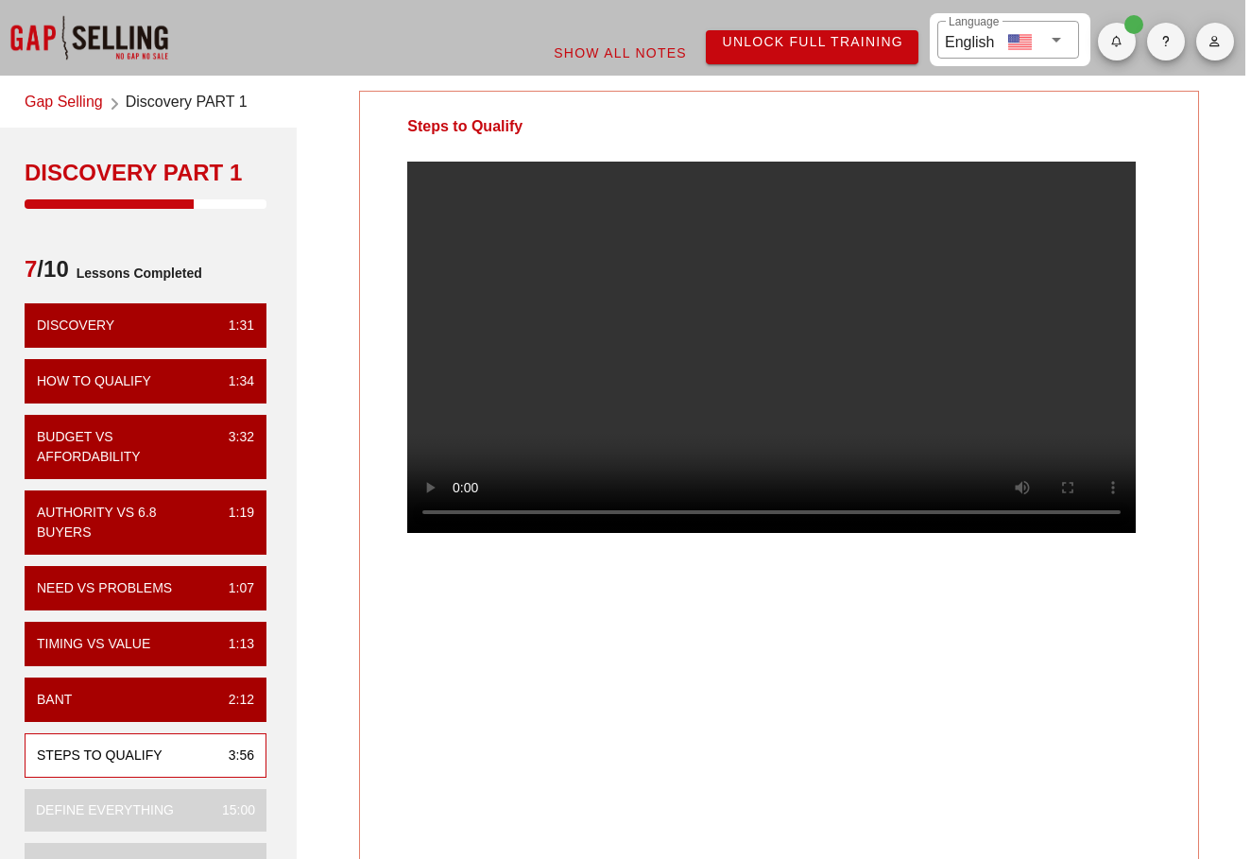
click at [741, 417] on video at bounding box center [778, 347] width 742 height 371
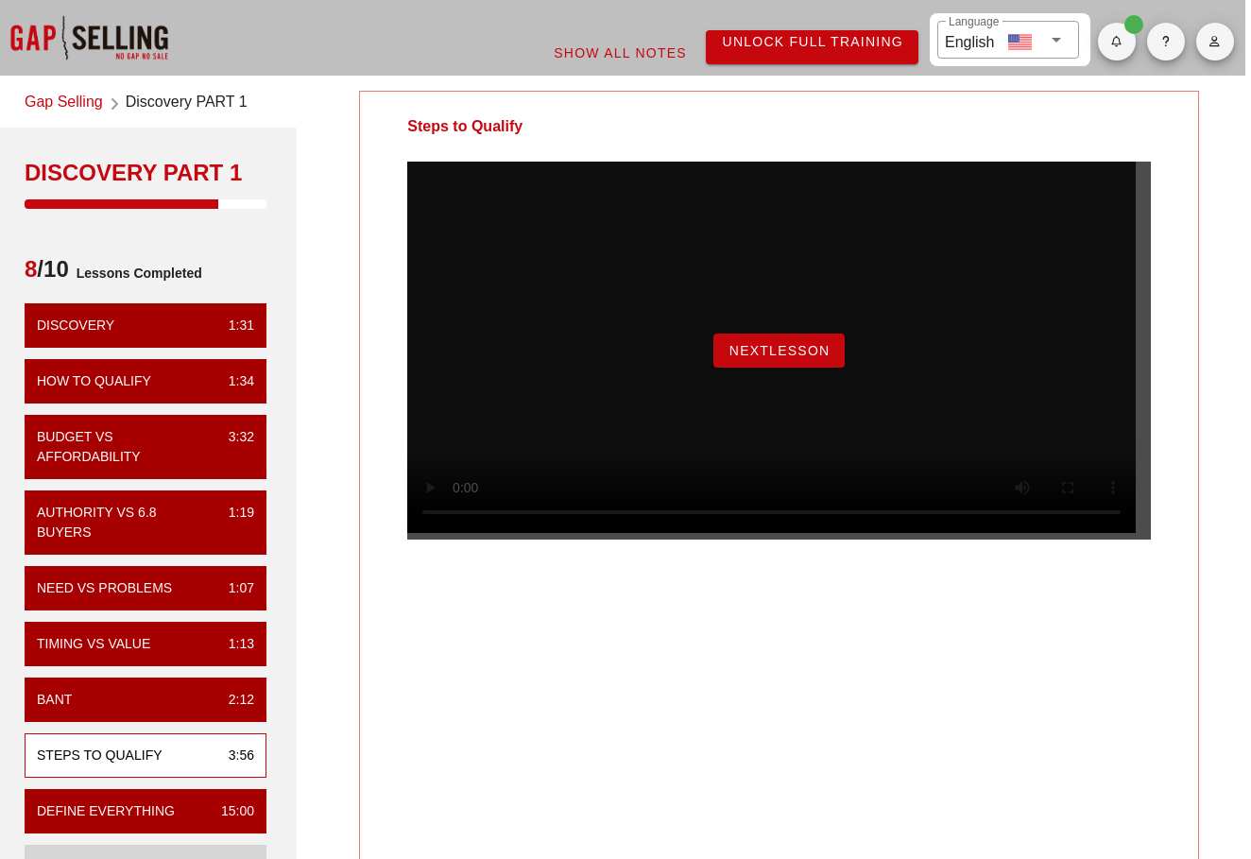
click at [782, 358] on span "NextLesson" at bounding box center [779, 350] width 102 height 15
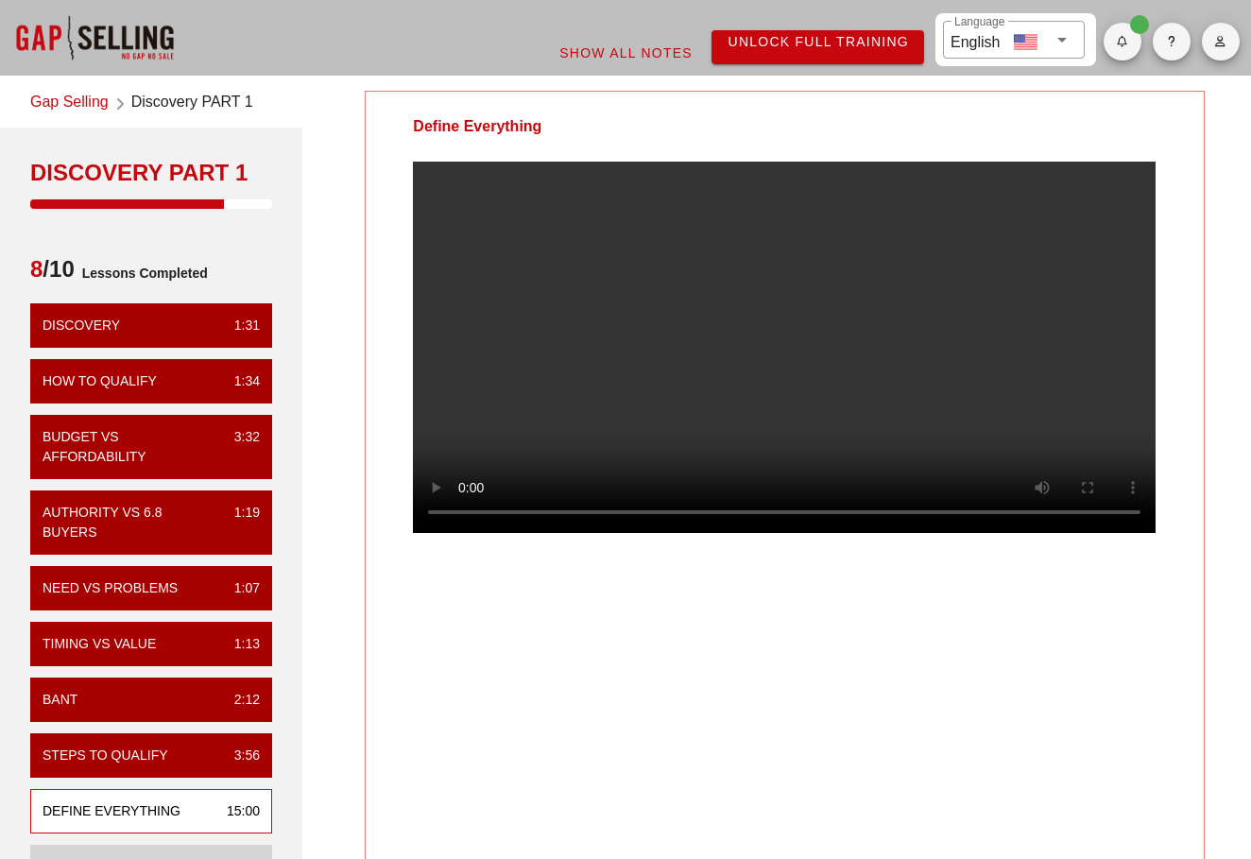
click at [465, 533] on video at bounding box center [784, 347] width 742 height 371
click at [539, 307] on video at bounding box center [784, 347] width 742 height 371
click at [693, 400] on video at bounding box center [784, 347] width 742 height 371
click at [744, 372] on video at bounding box center [784, 347] width 742 height 371
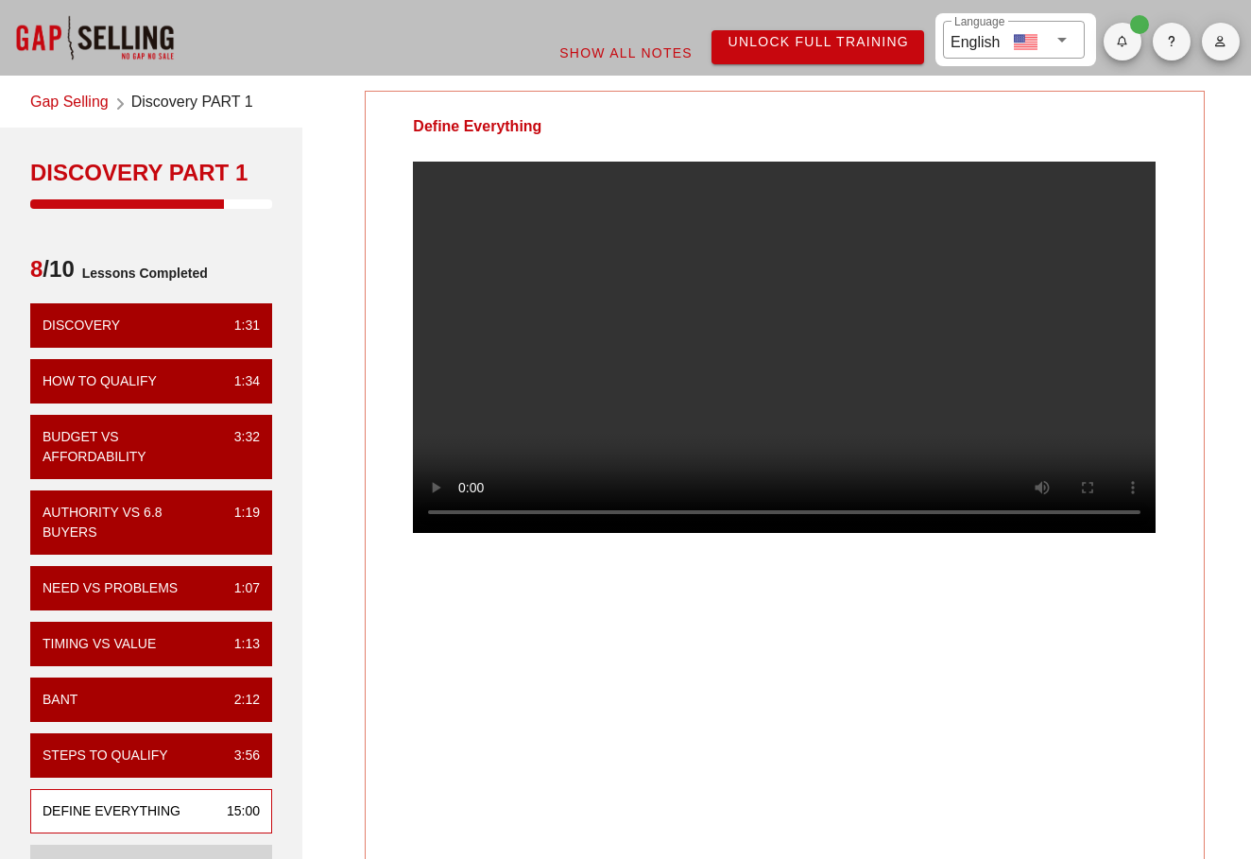
click at [774, 344] on video at bounding box center [784, 347] width 742 height 371
click at [735, 334] on video at bounding box center [784, 347] width 742 height 371
click at [726, 298] on video at bounding box center [784, 347] width 742 height 371
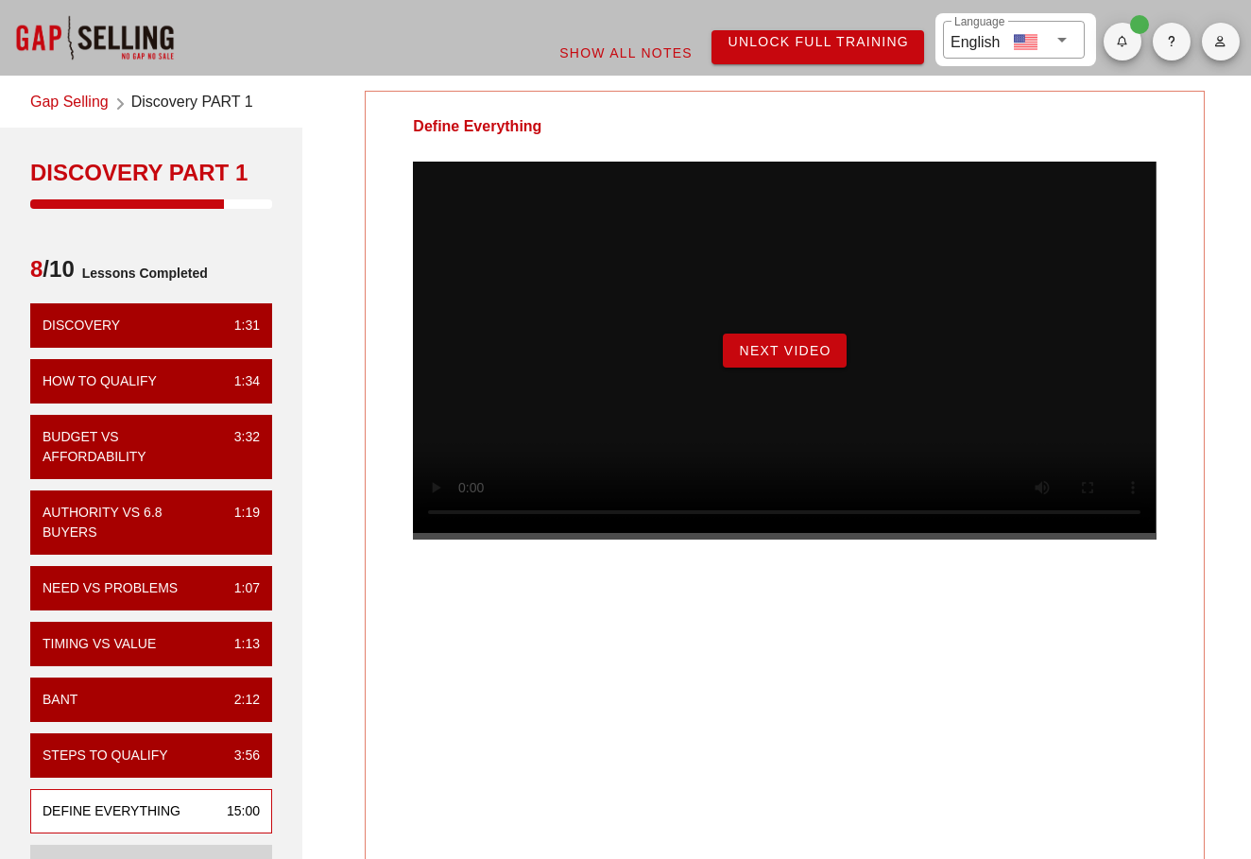
click at [804, 358] on span "Next Video" at bounding box center [784, 350] width 93 height 15
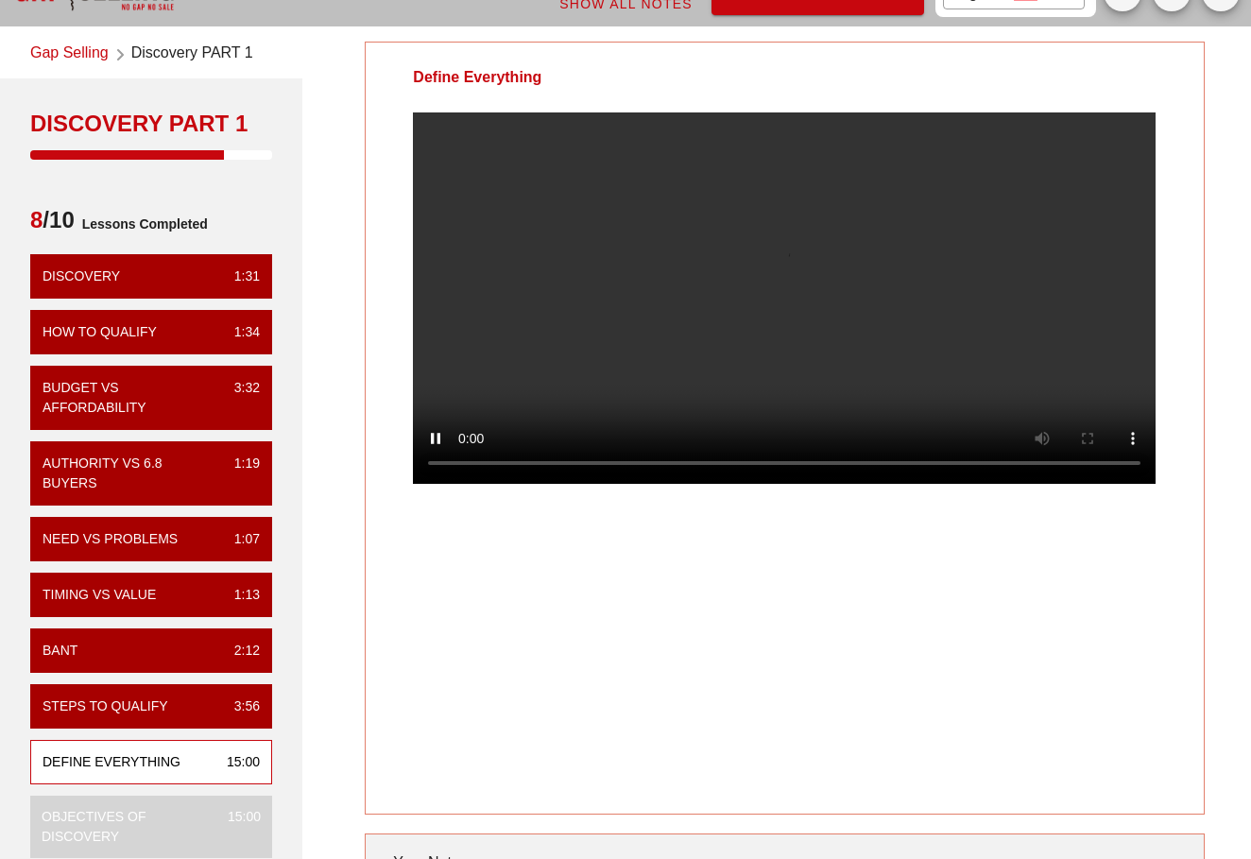
scroll to position [72, 0]
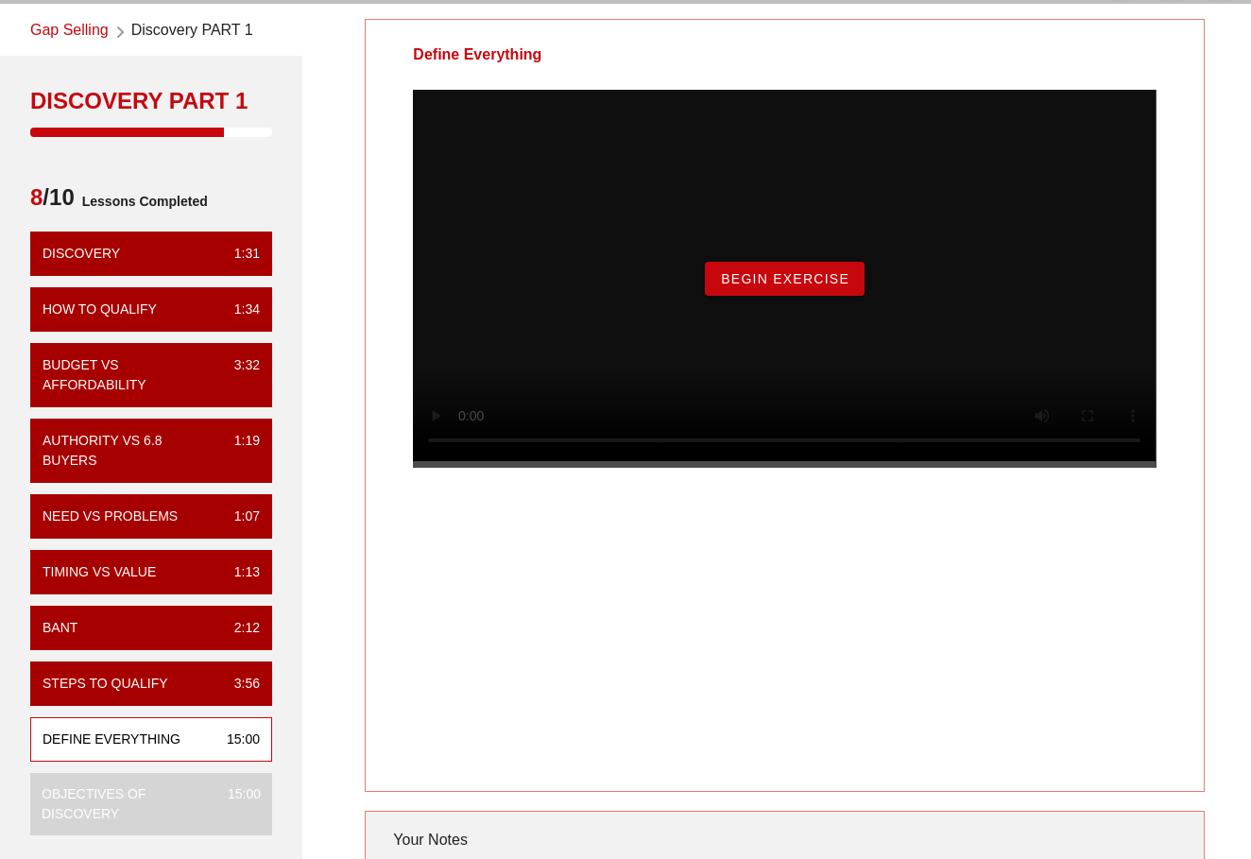
click at [813, 286] on span "Begin Exercise" at bounding box center [784, 278] width 129 height 15
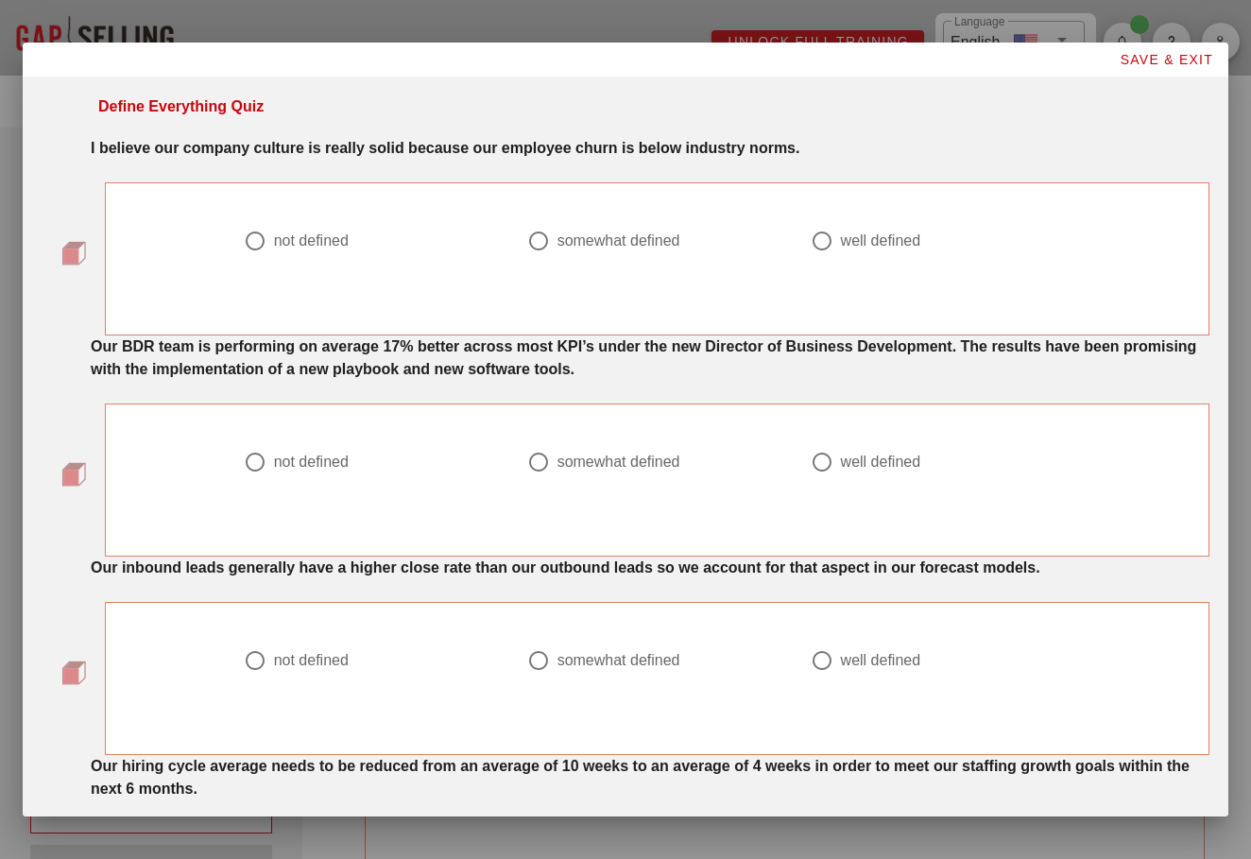
click at [334, 149] on strong "I believe our company culture is really solid because our employee churn is bel…" at bounding box center [445, 148] width 708 height 16
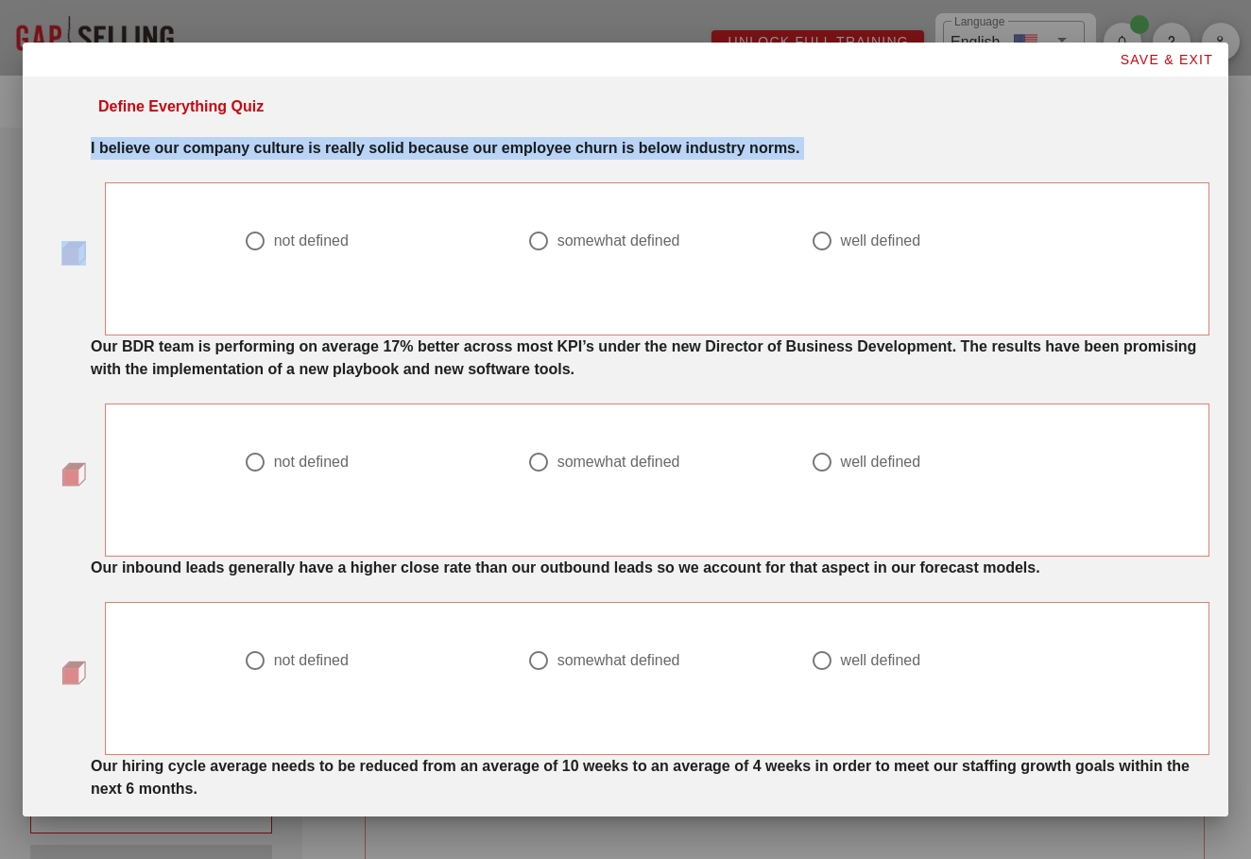
click at [334, 149] on strong "I believe our company culture is really solid because our employee churn is bel…" at bounding box center [445, 148] width 708 height 16
click at [334, 156] on strong "I believe our company culture is really solid because our employee churn is bel…" at bounding box center [445, 148] width 708 height 16
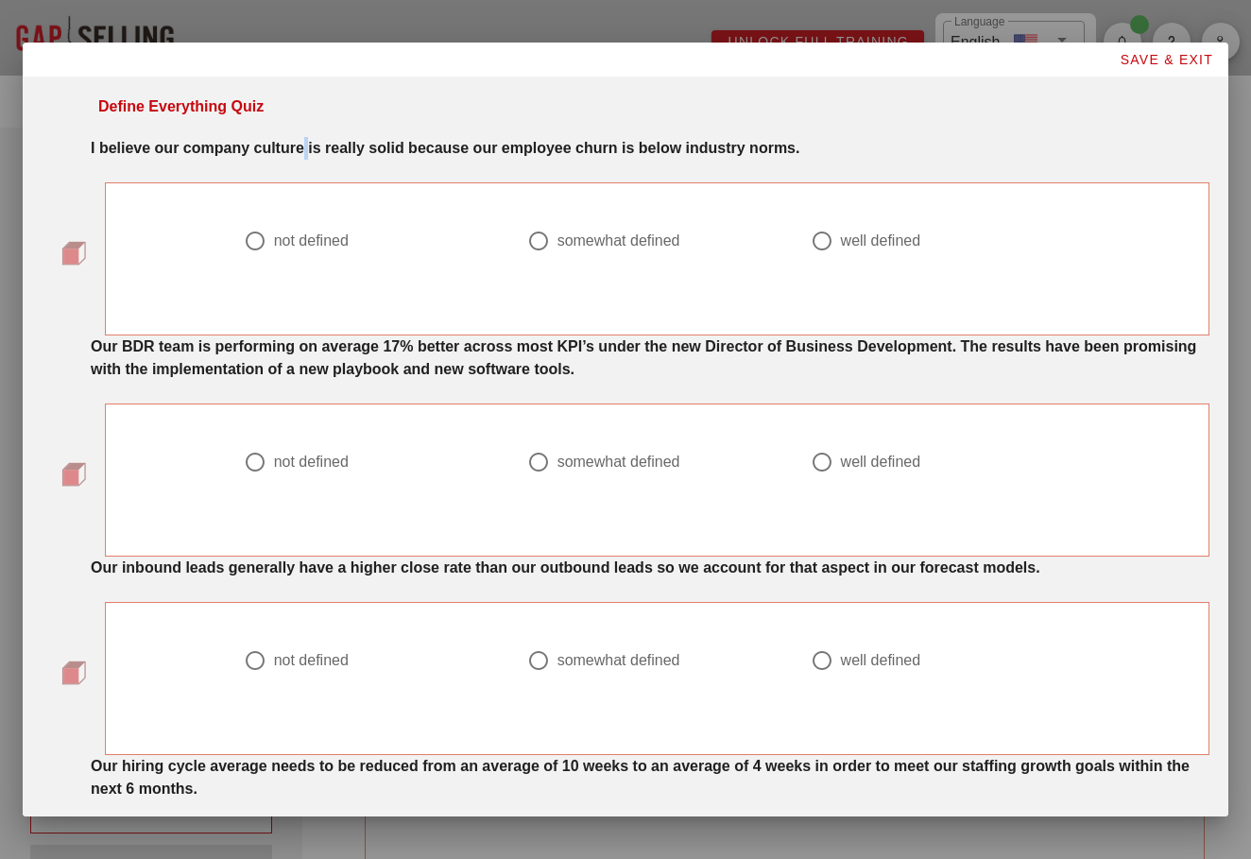
click at [334, 156] on strong "I believe our company culture is really solid because our employee churn is bel…" at bounding box center [445, 148] width 708 height 16
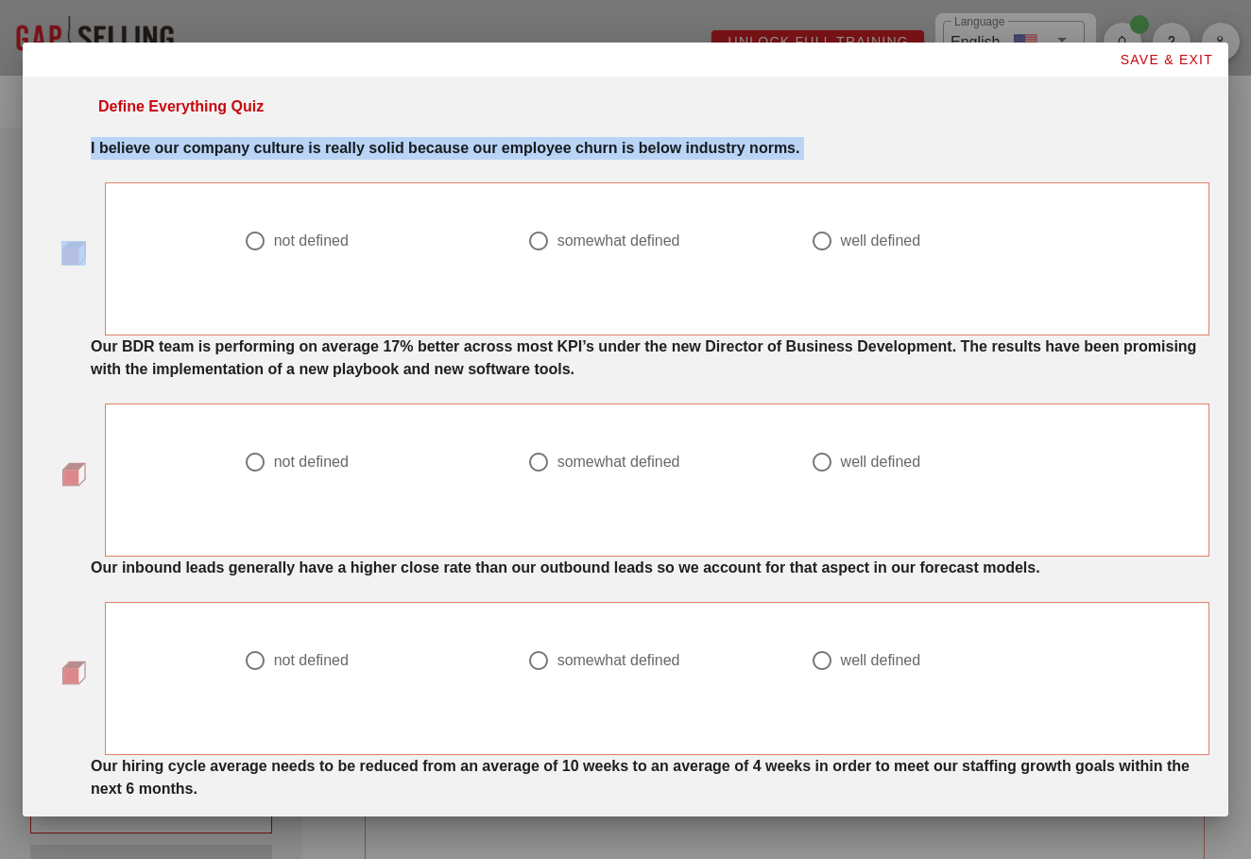
click at [334, 156] on strong "I believe our company culture is really solid because our employee churn is bel…" at bounding box center [445, 148] width 708 height 16
click at [372, 162] on div "I believe our company culture is really solid because our employee churn is bel…" at bounding box center [649, 145] width 1141 height 38
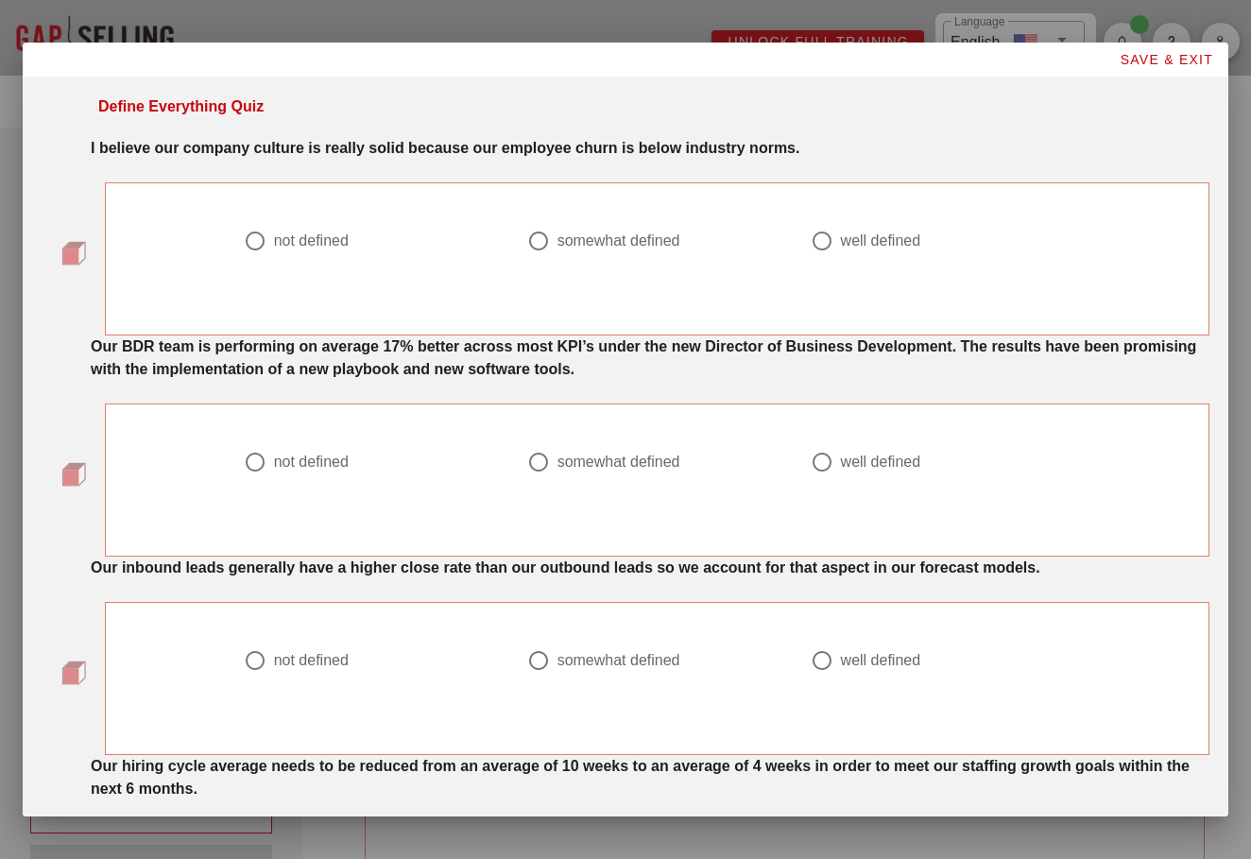
click at [591, 238] on div "somewhat defined" at bounding box center [618, 240] width 123 height 19
radio input "true"
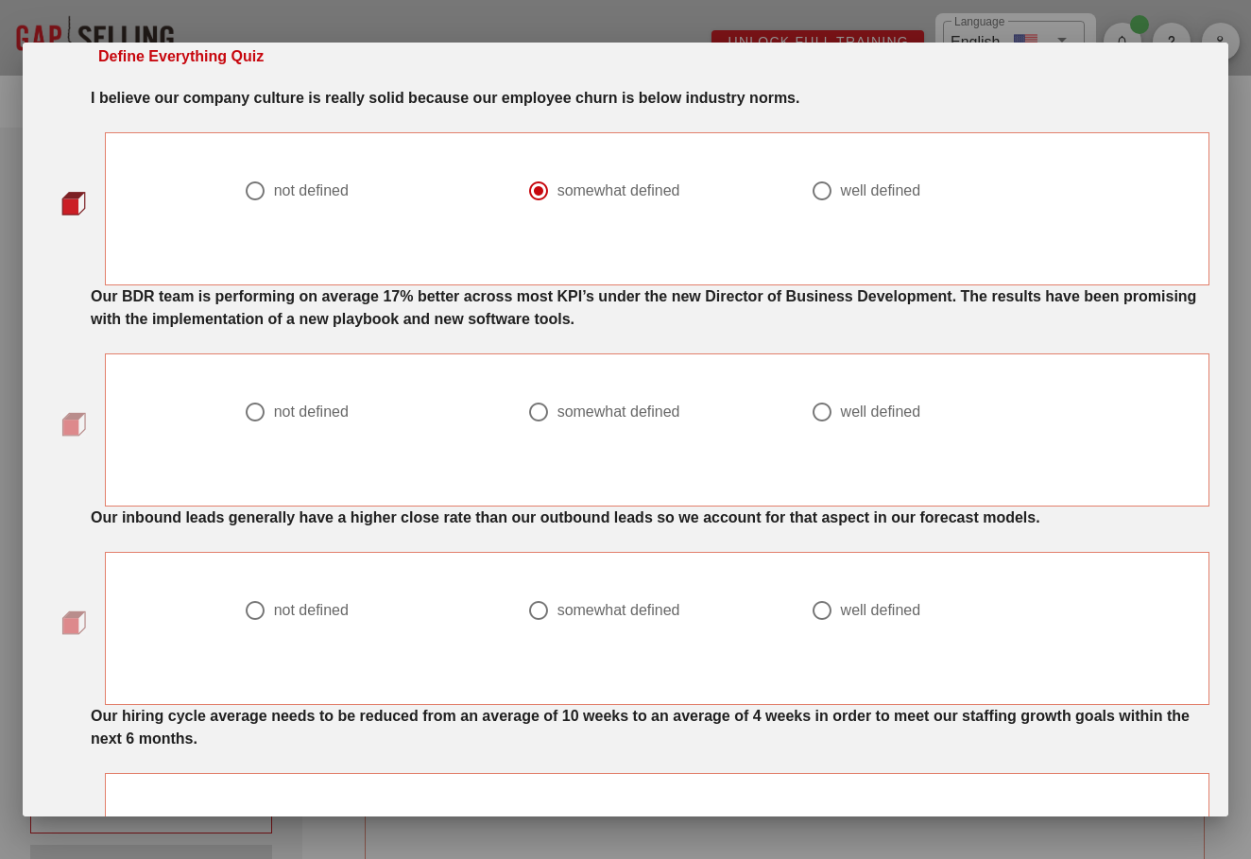
scroll to position [54, 0]
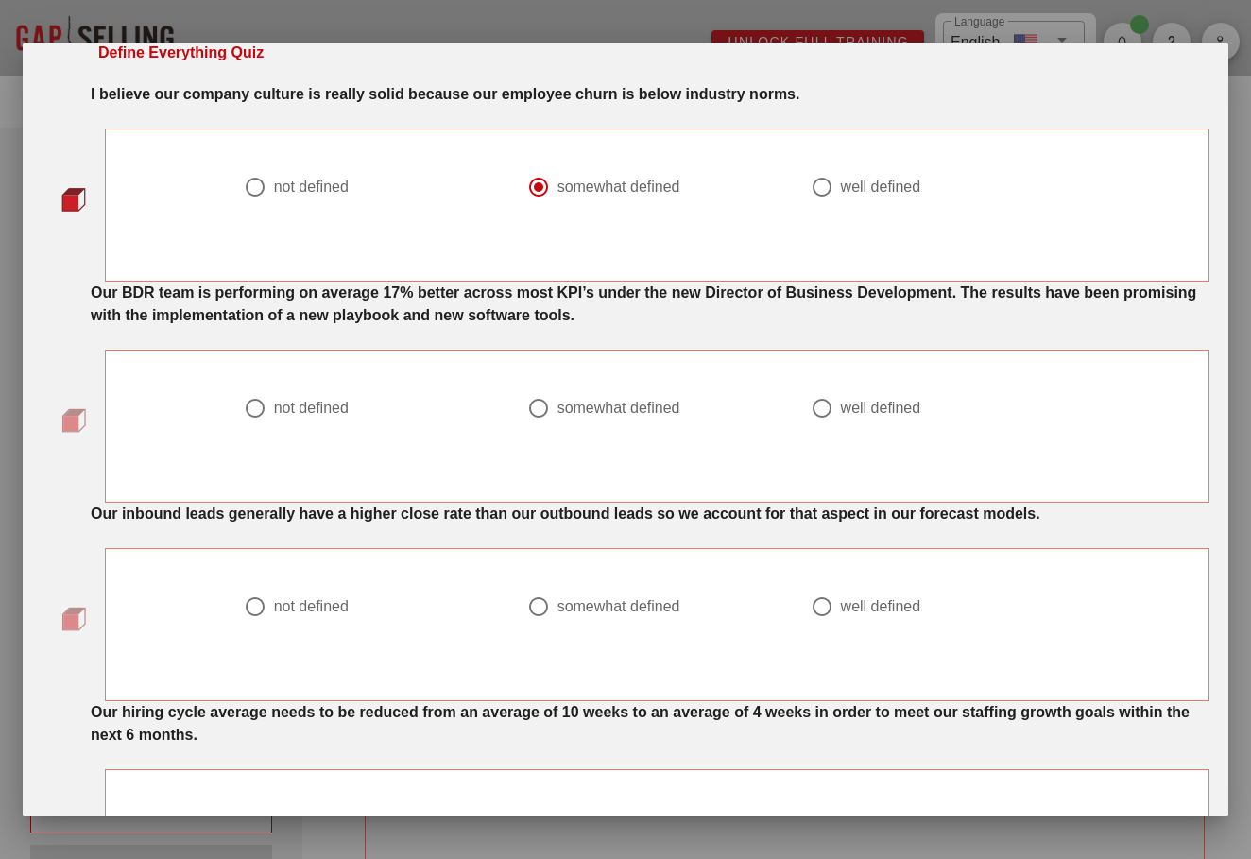
click at [471, 271] on div "Our BDR team is performing on average 17% better across most KPI’s under the ne…" at bounding box center [649, 300] width 1141 height 60
click at [471, 304] on div "Our BDR team is performing on average 17% better across most KPI’s under the ne…" at bounding box center [650, 303] width 1118 height 45
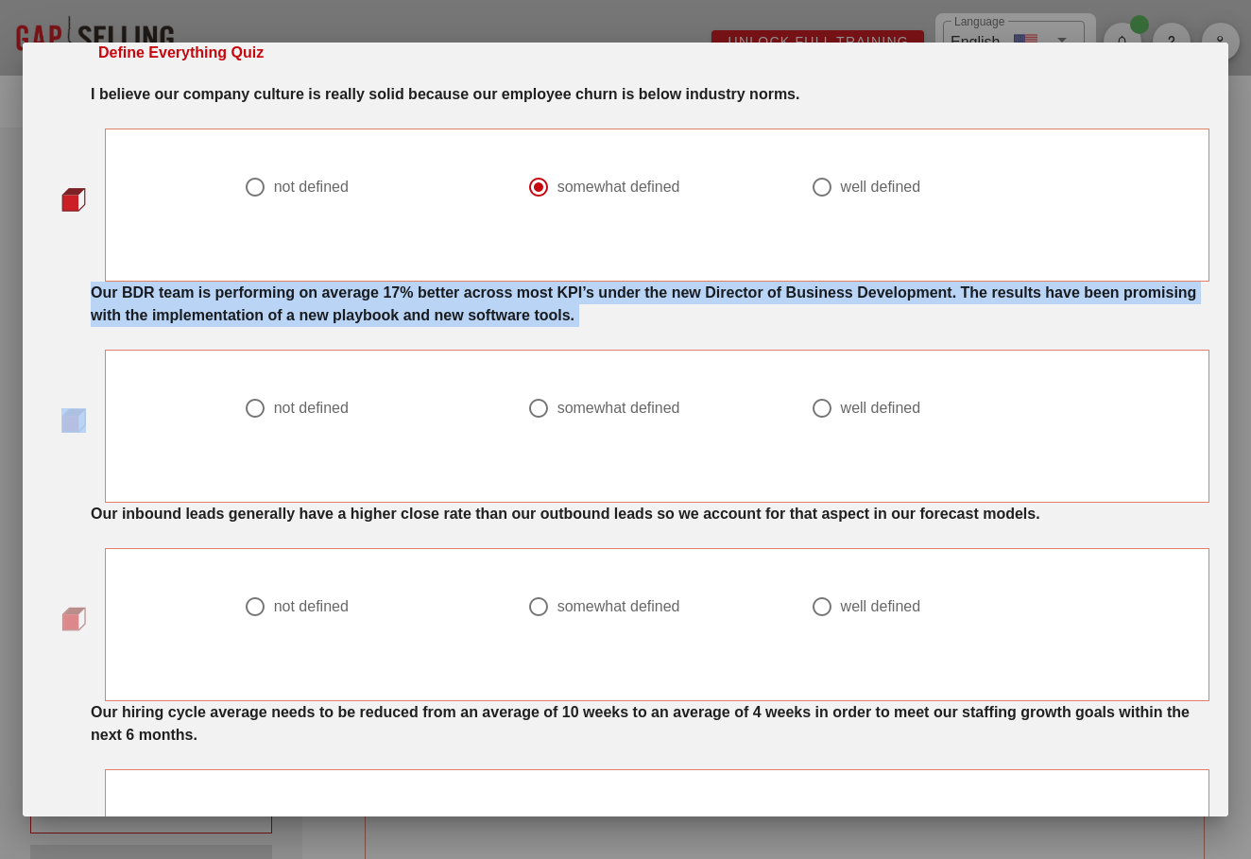
click at [471, 304] on div "Our BDR team is performing on average 17% better across most KPI’s under the ne…" at bounding box center [650, 303] width 1118 height 45
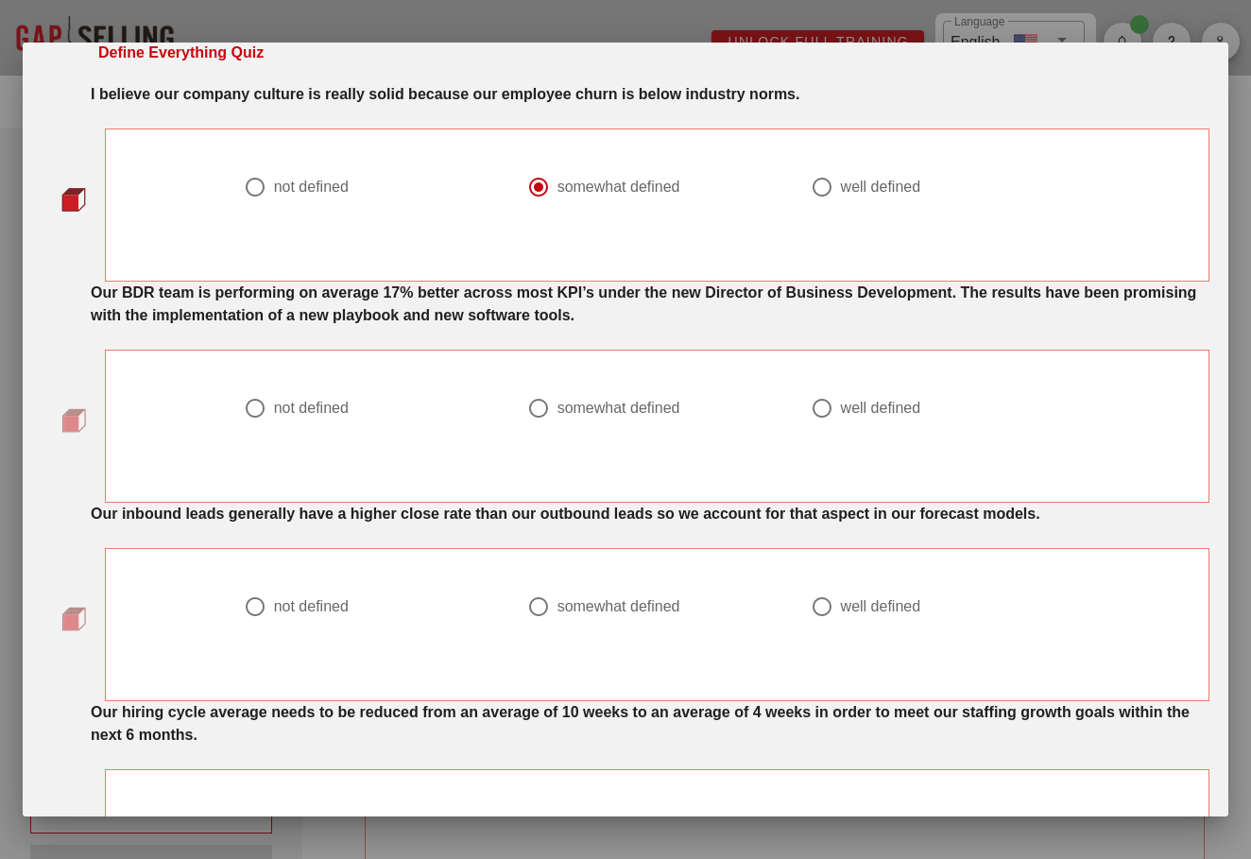
click at [930, 401] on label "well defined" at bounding box center [948, 408] width 215 height 19
radio input "true"
click at [875, 302] on strong "Our BDR team is performing on average 17% better across most KPI’s under the ne…" at bounding box center [643, 303] width 1105 height 39
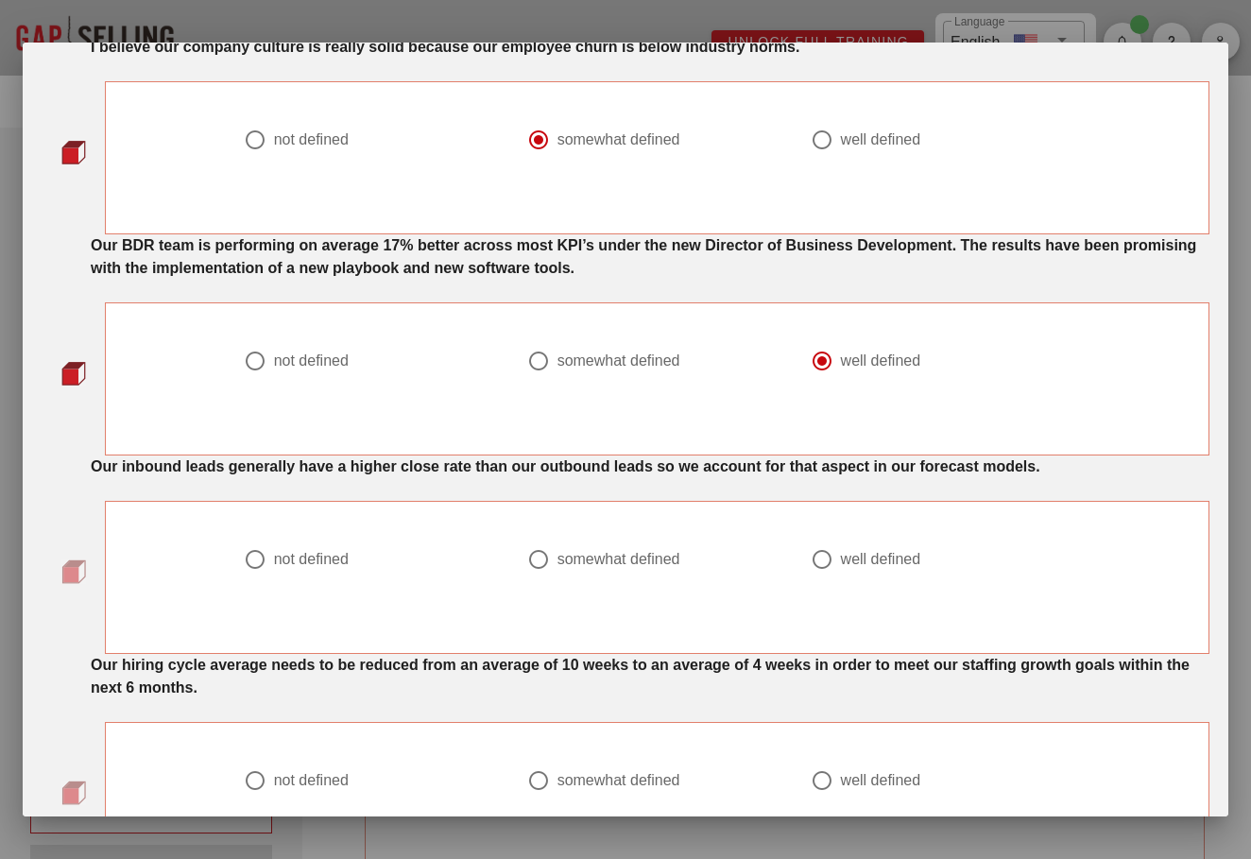
scroll to position [127, 0]
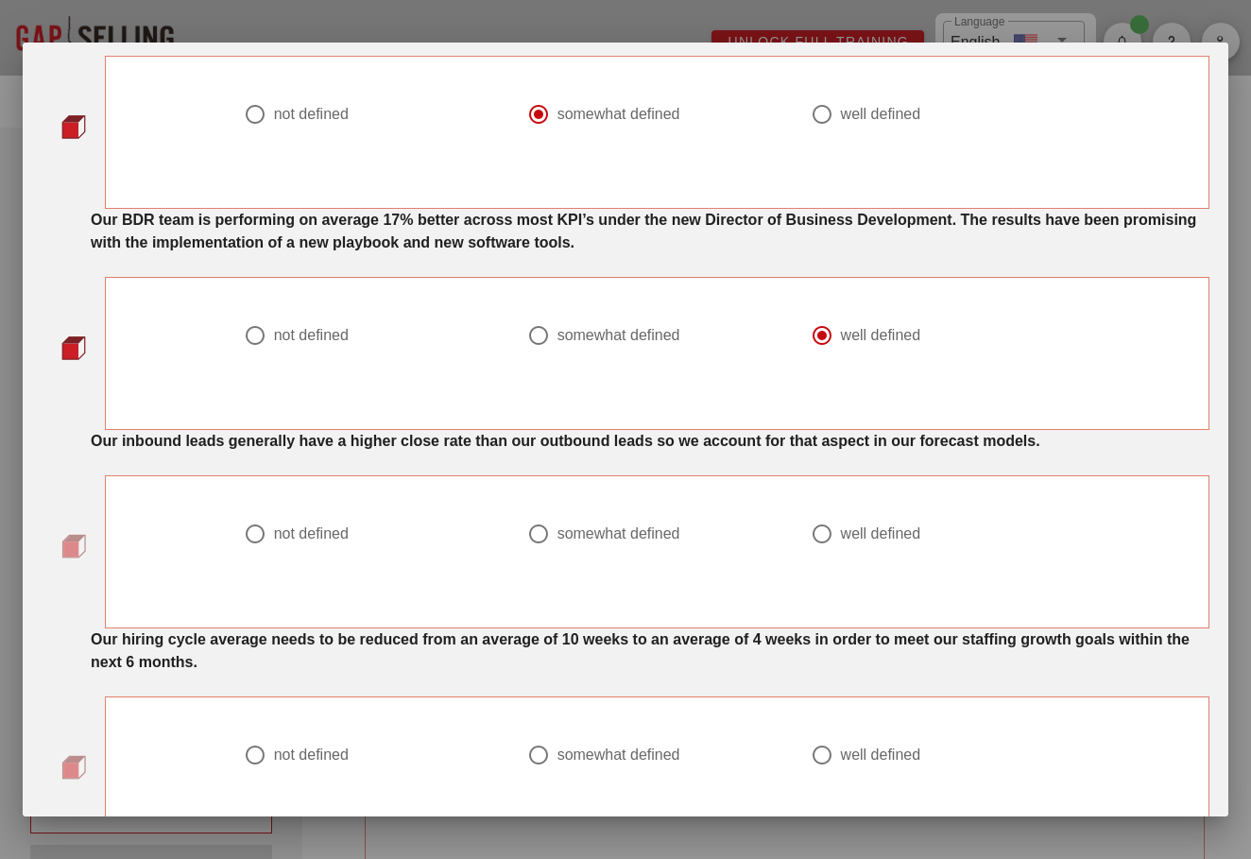
click at [673, 436] on strong "Our inbound leads generally have a higher close rate than our outbound leads so…" at bounding box center [565, 441] width 949 height 16
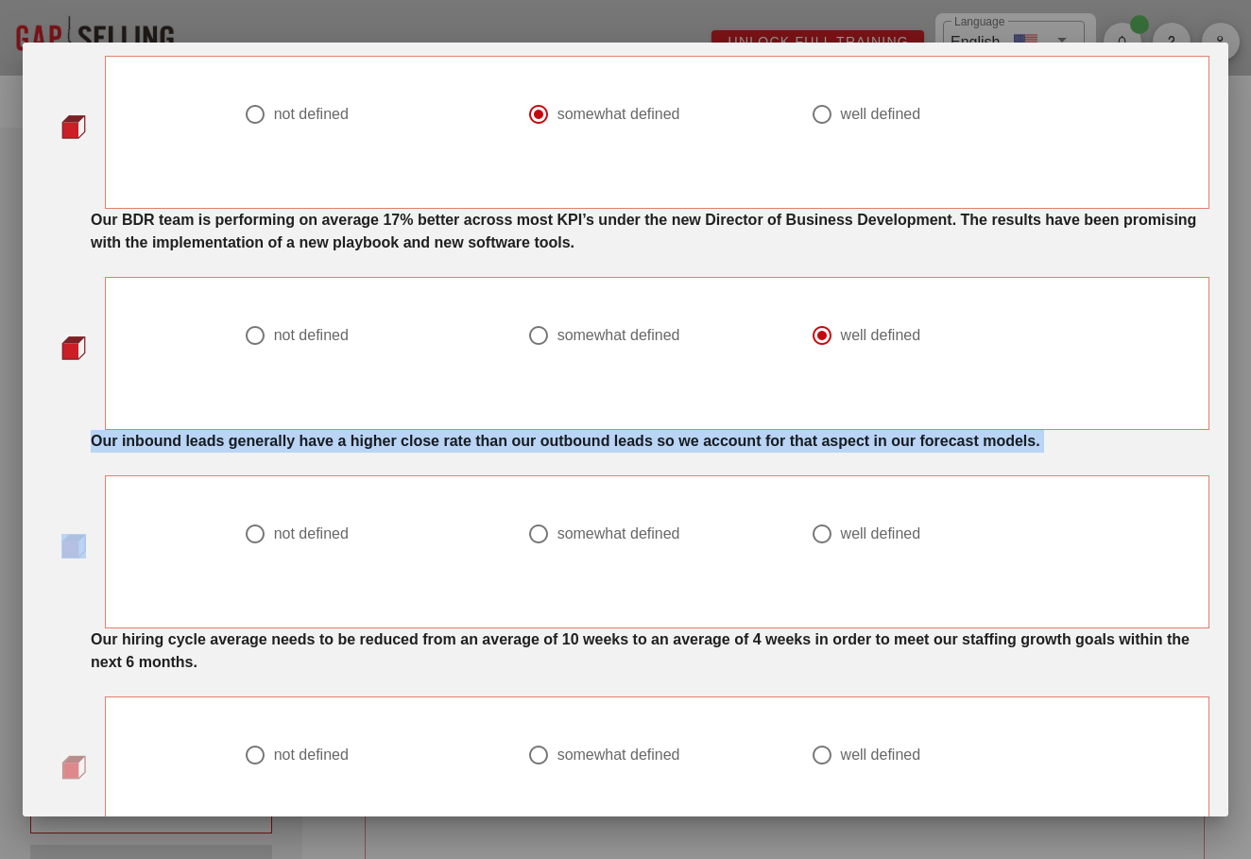
click at [673, 436] on strong "Our inbound leads generally have a higher close rate than our outbound leads so…" at bounding box center [565, 441] width 949 height 16
click at [542, 530] on div at bounding box center [538, 534] width 32 height 32
radio input "true"
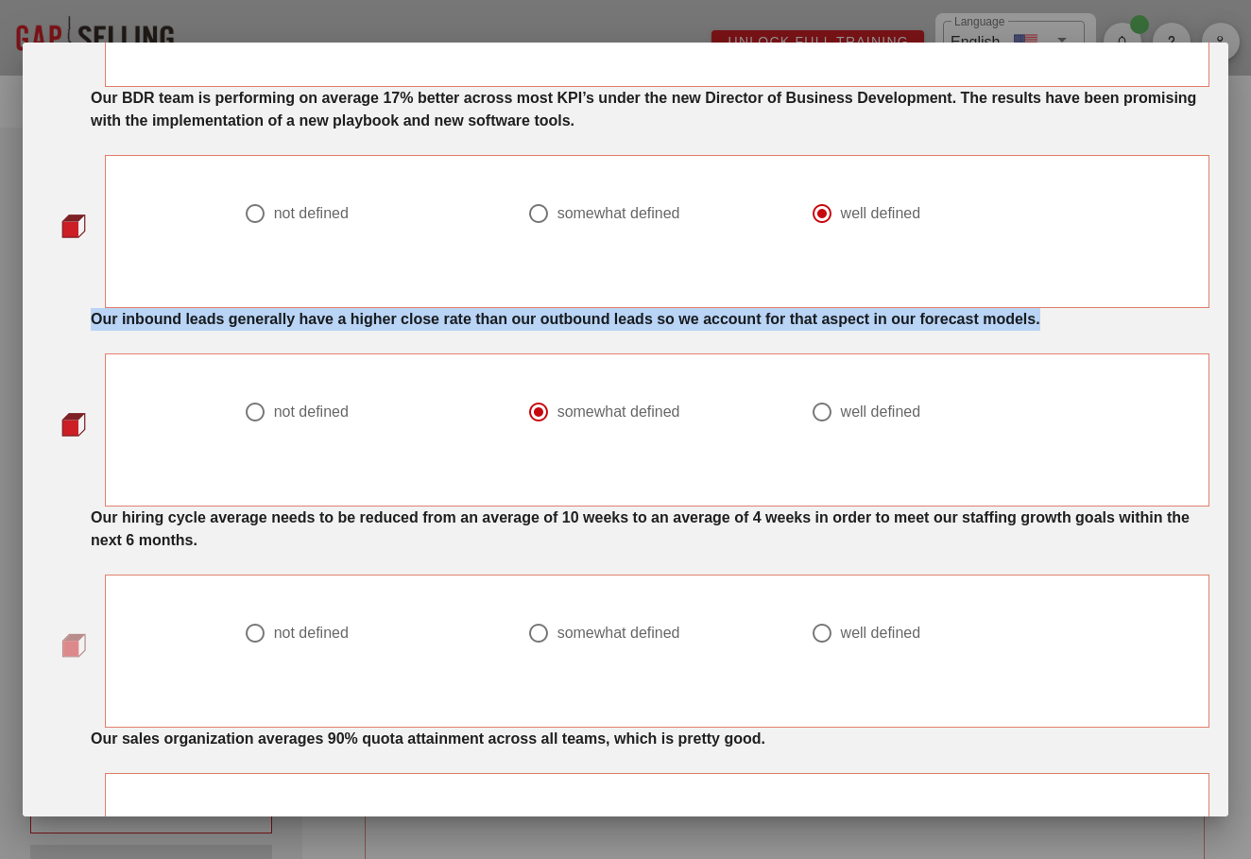
scroll to position [264, 0]
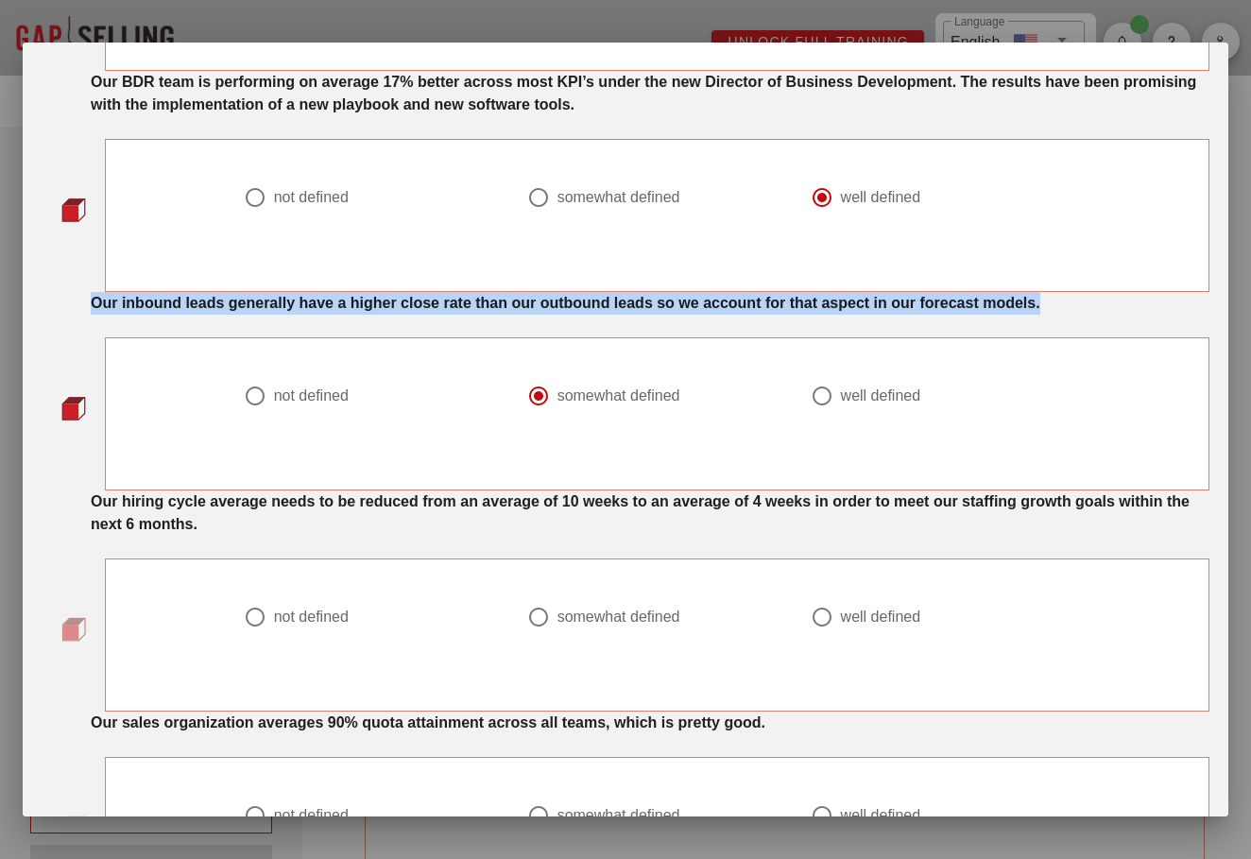
click at [833, 623] on div at bounding box center [822, 617] width 32 height 32
radio input "true"
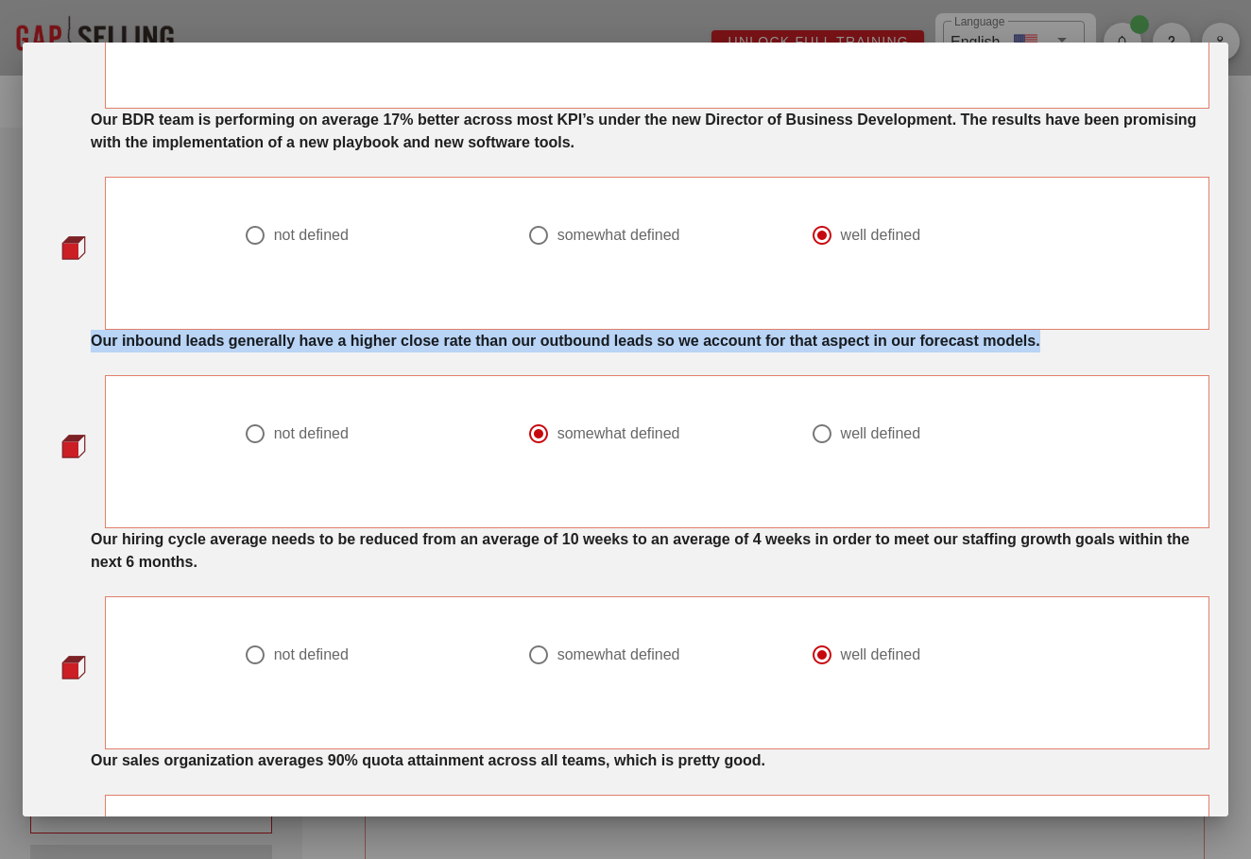
scroll to position [230, 0]
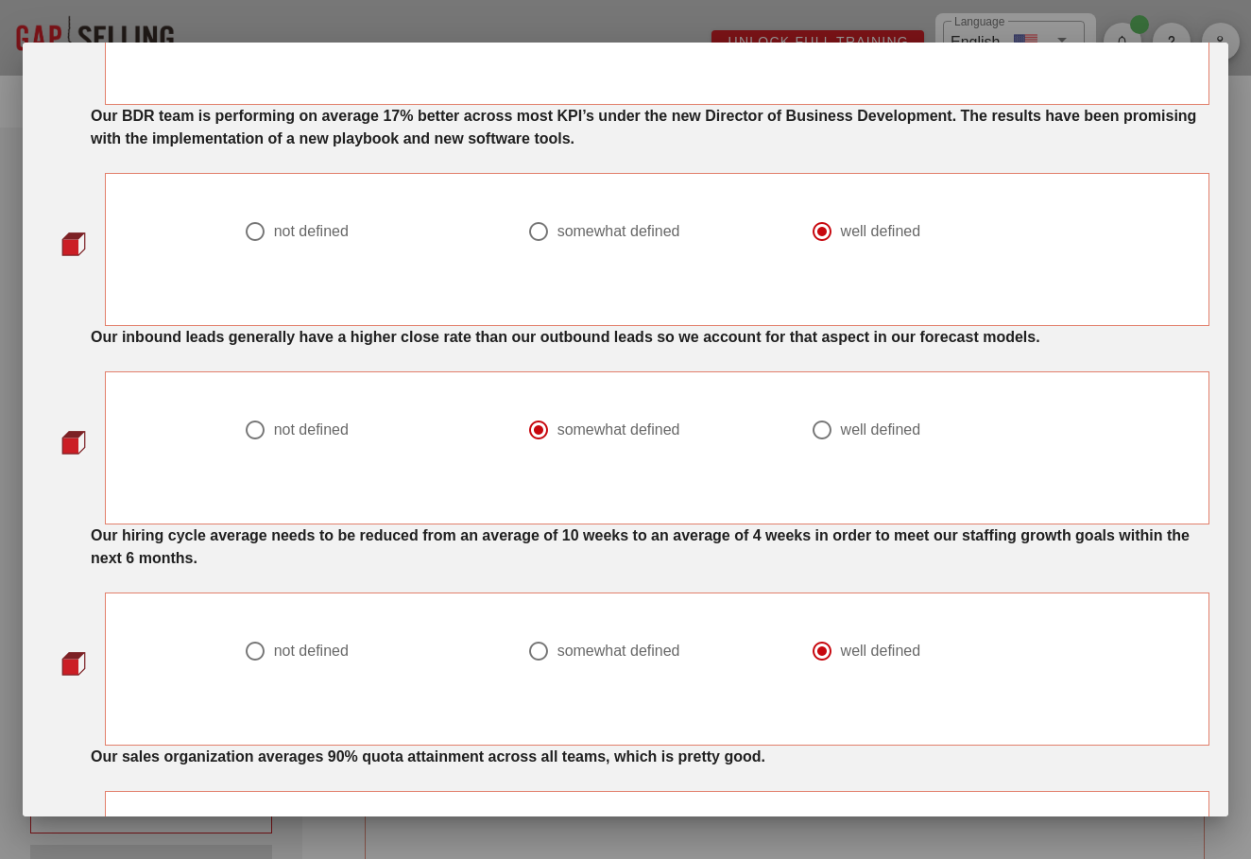
click at [317, 451] on div at bounding box center [374, 452] width 261 height 23
click at [317, 438] on div "not defined" at bounding box center [311, 429] width 75 height 19
radio input "true"
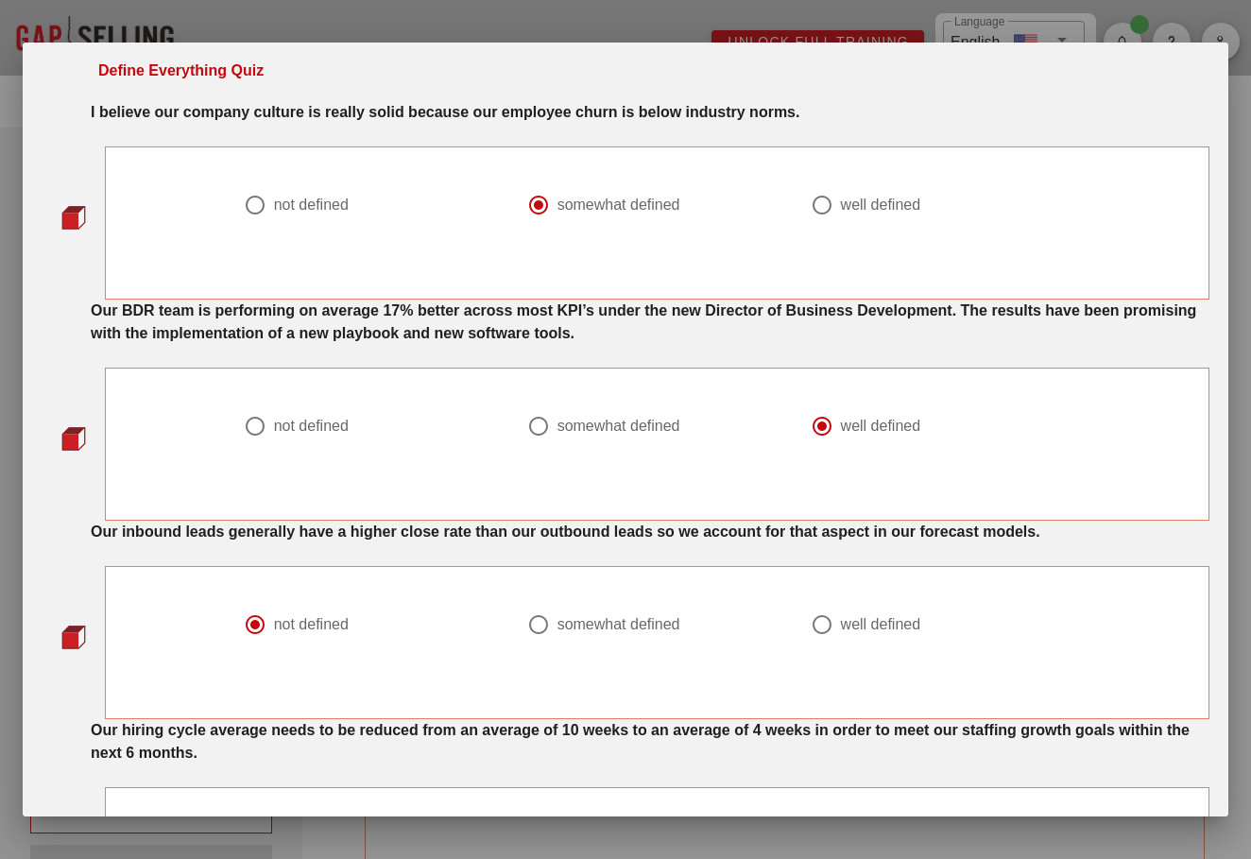
scroll to position [43, 0]
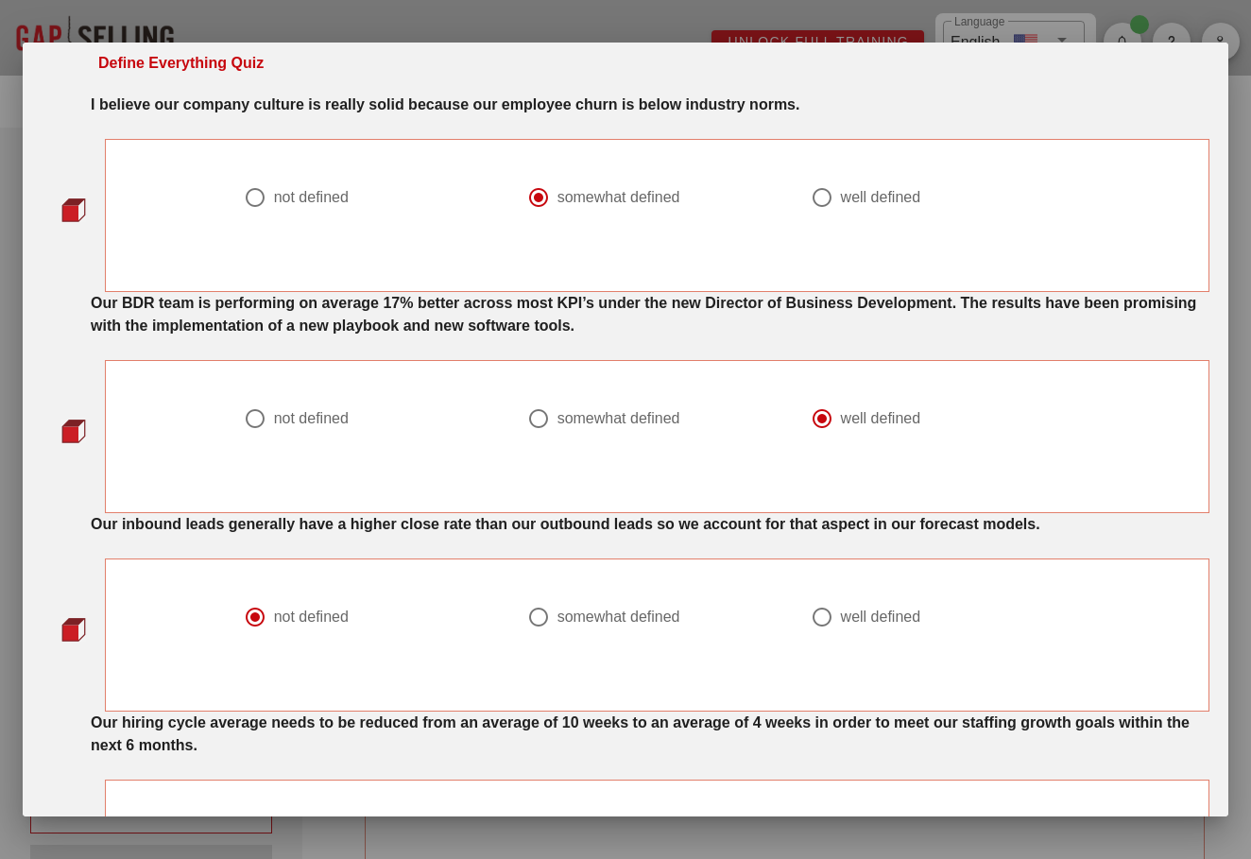
click at [298, 199] on div "not defined" at bounding box center [311, 197] width 75 height 19
radio input "true"
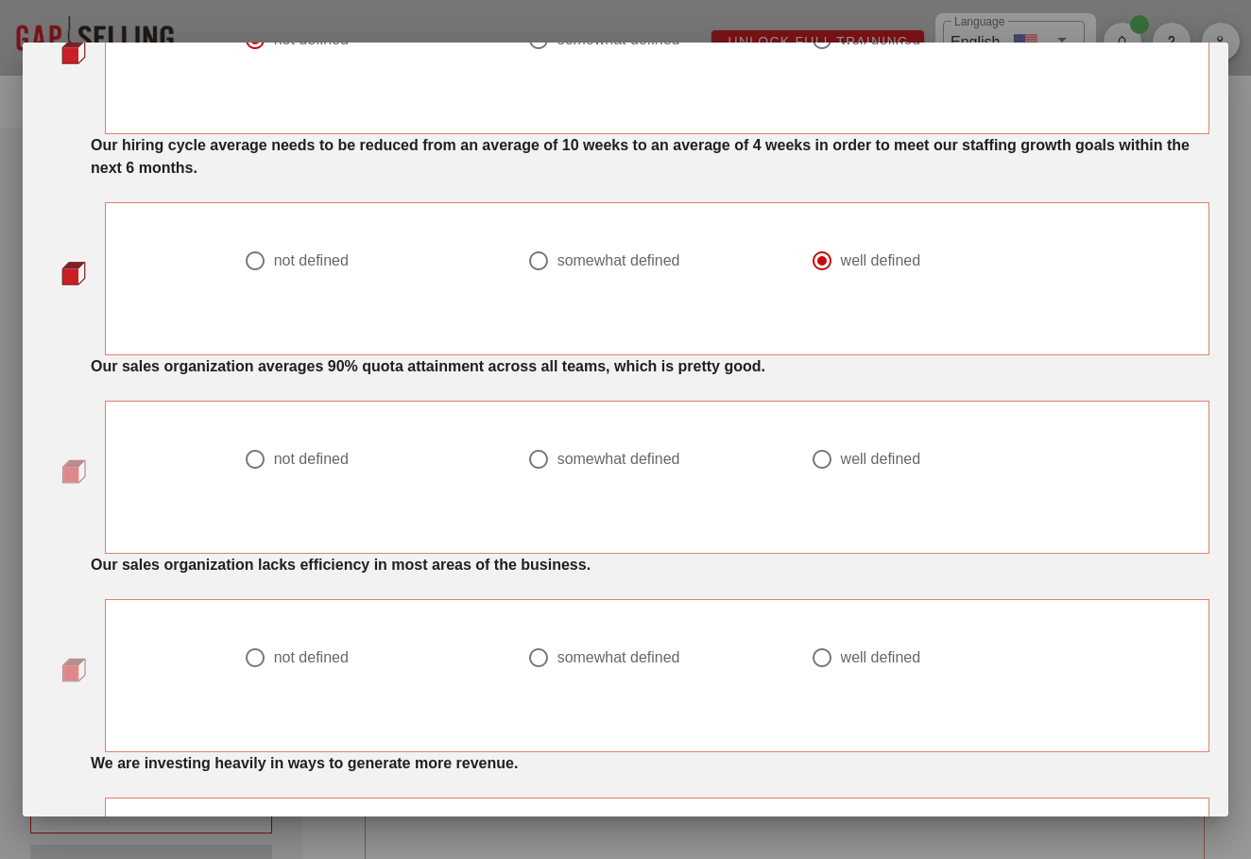
scroll to position [632, 0]
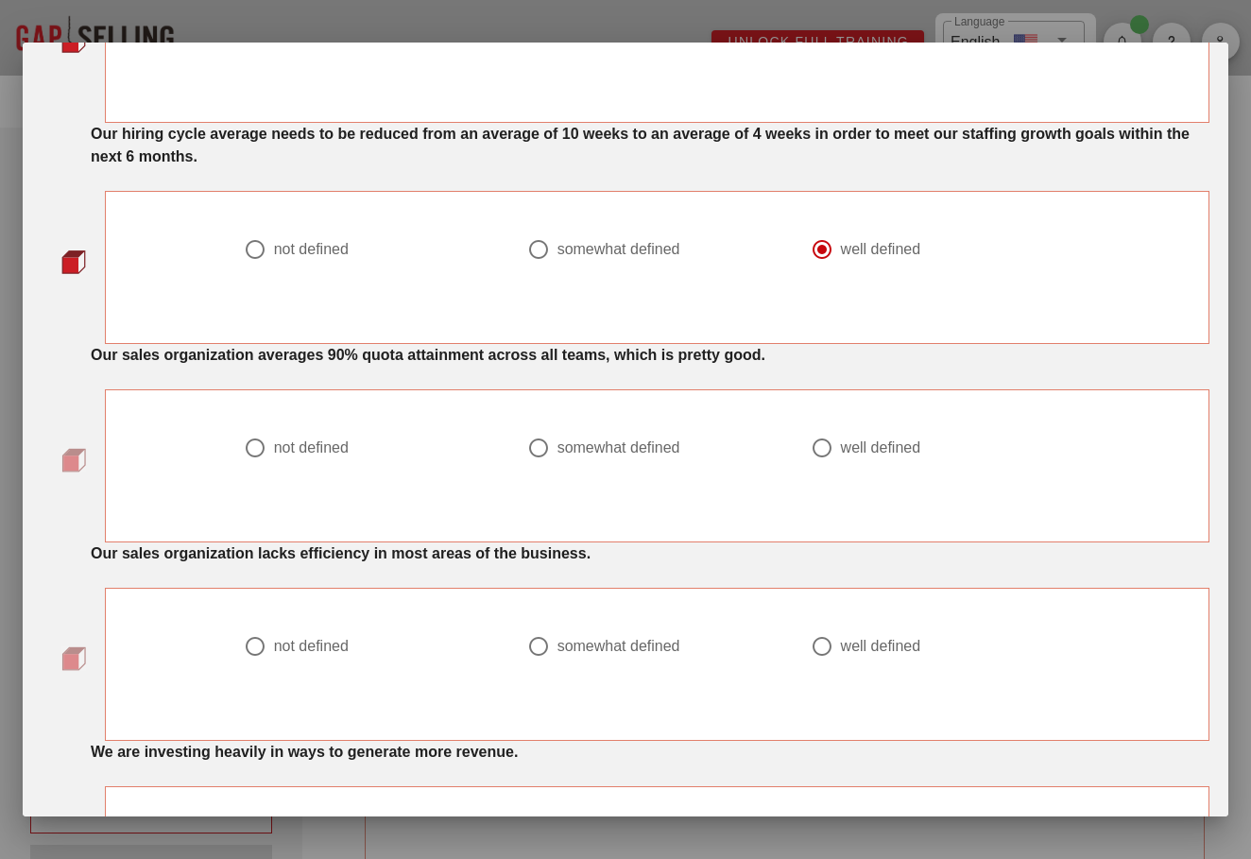
click at [359, 644] on label "not defined" at bounding box center [381, 646] width 215 height 19
radio input "true"
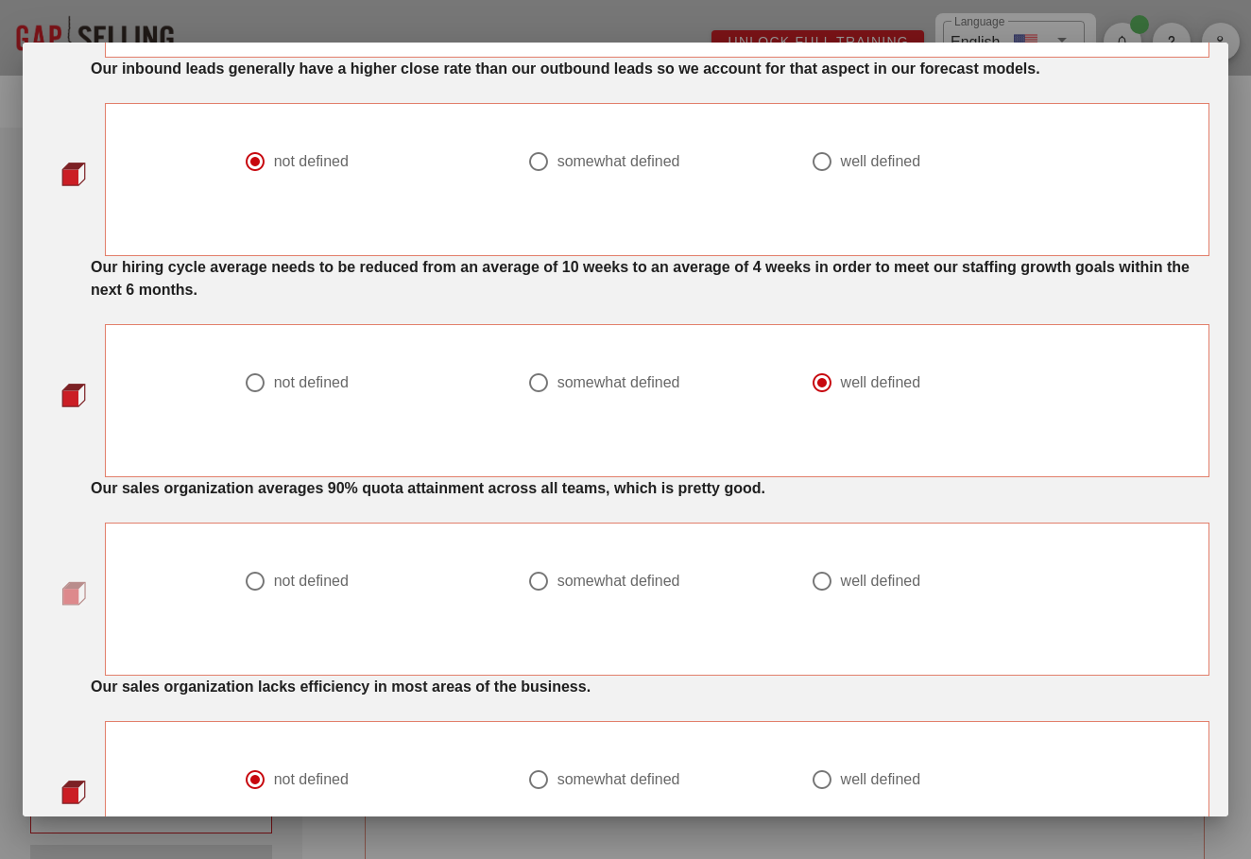
scroll to position [0, 0]
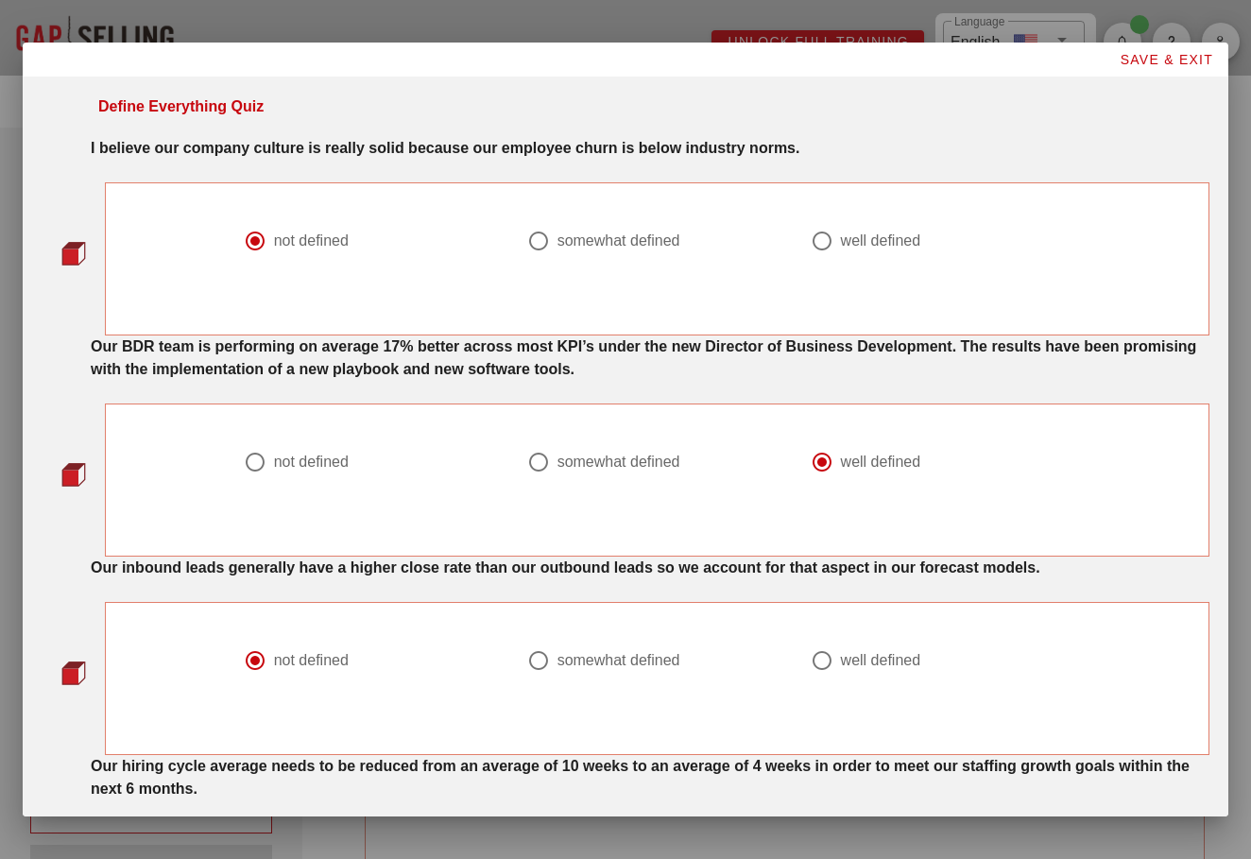
click at [610, 230] on div "somewhat defined" at bounding box center [650, 241] width 246 height 23
radio input "false"
radio input "true"
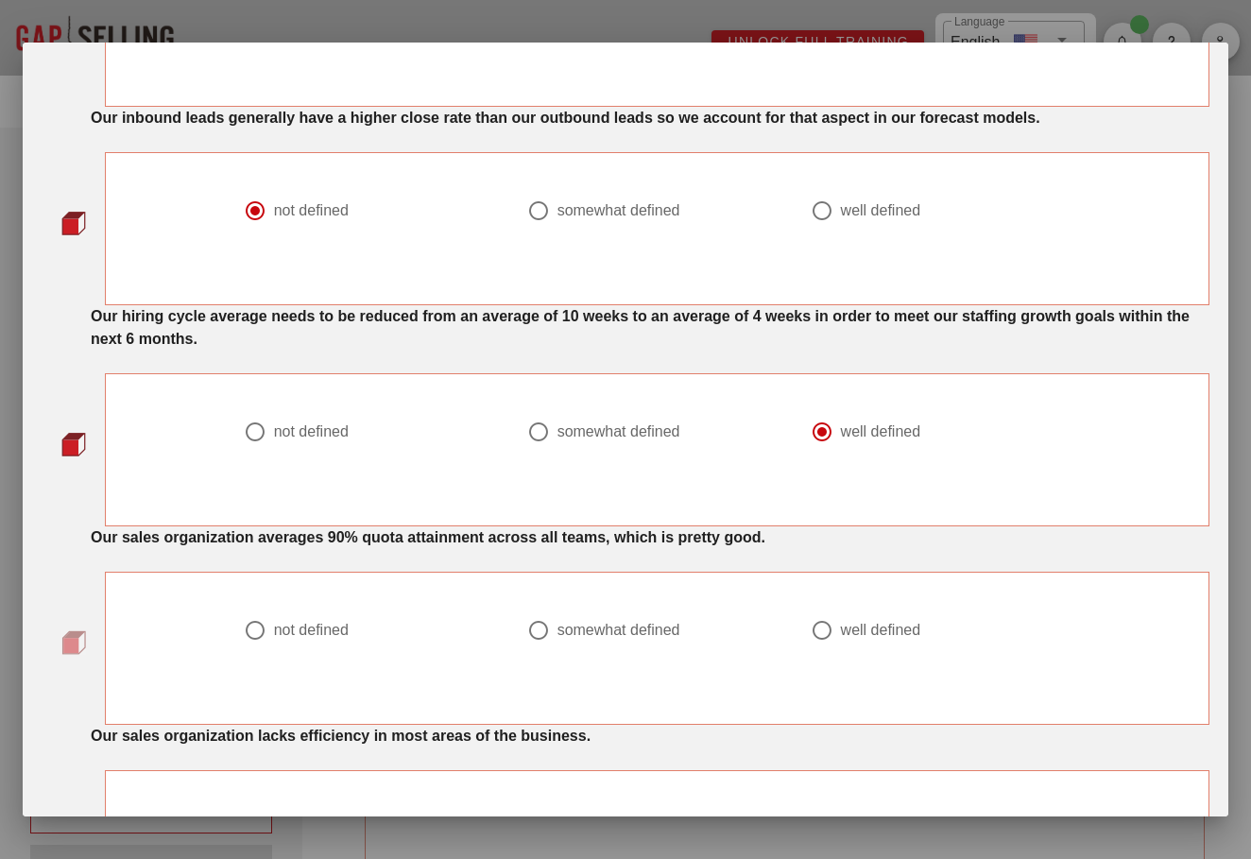
scroll to position [438, 0]
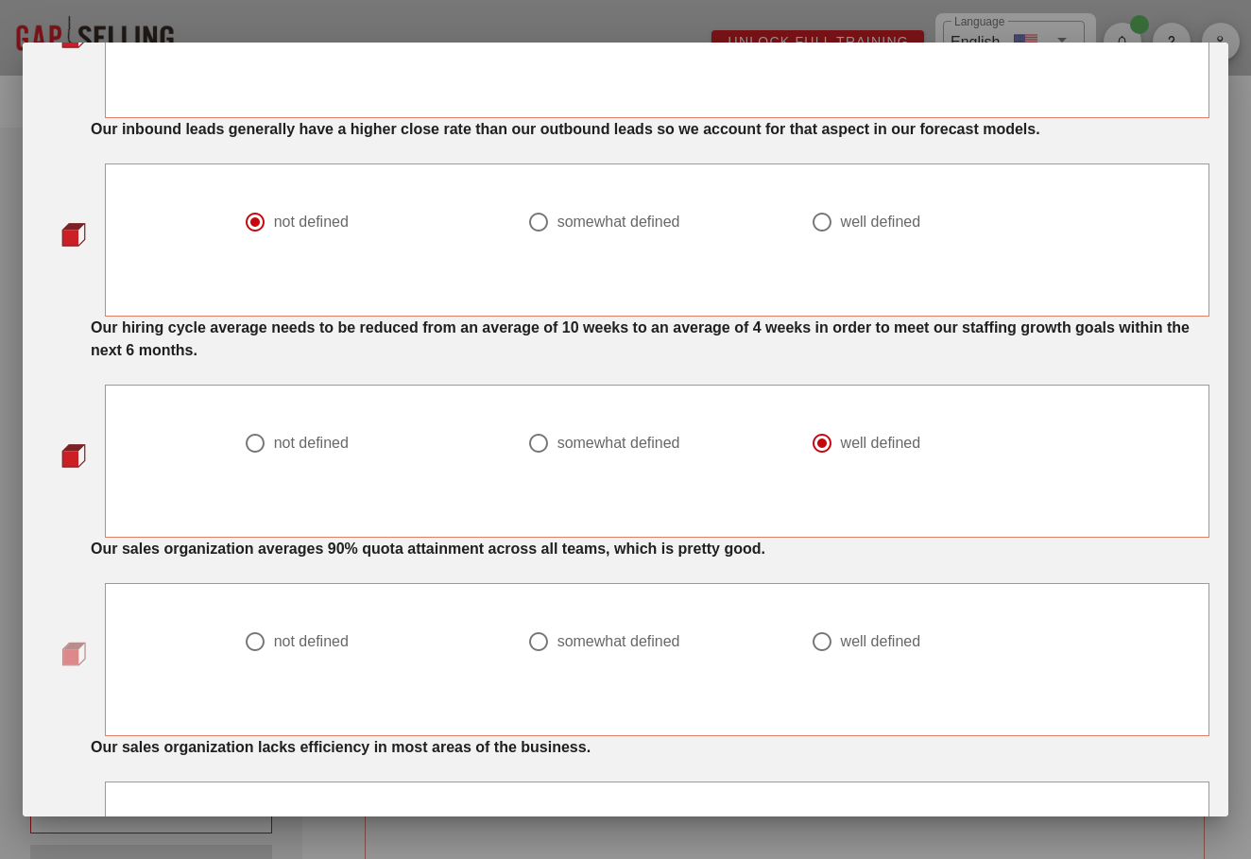
click at [589, 237] on div at bounding box center [657, 244] width 261 height 23
click at [605, 216] on div "somewhat defined" at bounding box center [618, 222] width 123 height 19
radio input "false"
radio input "true"
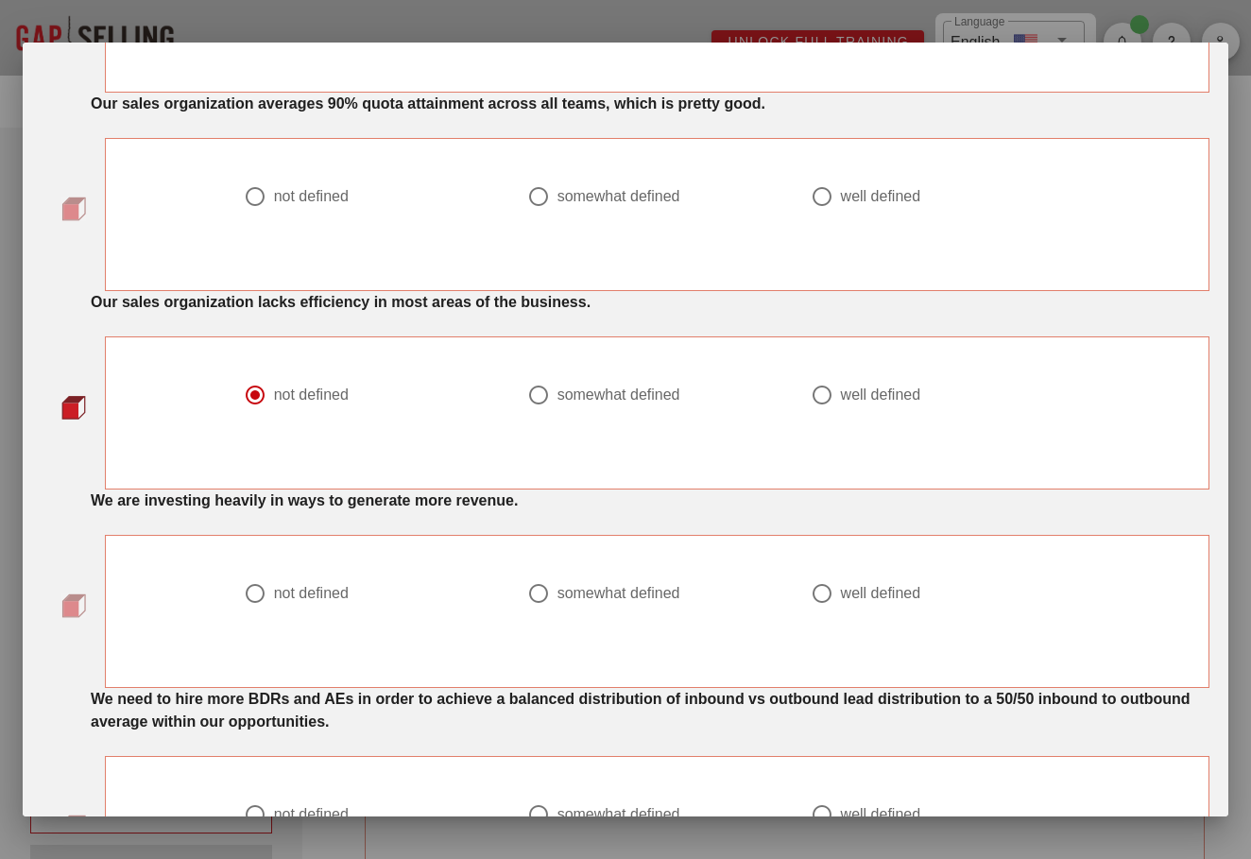
scroll to position [910, 0]
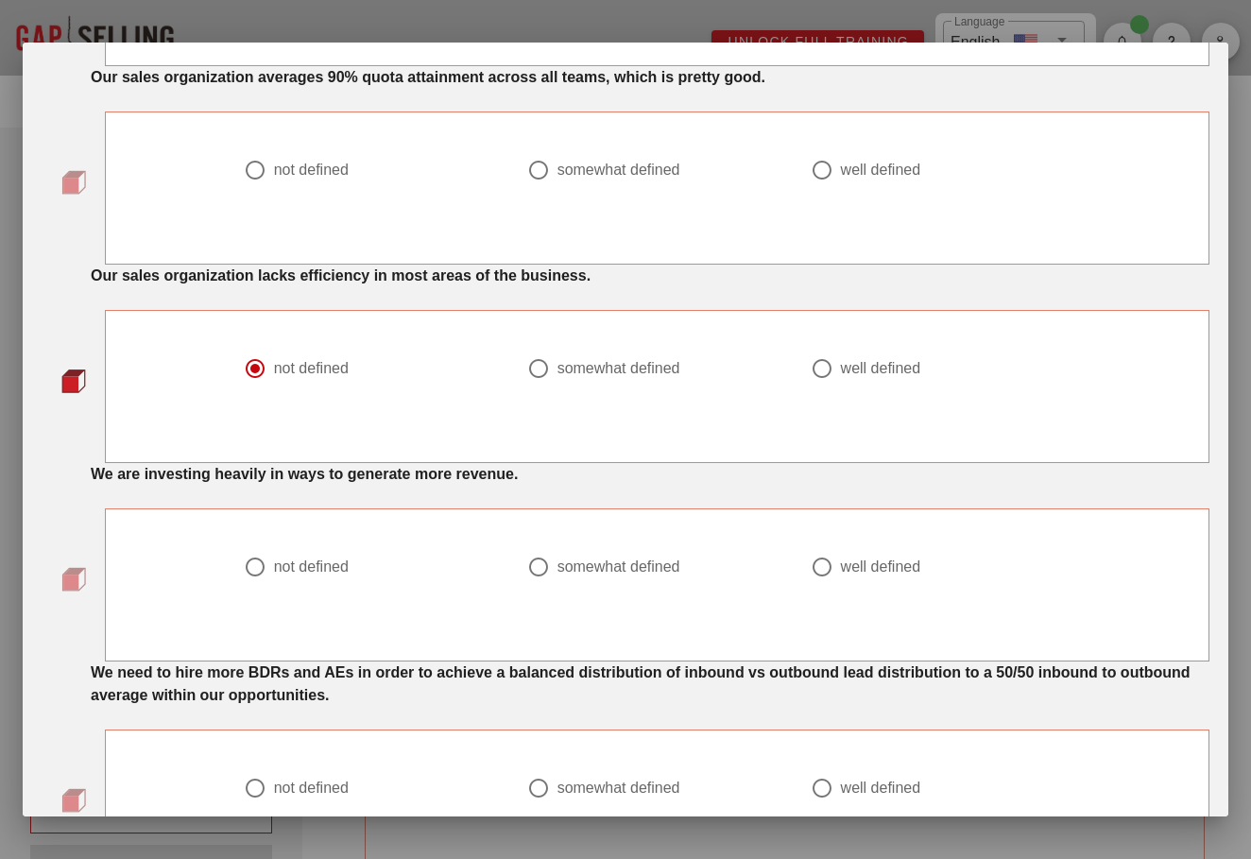
click at [321, 562] on div "not defined" at bounding box center [311, 566] width 75 height 19
radio input "true"
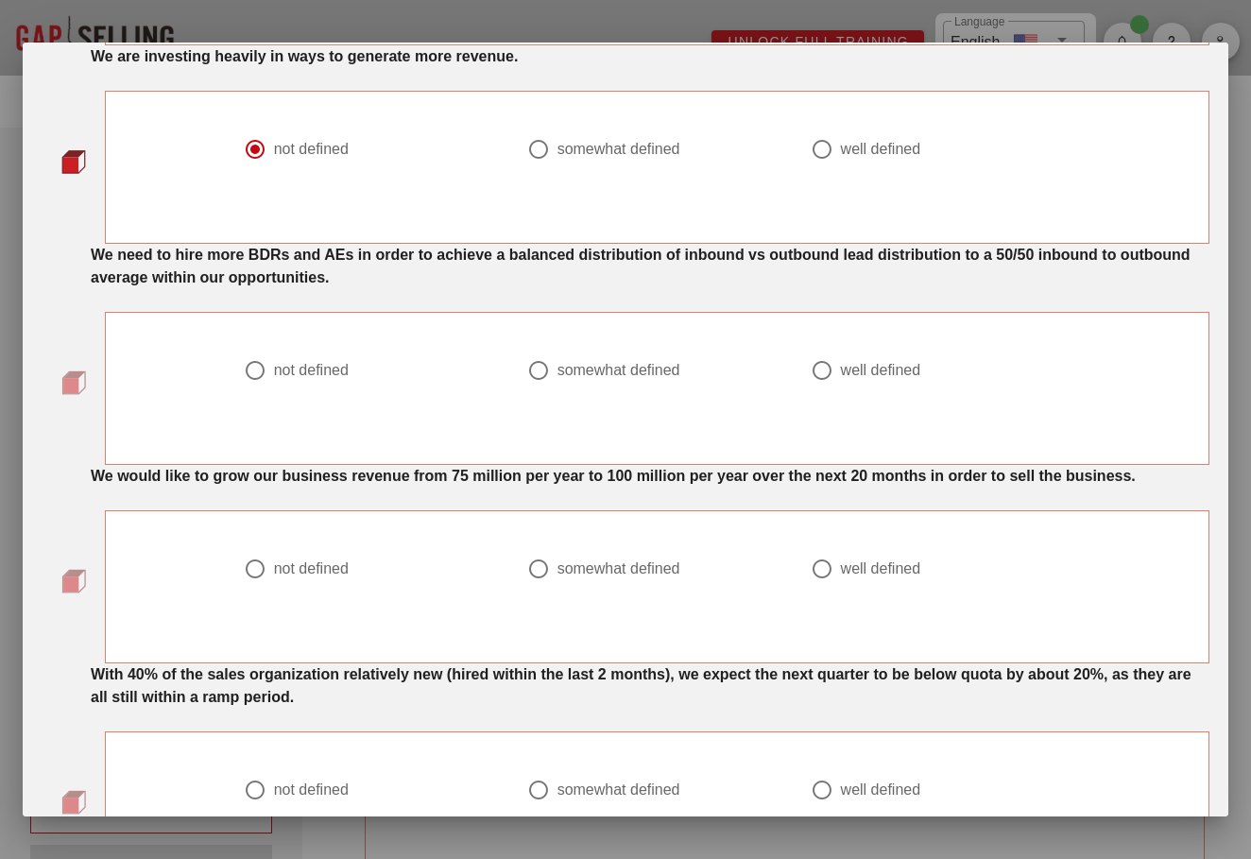
scroll to position [1347, 0]
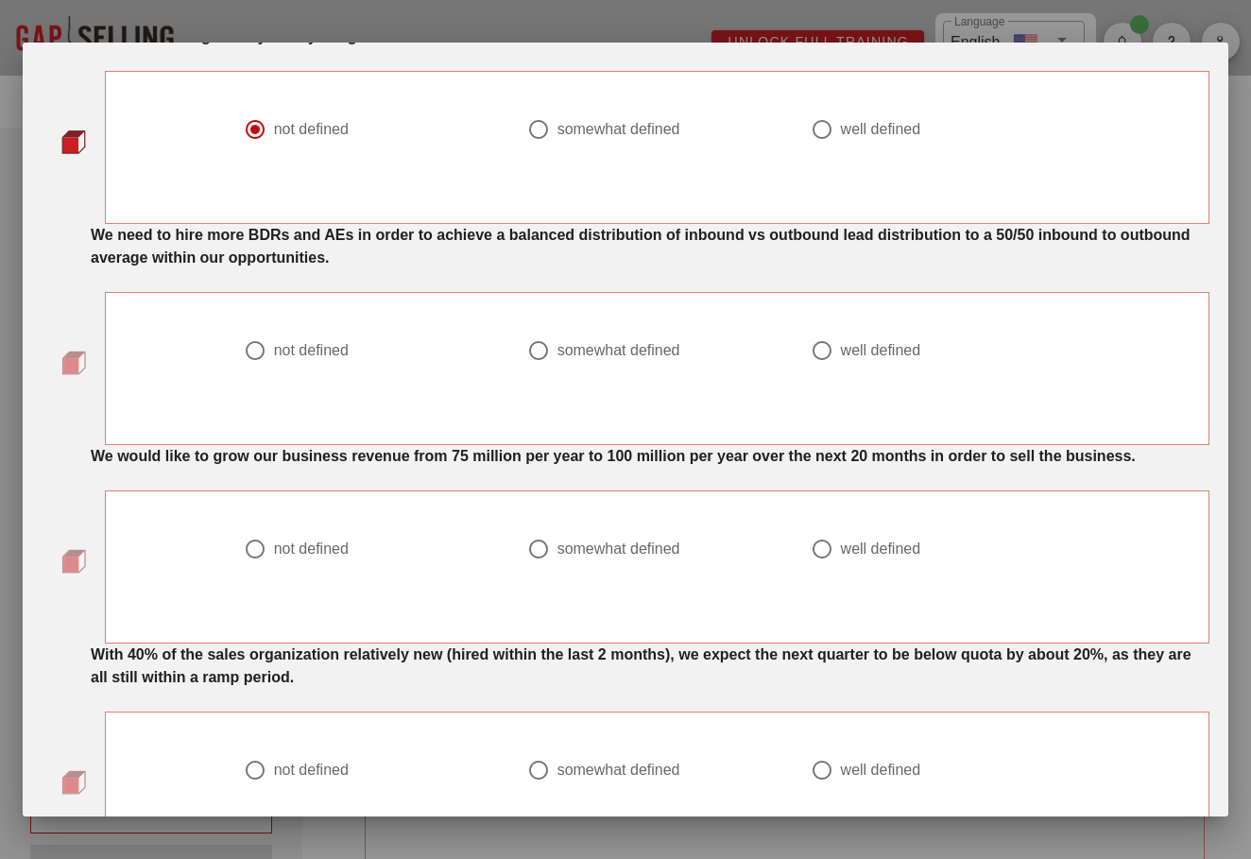
click at [622, 345] on div "somewhat defined" at bounding box center [618, 350] width 123 height 19
radio input "true"
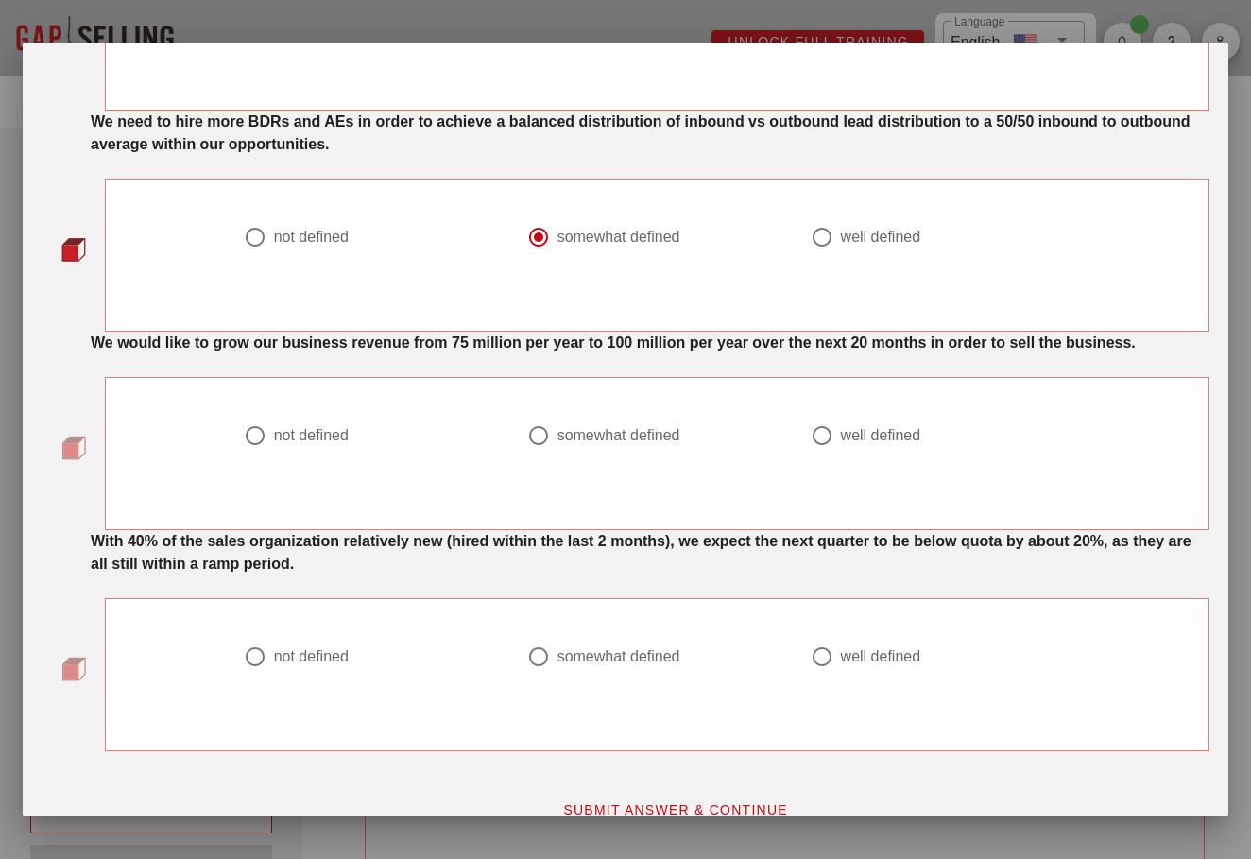
scroll to position [1454, 0]
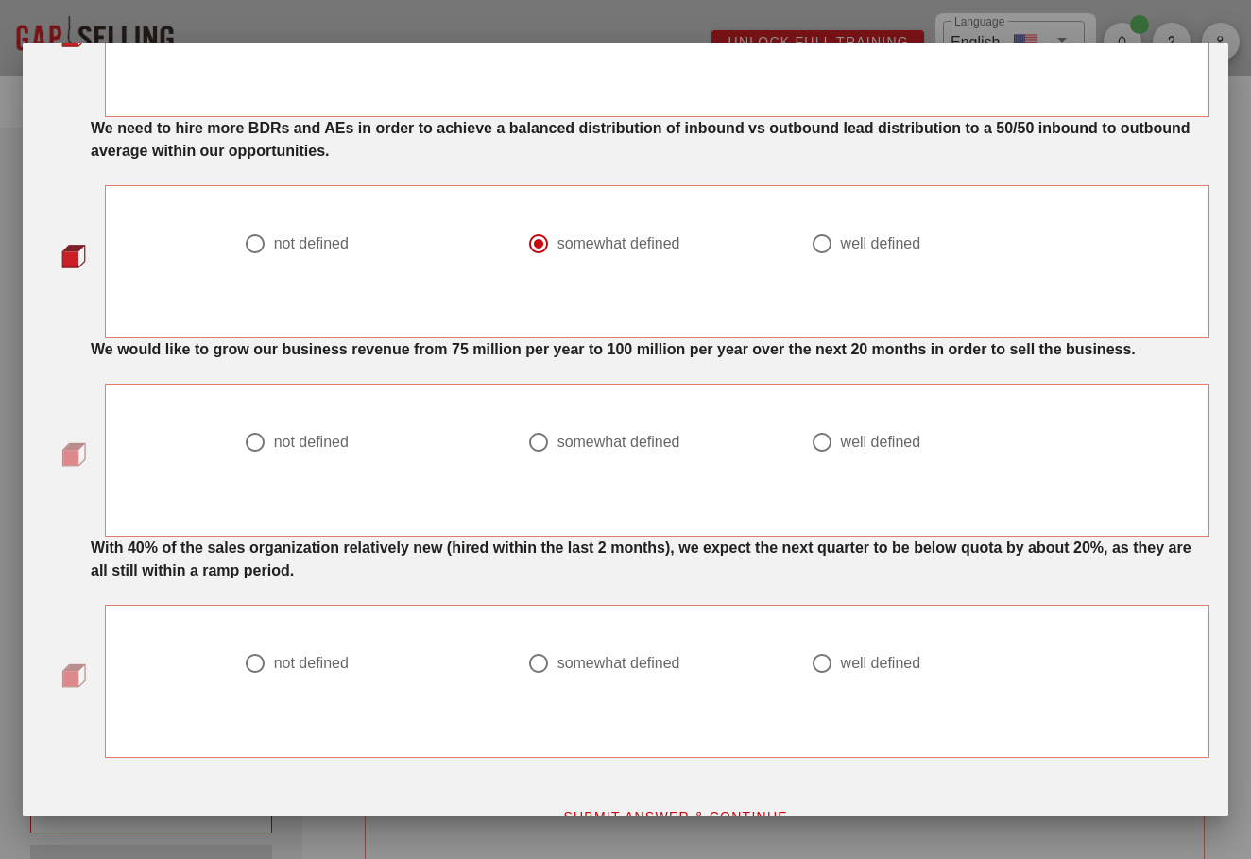
click at [838, 476] on div at bounding box center [940, 464] width 261 height 23
click at [826, 458] on div at bounding box center [822, 442] width 32 height 32
radio input "true"
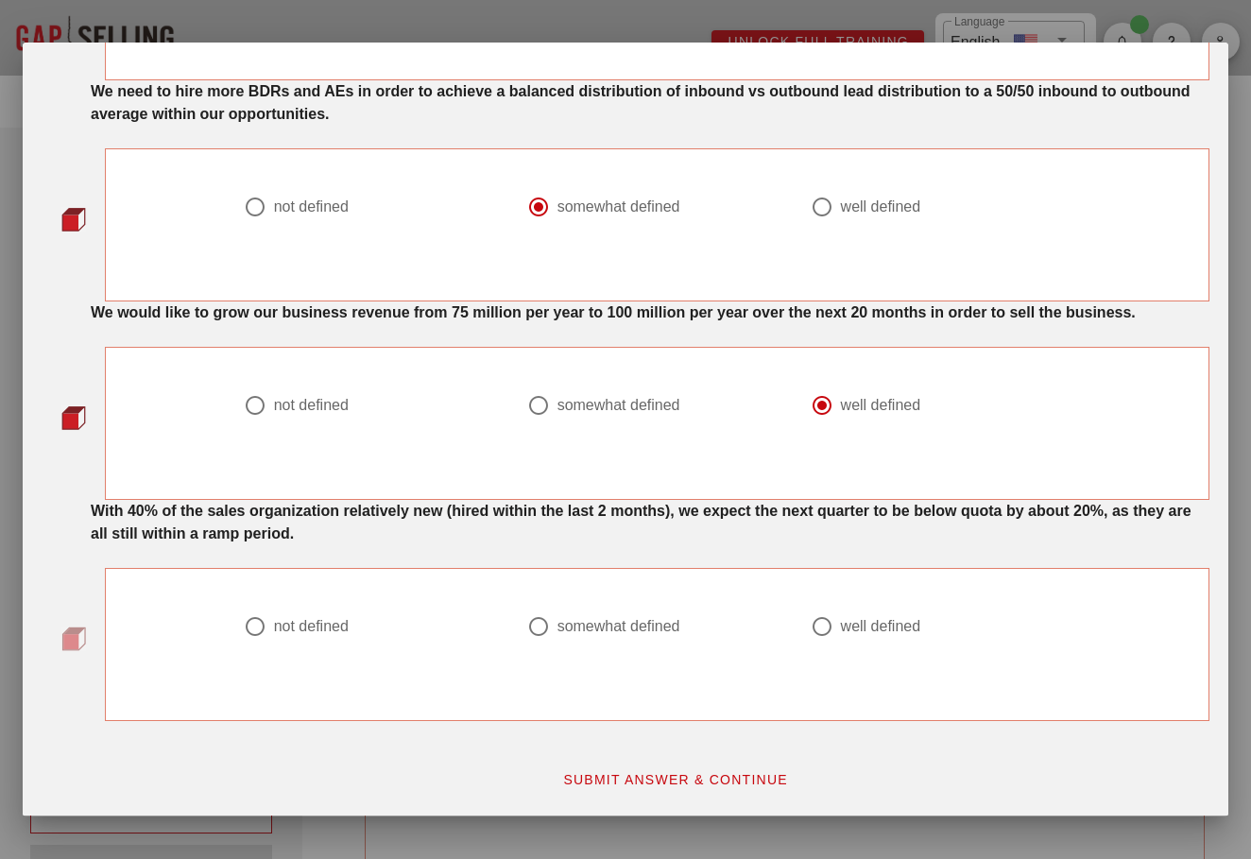
scroll to position [1513, 0]
click at [857, 635] on div "well defined" at bounding box center [881, 626] width 80 height 19
radio input "true"
click at [673, 773] on span "SUBMIT ANSWER & CONTINUE" at bounding box center [675, 779] width 226 height 15
click at [615, 776] on span "SUBMIT ANSWER & CONTINUE" at bounding box center [675, 779] width 226 height 15
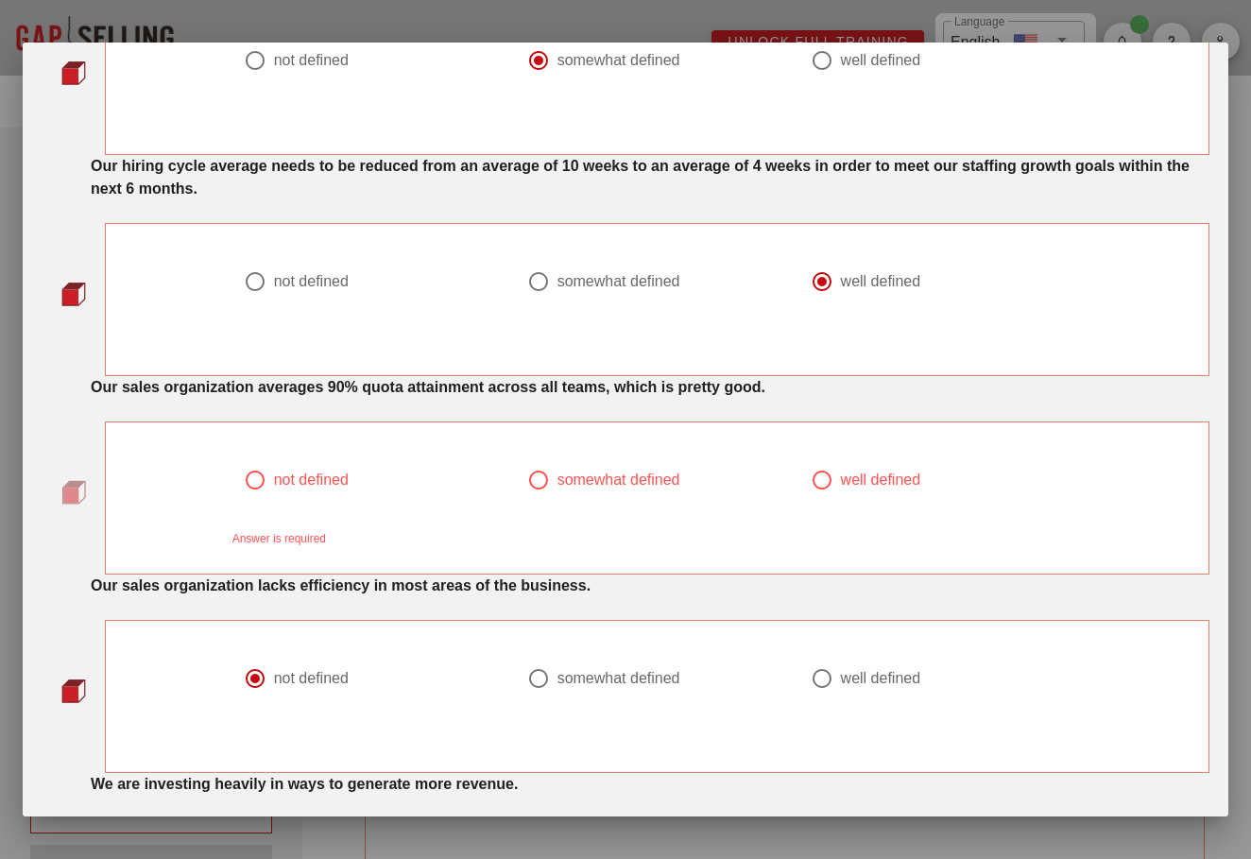
scroll to position [602, 0]
click at [704, 405] on div "Our sales organization averages 90% quota attainment across all teams, which is…" at bounding box center [625, 473] width 1167 height 198
click at [614, 490] on div at bounding box center [657, 500] width 261 height 23
click at [630, 469] on div "somewhat defined" at bounding box center [618, 478] width 123 height 19
radio input "true"
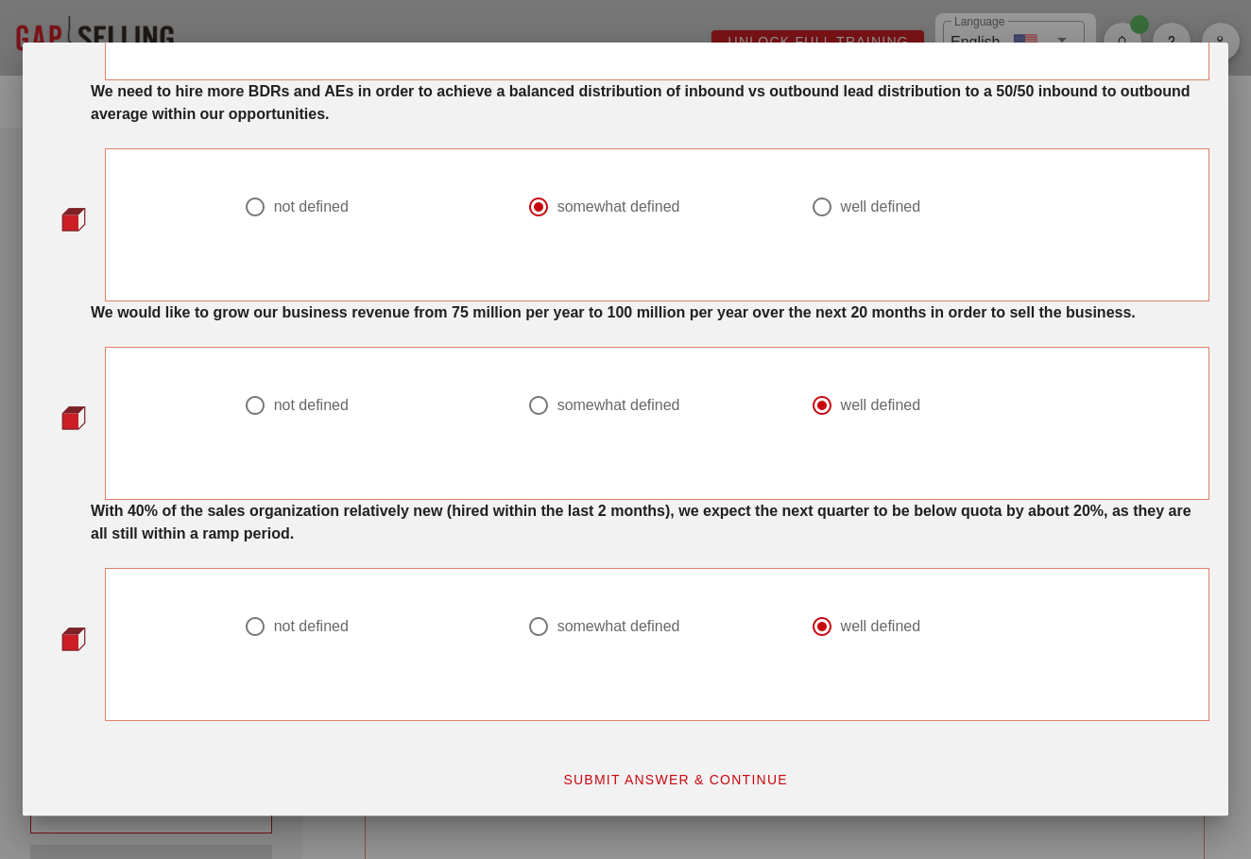
scroll to position [1513, 0]
click at [626, 778] on span "SUBMIT ANSWER & CONTINUE" at bounding box center [675, 779] width 226 height 15
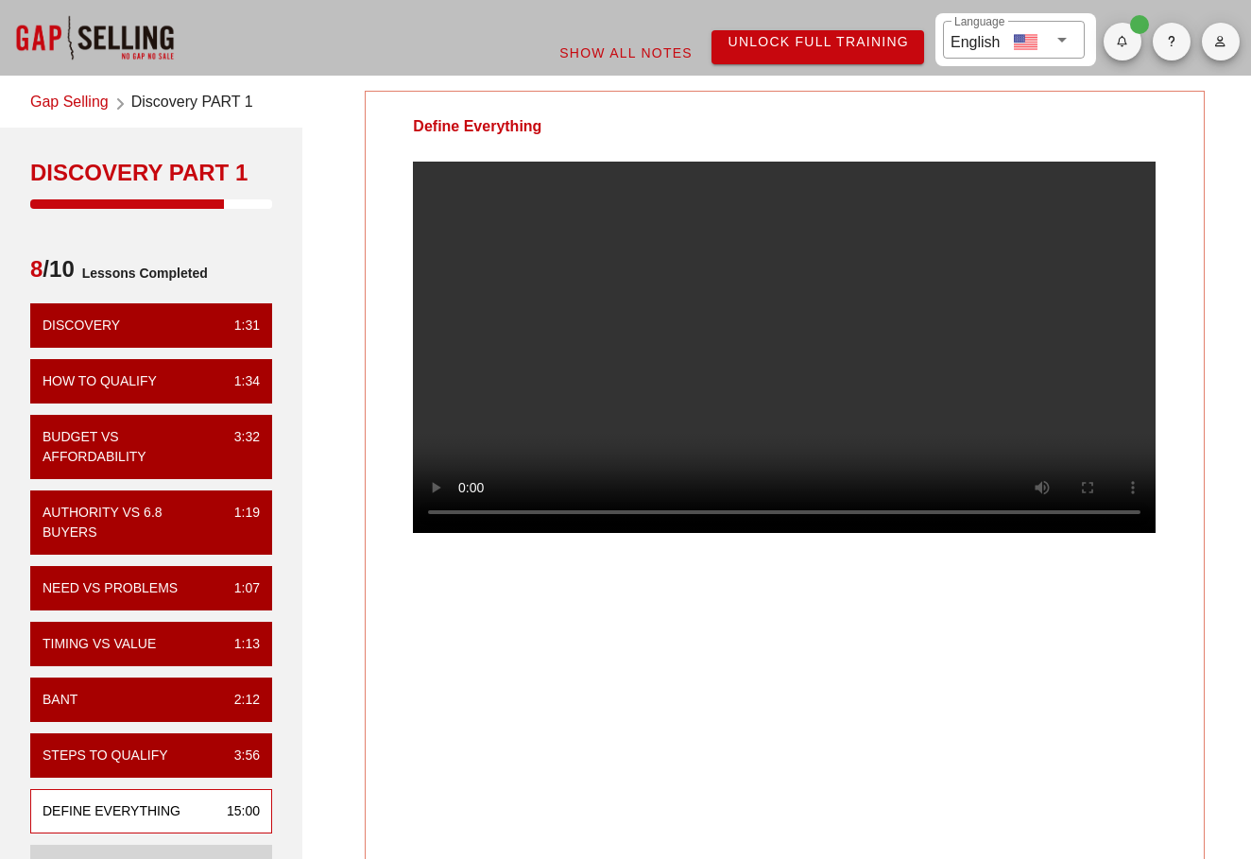
scroll to position [0, 0]
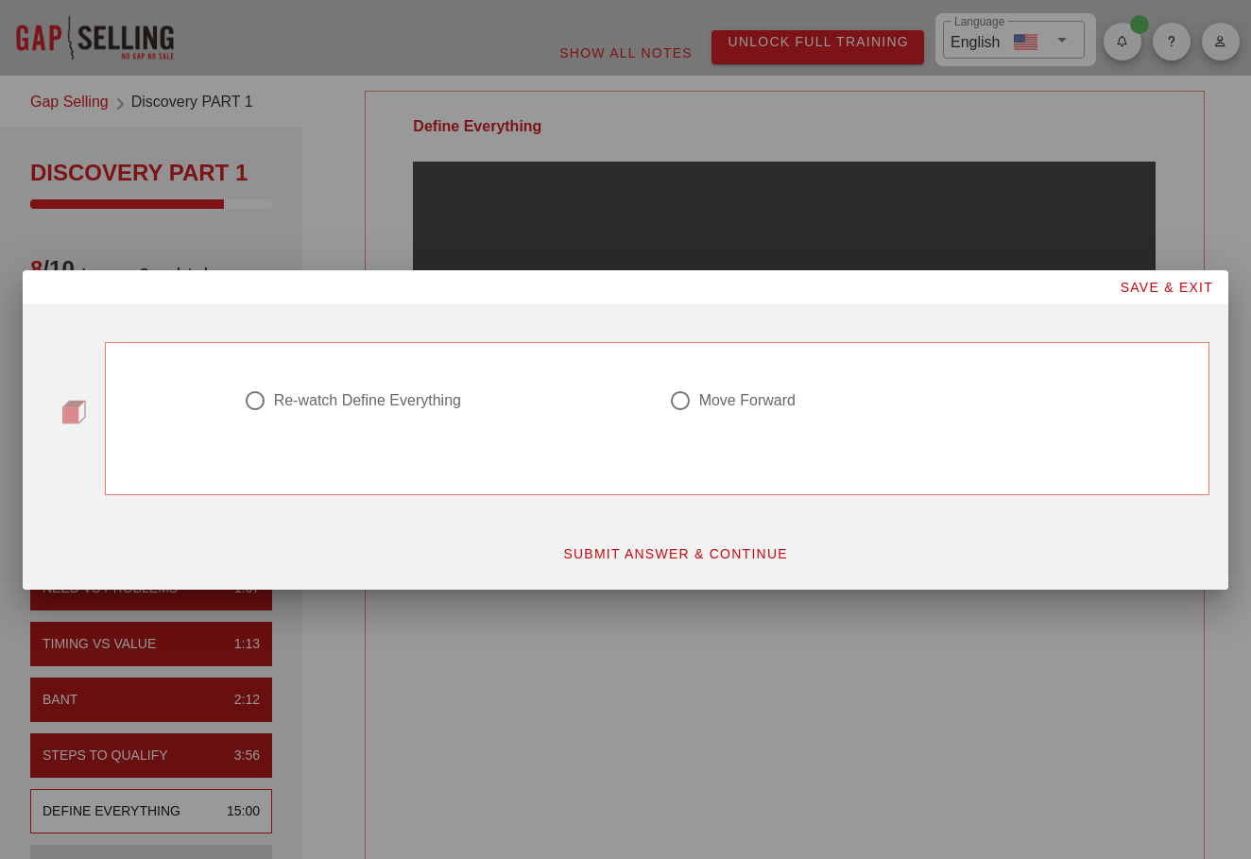
click at [710, 399] on div "Move Forward" at bounding box center [747, 400] width 96 height 19
radio input "true"
click at [698, 546] on span "SUBMIT ANSWER & CONTINUE" at bounding box center [675, 553] width 226 height 15
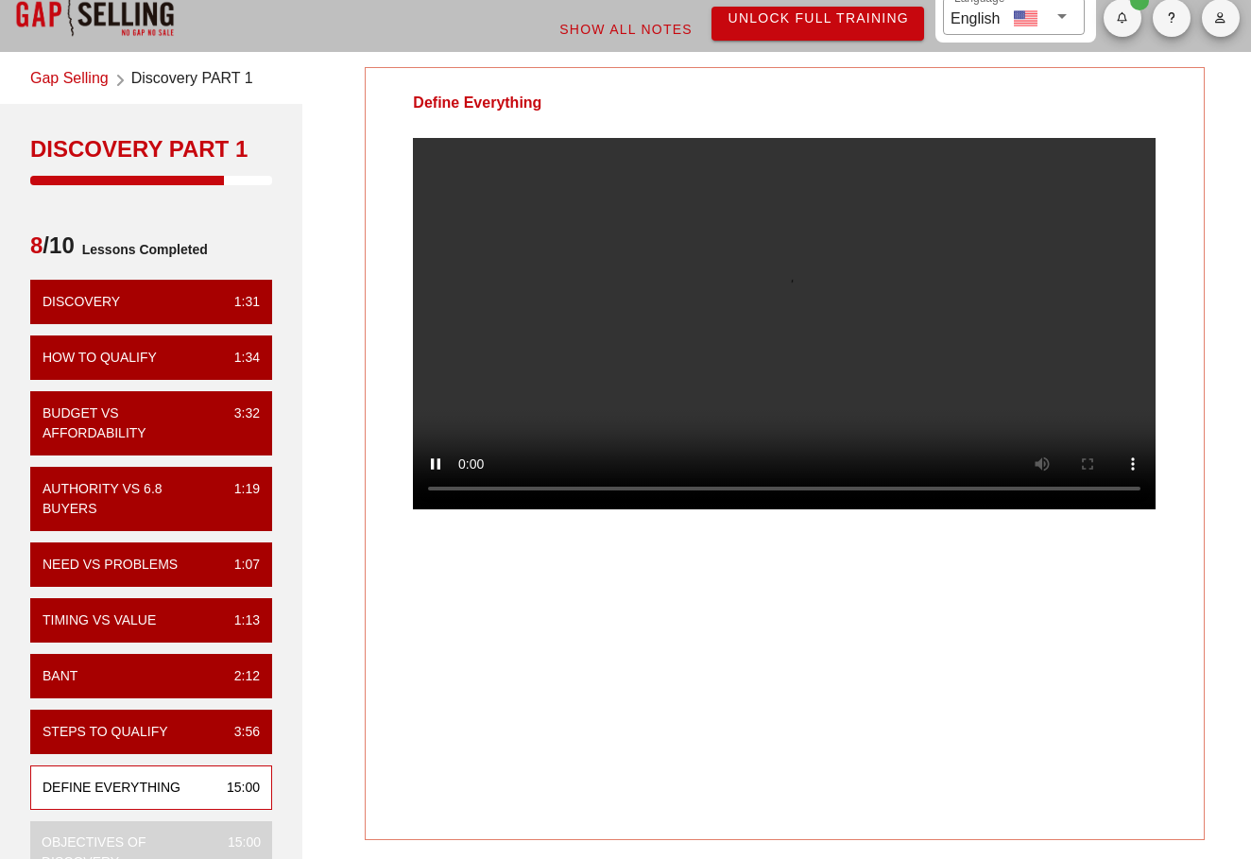
scroll to position [19, 0]
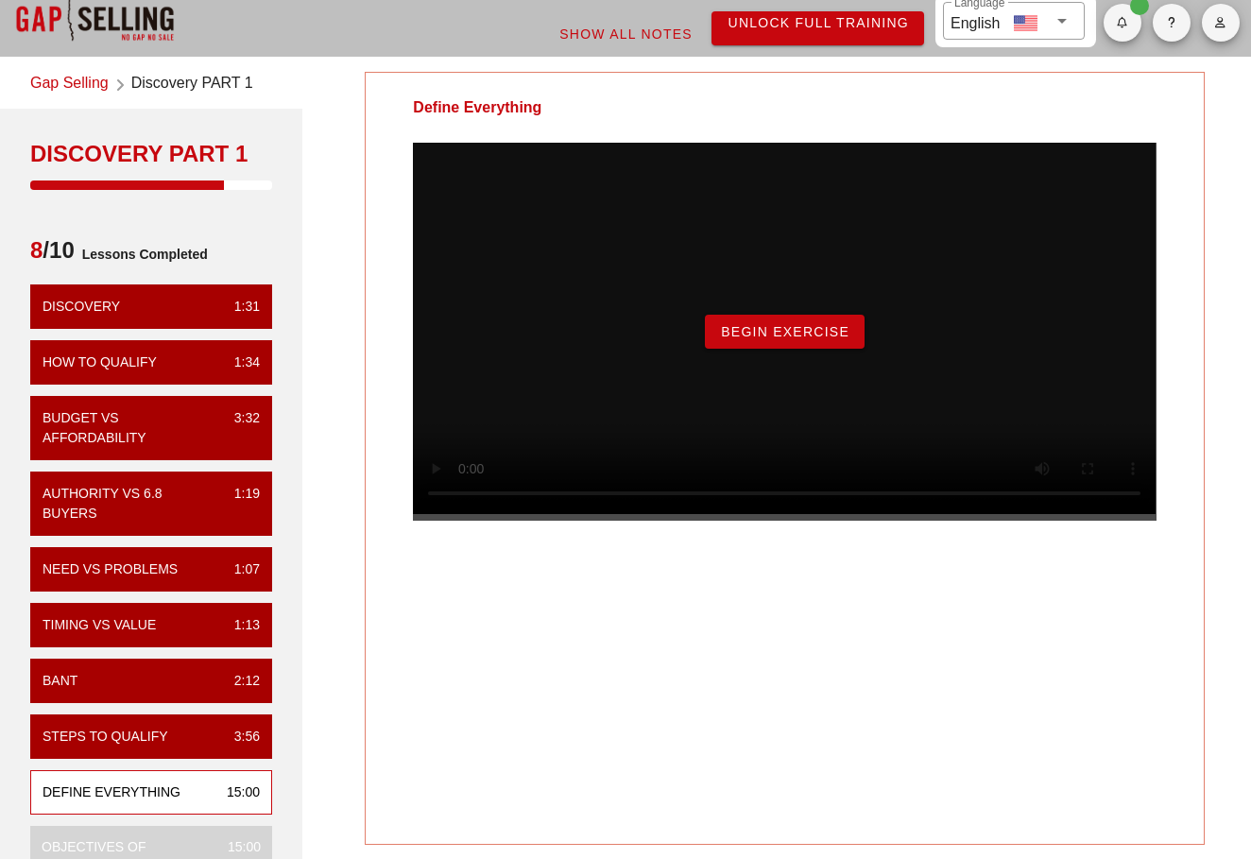
click at [818, 339] on span "Begin Exercise" at bounding box center [784, 331] width 129 height 15
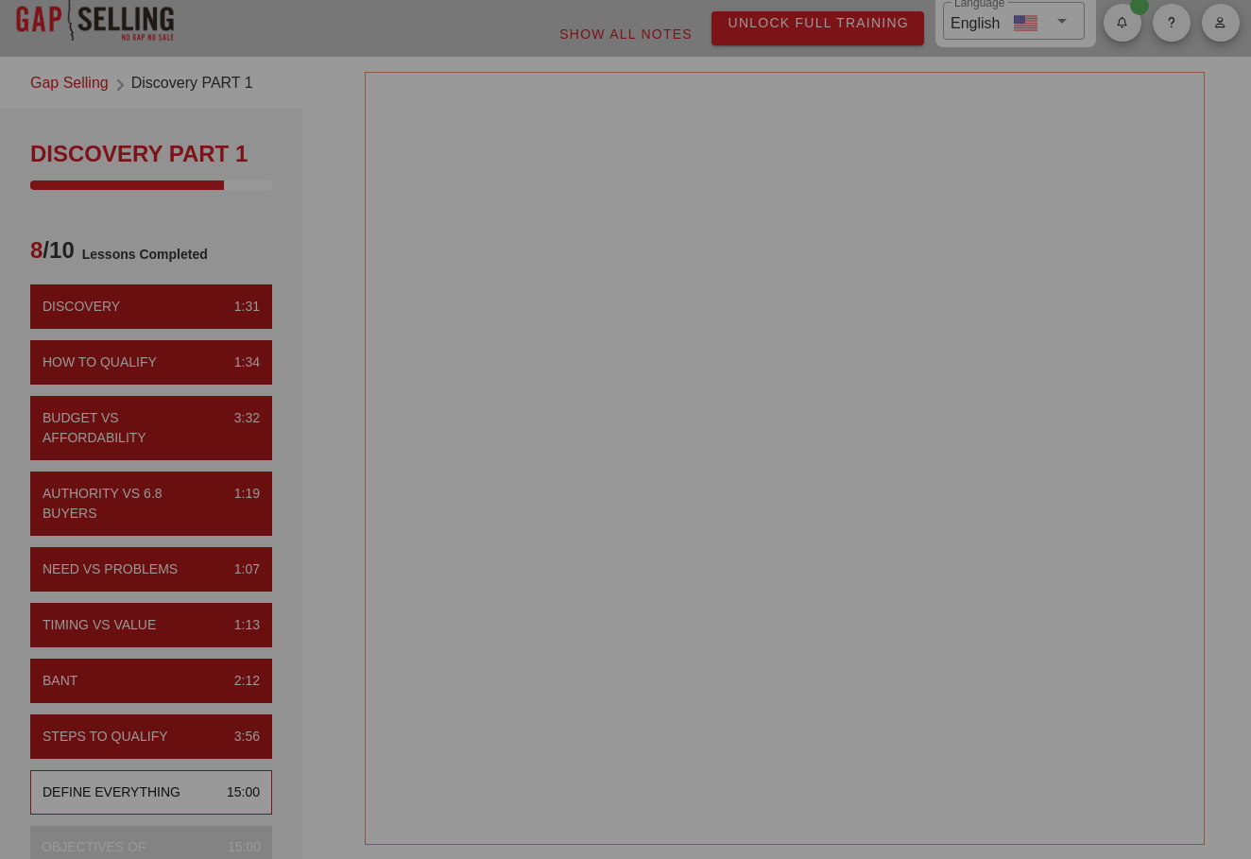
scroll to position [0, 0]
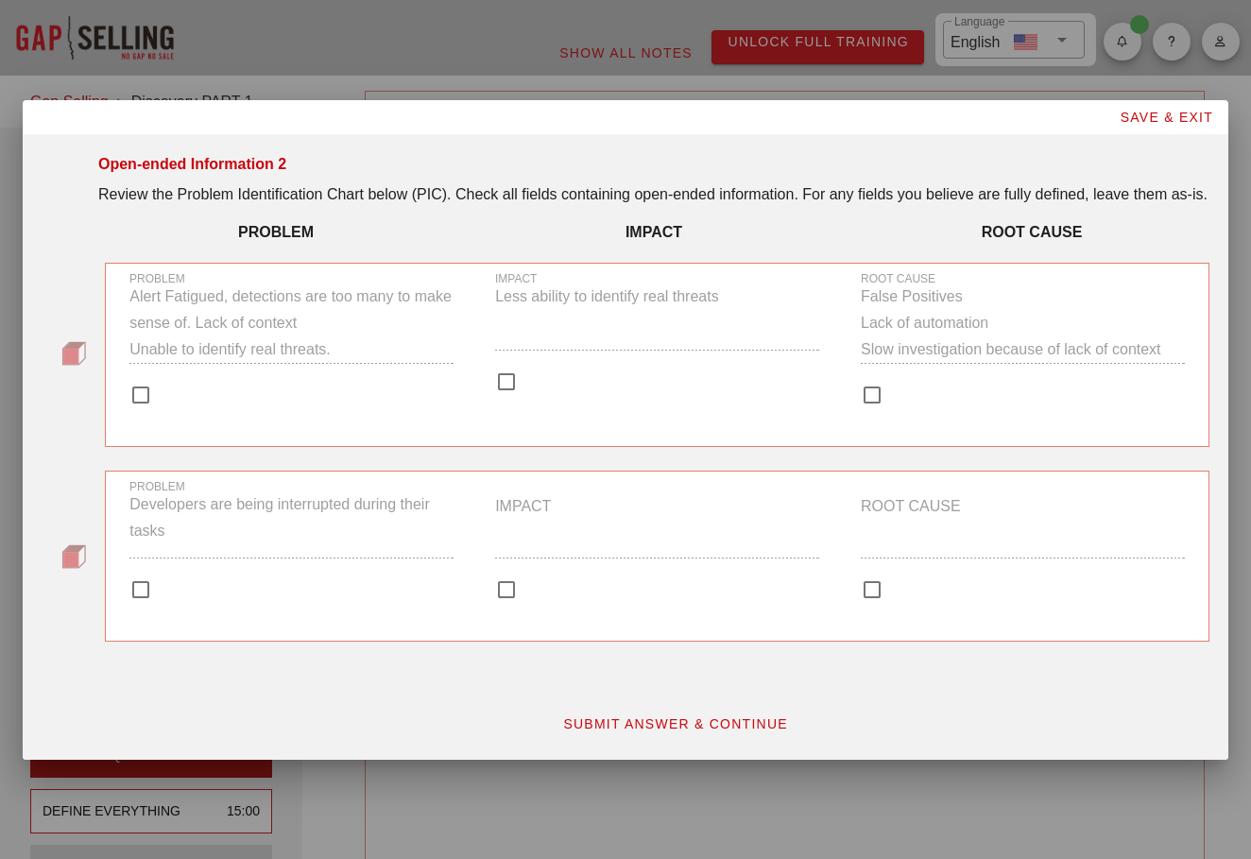
click at [157, 406] on div at bounding box center [291, 394] width 324 height 23
checkbox input "true"
click at [508, 396] on div at bounding box center [506, 382] width 32 height 32
click at [503, 391] on div at bounding box center [506, 382] width 32 height 32
checkbox input "false"
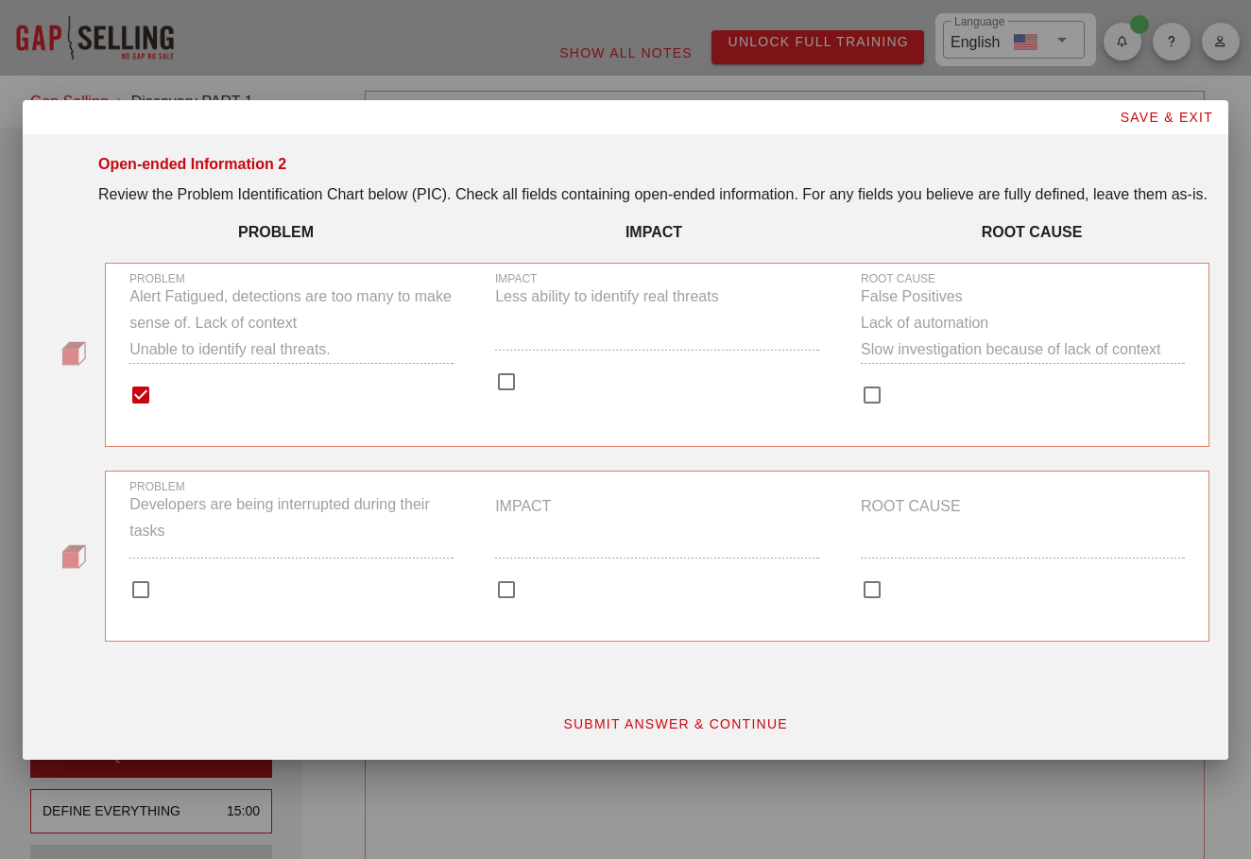
click at [148, 600] on div at bounding box center [141, 589] width 32 height 32
checkbox input "true"
click at [625, 741] on button "SUBMIT ANSWER & CONTINUE" at bounding box center [675, 724] width 256 height 34
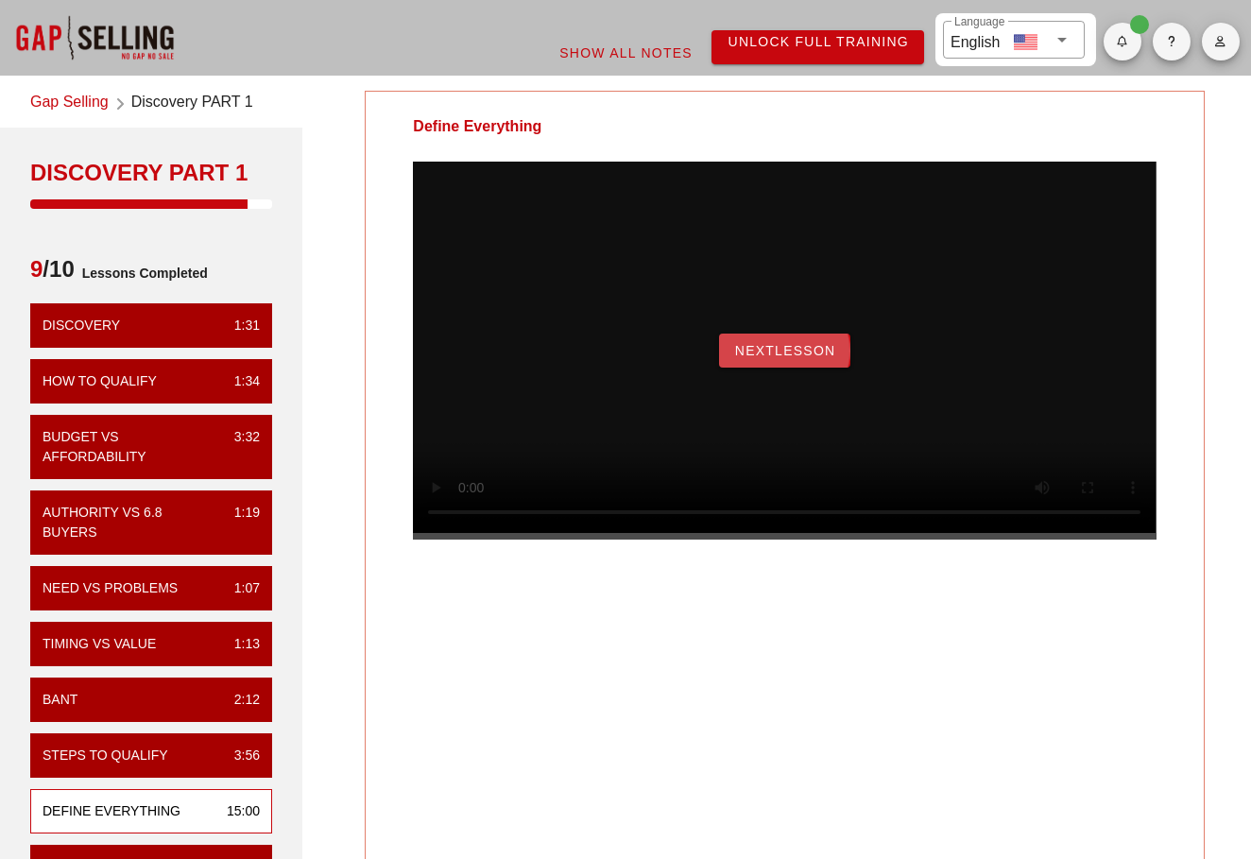
click at [748, 358] on span "NextLesson" at bounding box center [785, 350] width 102 height 15
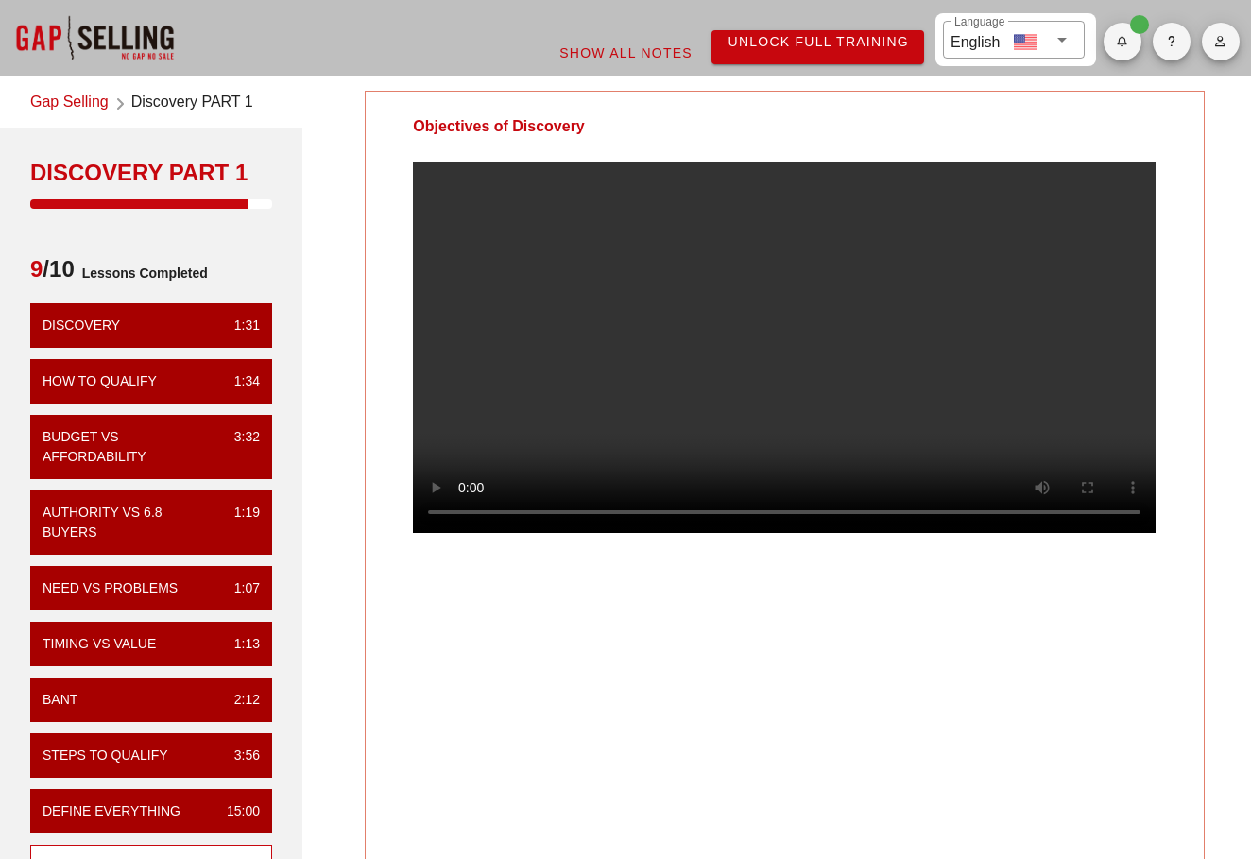
click at [680, 313] on video at bounding box center [784, 347] width 742 height 371
click at [671, 321] on video at bounding box center [784, 347] width 742 height 371
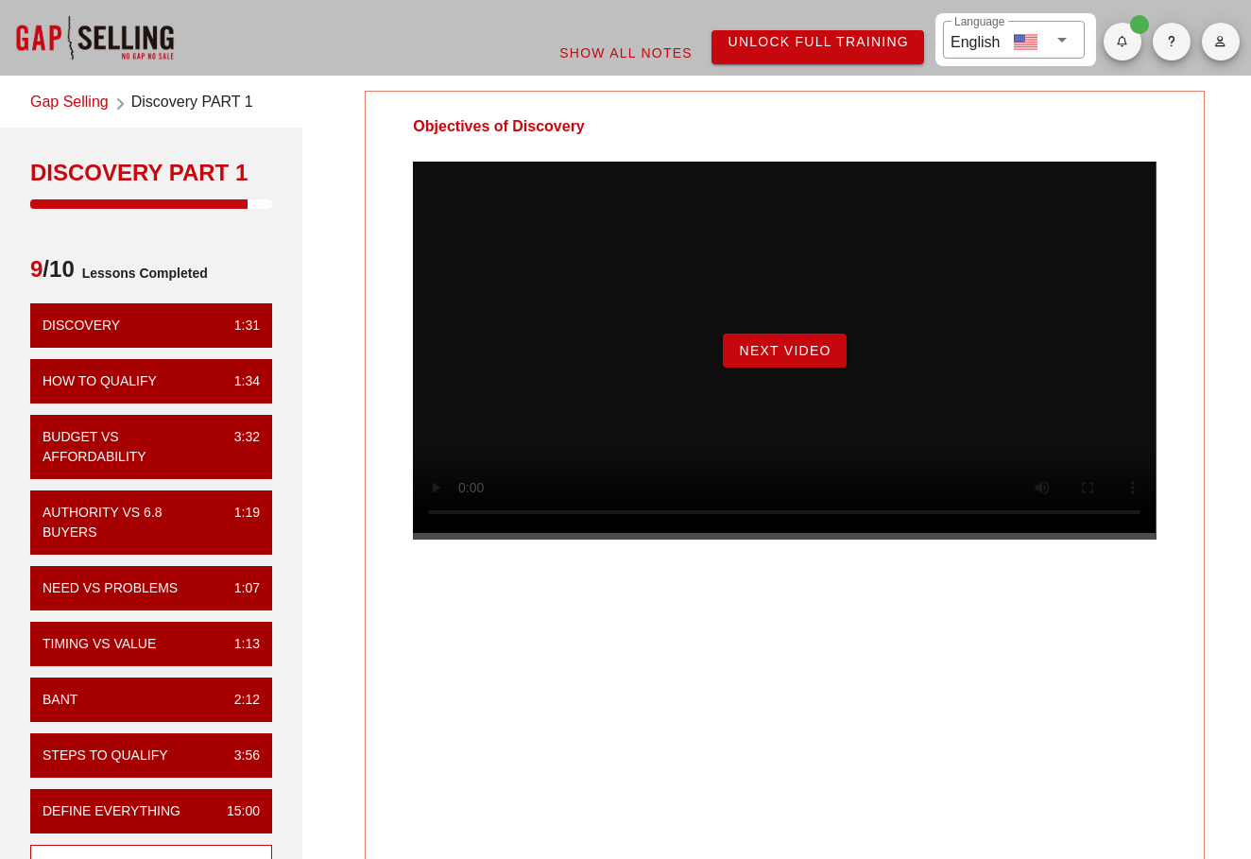
click at [782, 367] on button "Next Video" at bounding box center [784, 350] width 123 height 34
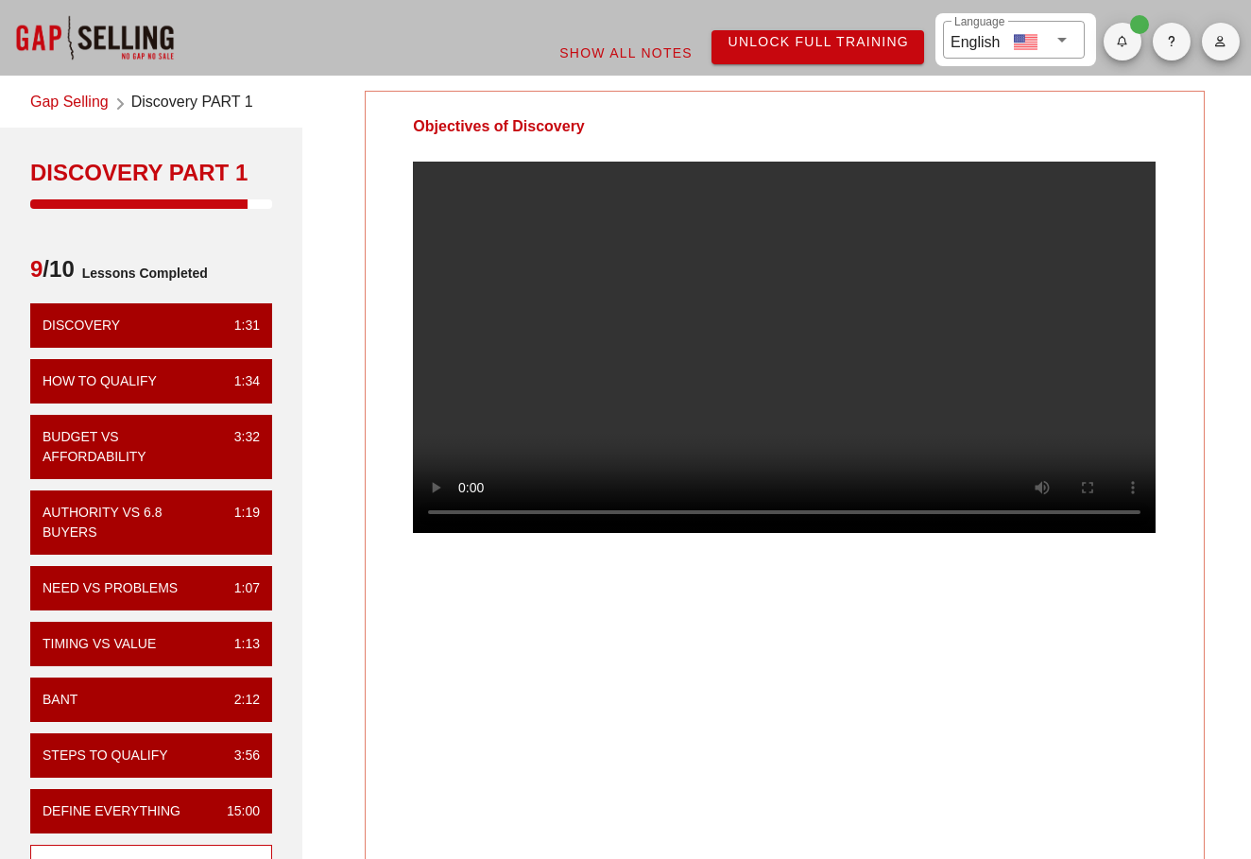
click at [782, 383] on video at bounding box center [784, 347] width 742 height 371
click at [788, 378] on video at bounding box center [784, 347] width 742 height 371
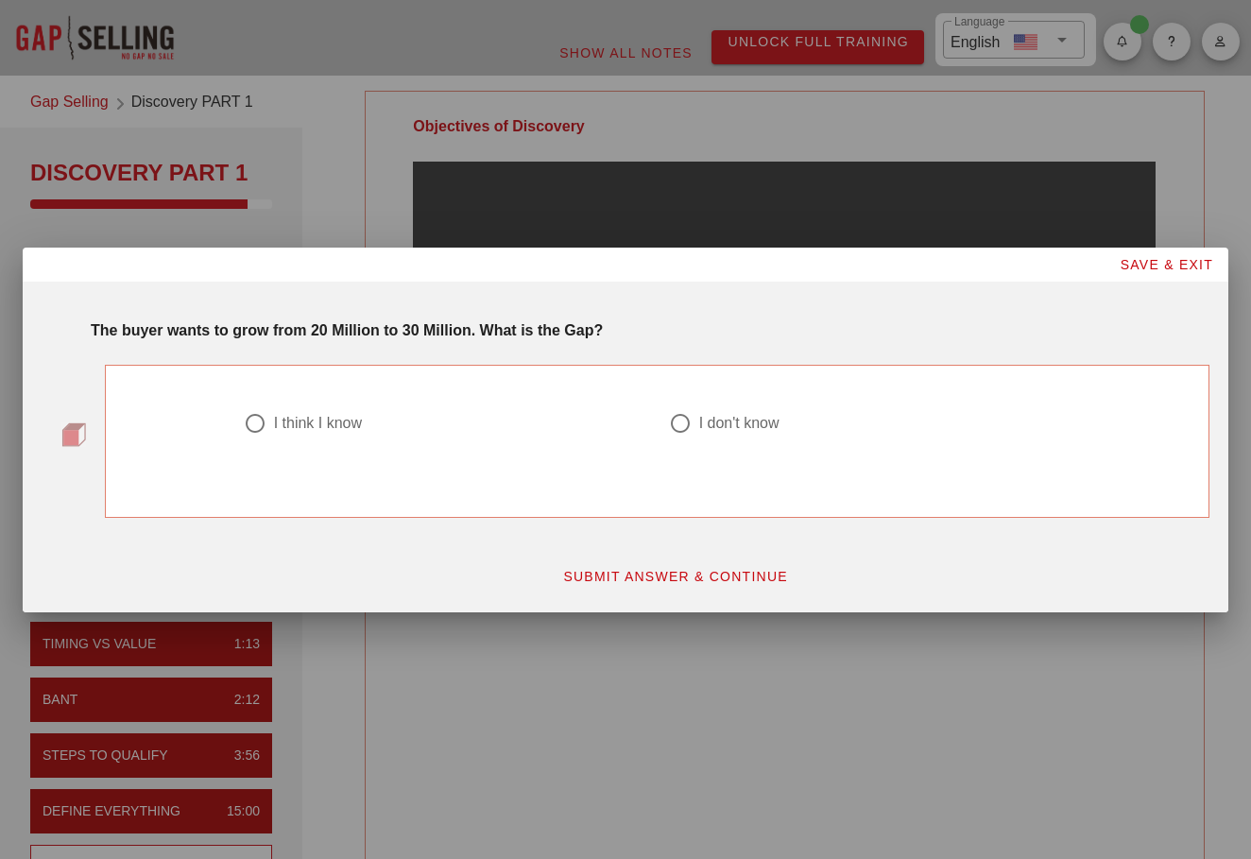
click at [276, 424] on div "I think I know" at bounding box center [318, 423] width 88 height 19
radio input "true"
click at [647, 569] on span "SUBMIT ANSWER & CONTINUE" at bounding box center [675, 576] width 226 height 15
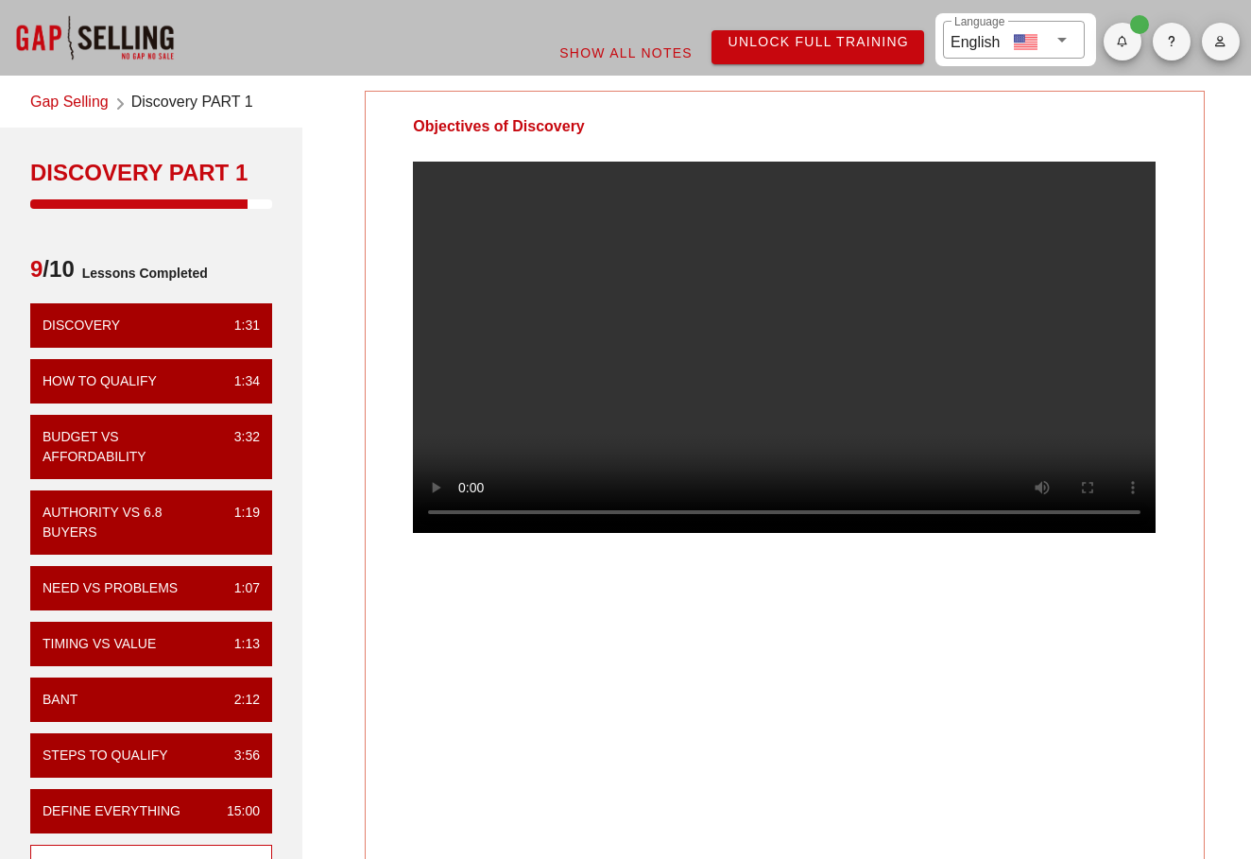
click at [714, 392] on video at bounding box center [784, 347] width 742 height 371
click at [747, 326] on video at bounding box center [784, 347] width 742 height 371
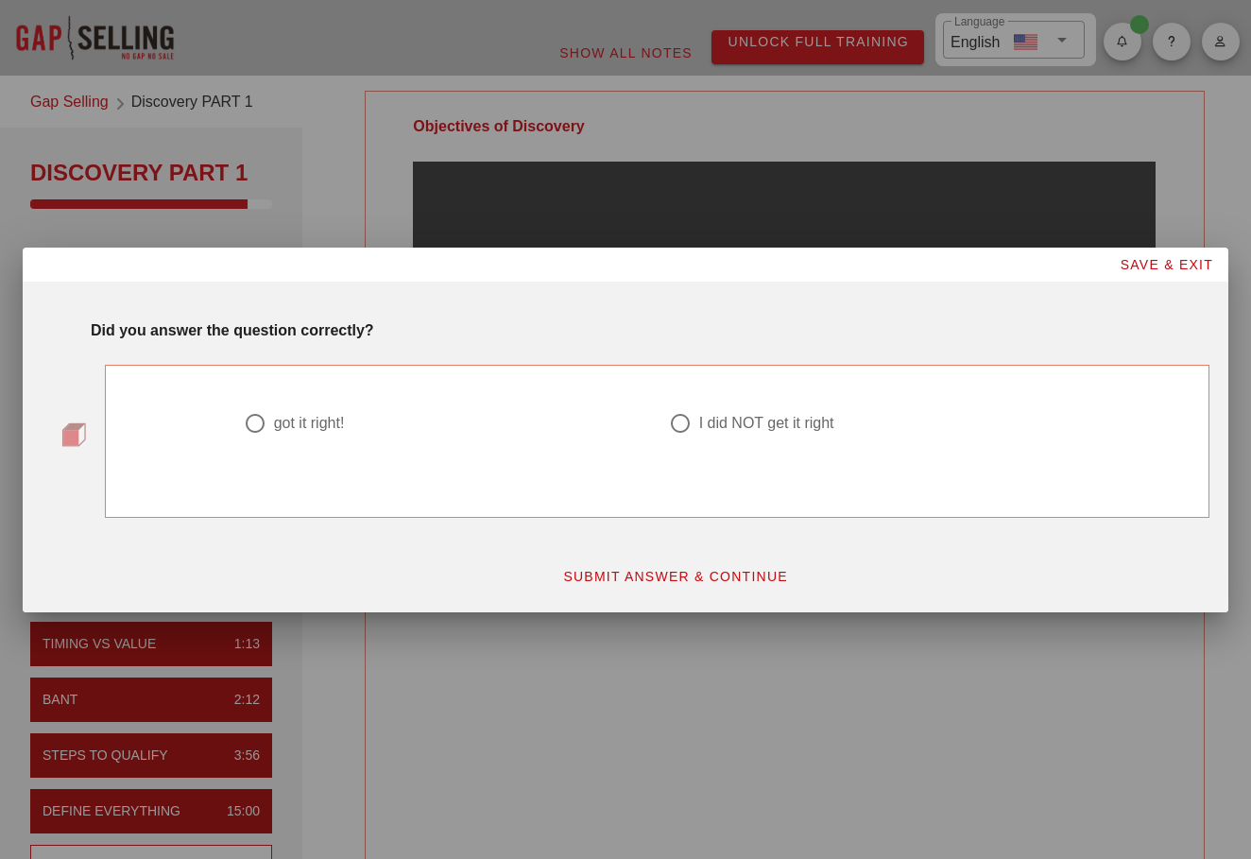
click at [294, 418] on div "got it right!" at bounding box center [309, 423] width 71 height 19
radio input "true"
click at [631, 571] on span "SUBMIT ANSWER & CONTINUE" at bounding box center [675, 576] width 226 height 15
click at [283, 406] on div "I think I know" at bounding box center [444, 434] width 425 height 68
click at [298, 420] on div "I think I know" at bounding box center [318, 423] width 88 height 19
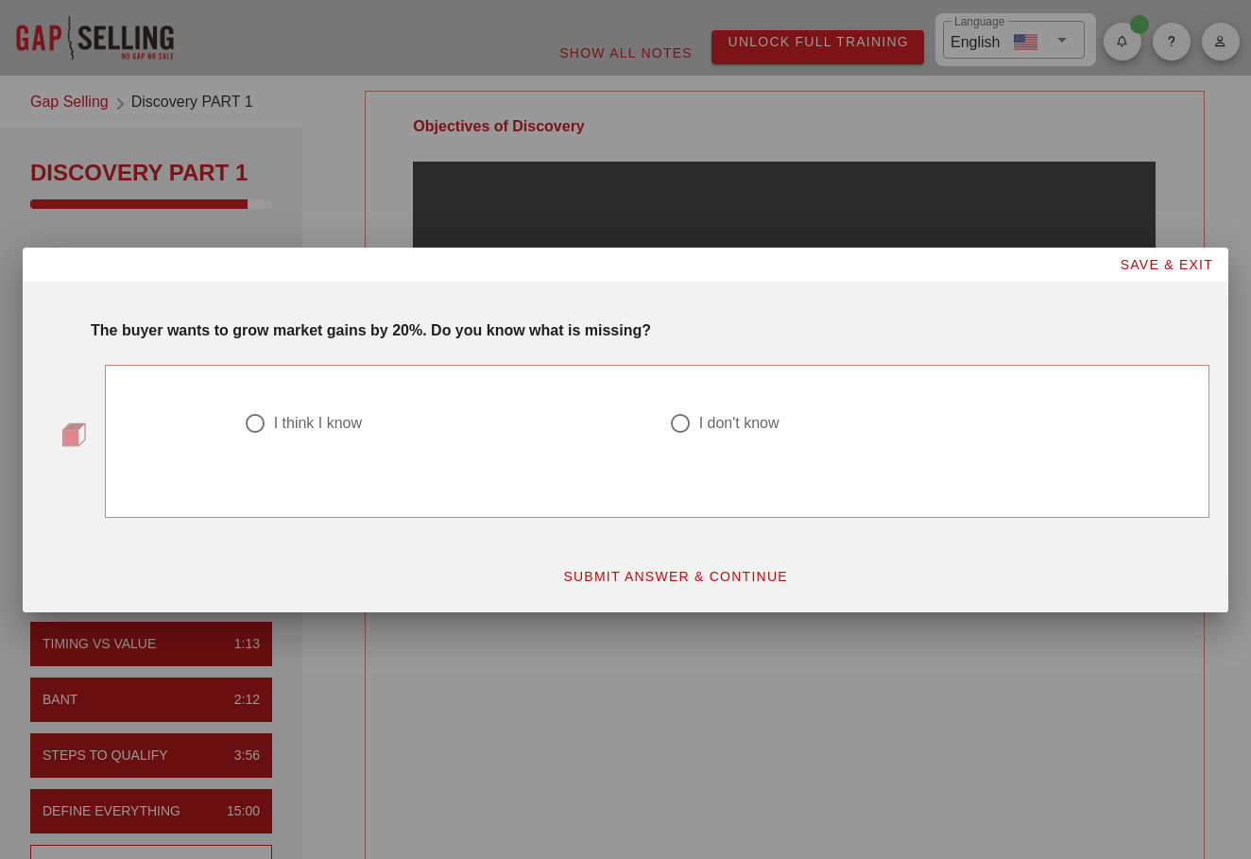
radio input "true"
click at [648, 584] on span "SUBMIT ANSWER & CONTINUE" at bounding box center [675, 576] width 226 height 15
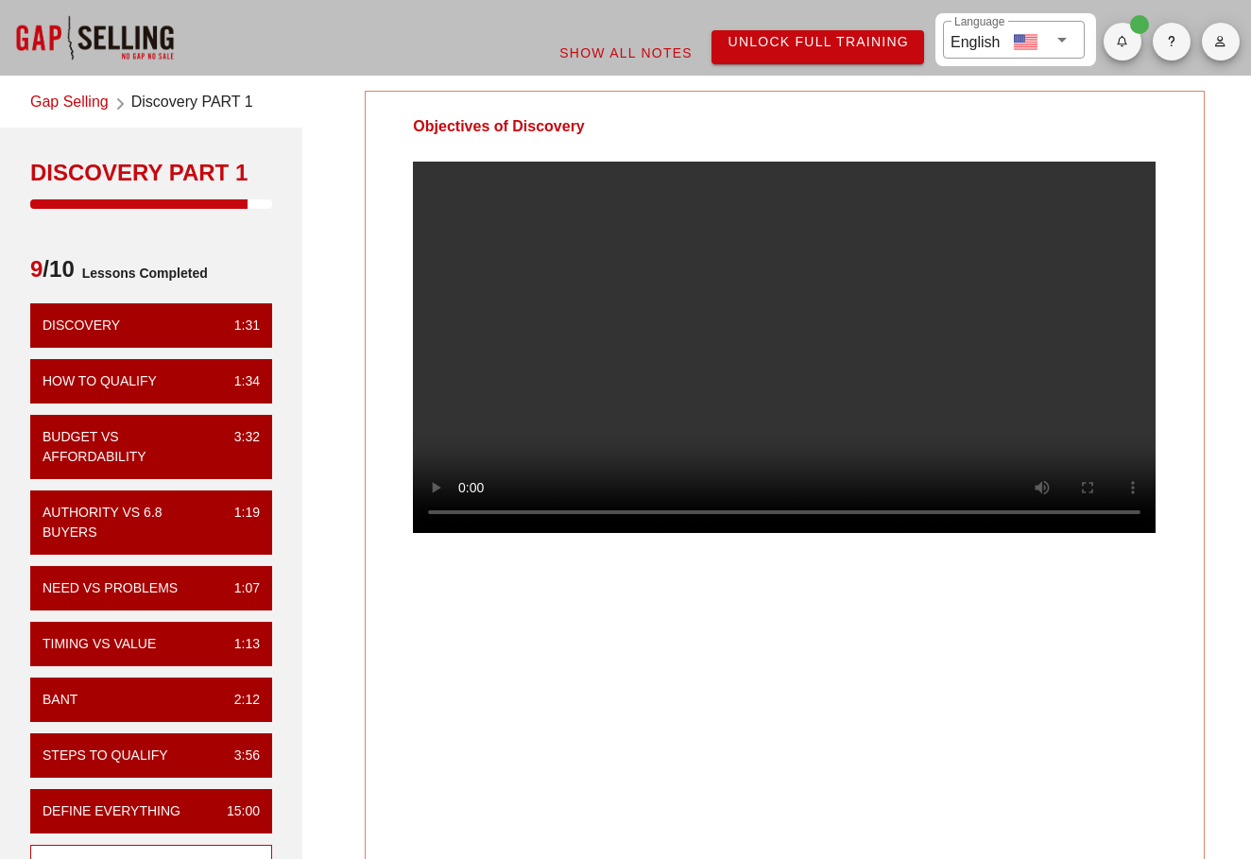
click at [706, 413] on video at bounding box center [784, 347] width 742 height 371
click at [709, 392] on video at bounding box center [784, 347] width 742 height 371
click at [707, 383] on video at bounding box center [784, 347] width 742 height 371
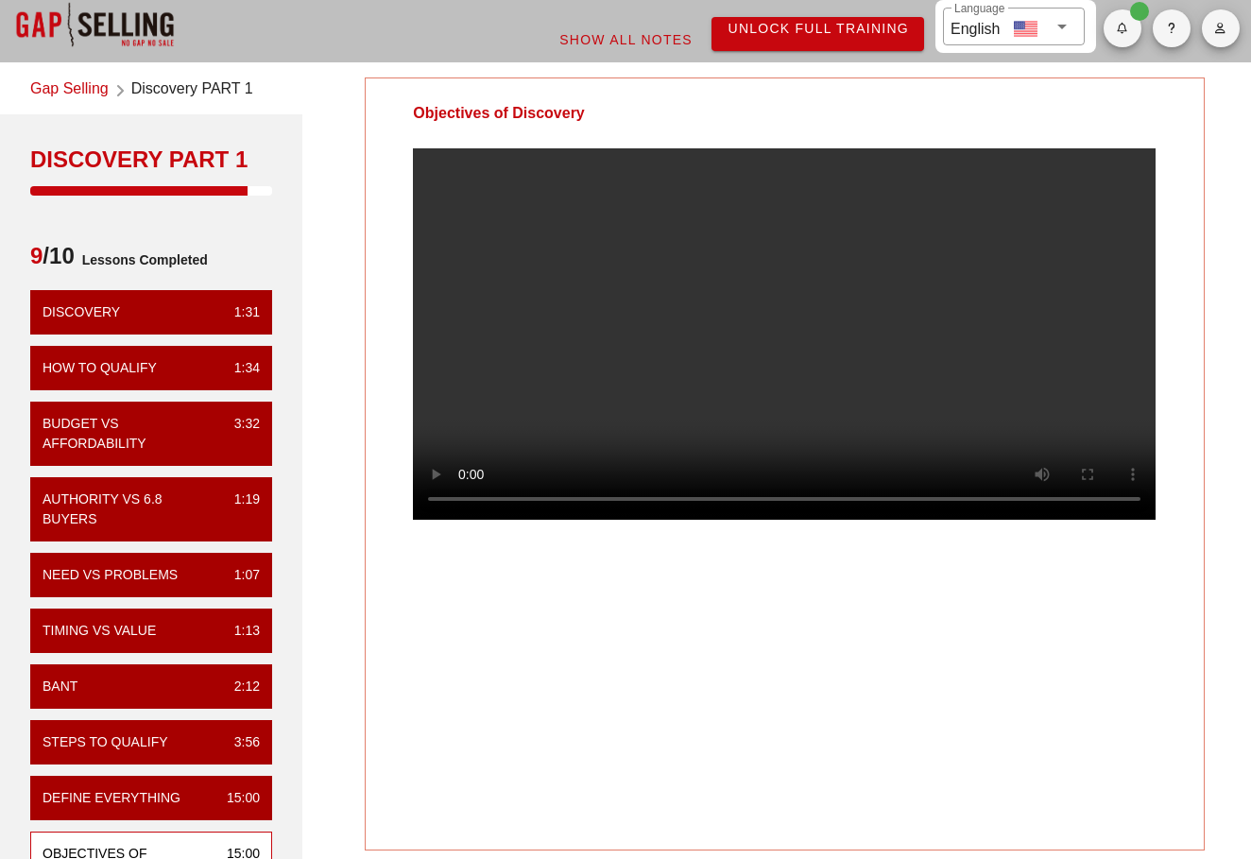
click at [707, 383] on video at bounding box center [784, 333] width 742 height 371
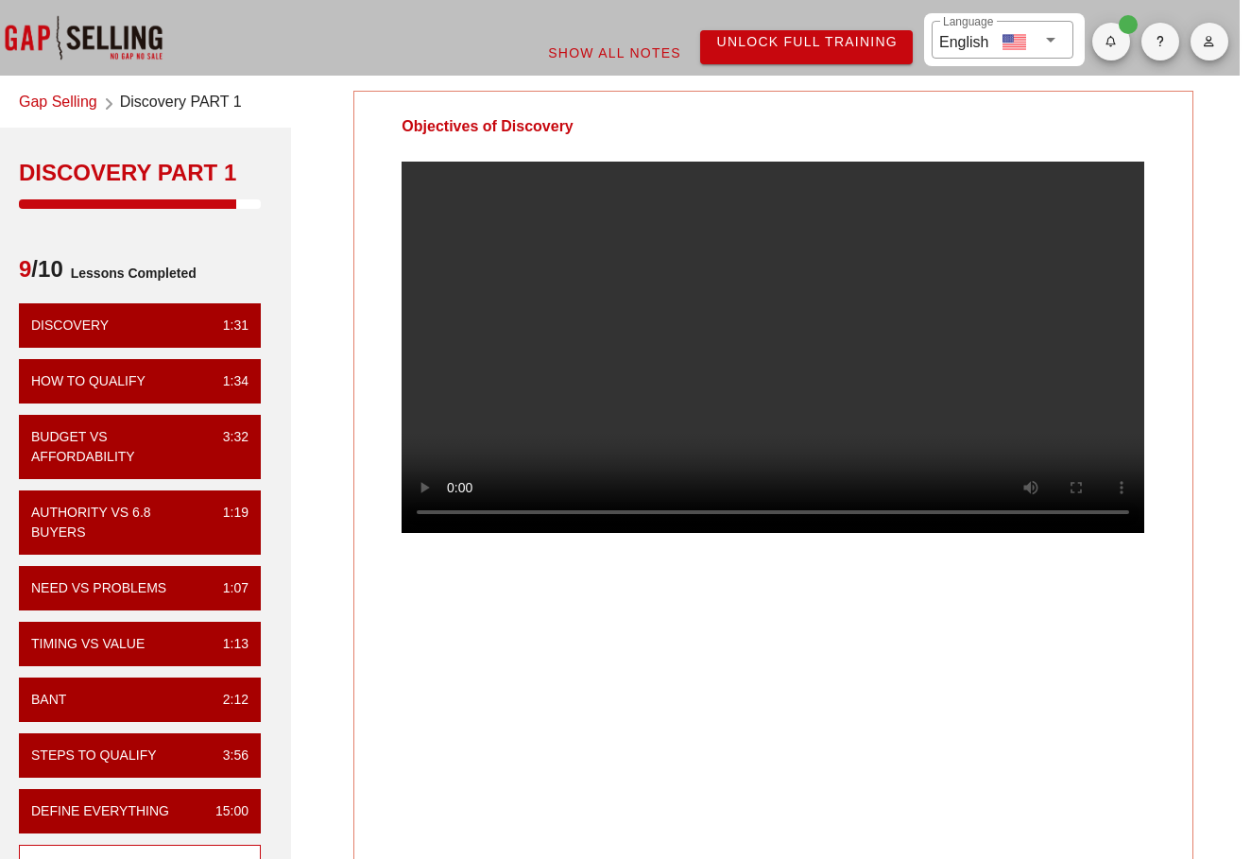
scroll to position [0, 12]
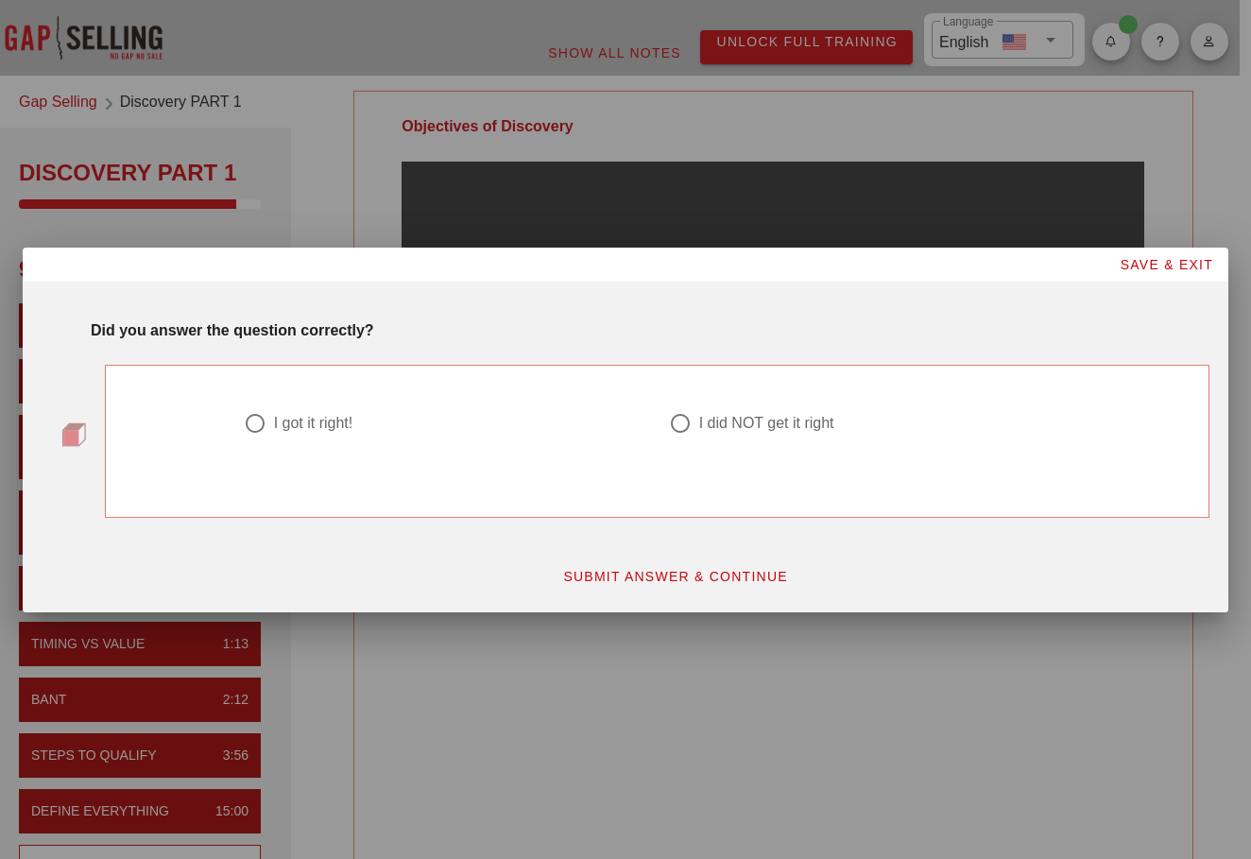
drag, startPoint x: 695, startPoint y: 340, endPoint x: 738, endPoint y: 324, distance: 45.4
click at [738, 324] on div "Unlock Full Training ​ Language English Show All Notes Gap Selling Discovery PA…" at bounding box center [614, 571] width 1251 height 1142
click at [349, 417] on div "I got it right!" at bounding box center [313, 423] width 79 height 19
radio input "true"
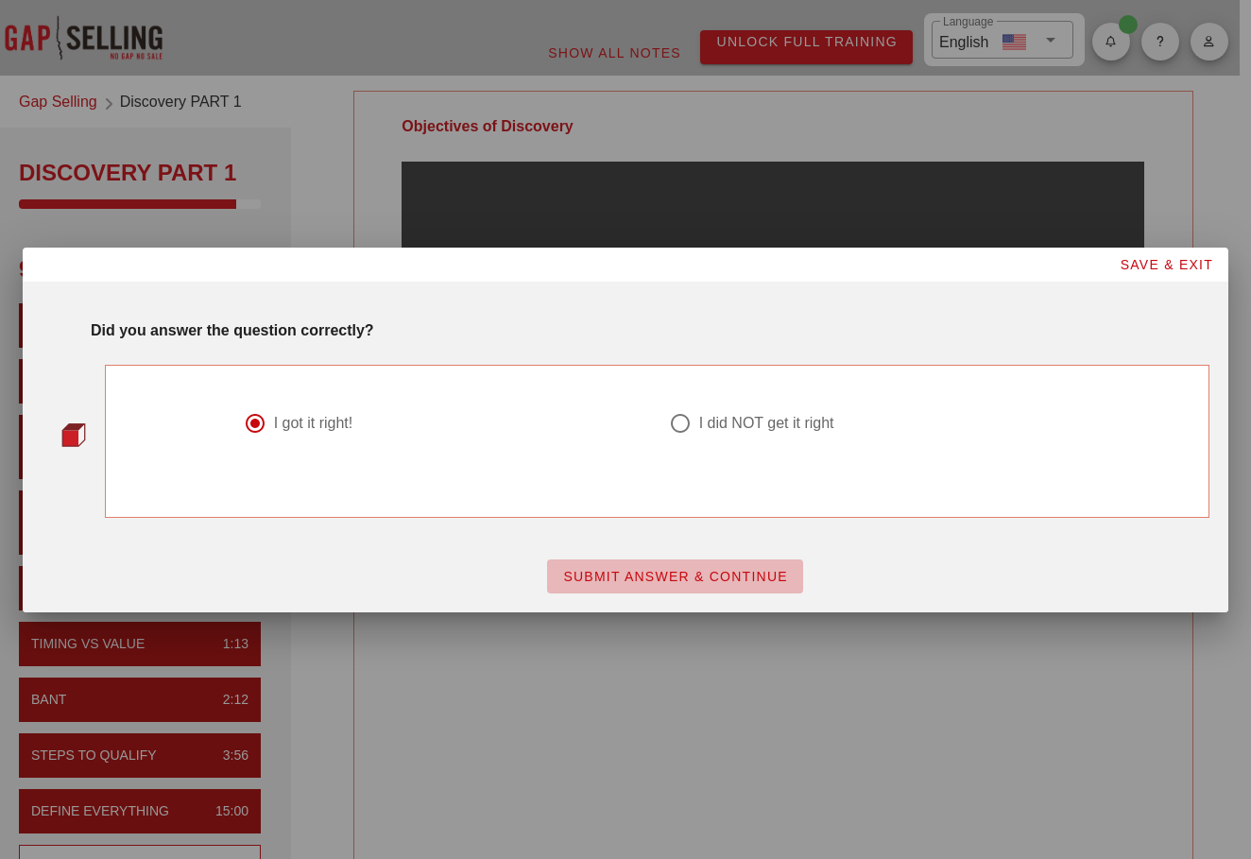
click at [629, 571] on span "SUBMIT ANSWER & CONTINUE" at bounding box center [675, 576] width 226 height 15
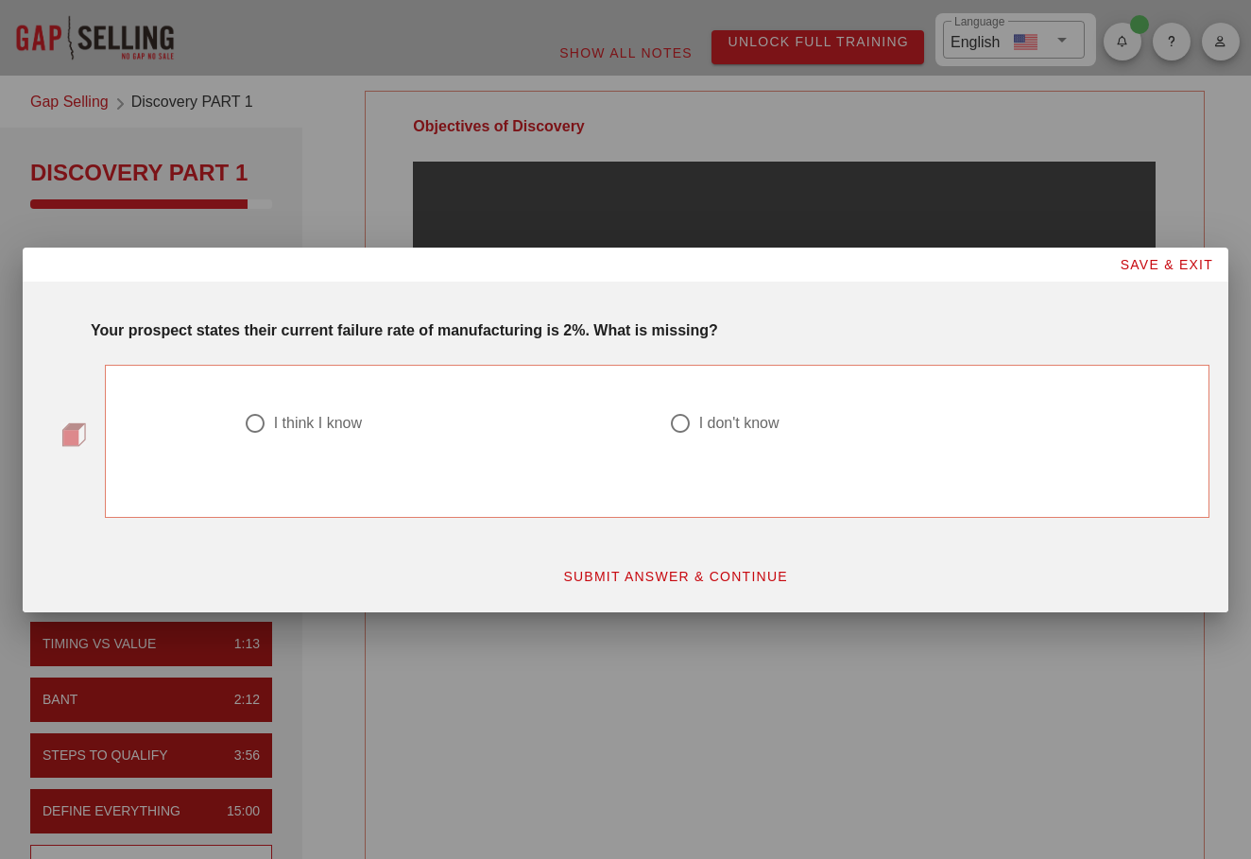
click at [403, 332] on strong "Your prospect states their current failure rate of manufacturing is 2%. What is…" at bounding box center [404, 330] width 627 height 16
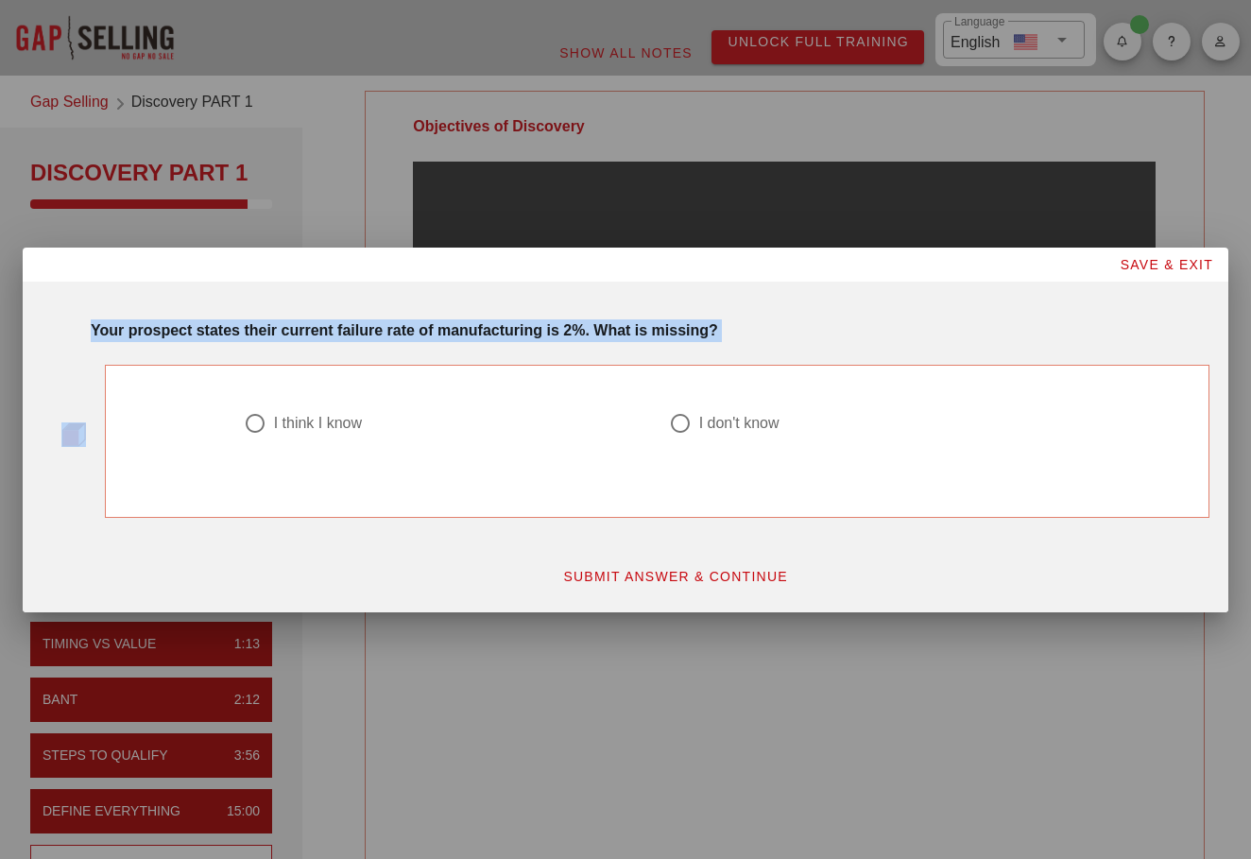
click at [403, 332] on strong "Your prospect states their current failure rate of manufacturing is 2%. What is…" at bounding box center [404, 330] width 627 height 16
click at [455, 341] on div "Your prospect states their current failure rate of manufacturing is 2%. What is…" at bounding box center [650, 330] width 1118 height 23
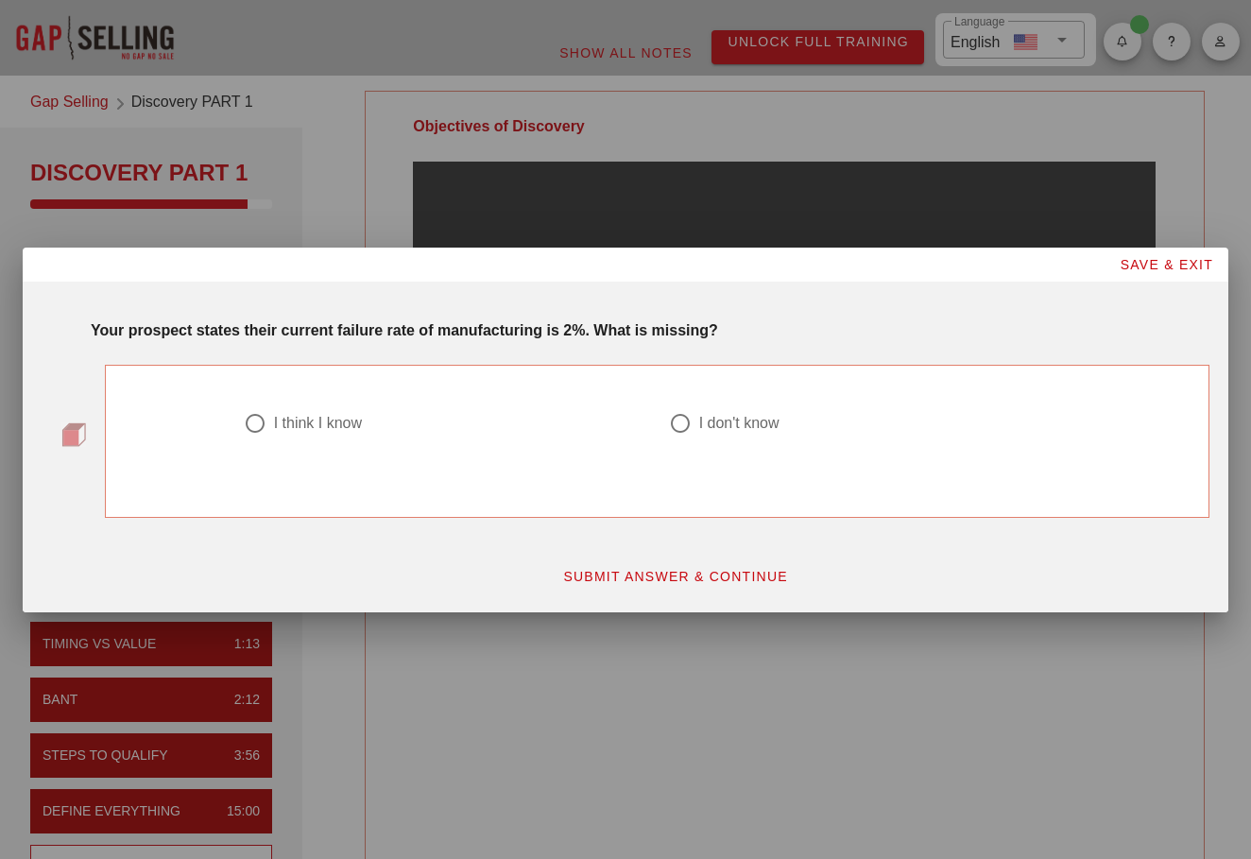
click at [328, 429] on div "I think I know" at bounding box center [318, 423] width 88 height 19
radio input "true"
click at [664, 572] on span "SUBMIT ANSWER & CONTINUE" at bounding box center [675, 576] width 226 height 15
click at [333, 422] on div "I got it right!" at bounding box center [313, 423] width 79 height 19
radio input "true"
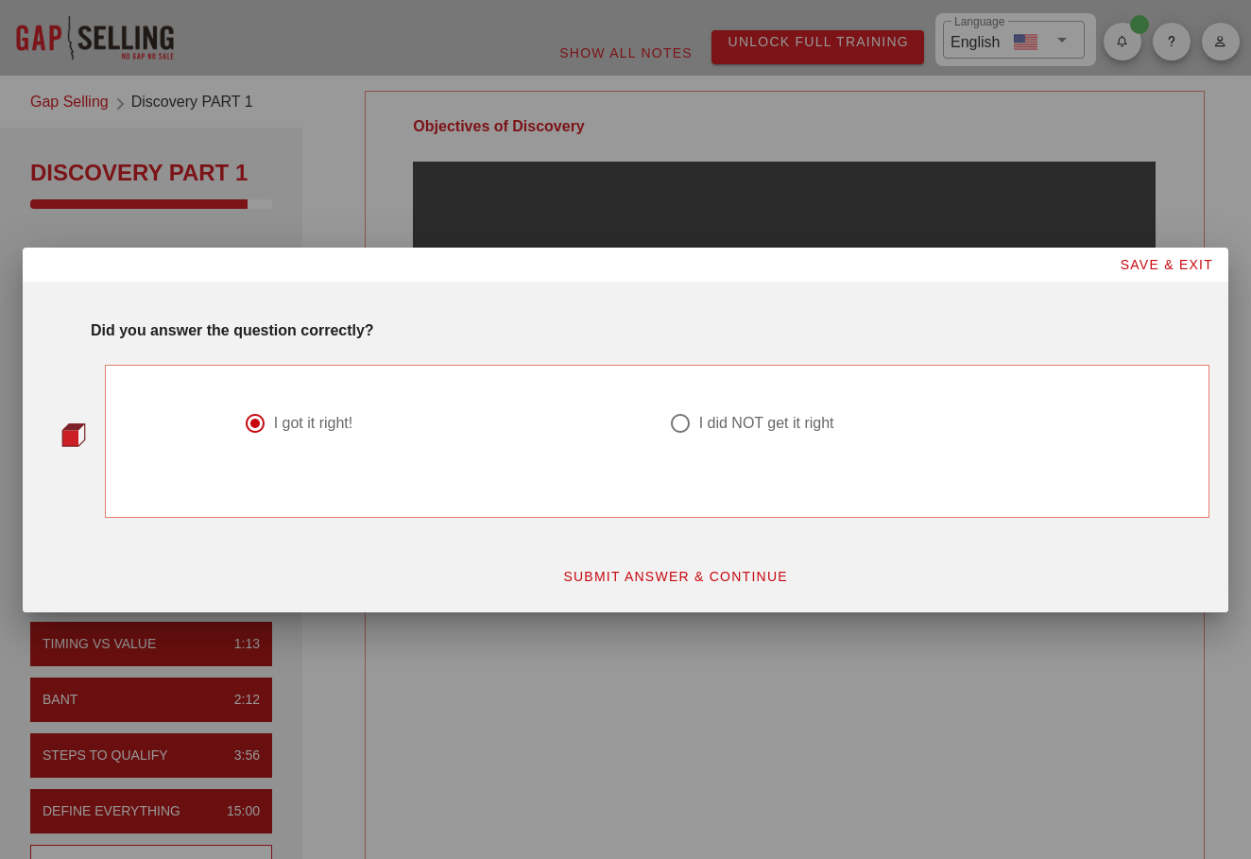
click at [672, 566] on button "SUBMIT ANSWER & CONTINUE" at bounding box center [675, 576] width 256 height 34
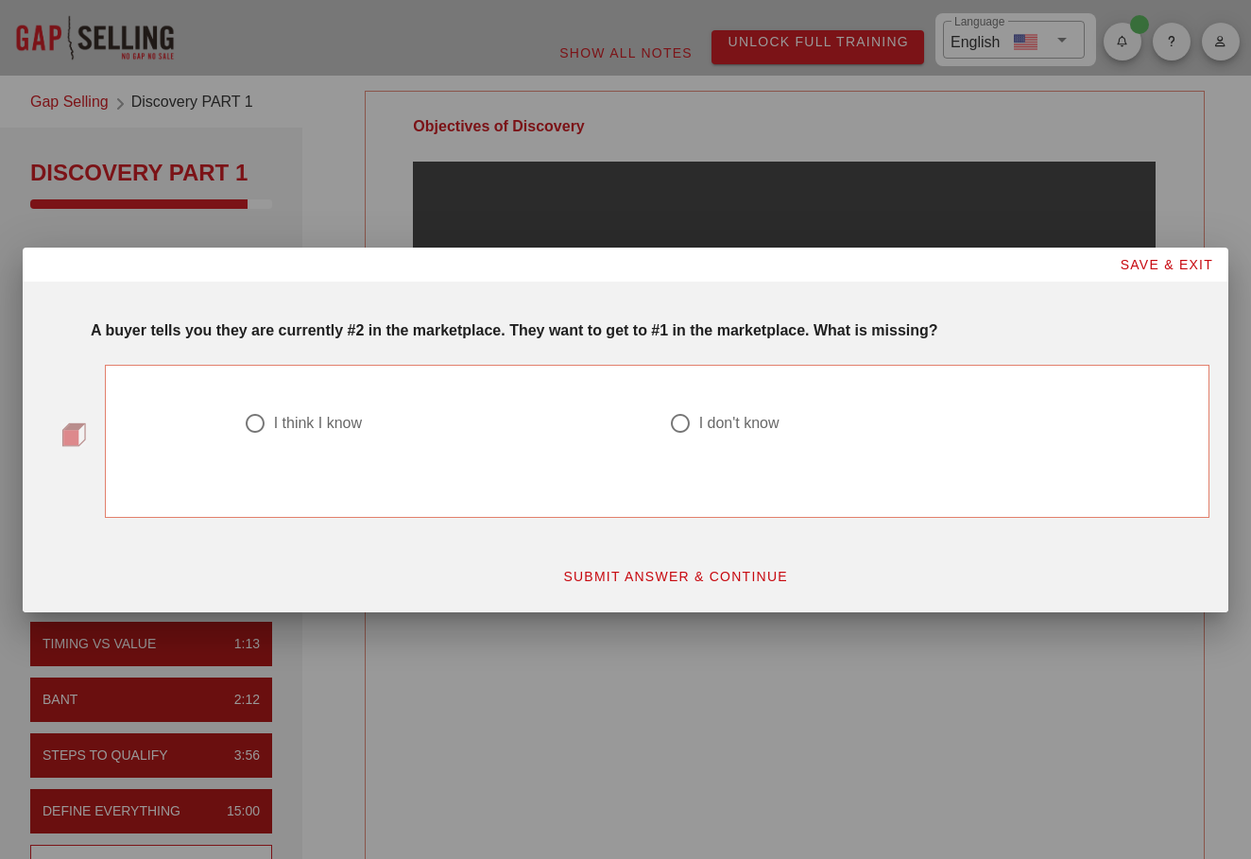
click at [309, 426] on div "I think I know" at bounding box center [318, 423] width 88 height 19
radio input "true"
click at [652, 580] on span "SUBMIT ANSWER & CONTINUE" at bounding box center [675, 576] width 226 height 15
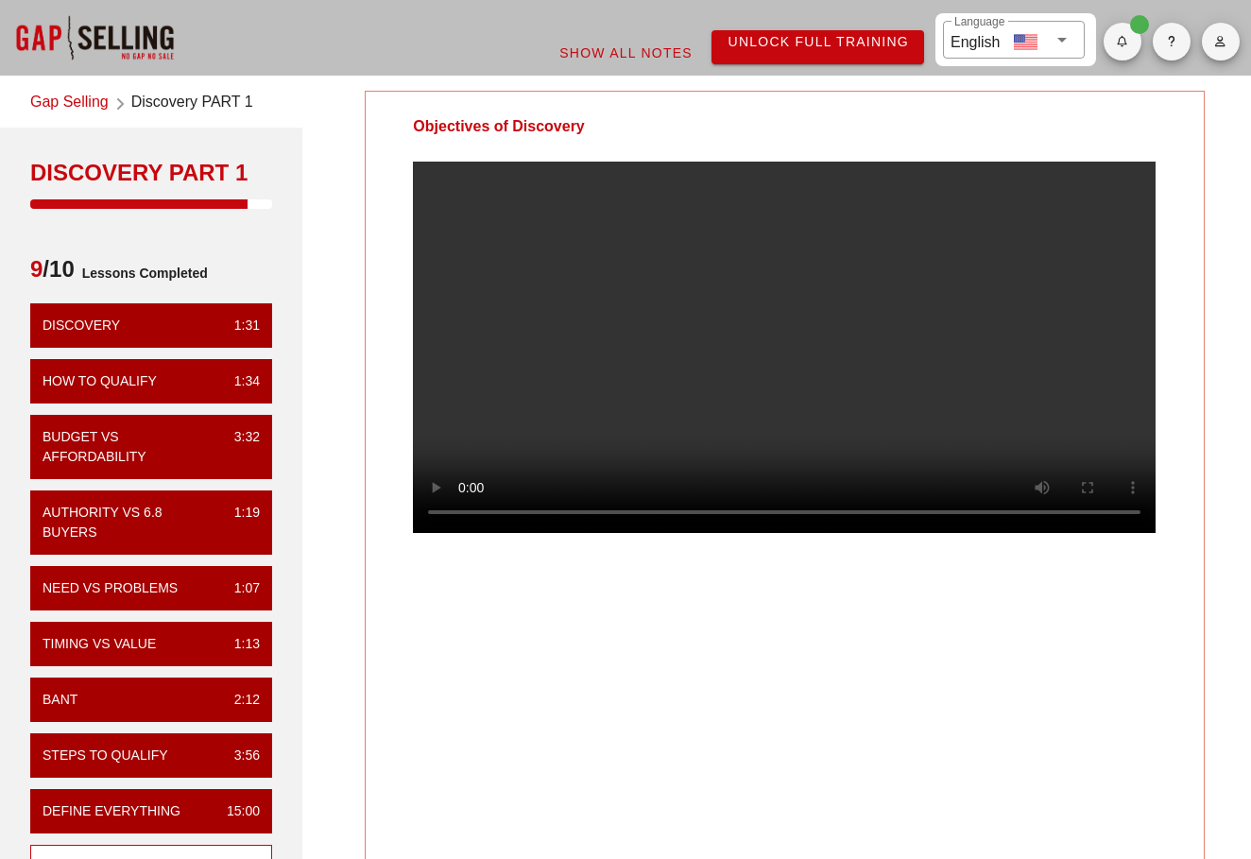
click at [691, 725] on div "Objectives of Discovery" at bounding box center [784, 477] width 839 height 773
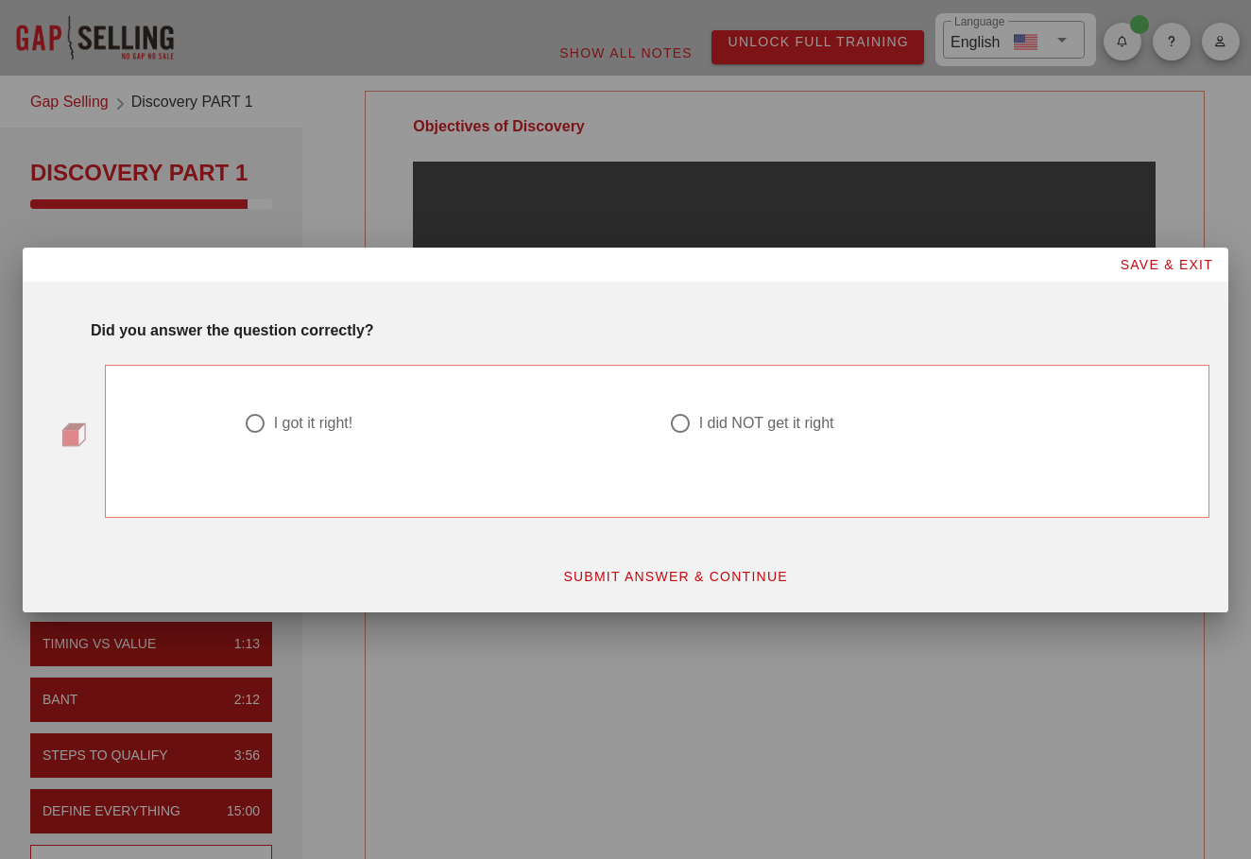
click at [318, 429] on div "I got it right!" at bounding box center [313, 423] width 79 height 19
radio input "true"
click at [615, 571] on span "SUBMIT ANSWER & CONTINUE" at bounding box center [675, 576] width 226 height 15
click at [688, 419] on div at bounding box center [680, 423] width 32 height 32
radio input "true"
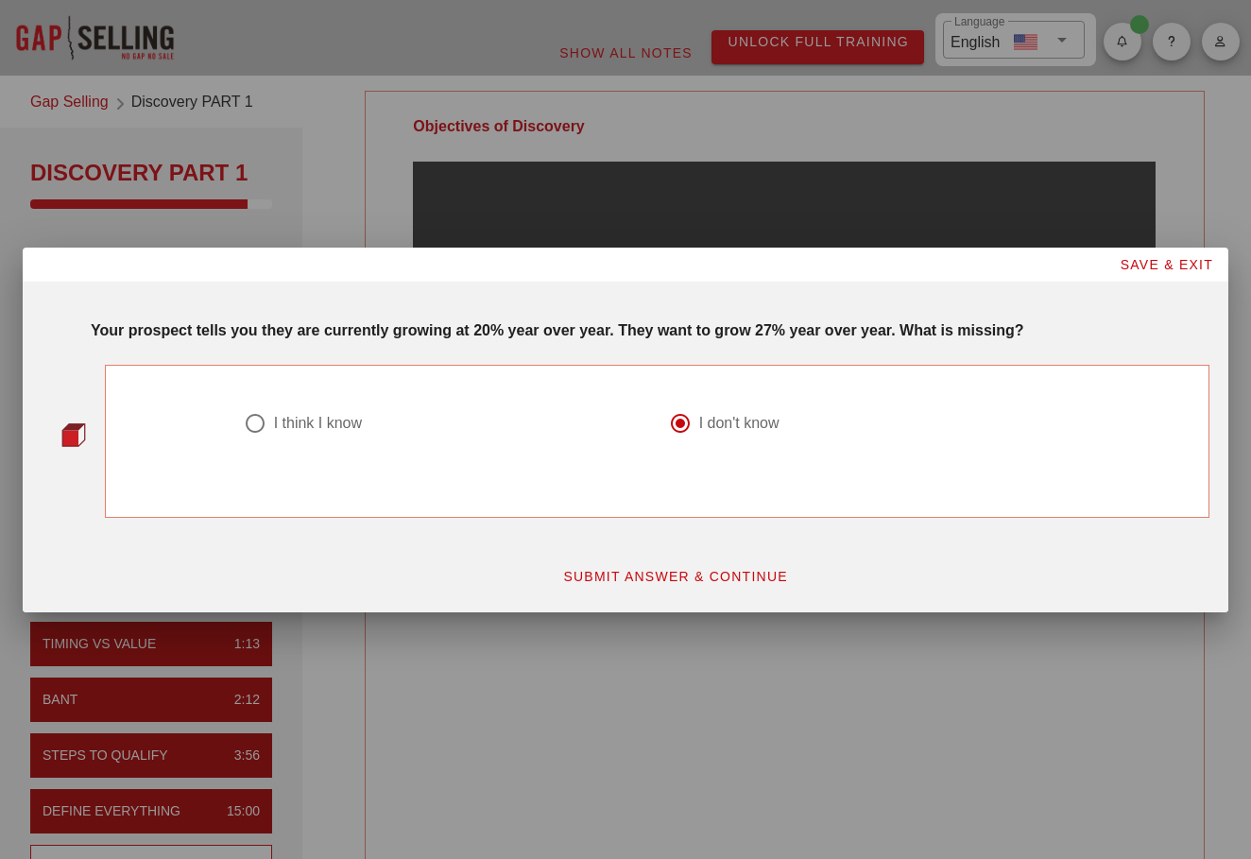
click at [350, 419] on div "I think I know" at bounding box center [318, 423] width 88 height 19
click at [680, 400] on div "I don't know" at bounding box center [869, 434] width 425 height 68
click at [680, 428] on div at bounding box center [680, 423] width 32 height 32
radio input "false"
radio input "true"
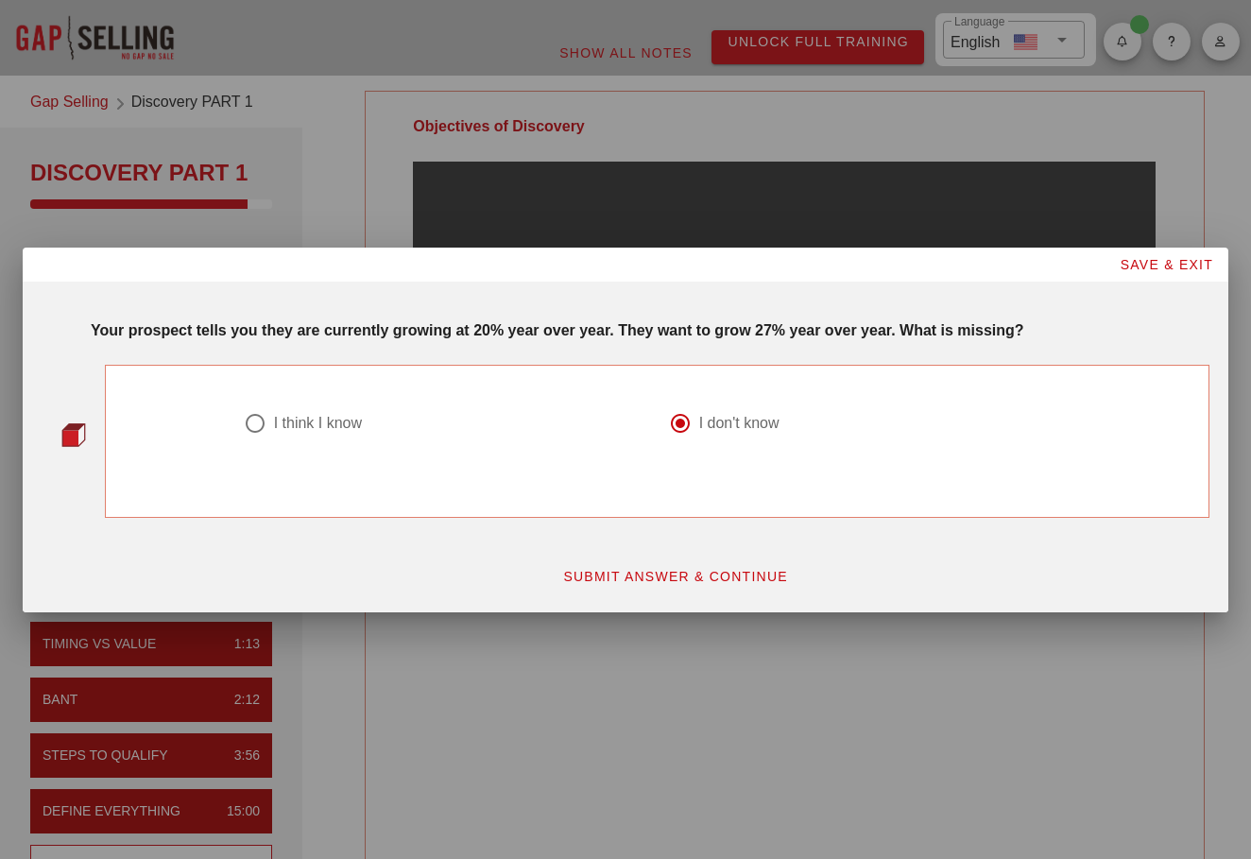
click at [668, 605] on div "Your prospect tells you they are currently growing at 20% year over year. They …" at bounding box center [625, 446] width 1205 height 331
click at [663, 582] on span "SUBMIT ANSWER & CONTINUE" at bounding box center [675, 576] width 226 height 15
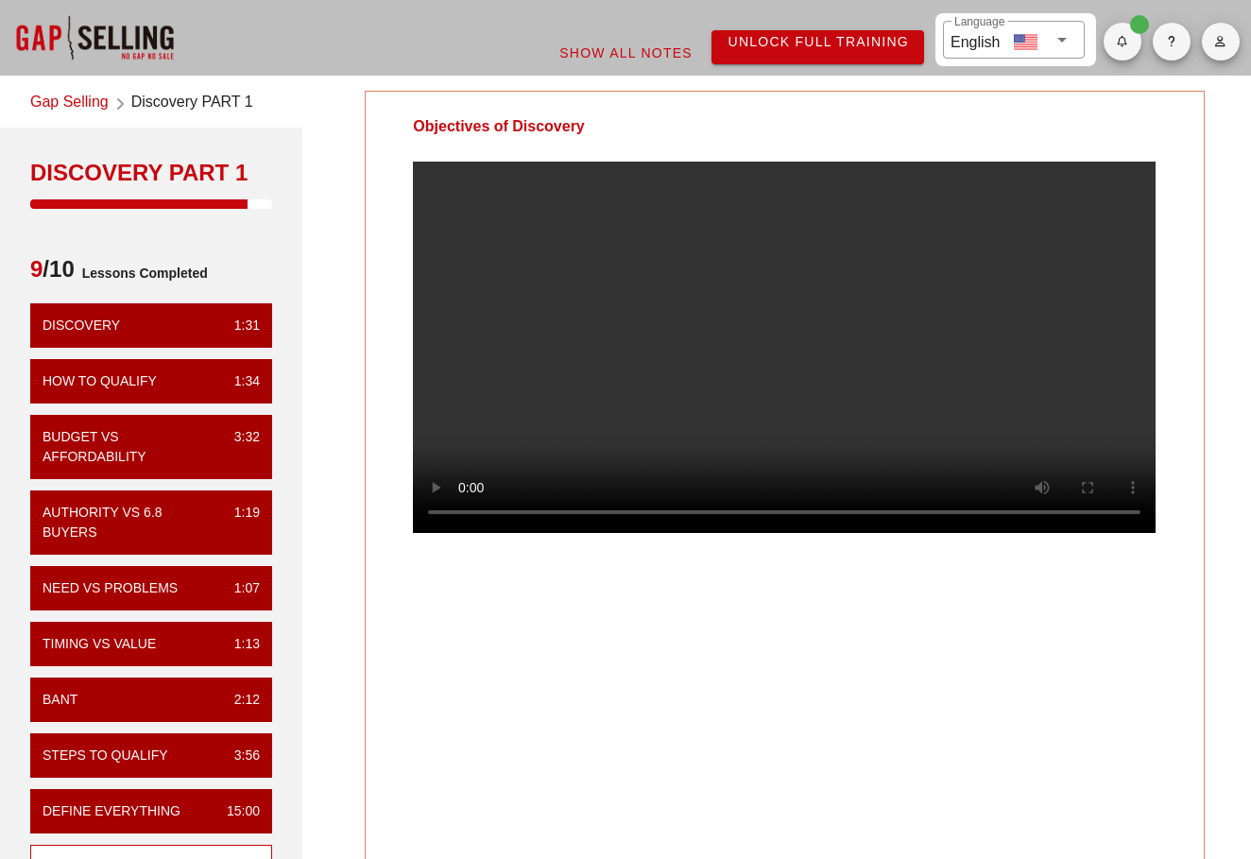
click at [588, 390] on video at bounding box center [784, 347] width 742 height 371
click at [669, 443] on video at bounding box center [784, 347] width 742 height 371
click at [664, 389] on video at bounding box center [784, 347] width 742 height 371
click at [721, 366] on video at bounding box center [784, 347] width 742 height 371
drag, startPoint x: 1096, startPoint y: 480, endPoint x: 1095, endPoint y: 495, distance: 15.1
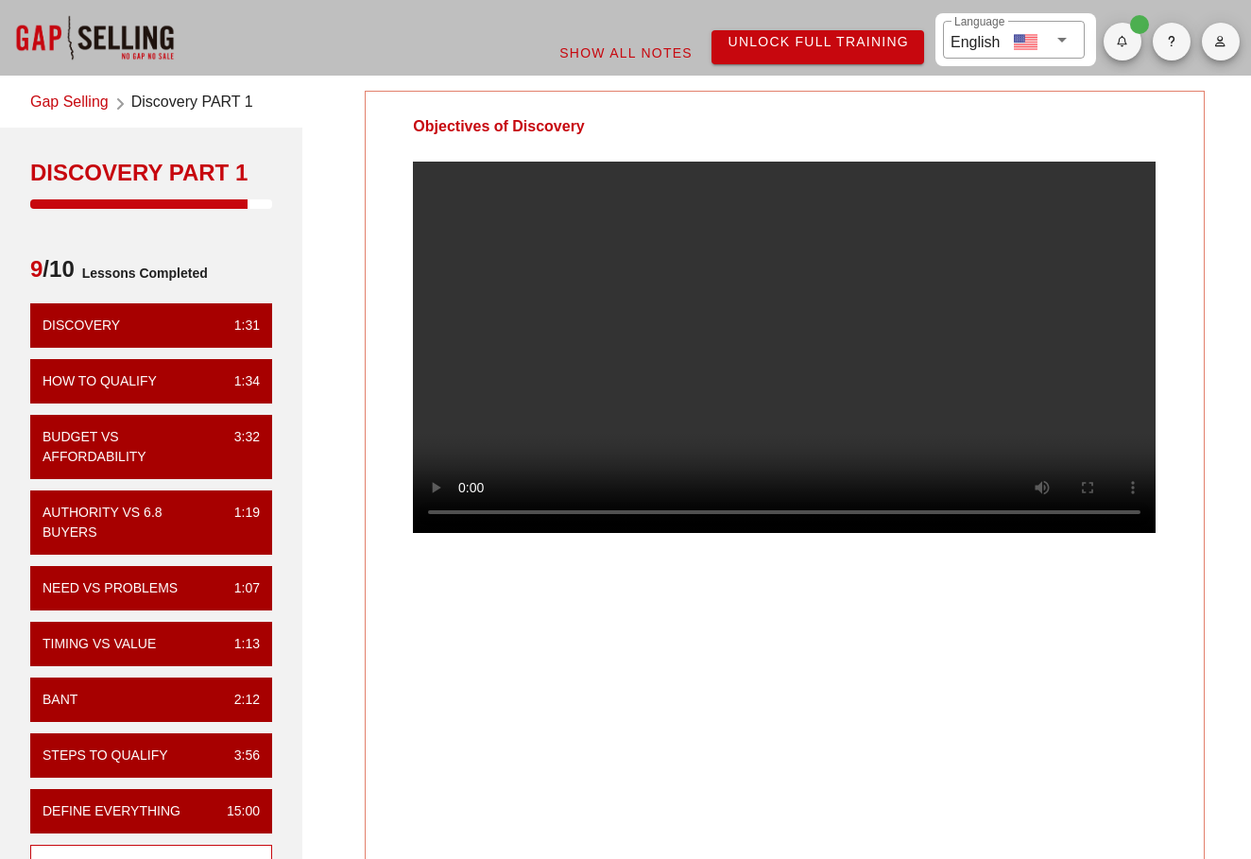
click at [1095, 495] on video at bounding box center [784, 347] width 742 height 371
click at [1095, 494] on video at bounding box center [784, 347] width 742 height 371
click at [673, 706] on div "Objectives of Discovery" at bounding box center [784, 477] width 839 height 773
click at [825, 341] on video at bounding box center [784, 347] width 742 height 371
click at [807, 318] on video at bounding box center [784, 347] width 742 height 371
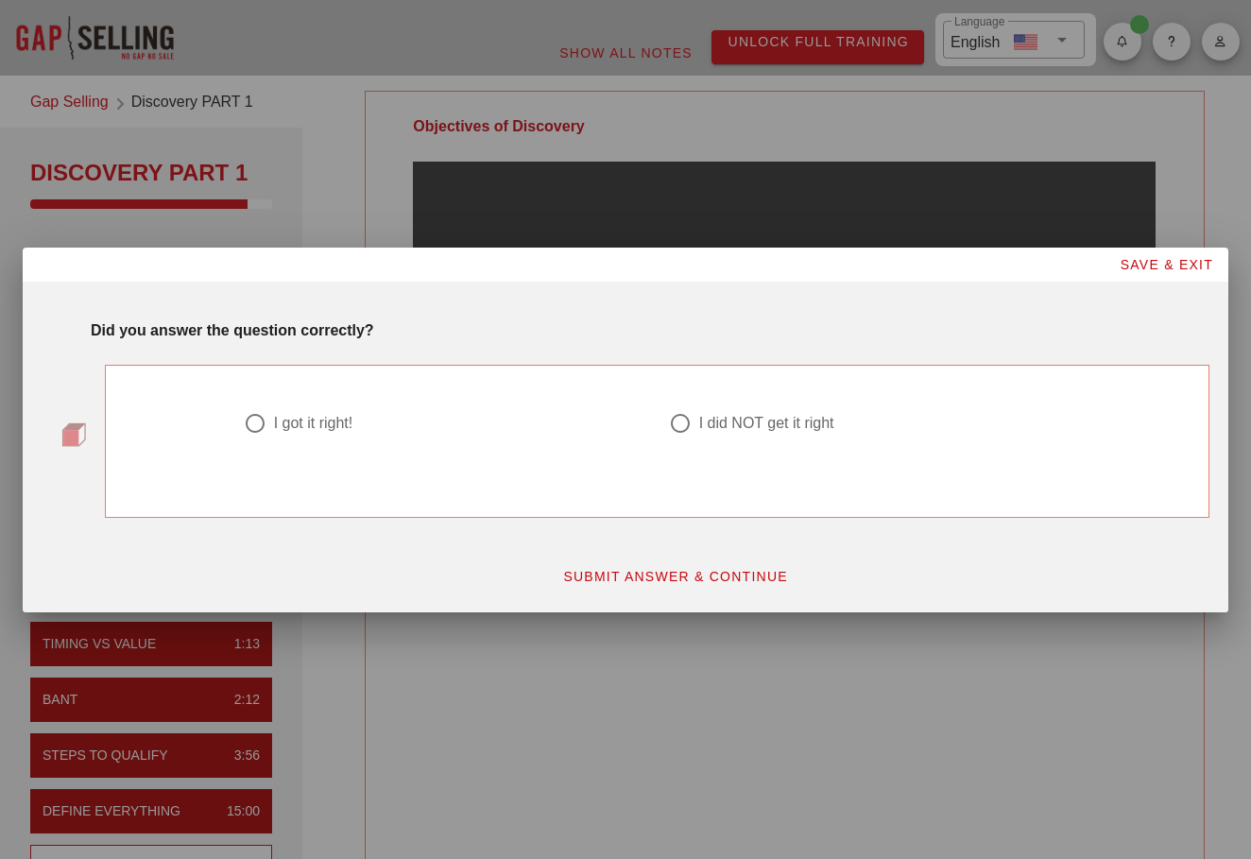
click at [324, 424] on div "I got it right!" at bounding box center [313, 423] width 79 height 19
radio input "true"
click at [617, 586] on button "SUBMIT ANSWER & CONTINUE" at bounding box center [675, 576] width 256 height 34
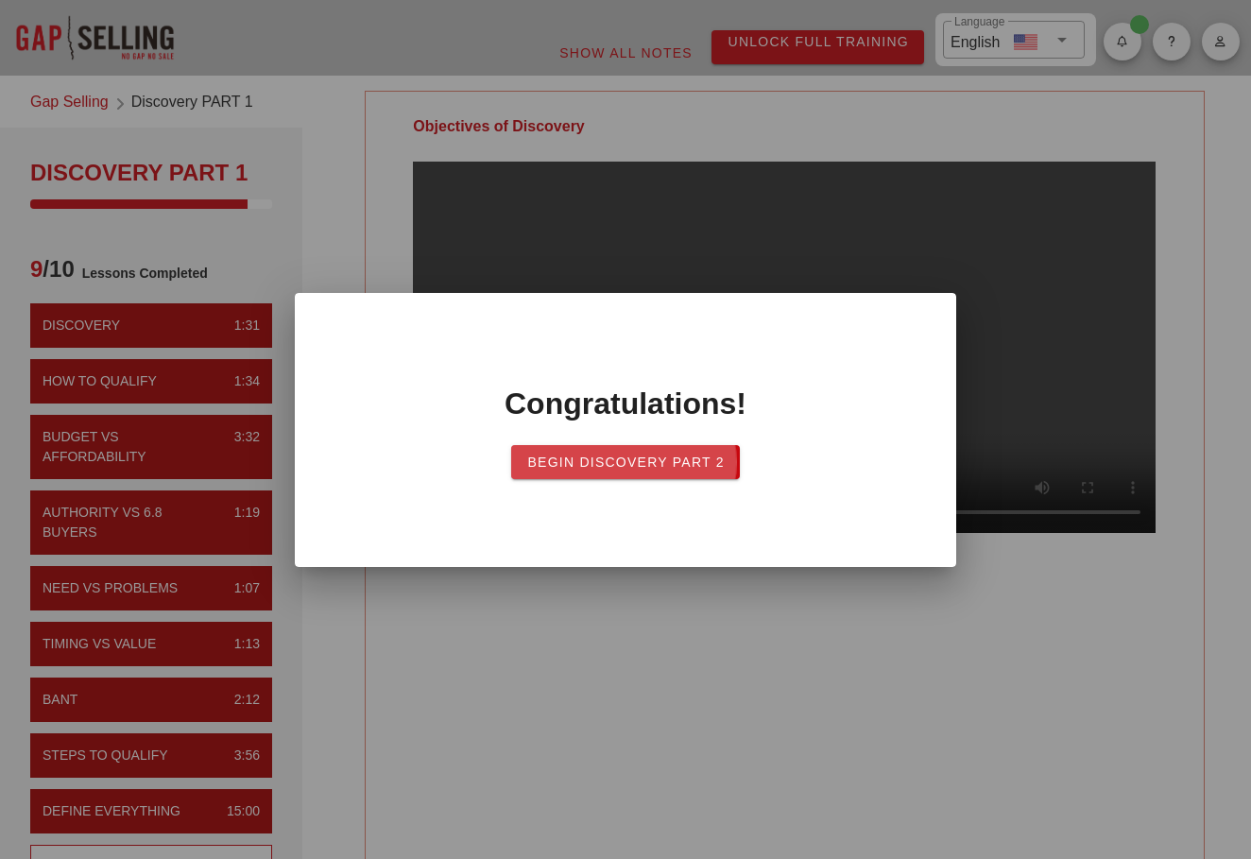
click at [629, 465] on span "Begin Discovery Part 2" at bounding box center [625, 461] width 198 height 15
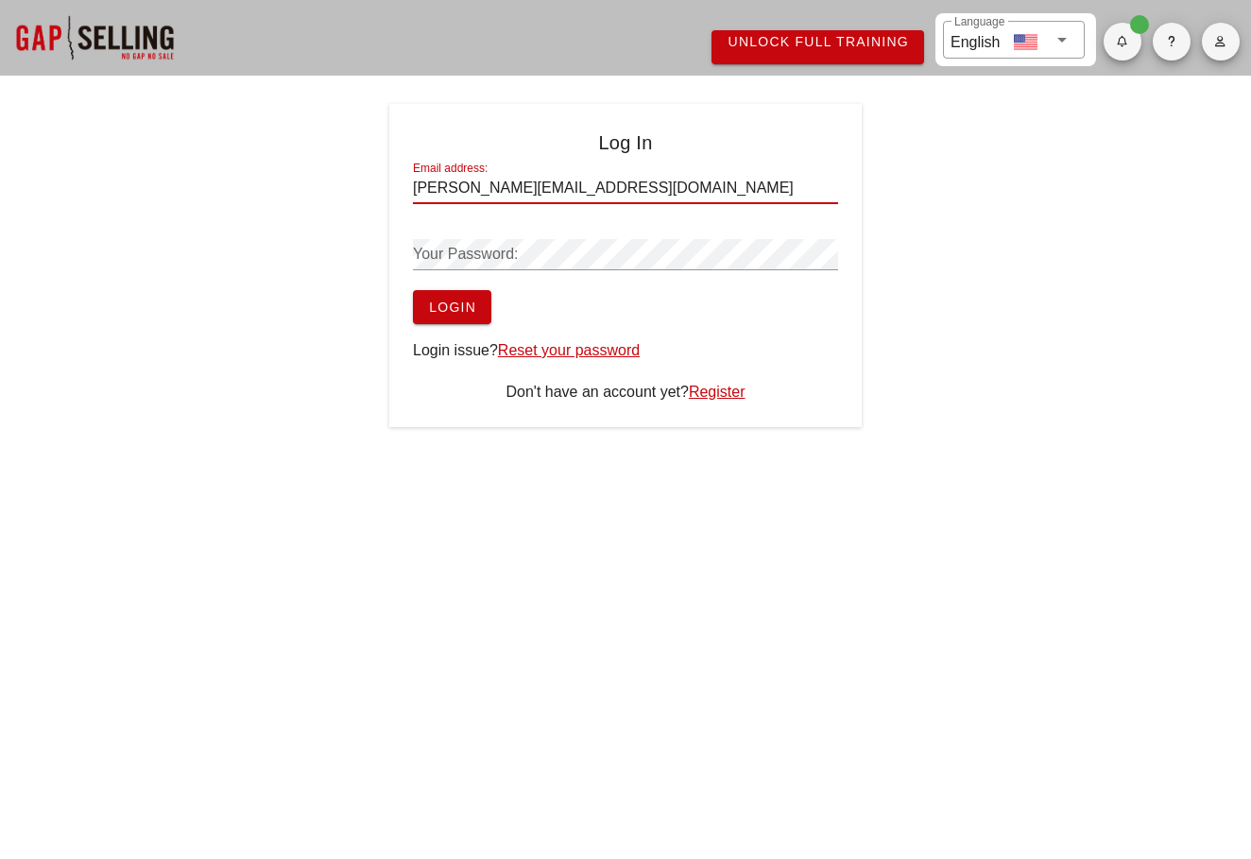
type input "jasper.zandbergen@crowdstrike.com"
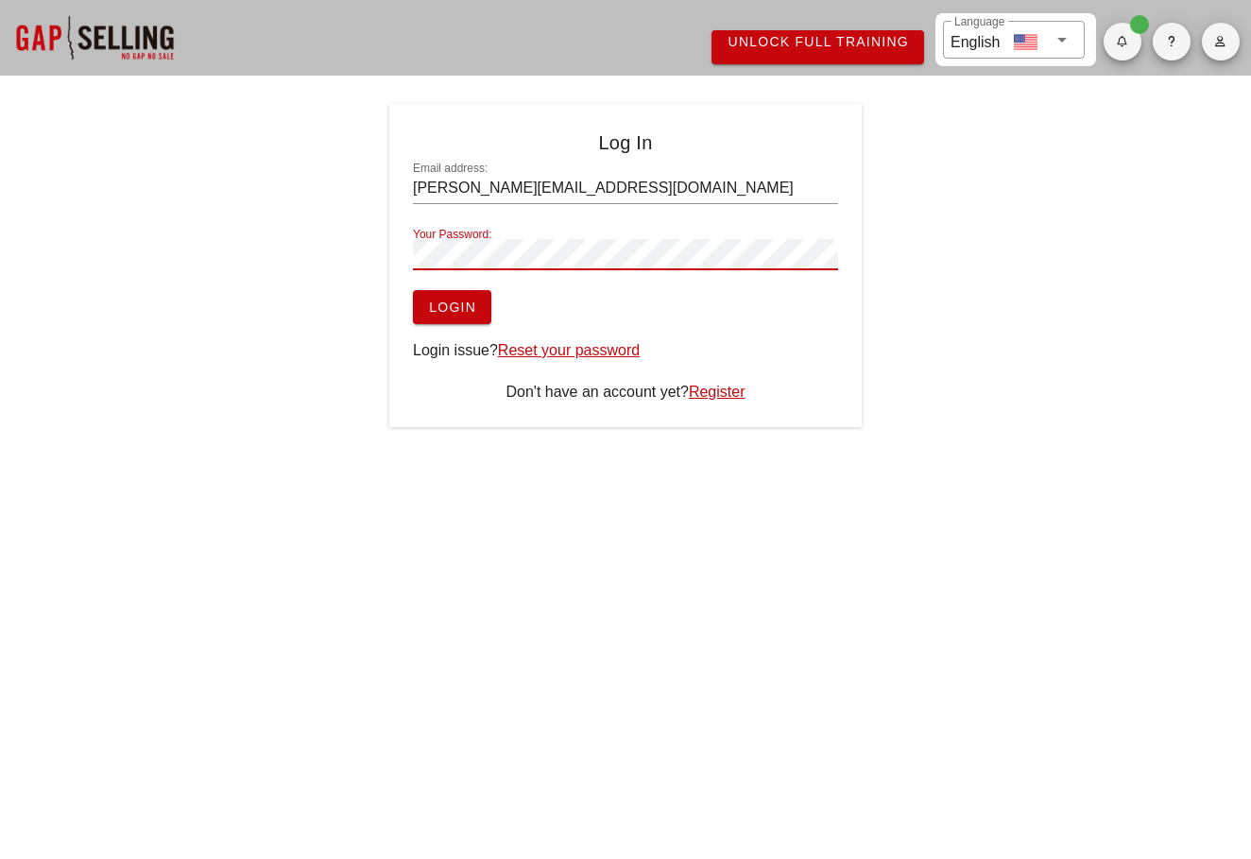
click at [452, 307] on button "Login" at bounding box center [452, 307] width 78 height 34
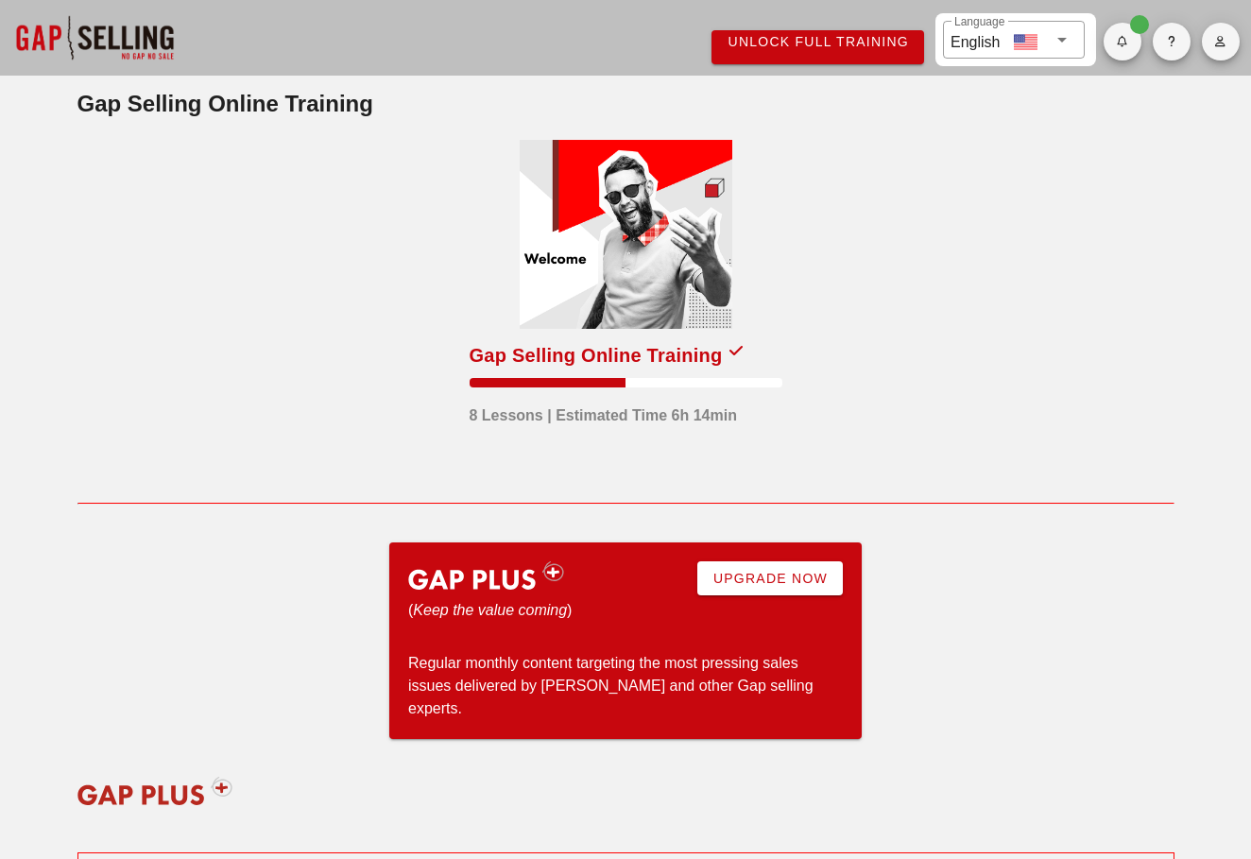
click at [650, 367] on div "Gap Selling Online Training" at bounding box center [595, 355] width 253 height 30
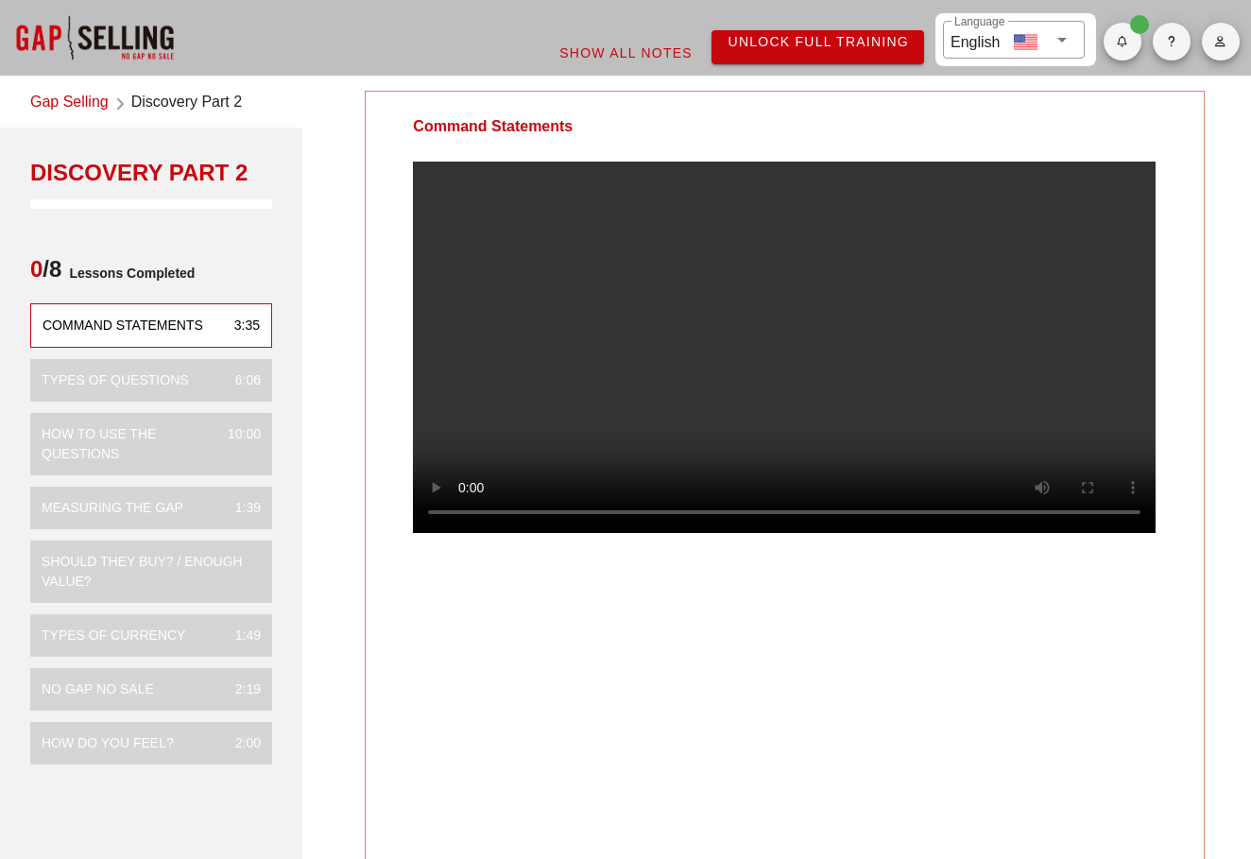
click at [690, 366] on video at bounding box center [784, 347] width 742 height 371
click at [654, 645] on div "Command Statements" at bounding box center [783, 477] width 839 height 773
click at [684, 657] on div "Command Statements" at bounding box center [783, 477] width 839 height 773
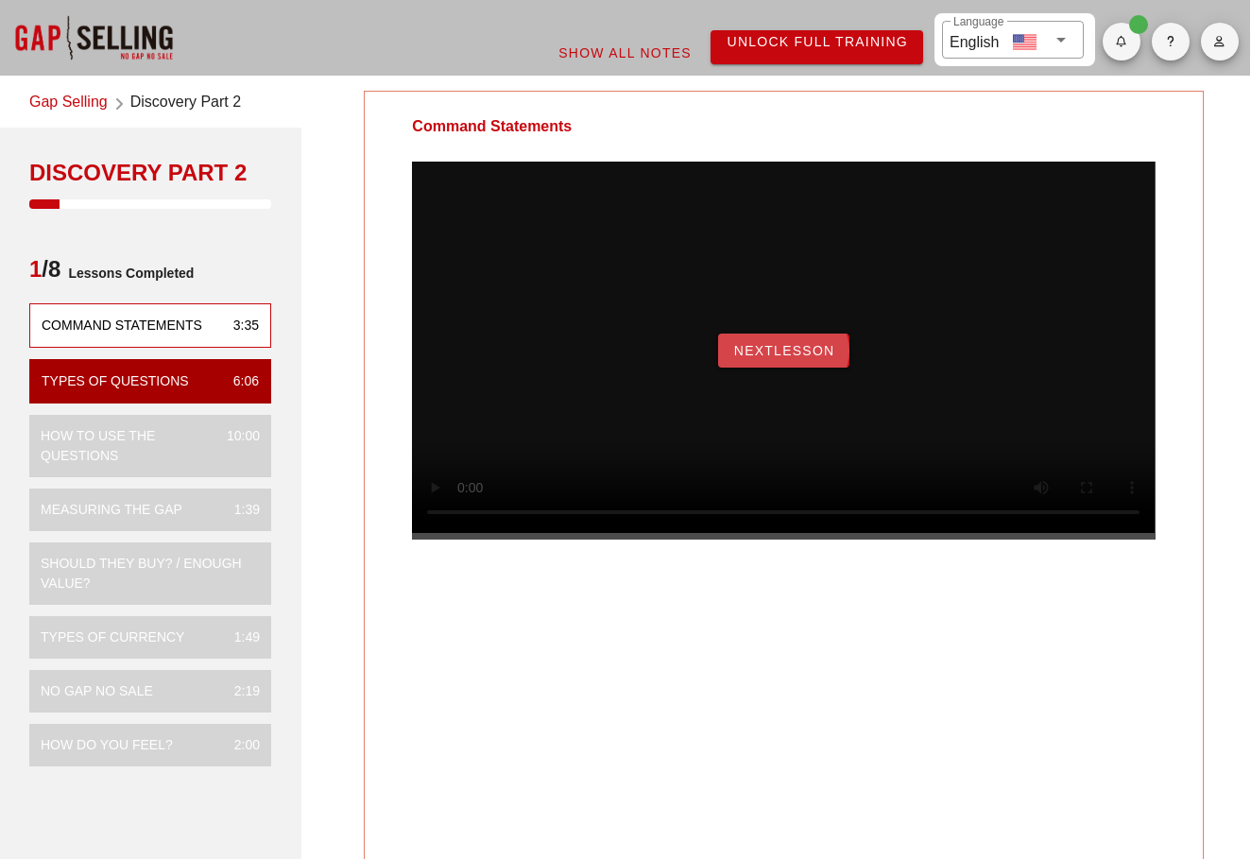
click at [783, 358] on span "NextLesson" at bounding box center [784, 350] width 102 height 15
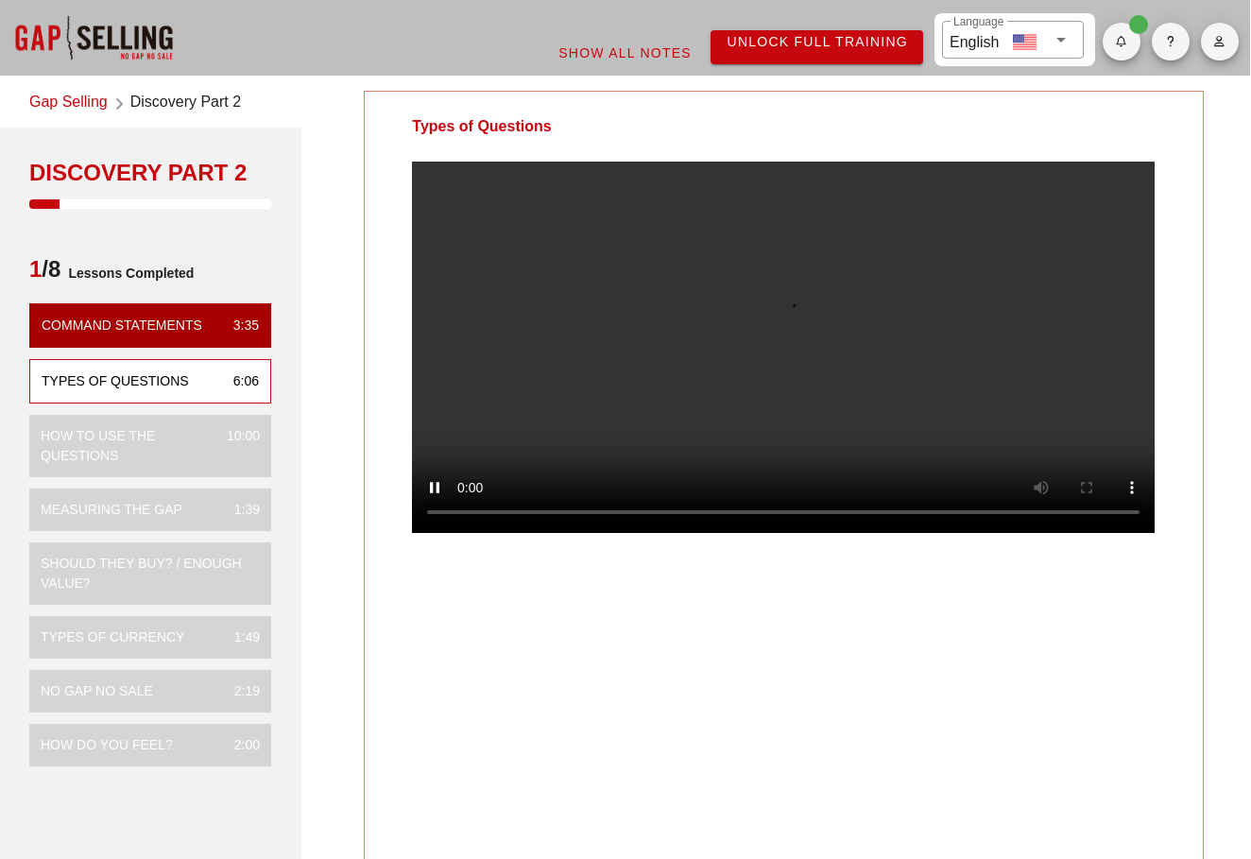
scroll to position [0, 0]
click at [737, 465] on video at bounding box center [784, 347] width 742 height 371
click at [672, 533] on video at bounding box center [784, 347] width 742 height 371
click at [667, 533] on video at bounding box center [784, 347] width 742 height 371
click at [666, 486] on video at bounding box center [784, 347] width 742 height 371
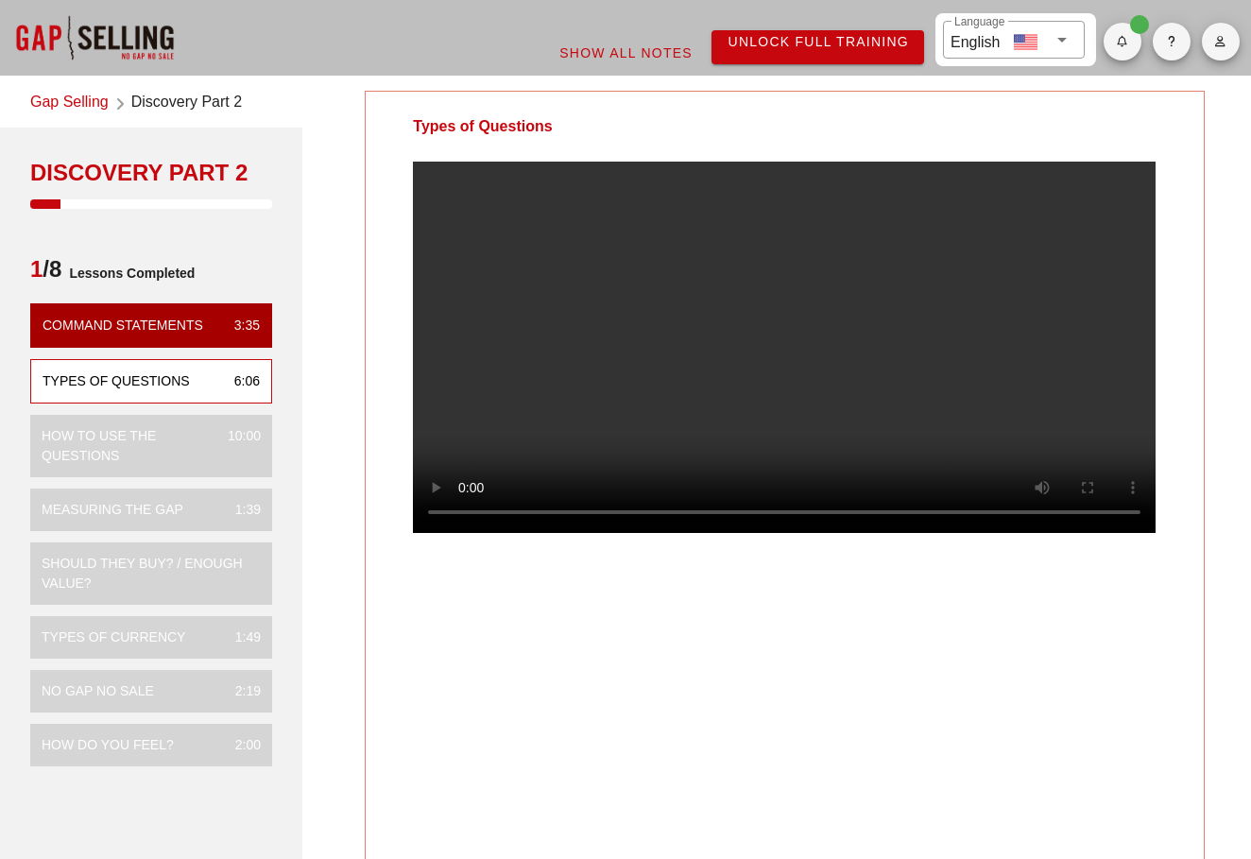
click at [689, 433] on video at bounding box center [784, 347] width 742 height 371
click at [679, 533] on video at bounding box center [784, 347] width 742 height 371
click at [702, 488] on video at bounding box center [784, 347] width 742 height 371
click at [814, 314] on video at bounding box center [784, 347] width 742 height 371
click at [740, 374] on video at bounding box center [784, 347] width 742 height 371
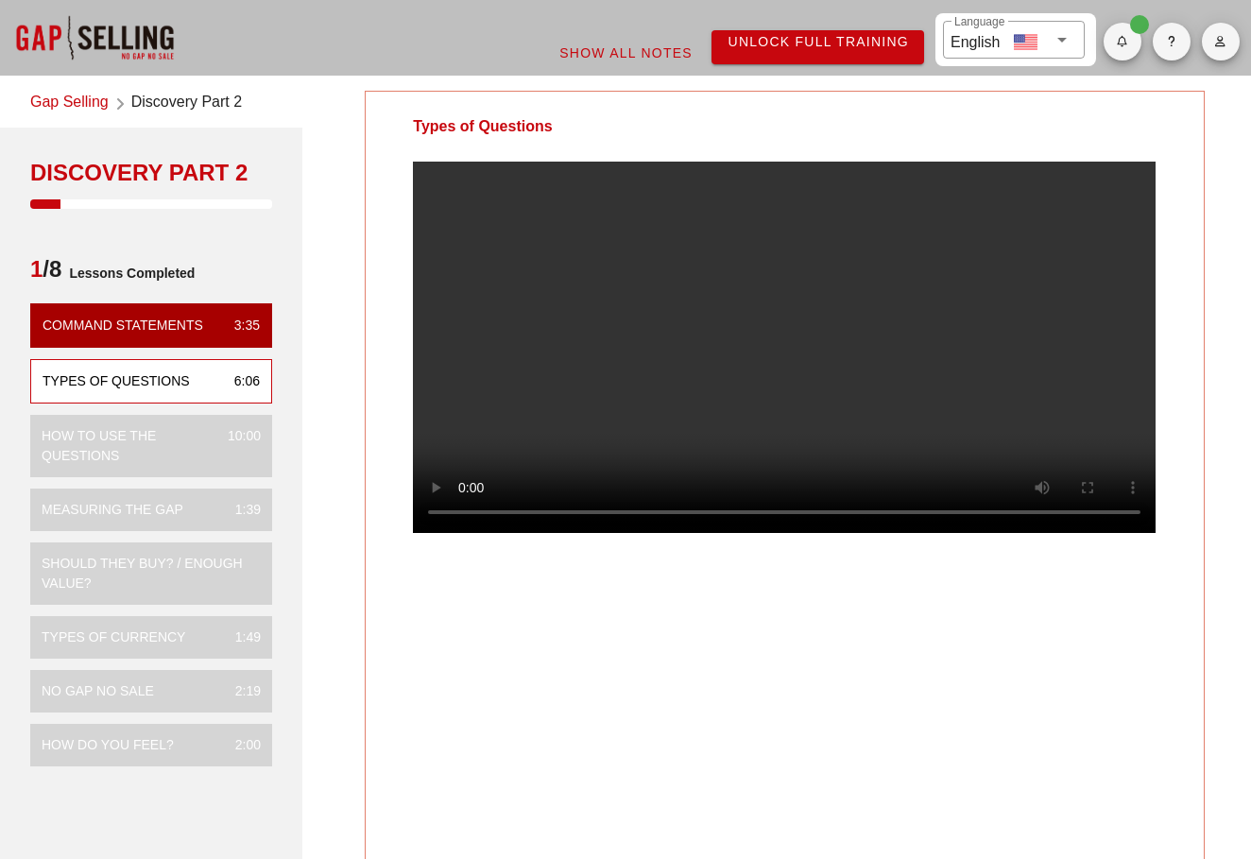
click at [708, 533] on video at bounding box center [784, 347] width 742 height 371
click at [697, 533] on video at bounding box center [784, 347] width 742 height 371
click at [747, 393] on video at bounding box center [784, 347] width 742 height 371
click at [651, 357] on video at bounding box center [784, 347] width 742 height 371
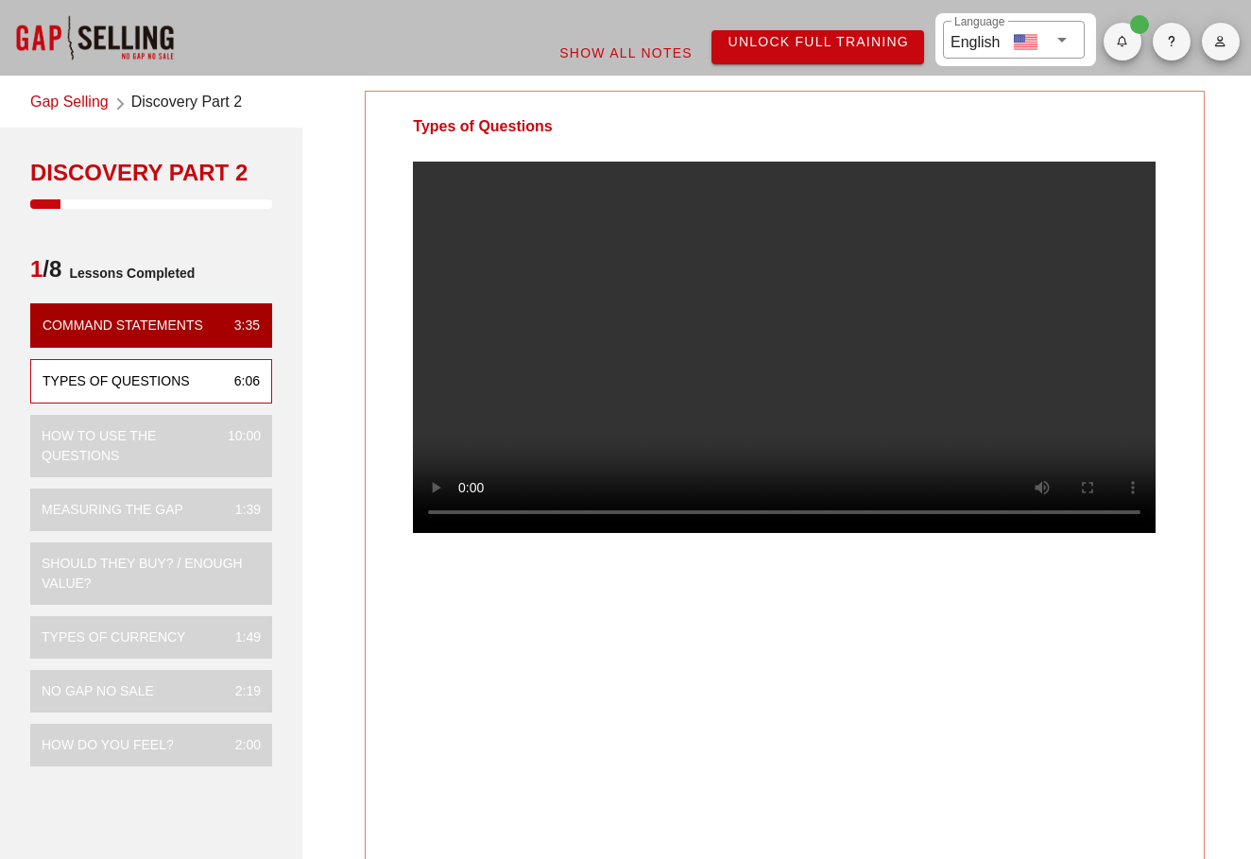
click at [753, 330] on video at bounding box center [784, 347] width 742 height 371
click at [742, 393] on video at bounding box center [784, 347] width 742 height 371
click at [697, 266] on video at bounding box center [784, 347] width 742 height 371
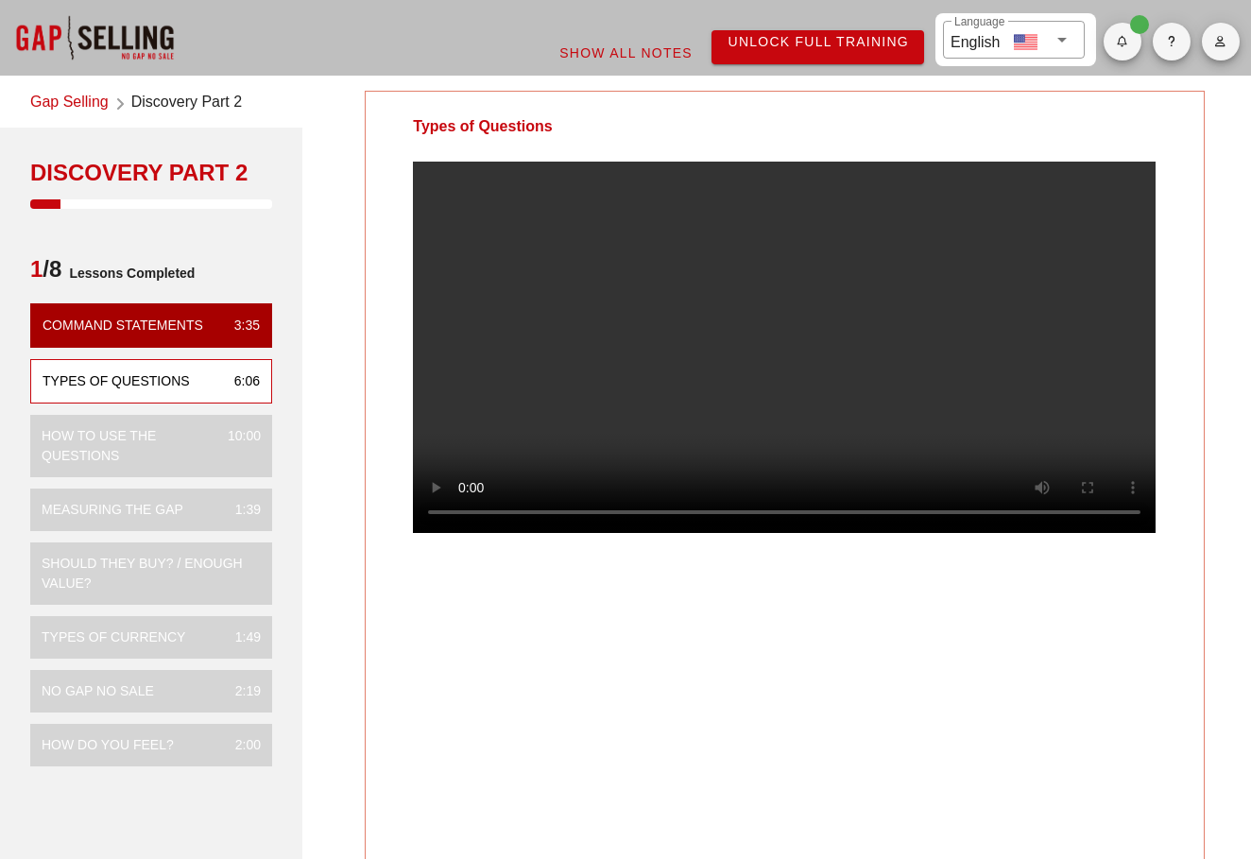
click at [754, 320] on video at bounding box center [784, 347] width 742 height 371
click at [812, 361] on video at bounding box center [784, 347] width 742 height 371
click at [830, 360] on video at bounding box center [784, 347] width 742 height 371
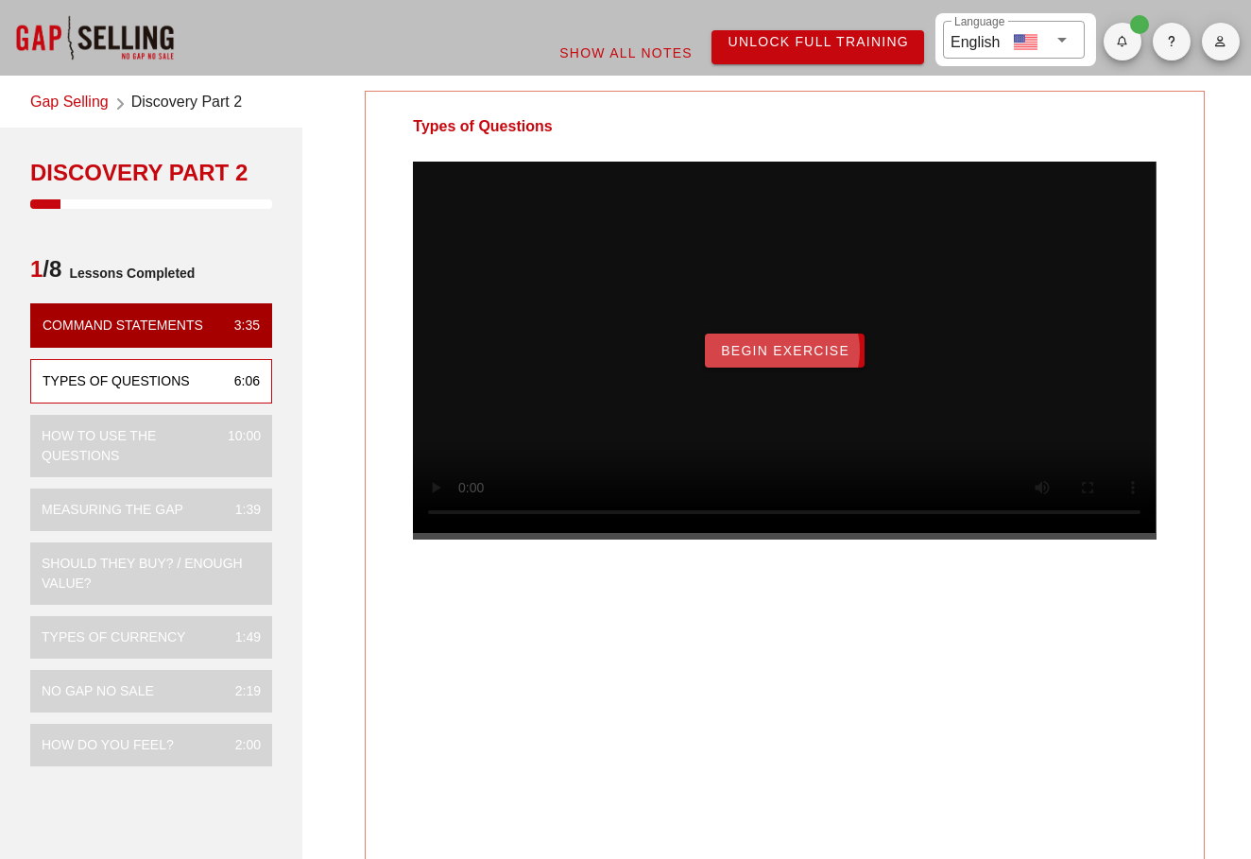
click at [765, 367] on button "Begin Exercise" at bounding box center [785, 350] width 160 height 34
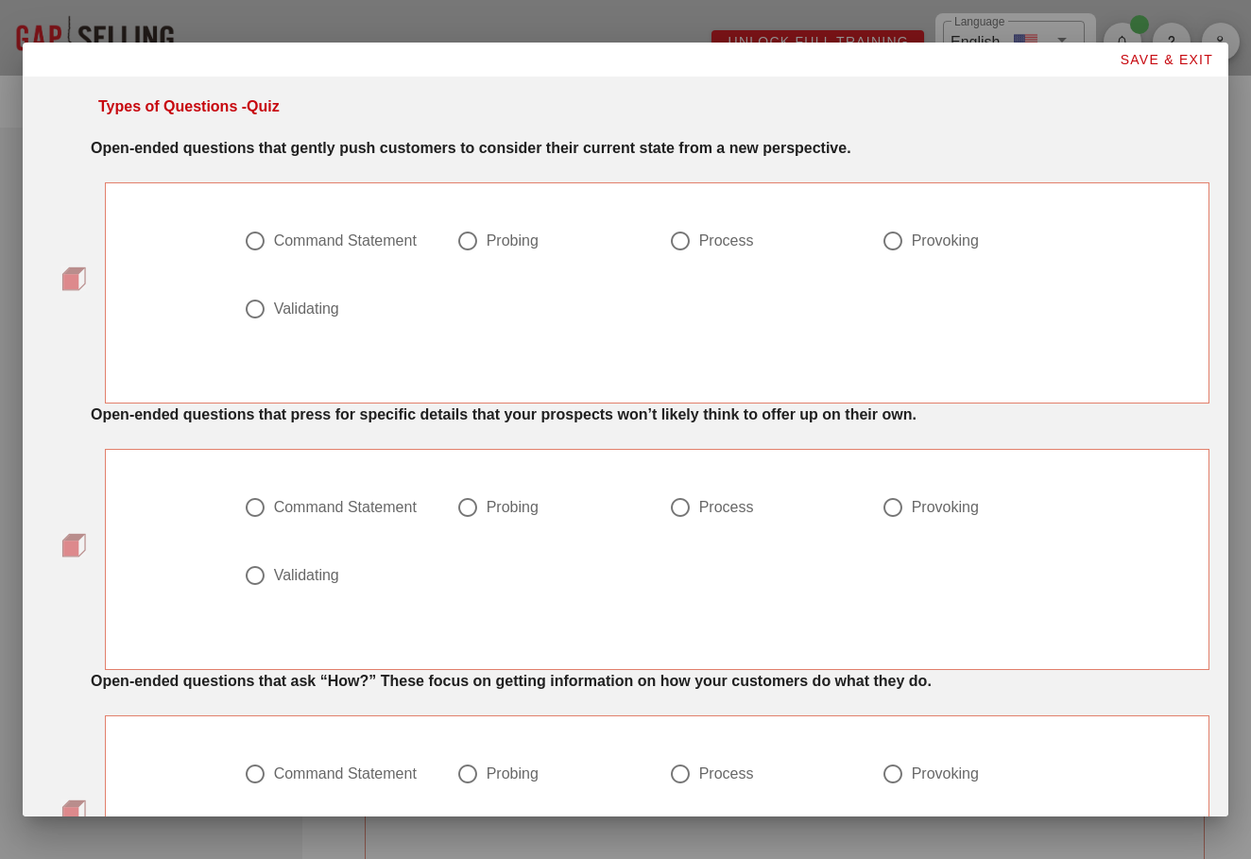
click at [283, 156] on strong "Open-ended questions that gently push customers to consider their current state…" at bounding box center [471, 148] width 760 height 16
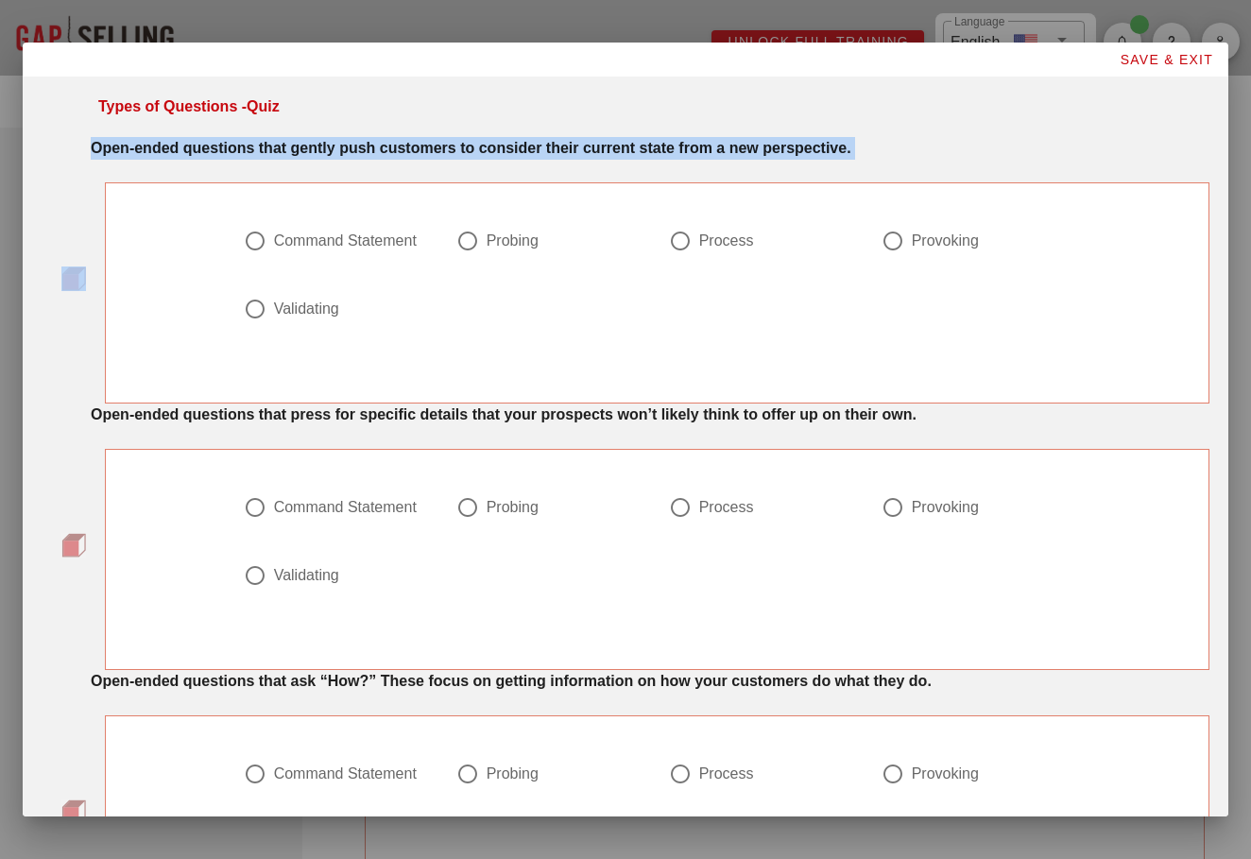
click at [283, 156] on strong "Open-ended questions that gently push customers to consider their current state…" at bounding box center [471, 148] width 760 height 16
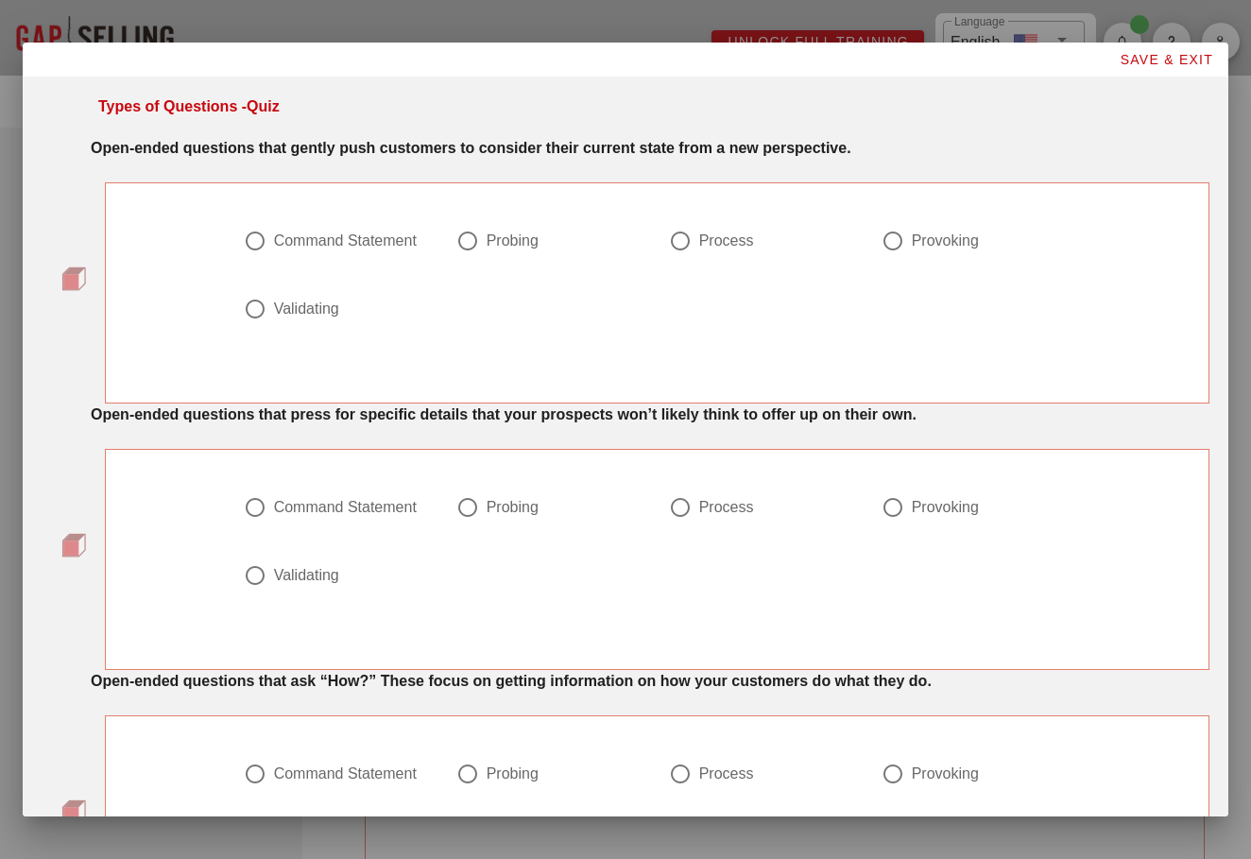
click at [330, 165] on div "Open-ended questions that gently push customers to consider their current state…" at bounding box center [625, 270] width 1167 height 266
click at [382, 146] on strong "Open-ended questions that gently push customers to consider their current state…" at bounding box center [471, 148] width 760 height 16
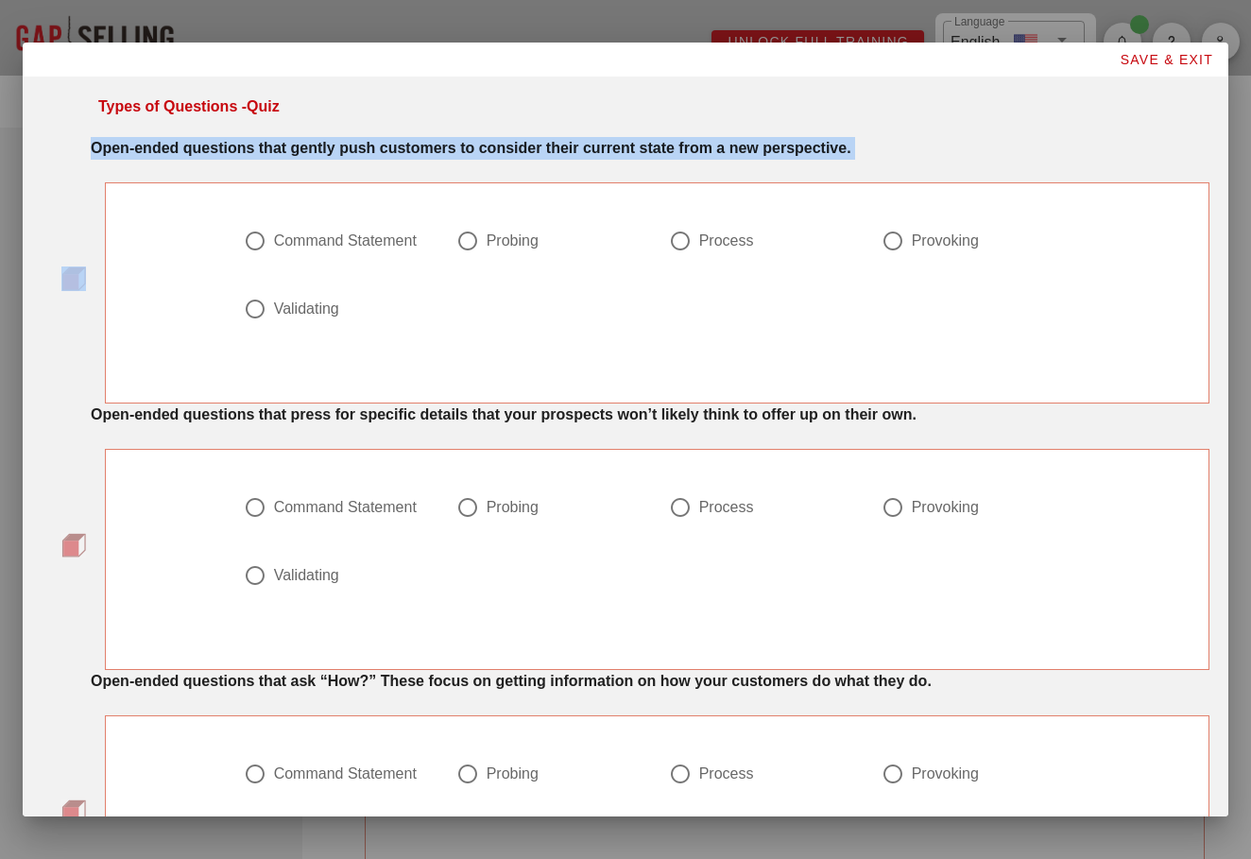
click at [382, 146] on strong "Open-ended questions that gently push customers to consider their current state…" at bounding box center [471, 148] width 760 height 16
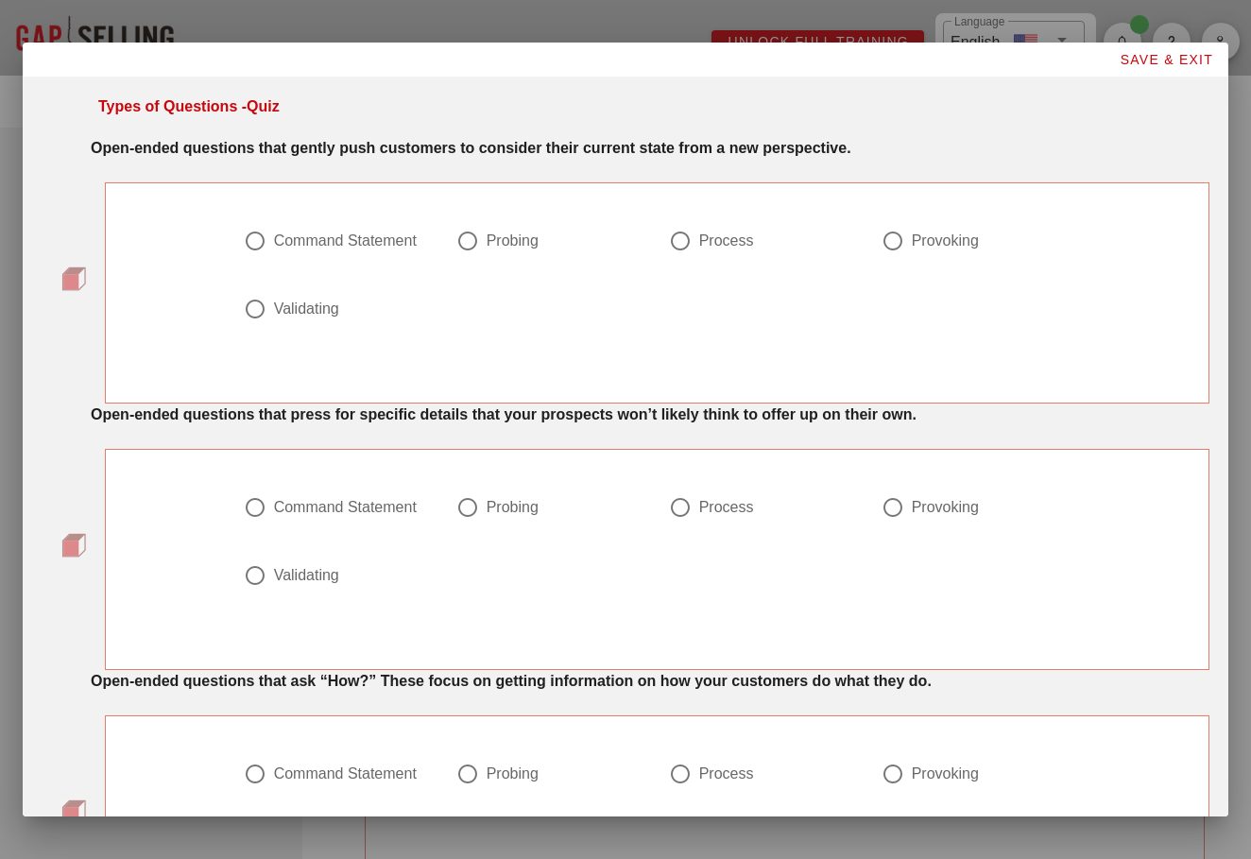
click at [470, 155] on strong "Open-ended questions that gently push customers to consider their current state…" at bounding box center [471, 148] width 760 height 16
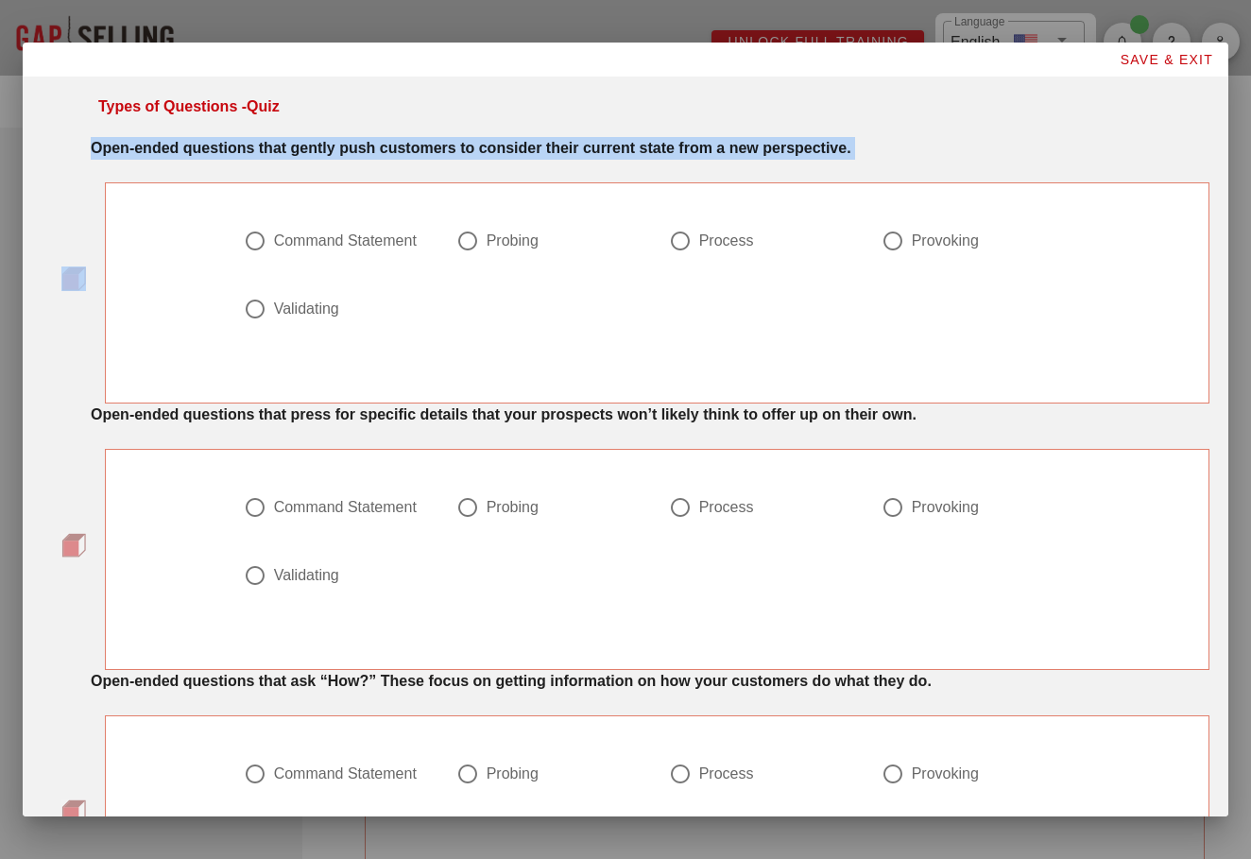
click at [470, 155] on strong "Open-ended questions that gently push customers to consider their current state…" at bounding box center [471, 148] width 760 height 16
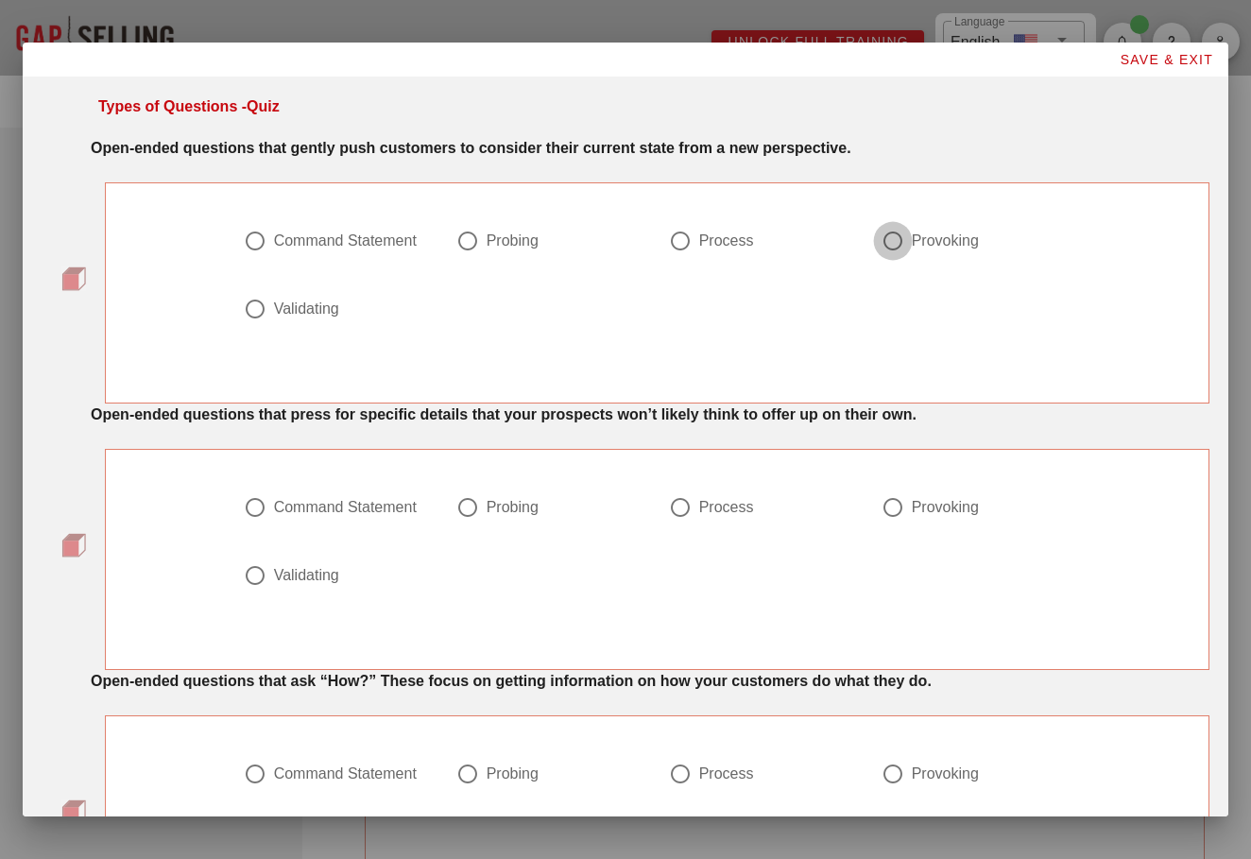
click at [905, 243] on div at bounding box center [893, 241] width 32 height 32
radio input "true"
click at [821, 334] on div "Command Statement Probing Process Provoking Validating" at bounding box center [657, 286] width 850 height 136
click at [545, 234] on label "Probing" at bounding box center [558, 240] width 145 height 19
click at [899, 233] on div at bounding box center [893, 241] width 32 height 32
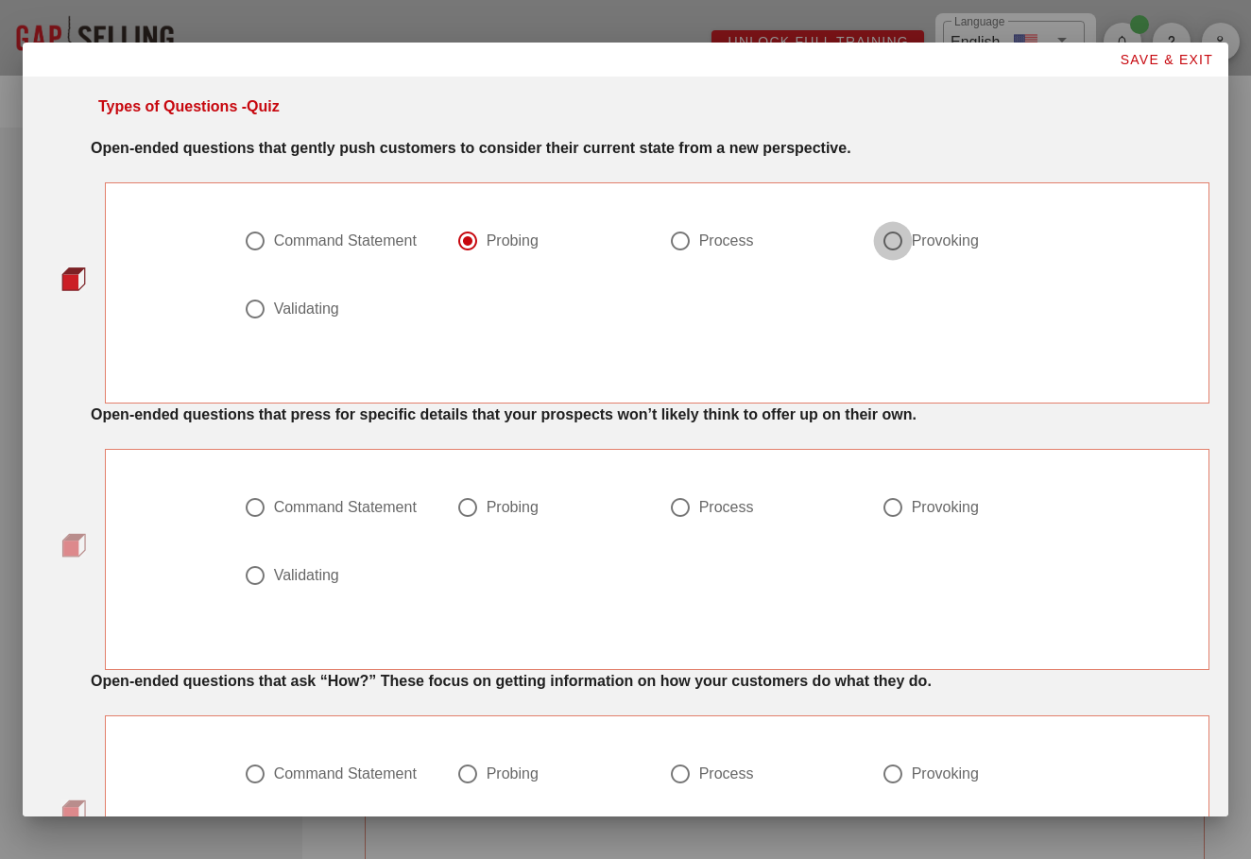
radio input "false"
radio input "true"
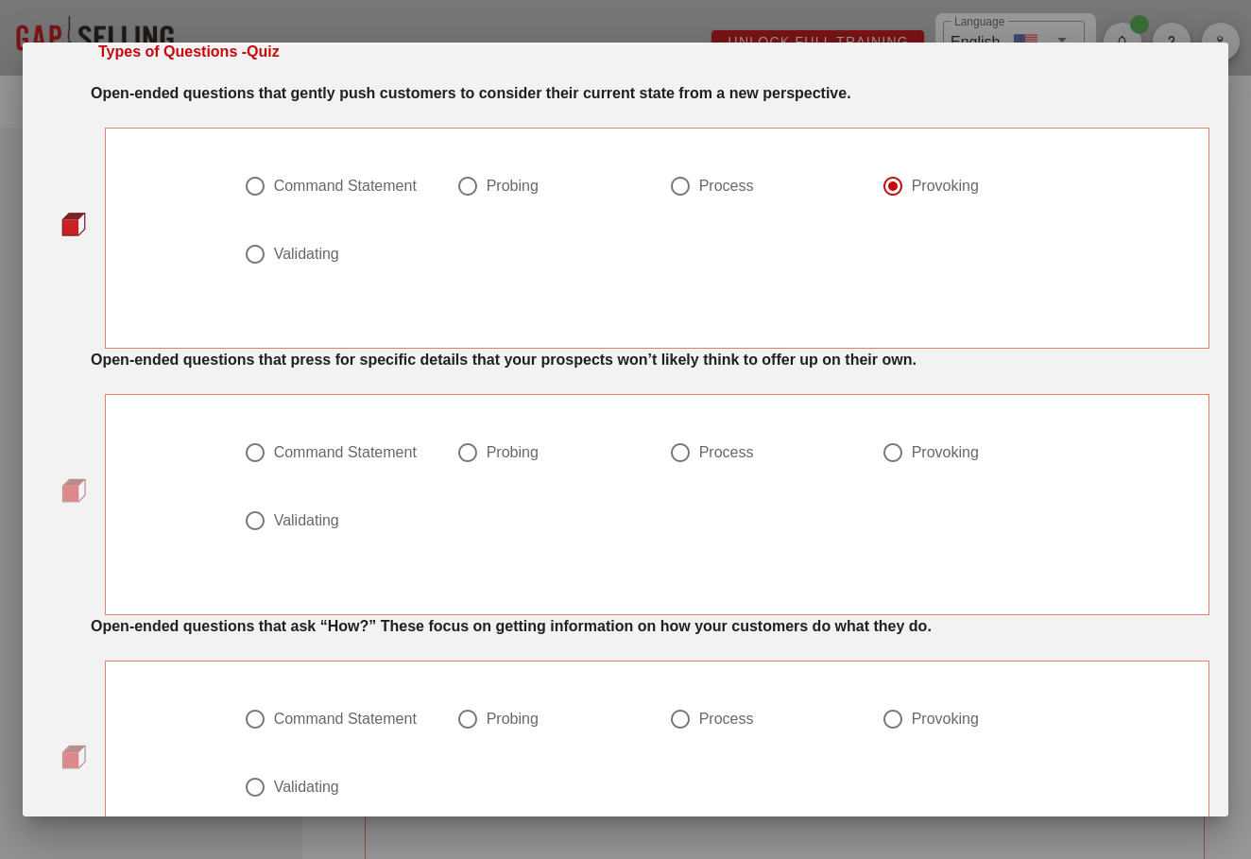
scroll to position [62, 0]
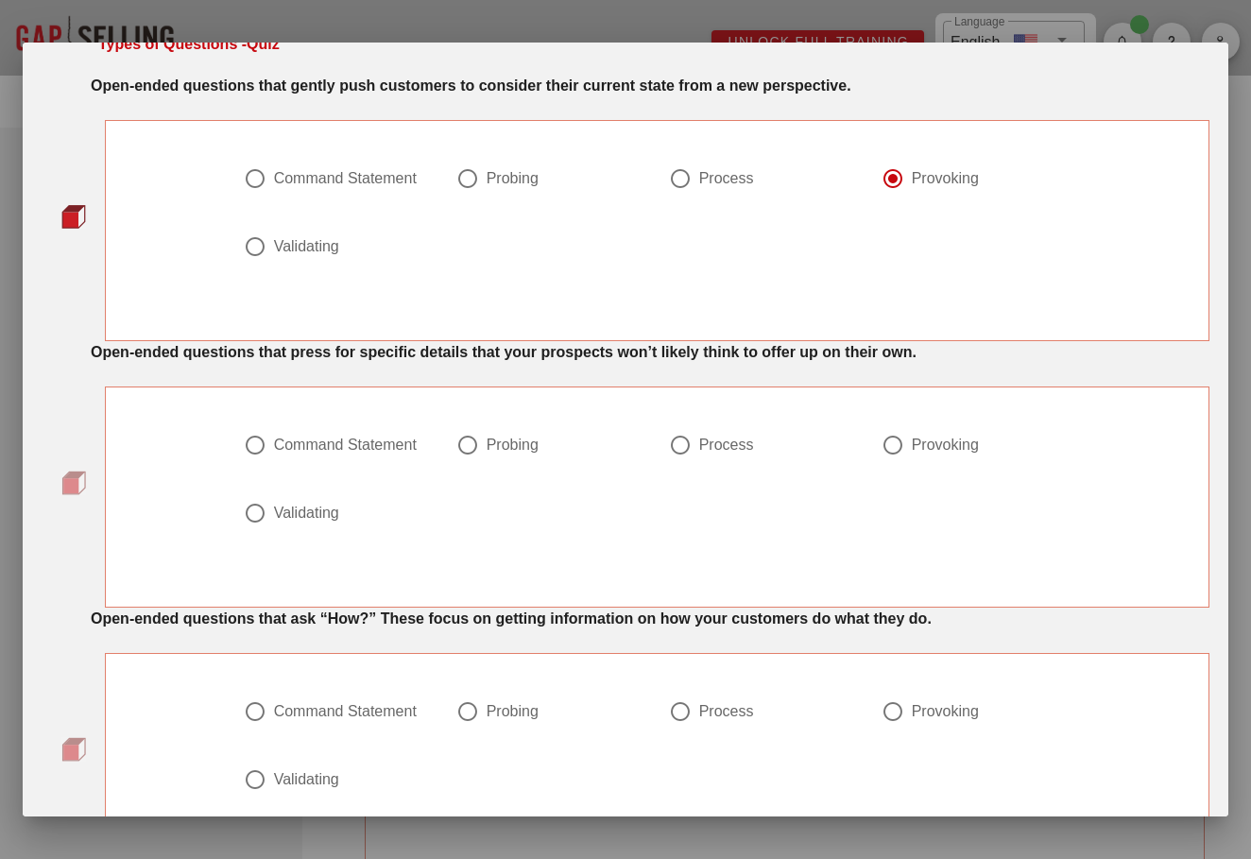
click at [471, 356] on strong "Open-ended questions that press for specific details that your prospects won’t …" at bounding box center [504, 352] width 826 height 16
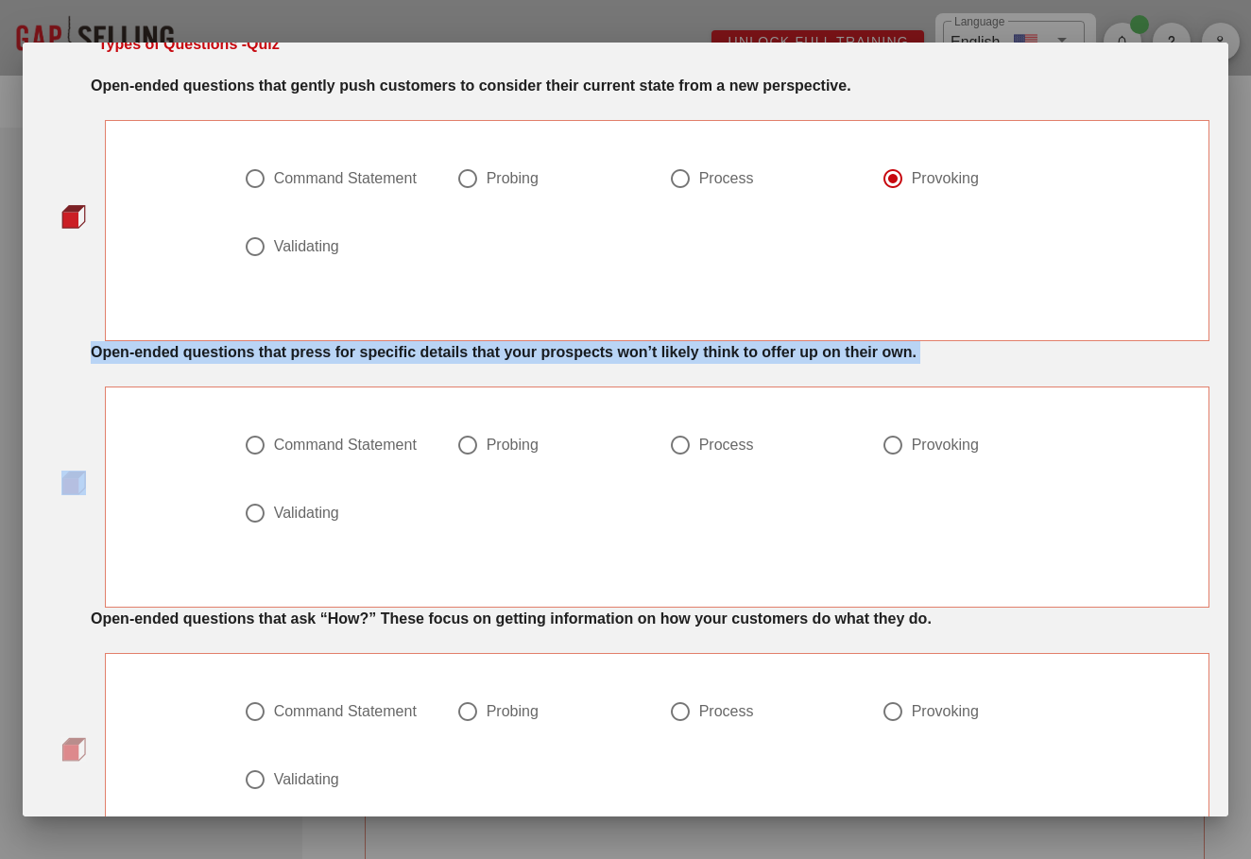
click at [471, 356] on strong "Open-ended questions that press for specific details that your prospects won’t …" at bounding box center [504, 352] width 826 height 16
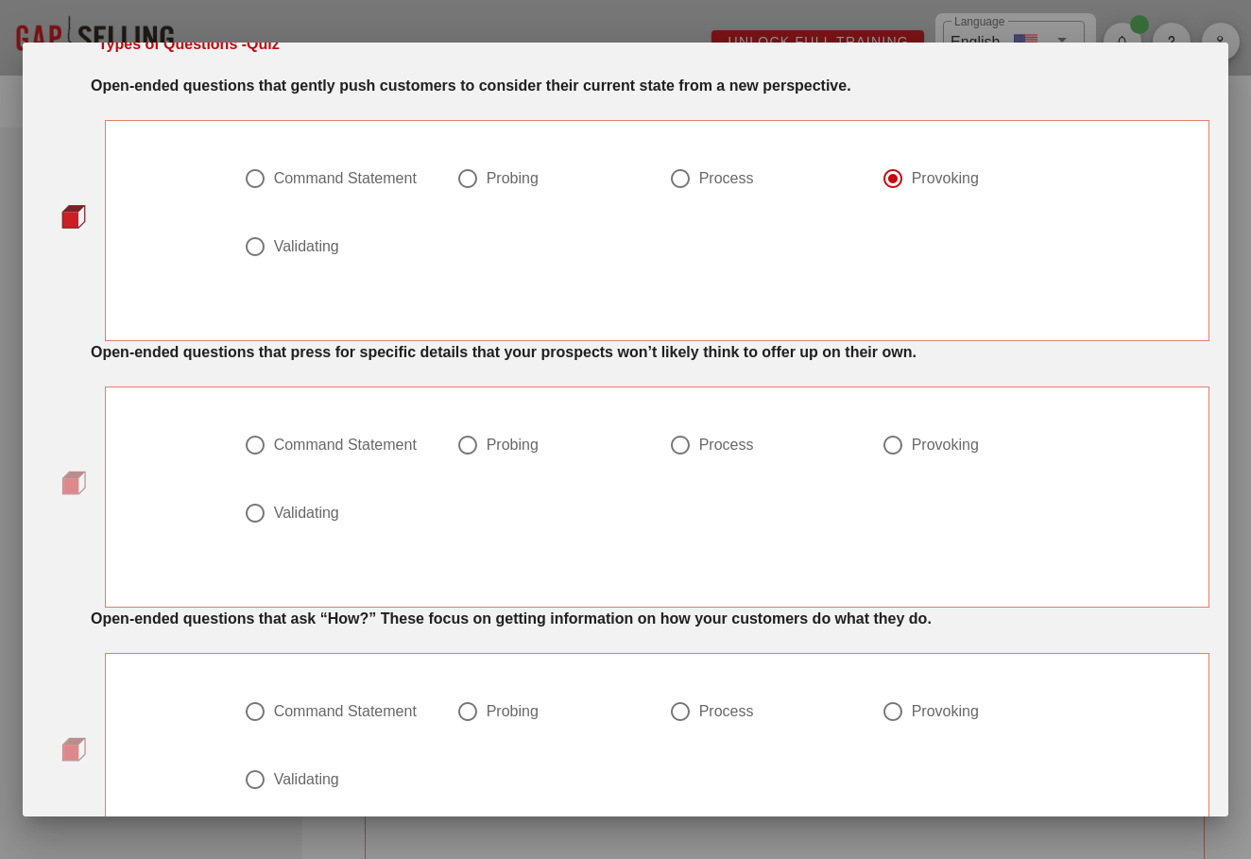
click at [592, 513] on div "Command Statement Probing Process Provoking Validating" at bounding box center [657, 490] width 850 height 136
click at [478, 423] on div "Probing" at bounding box center [551, 456] width 213 height 68
click at [478, 443] on div at bounding box center [467, 445] width 32 height 32
radio input "true"
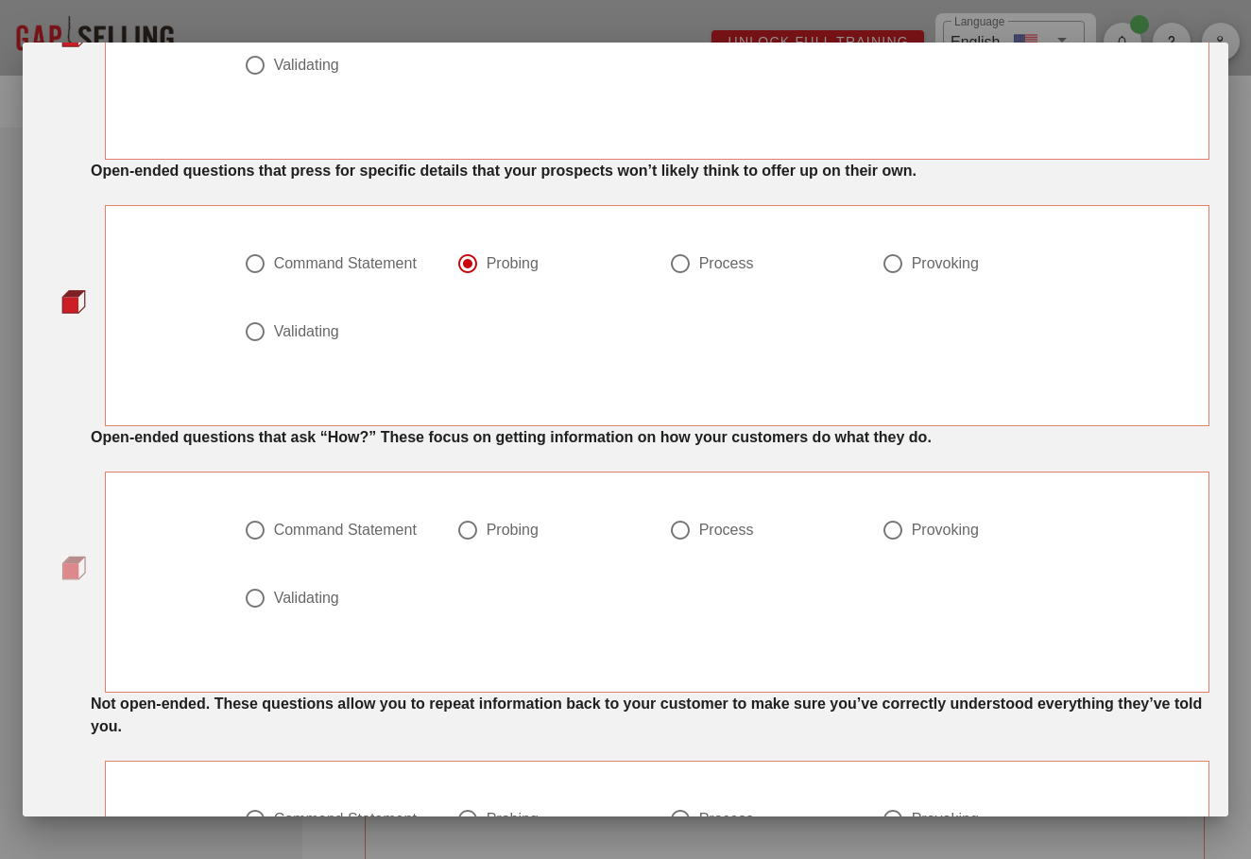
scroll to position [247, 0]
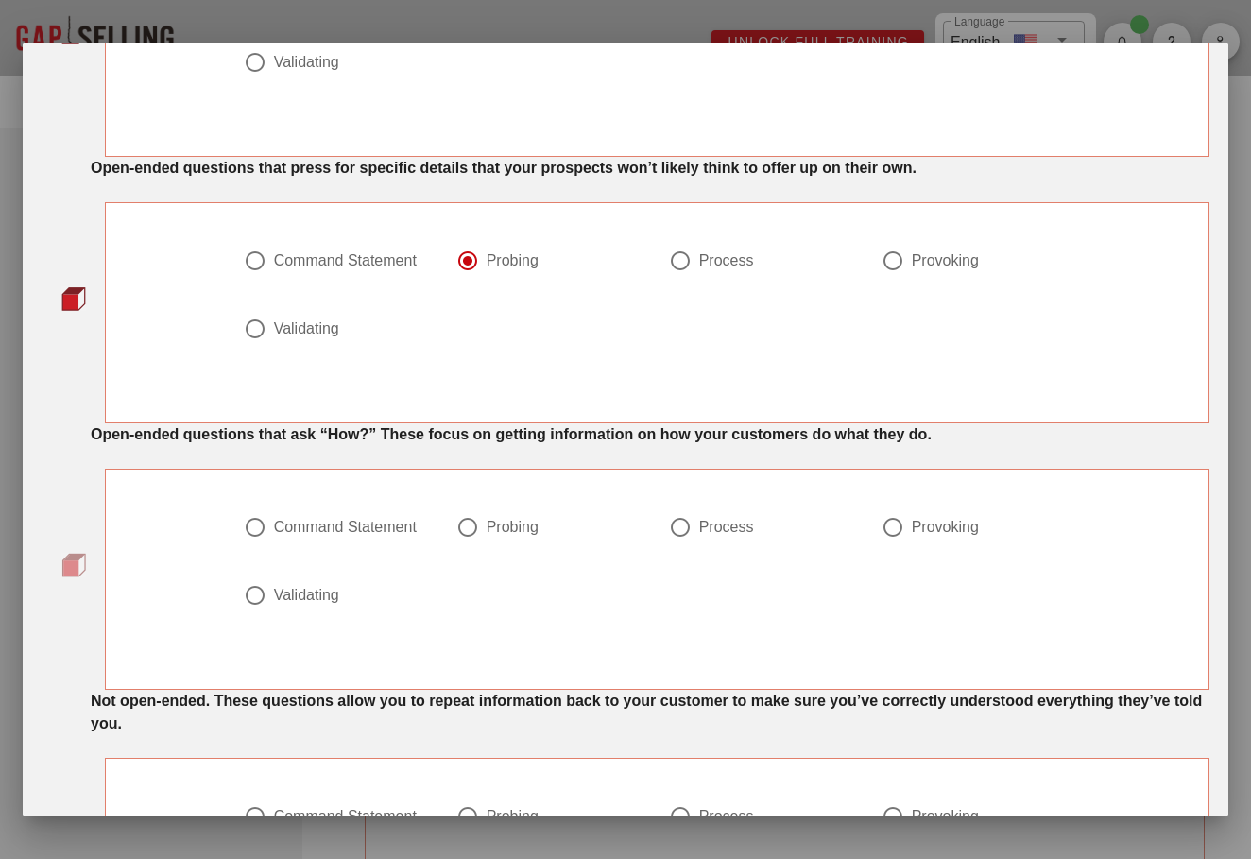
click at [683, 525] on div at bounding box center [680, 527] width 32 height 32
radio input "true"
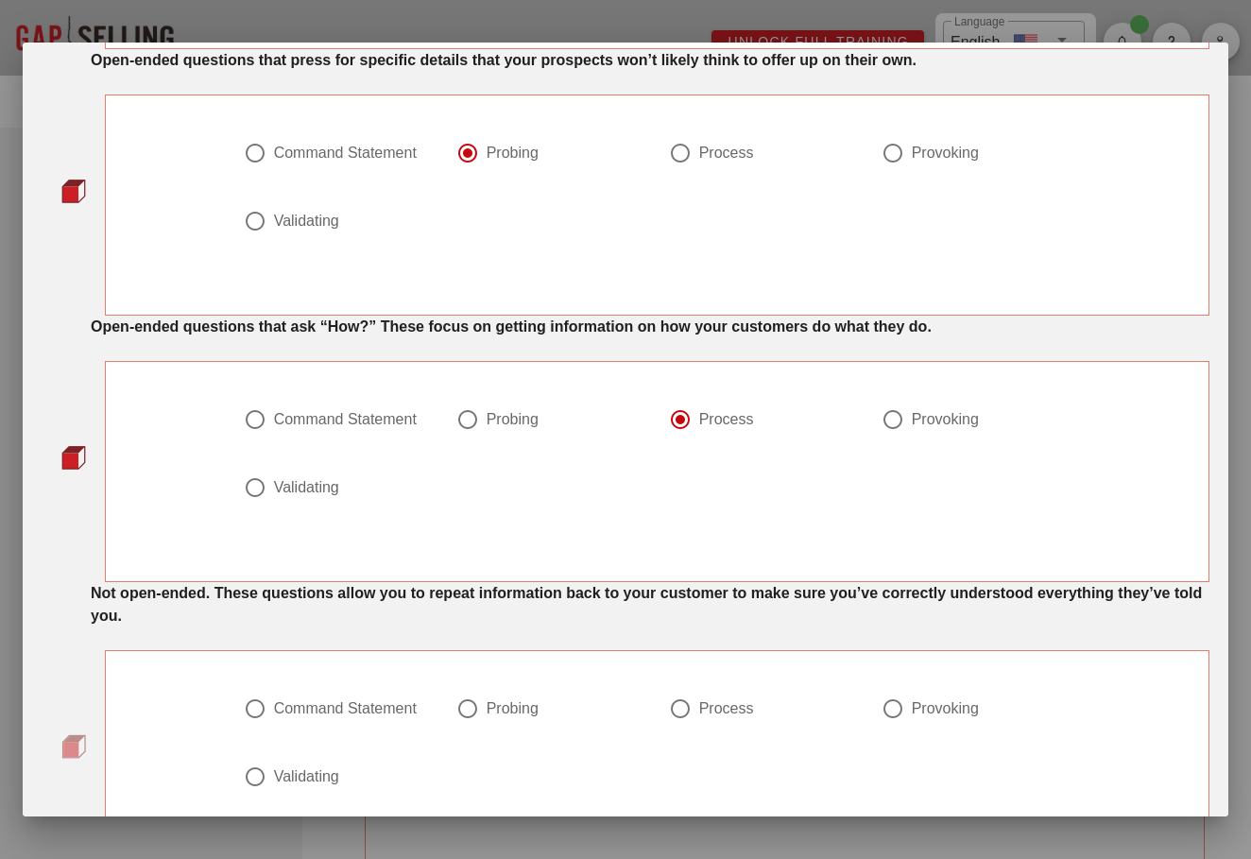
scroll to position [409, 0]
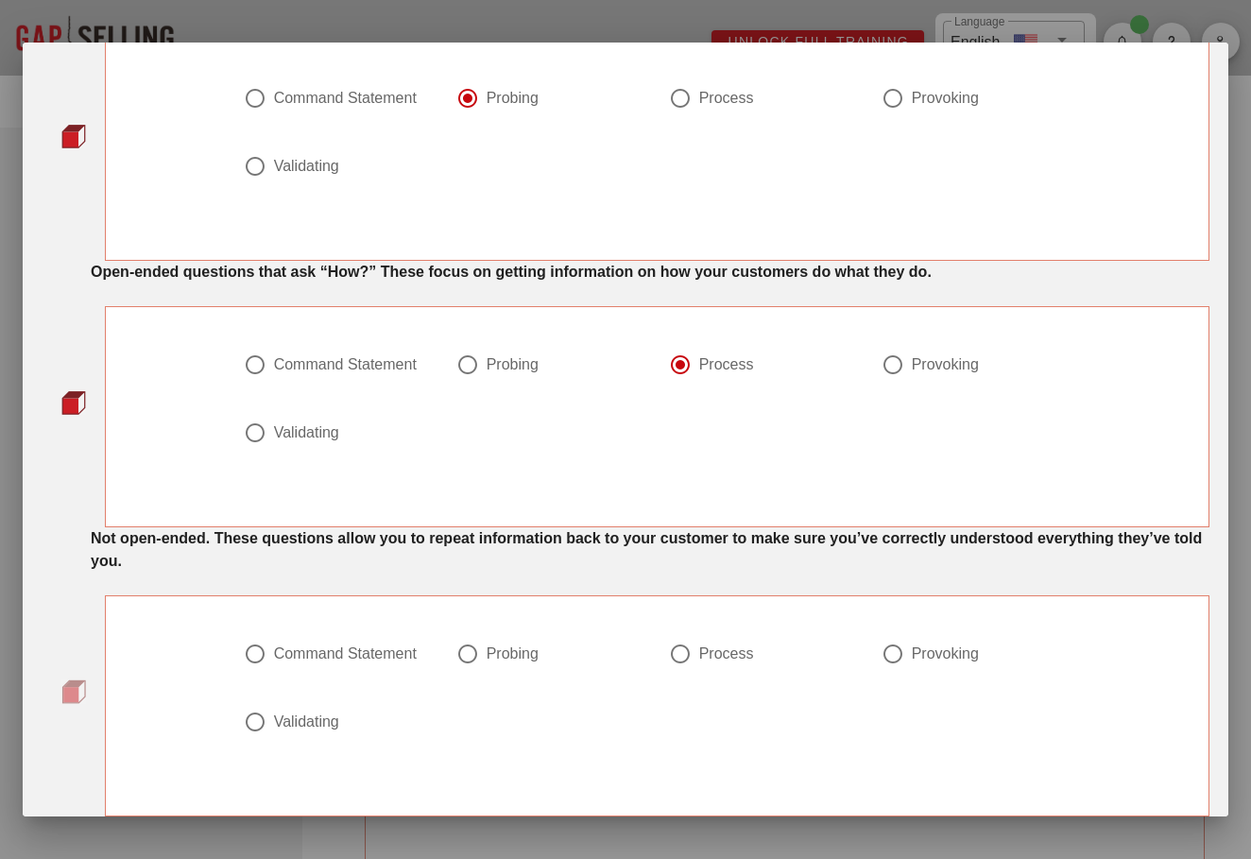
click at [312, 566] on strong "Not open-ended. These questions allow you to repeat information back to your cu…" at bounding box center [646, 549] width 1111 height 39
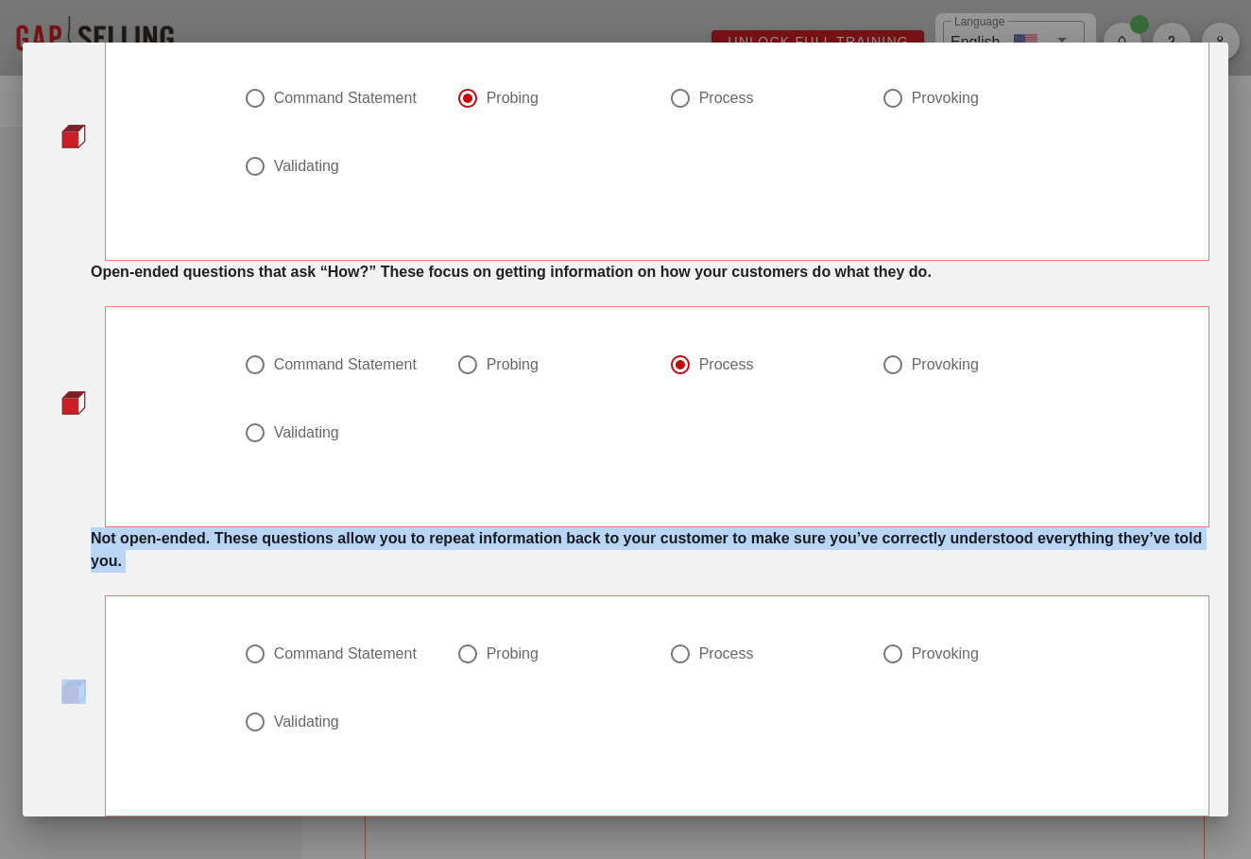
click at [312, 566] on strong "Not open-ended. These questions allow you to repeat information back to your cu…" at bounding box center [646, 549] width 1111 height 39
click at [343, 557] on div "Not open-ended. These questions allow you to repeat information back to your cu…" at bounding box center [650, 549] width 1118 height 45
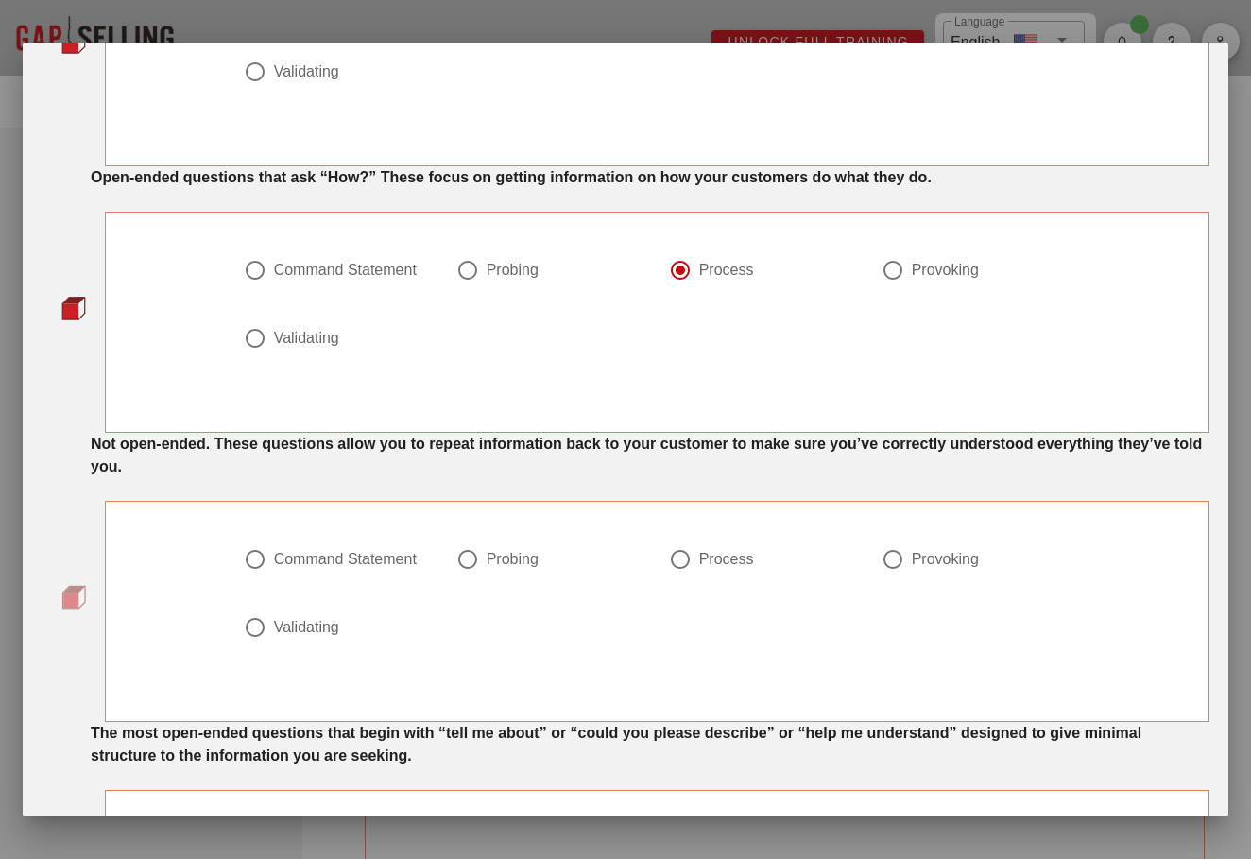
scroll to position [506, 0]
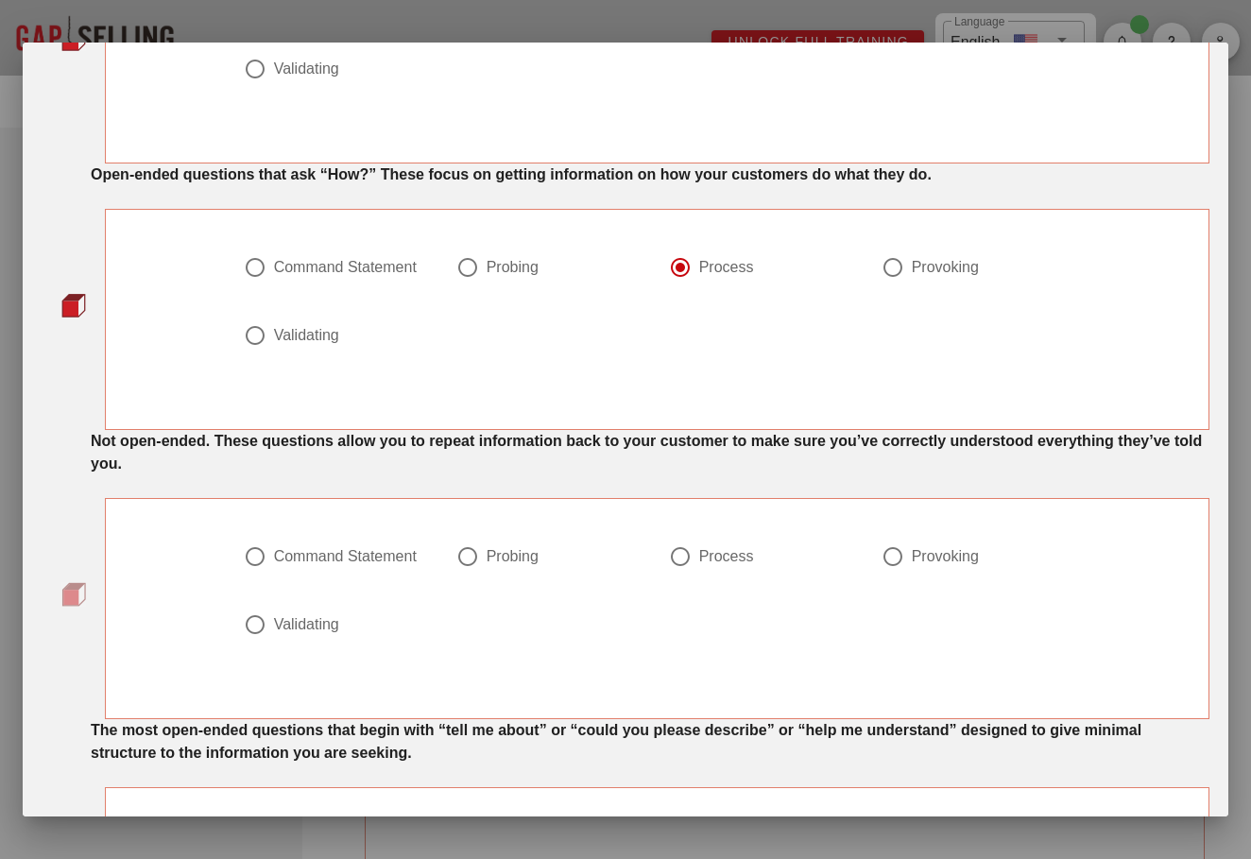
click at [370, 471] on div "Not open-ended. These questions allow you to repeat information back to your cu…" at bounding box center [650, 452] width 1118 height 45
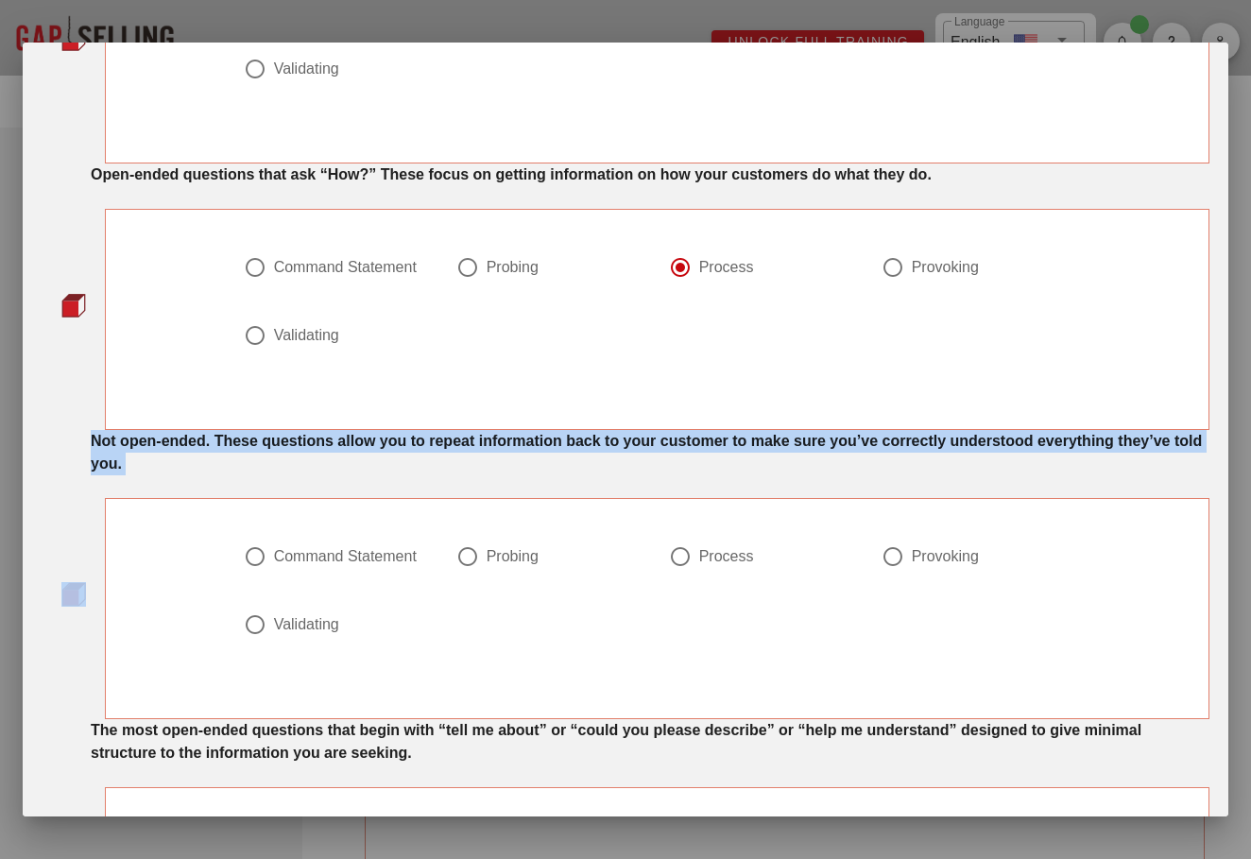
click at [386, 461] on div "Not open-ended. These questions allow you to repeat information back to your cu…" at bounding box center [650, 452] width 1118 height 45
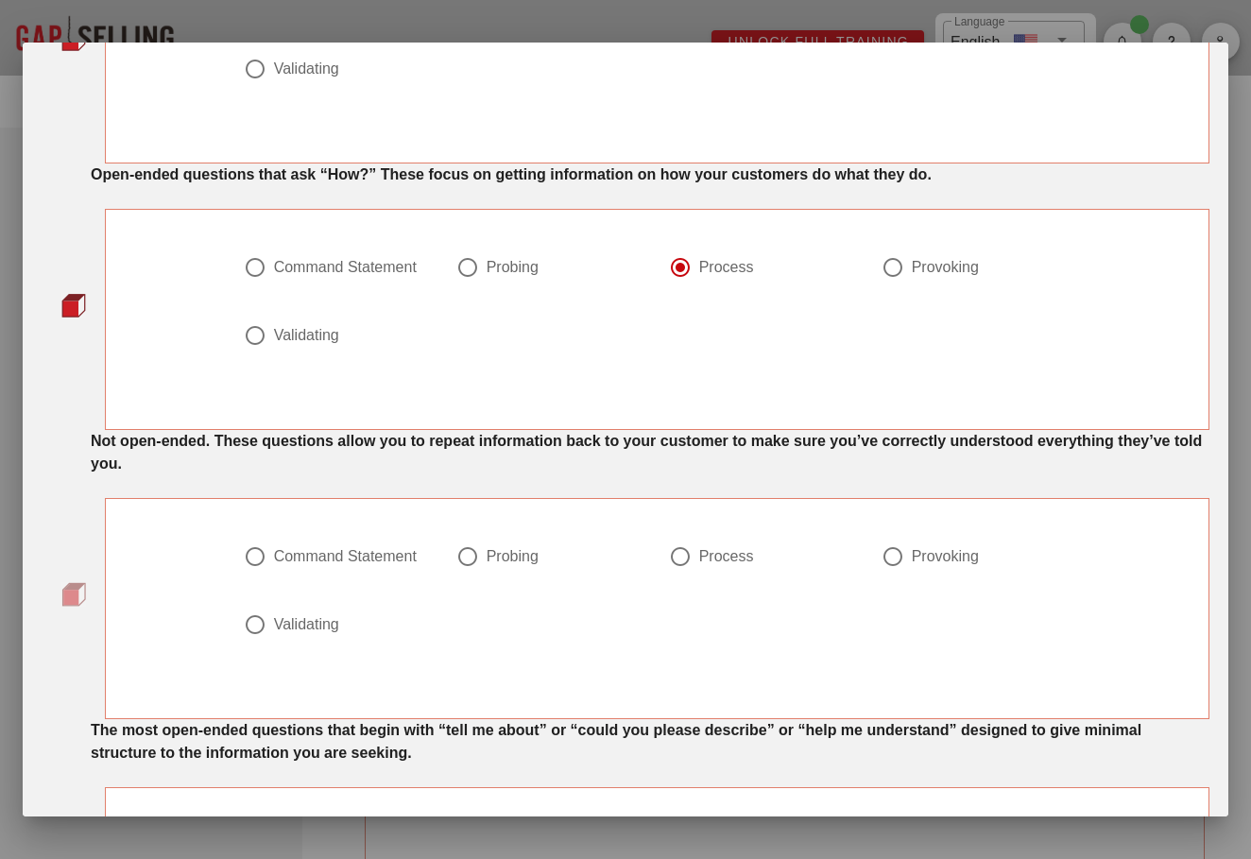
click at [288, 622] on div "Validating" at bounding box center [306, 624] width 65 height 19
radio input "true"
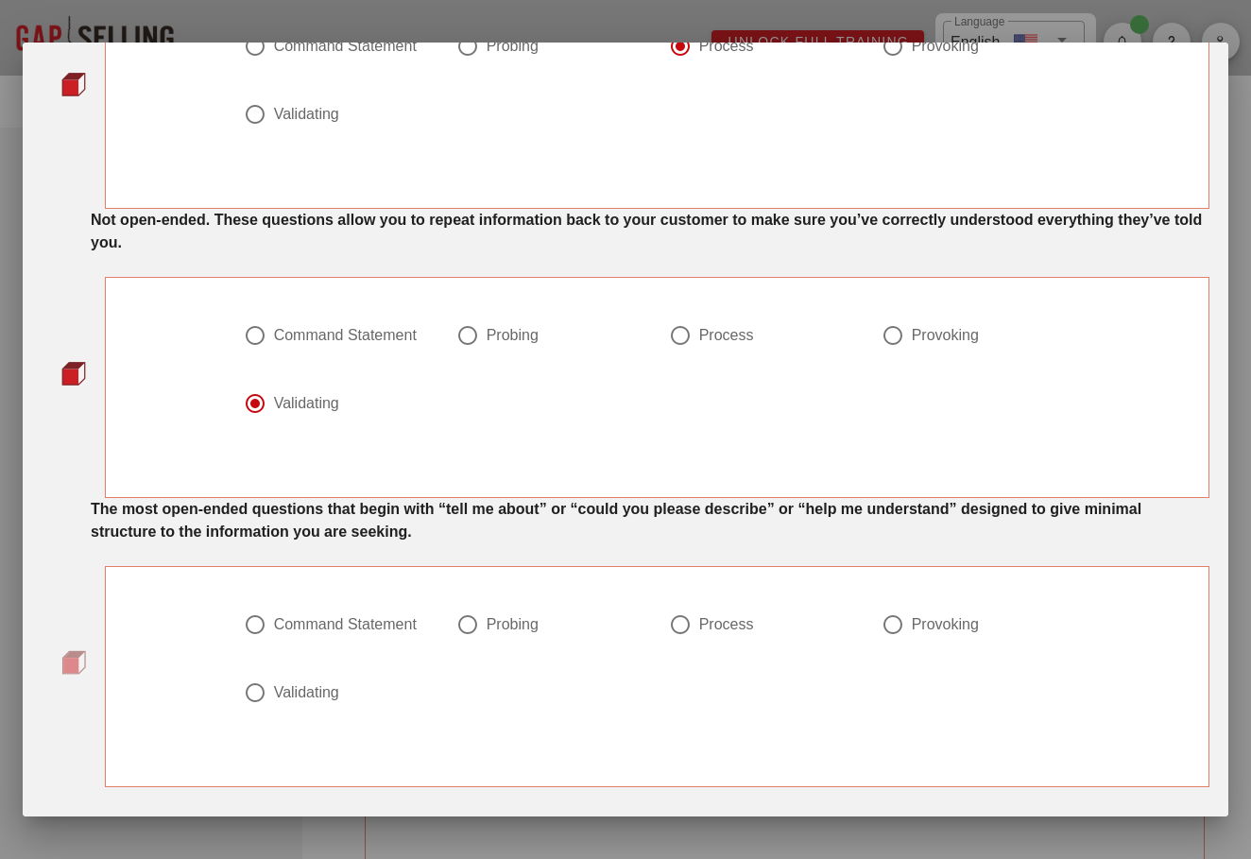
scroll to position [760, 0]
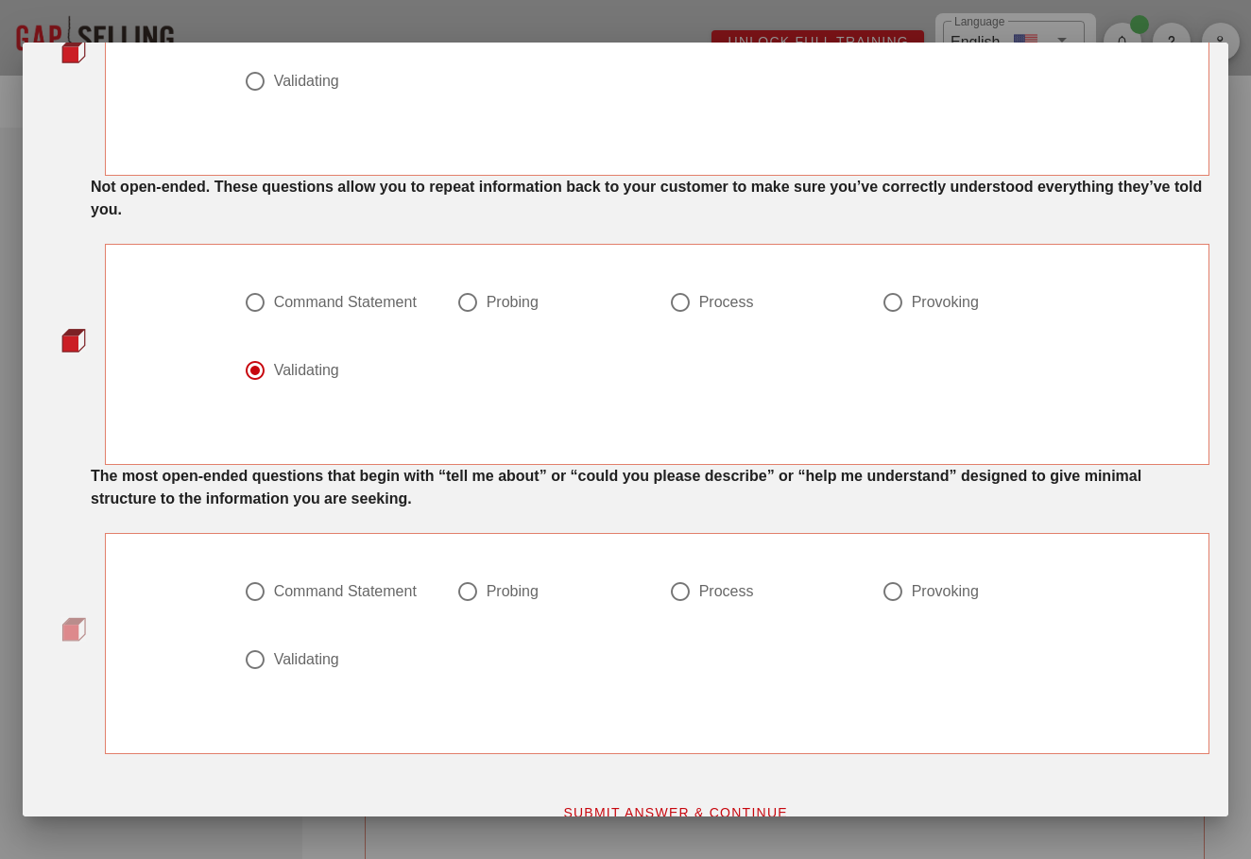
click at [380, 476] on strong "The most open-ended questions that begin with “tell me about” or “could you ple…" at bounding box center [616, 487] width 1050 height 39
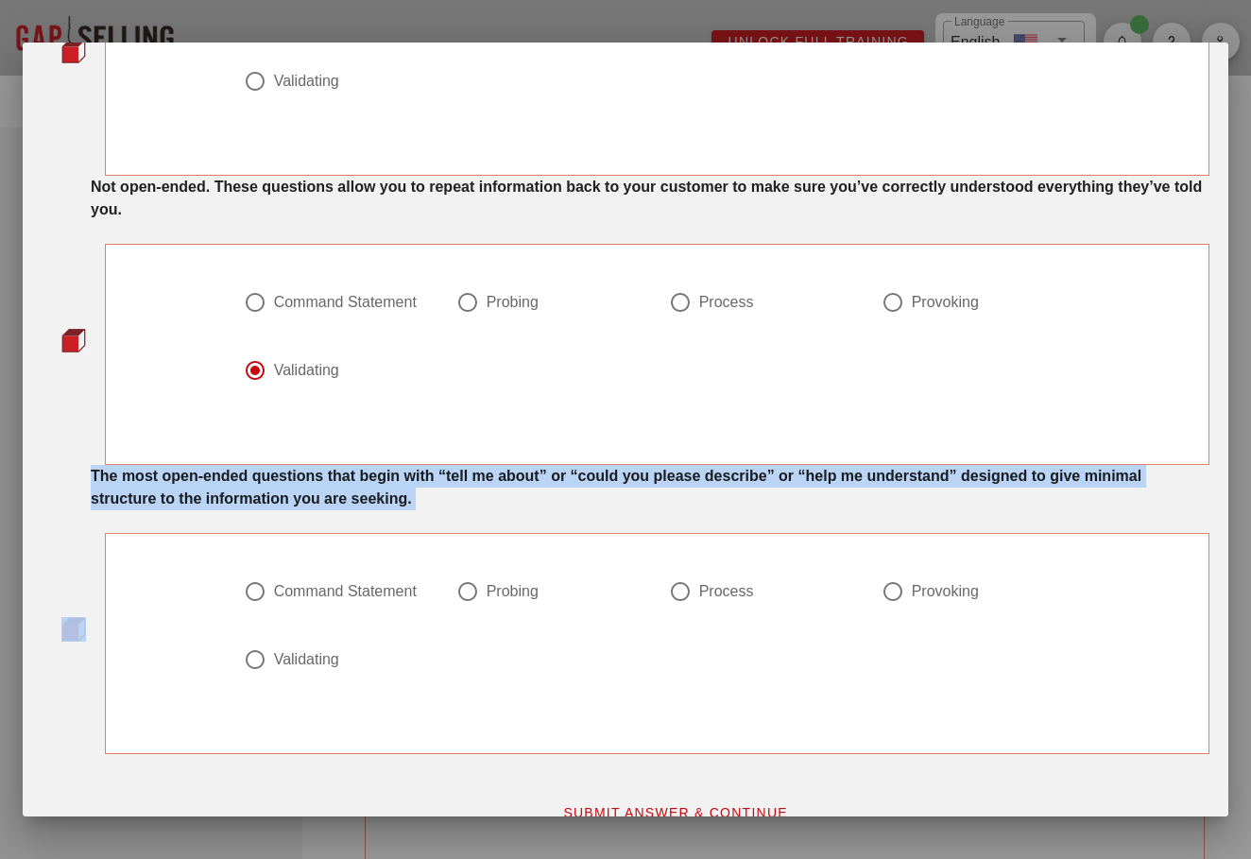
click at [380, 476] on strong "The most open-ended questions that begin with “tell me about” or “could you ple…" at bounding box center [616, 487] width 1050 height 39
click at [452, 438] on div at bounding box center [656, 447] width 1083 height 23
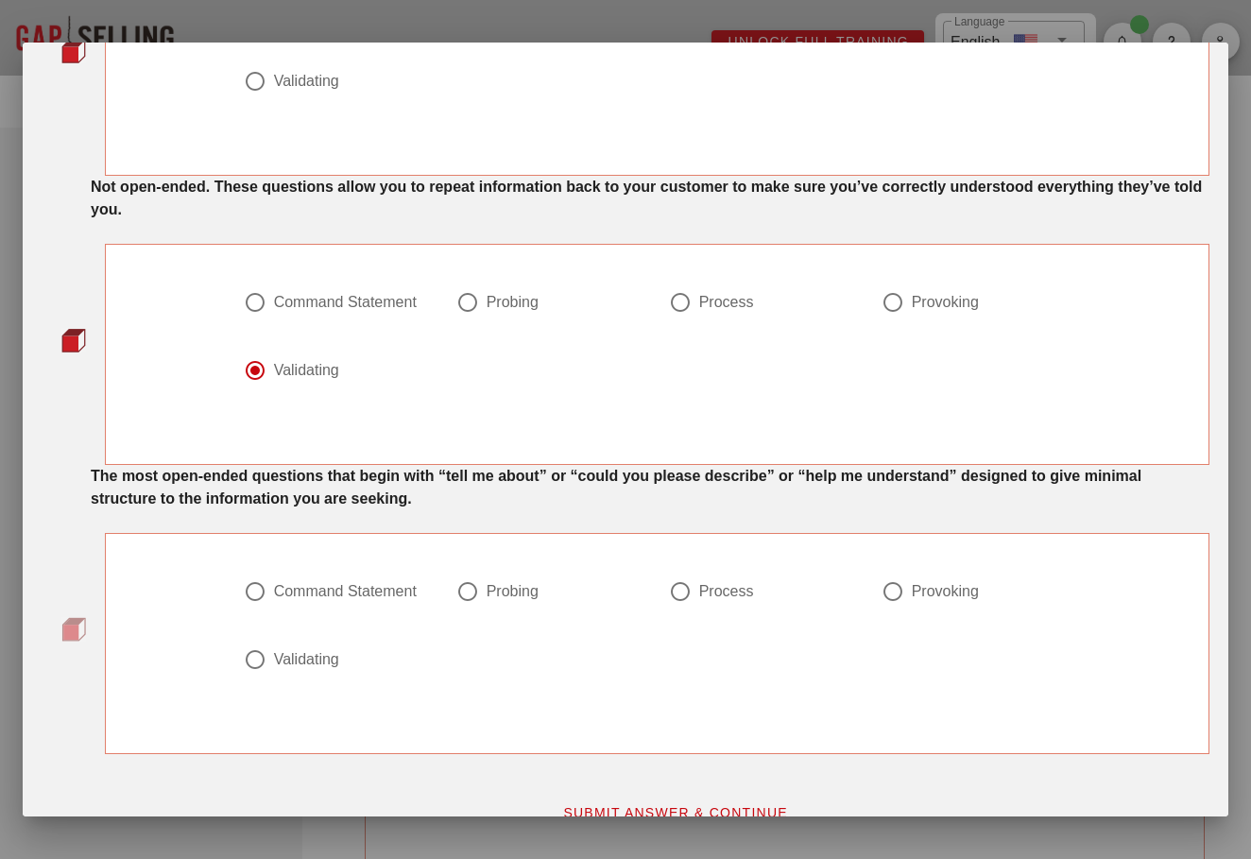
click at [309, 600] on div "Command Statement" at bounding box center [345, 591] width 143 height 19
radio input "true"
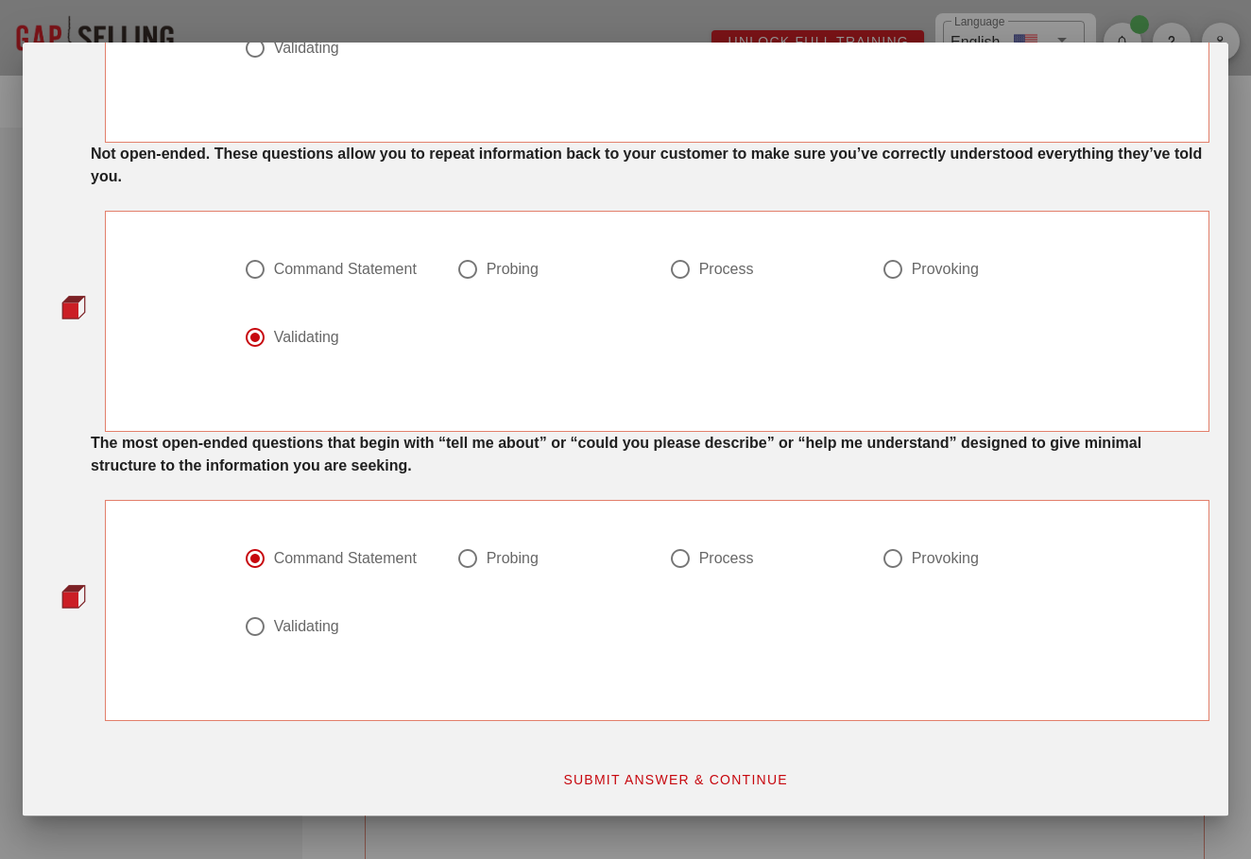
scroll to position [793, 0]
click at [643, 781] on span "SUBMIT ANSWER & CONTINUE" at bounding box center [675, 779] width 226 height 15
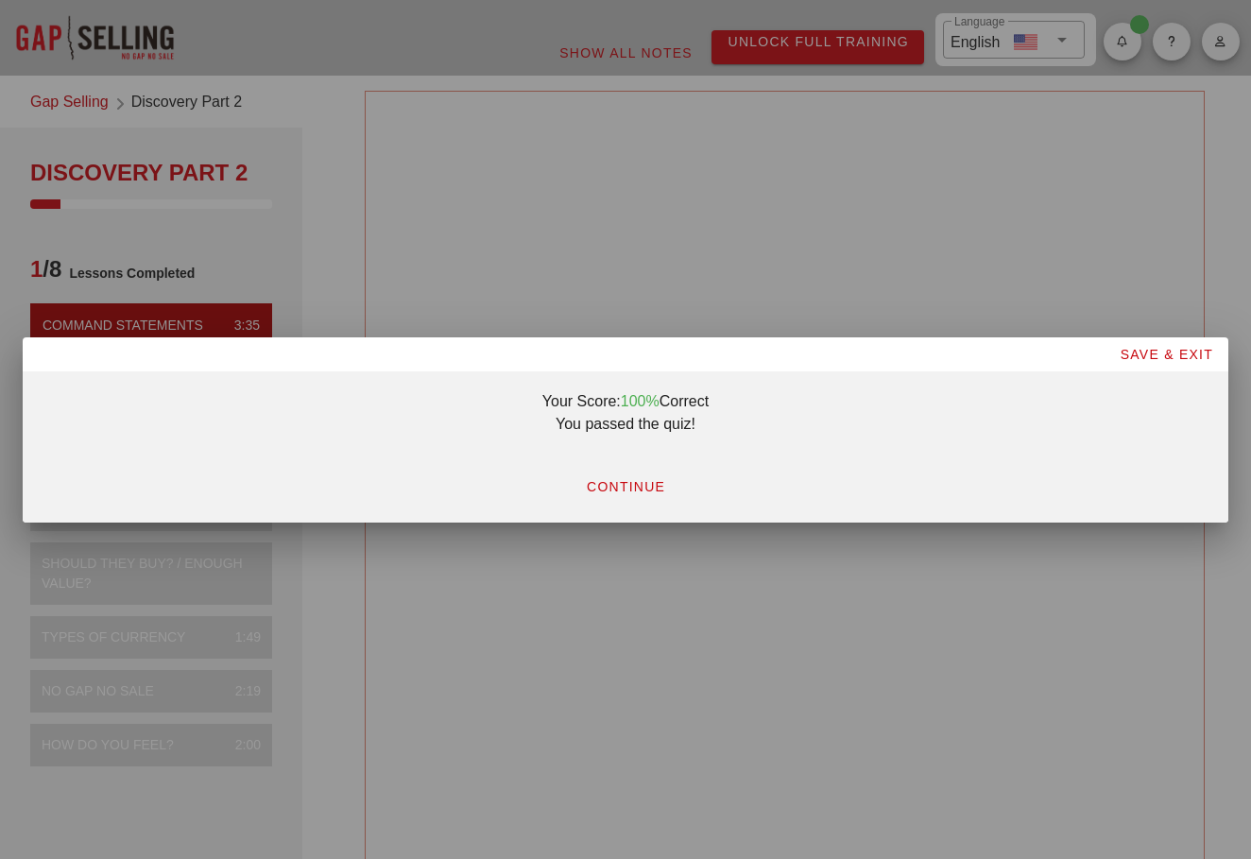
click at [629, 488] on span "CONTINUE" at bounding box center [625, 486] width 79 height 15
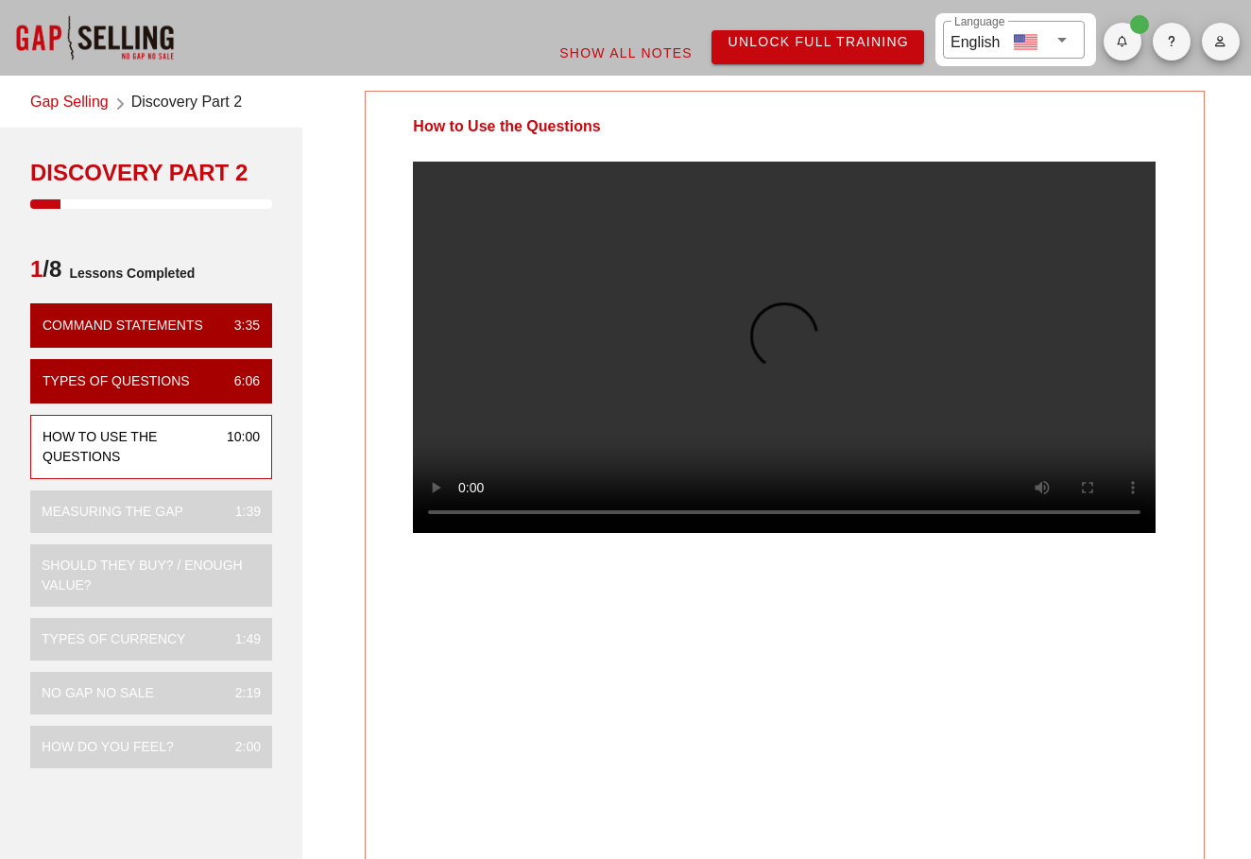
click at [652, 222] on video at bounding box center [784, 347] width 742 height 371
